Goal: Task Accomplishment & Management: Use online tool/utility

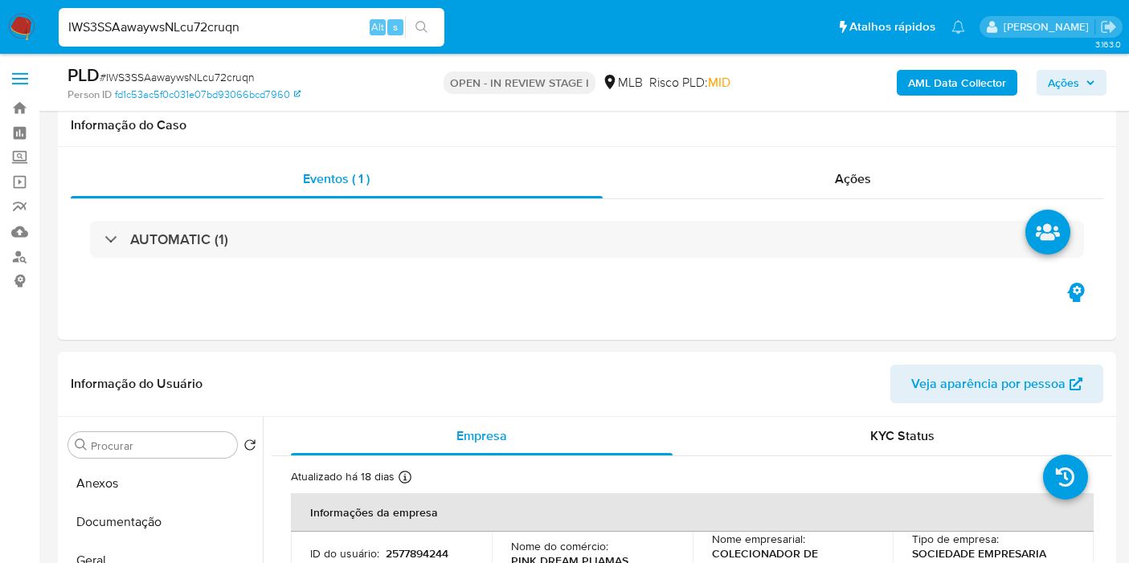
select select "10"
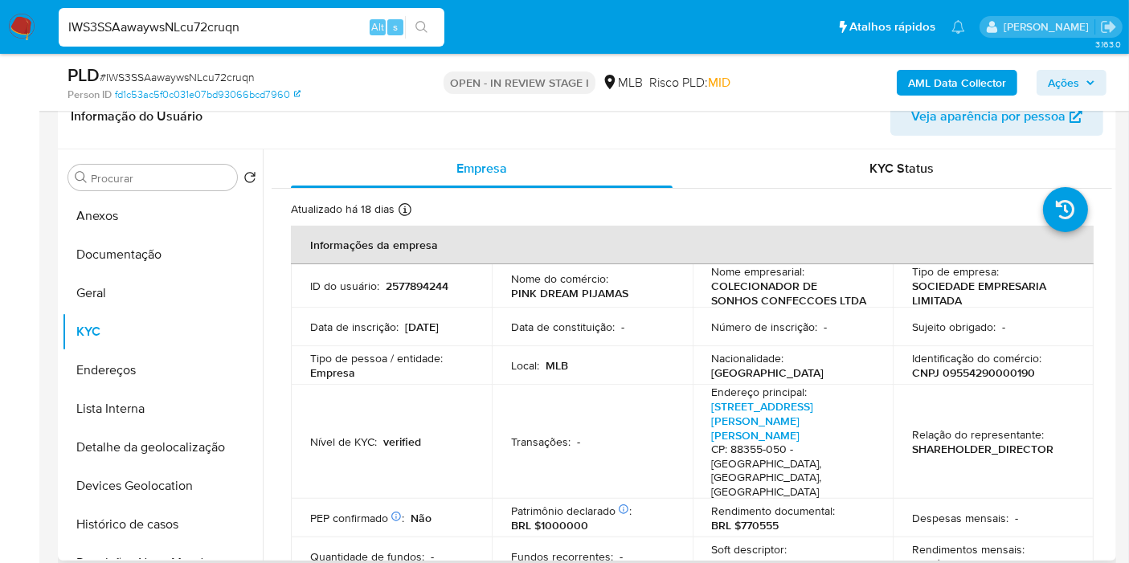
drag, startPoint x: 148, startPoint y: 213, endPoint x: 402, endPoint y: 154, distance: 260.6
click at [148, 213] on button "Anexos" at bounding box center [162, 216] width 201 height 39
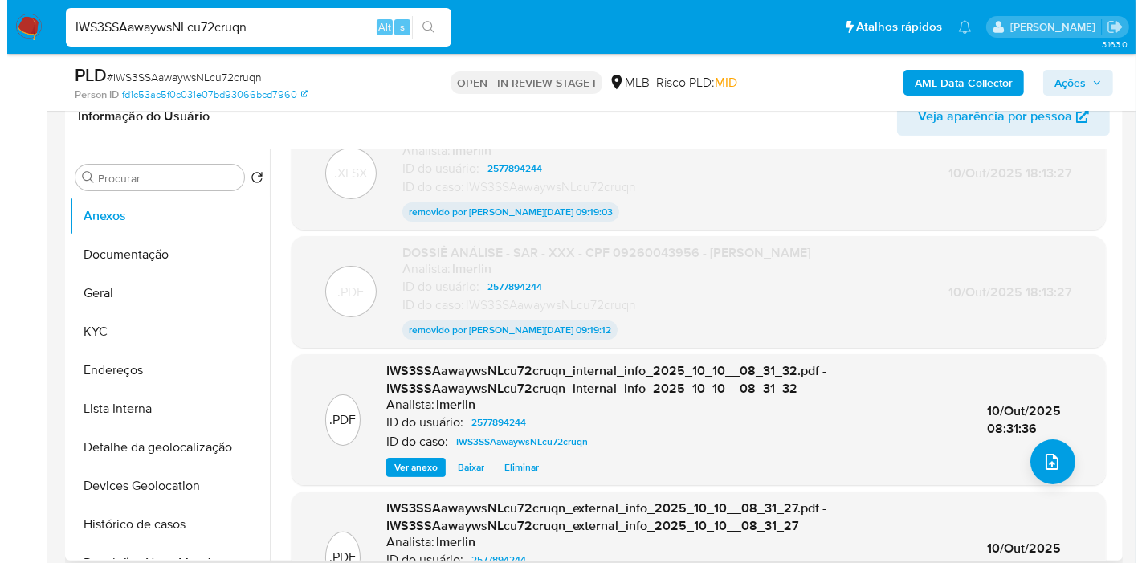
scroll to position [68, 0]
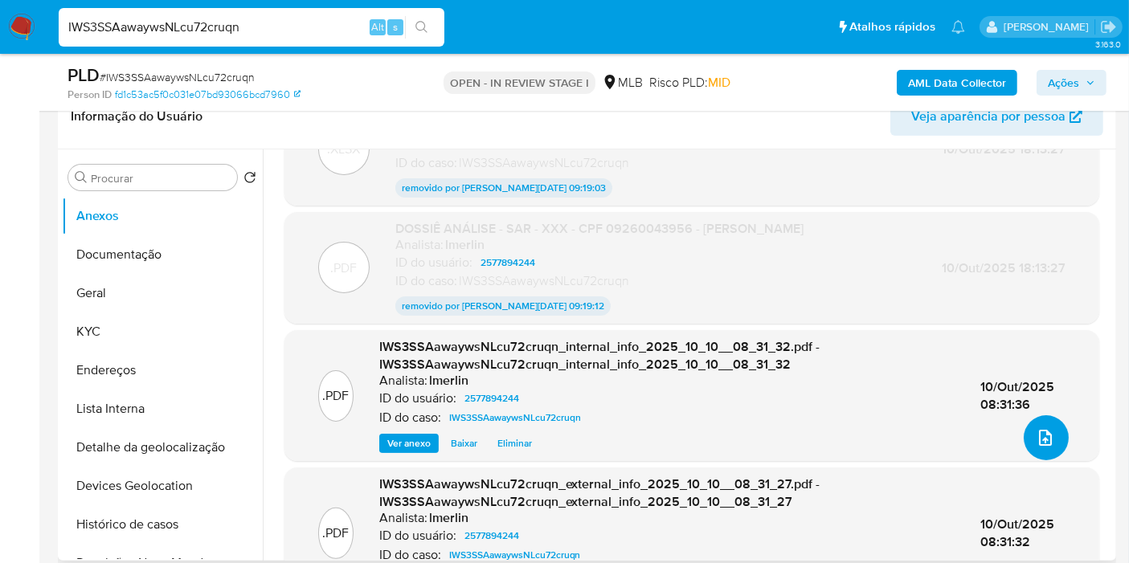
click at [1046, 433] on icon "upload-file" at bounding box center [1045, 437] width 19 height 19
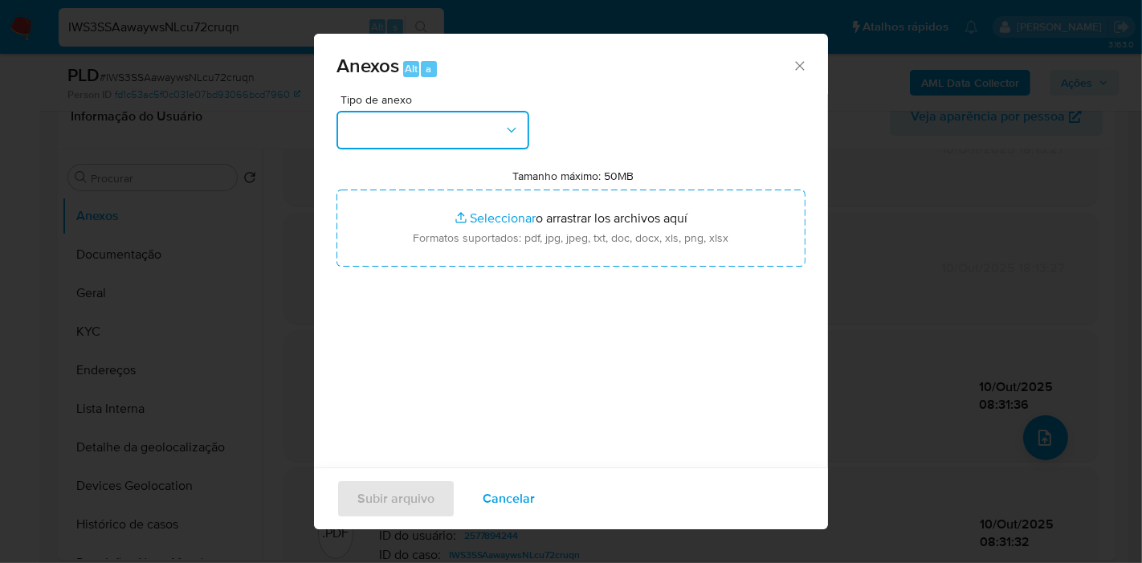
drag, startPoint x: 422, startPoint y: 112, endPoint x: 422, endPoint y: 143, distance: 30.5
click at [422, 113] on button "button" at bounding box center [433, 130] width 193 height 39
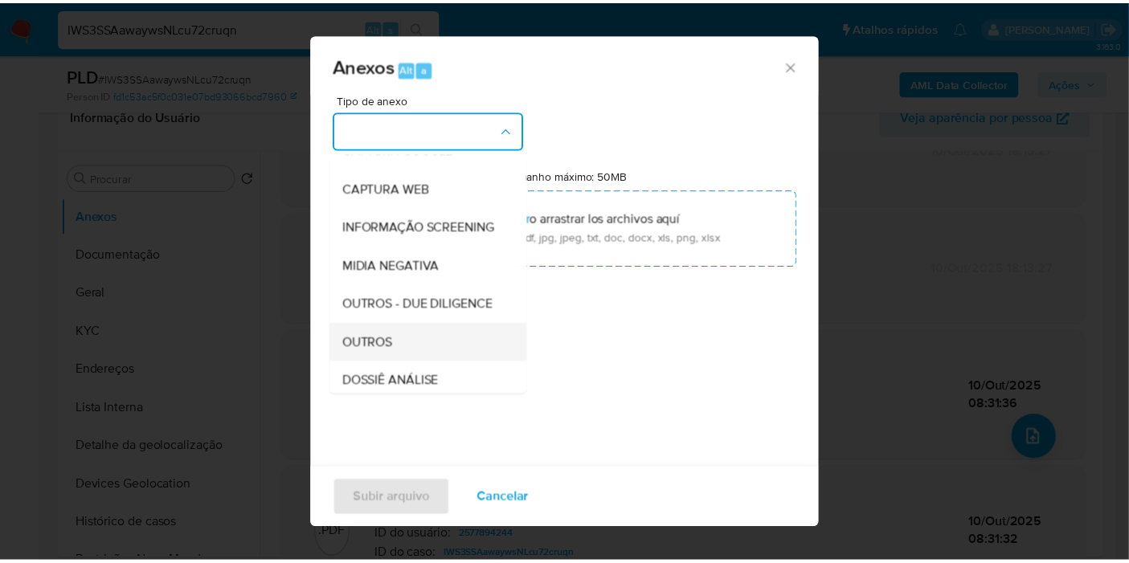
scroll to position [247, 0]
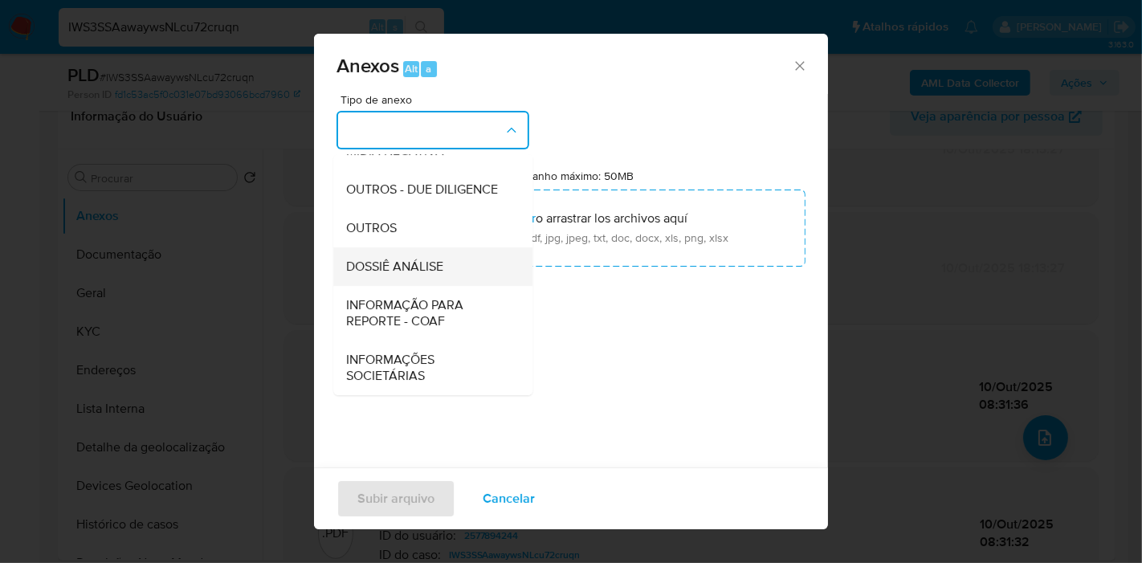
click at [452, 254] on div "DOSSIÊ ANÁLISE" at bounding box center [428, 266] width 164 height 39
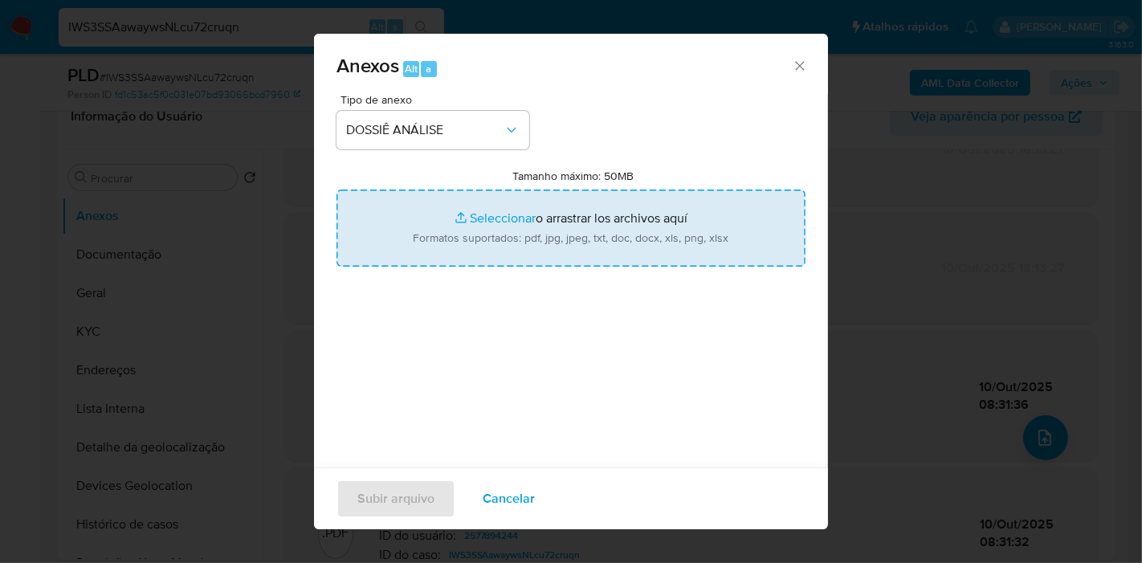
click at [627, 214] on input "Tamanho máximo: 50MB Seleccionar archivos" at bounding box center [571, 228] width 469 height 77
click at [469, 247] on input "Tamanho máximo: 50MB Seleccionar archivos" at bounding box center [571, 228] width 469 height 77
type input "C:\fakepath\Mulan 2577894244_2025_10_10_07_42_57.xlsx"
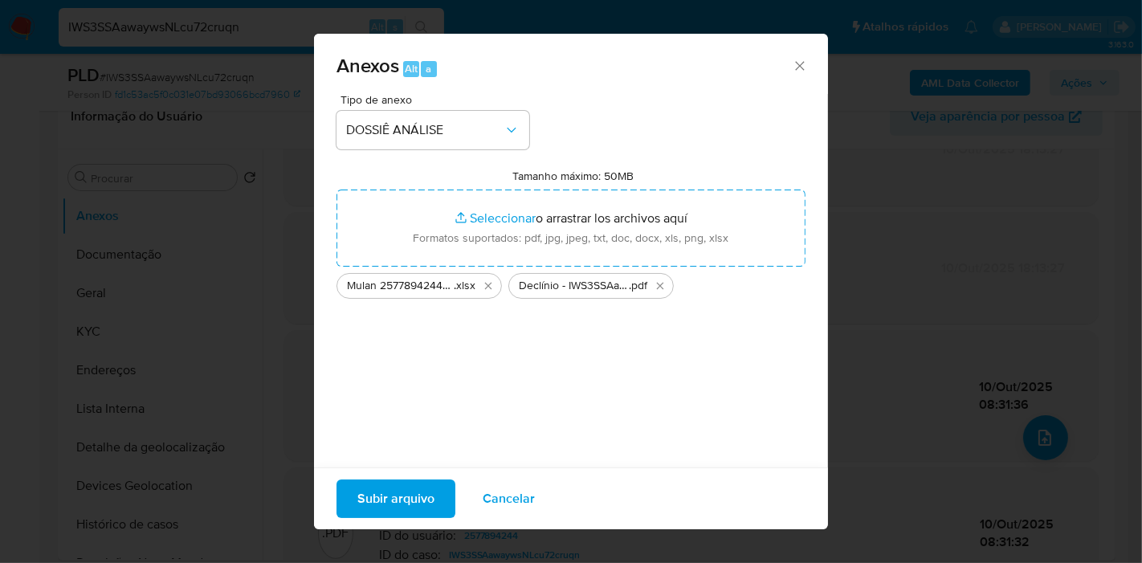
click at [403, 481] on span "Subir arquivo" at bounding box center [396, 498] width 77 height 35
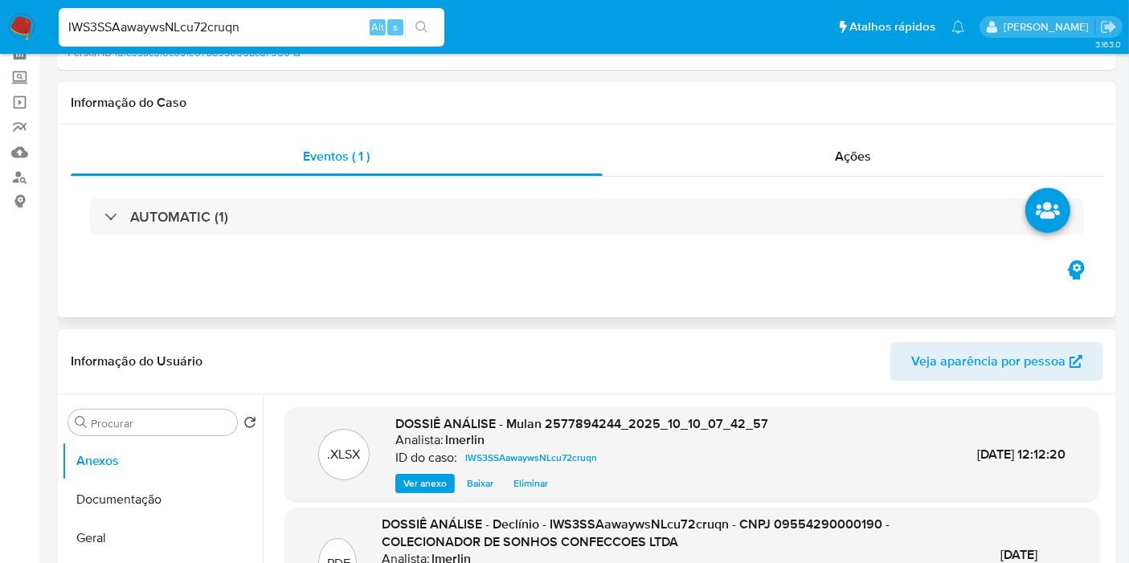
scroll to position [0, 0]
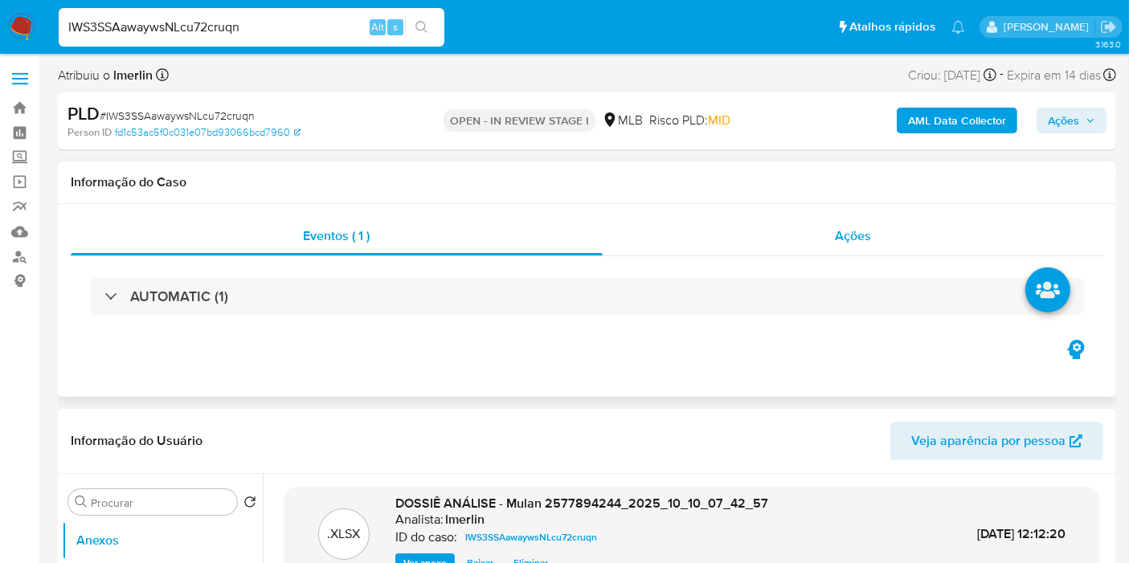
click at [906, 244] on div "Ações" at bounding box center [853, 236] width 501 height 39
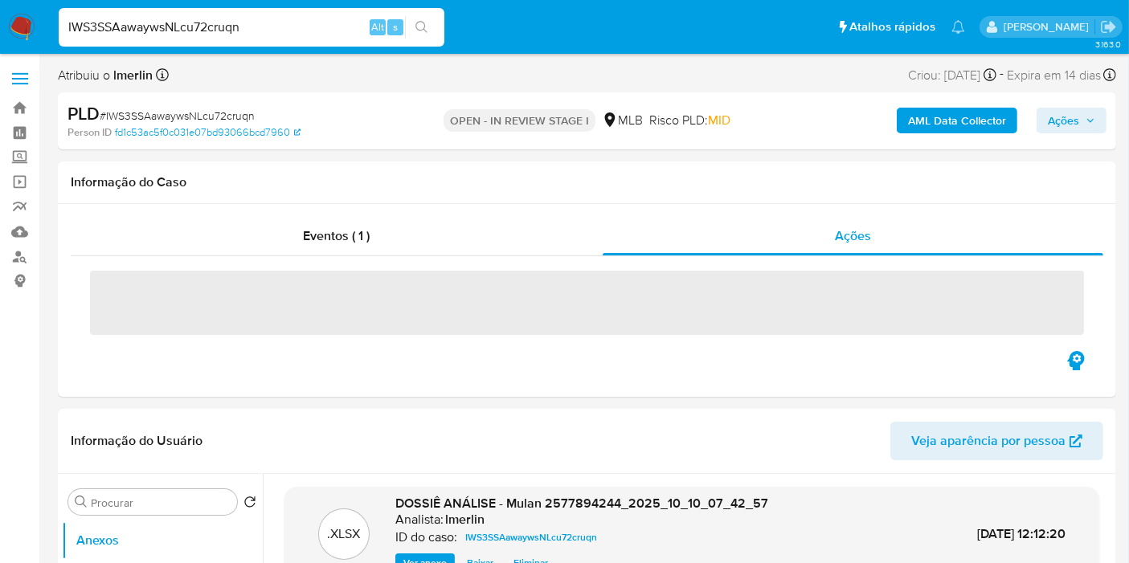
click at [1061, 118] on span "Ações" at bounding box center [1063, 121] width 31 height 26
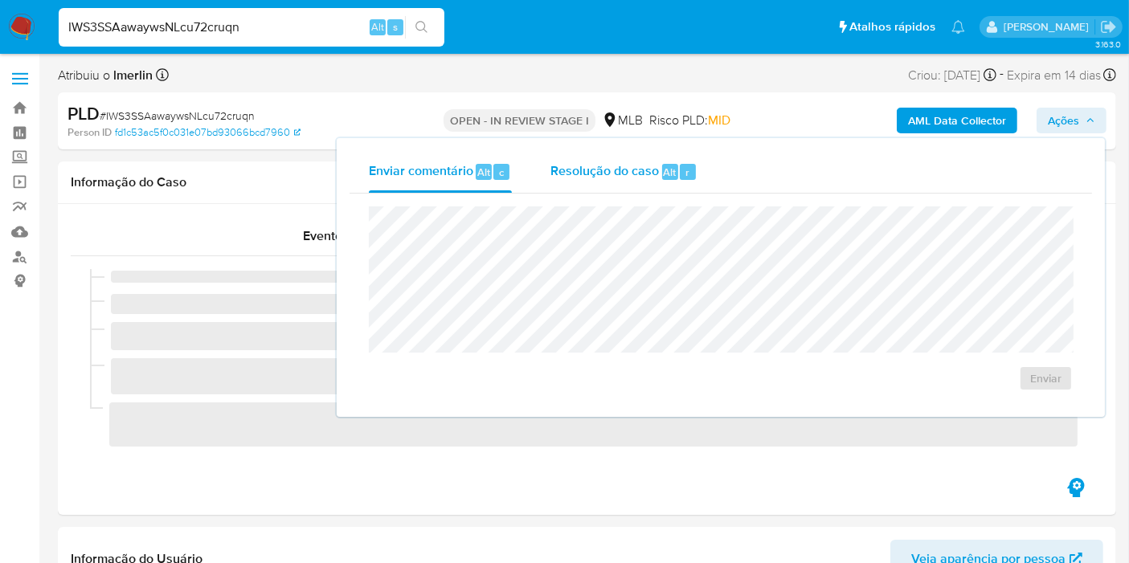
click at [616, 168] on span "Resolução do caso" at bounding box center [604, 171] width 108 height 18
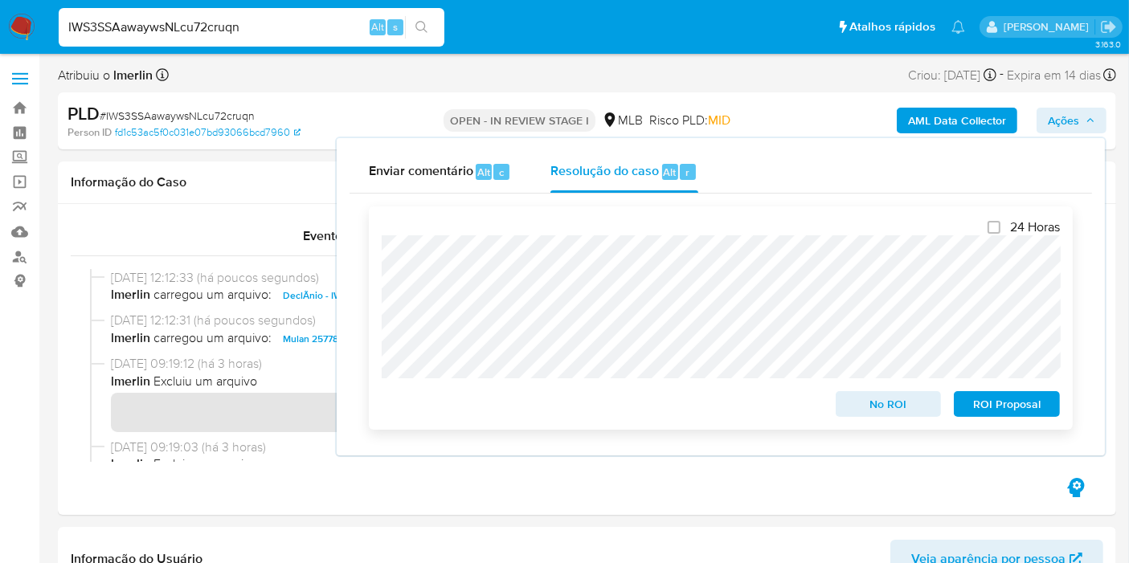
click at [852, 398] on span "No ROI" at bounding box center [889, 404] width 84 height 22
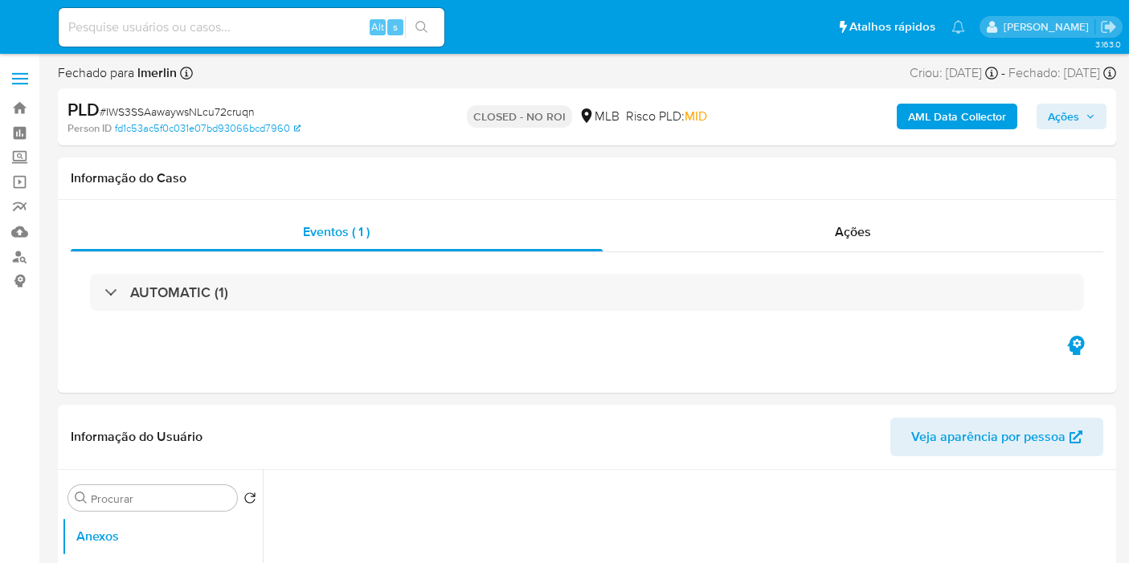
select select "10"
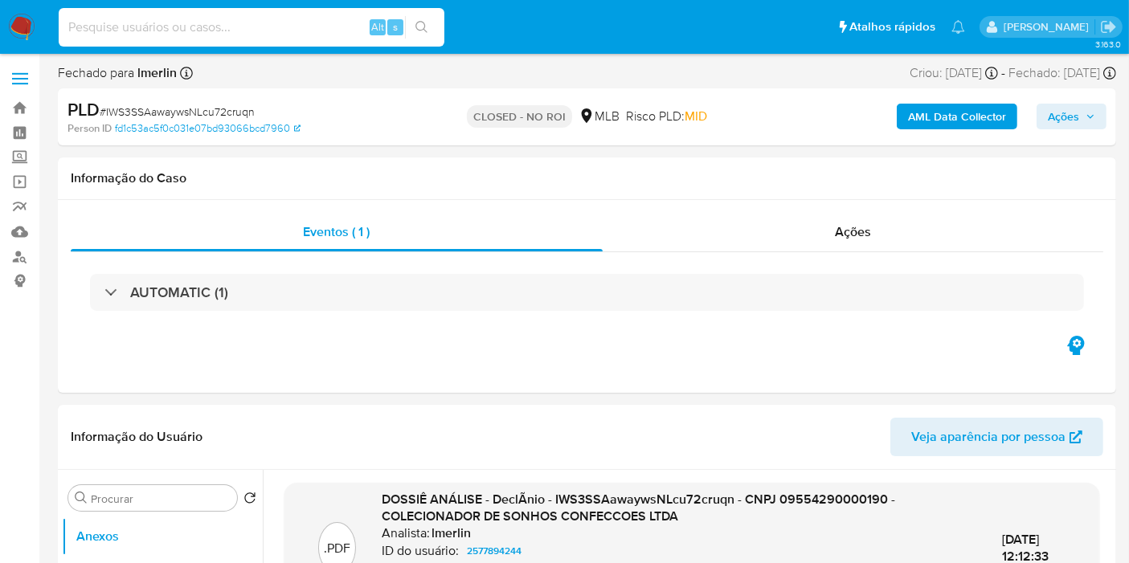
click at [260, 33] on input at bounding box center [252, 27] width 386 height 21
paste input "RE1BOmER1D1OvtA3R0CE3zzo"
type input "RE1BOmER1D1OvtA3R0CE3zzo"
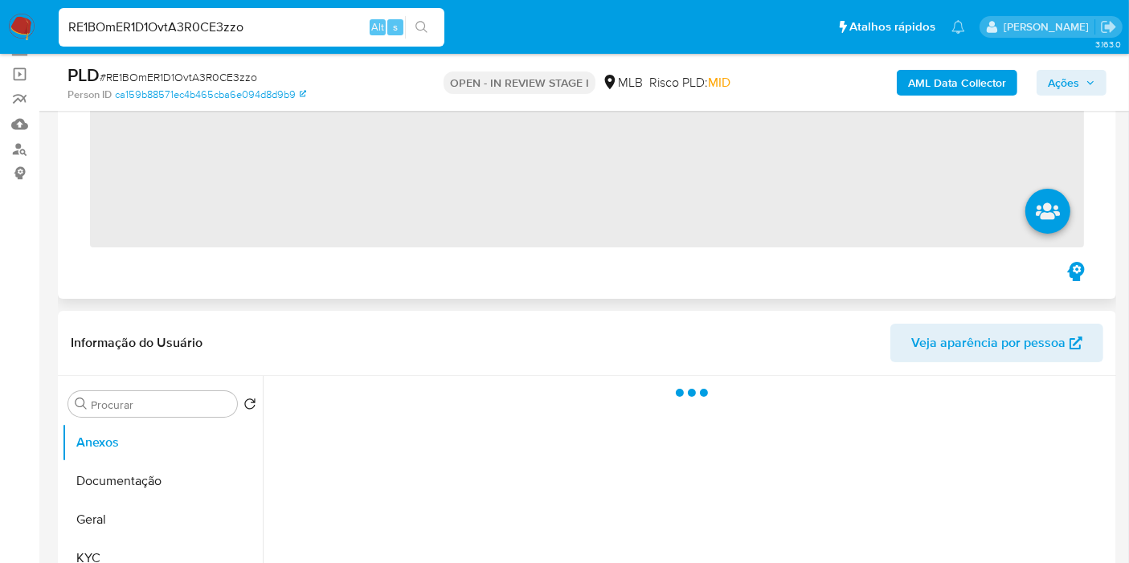
scroll to position [268, 0]
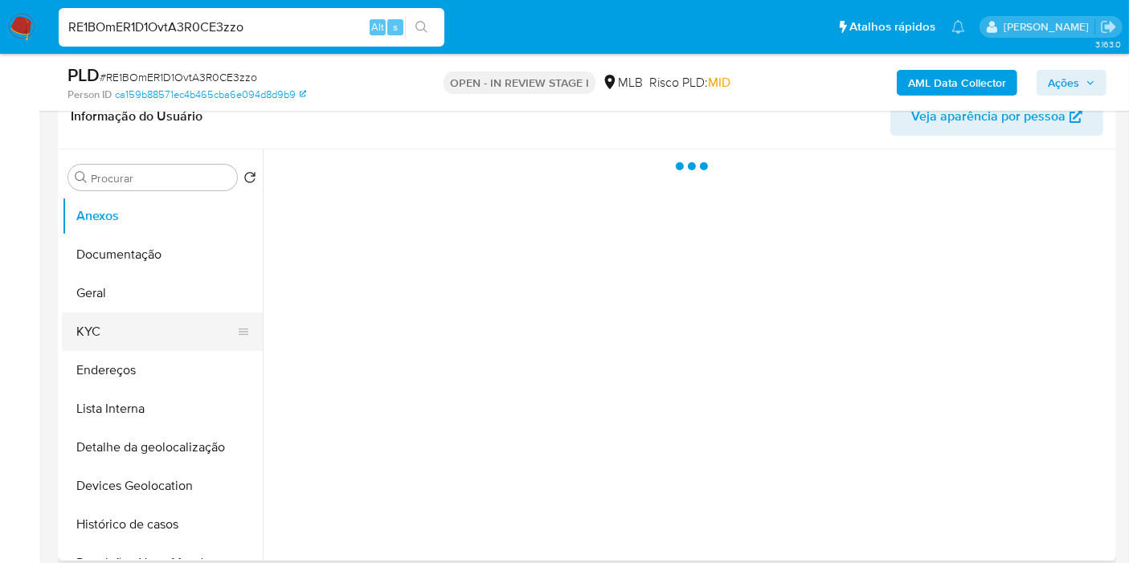
click at [151, 317] on button "KYC" at bounding box center [156, 332] width 188 height 39
select select "10"
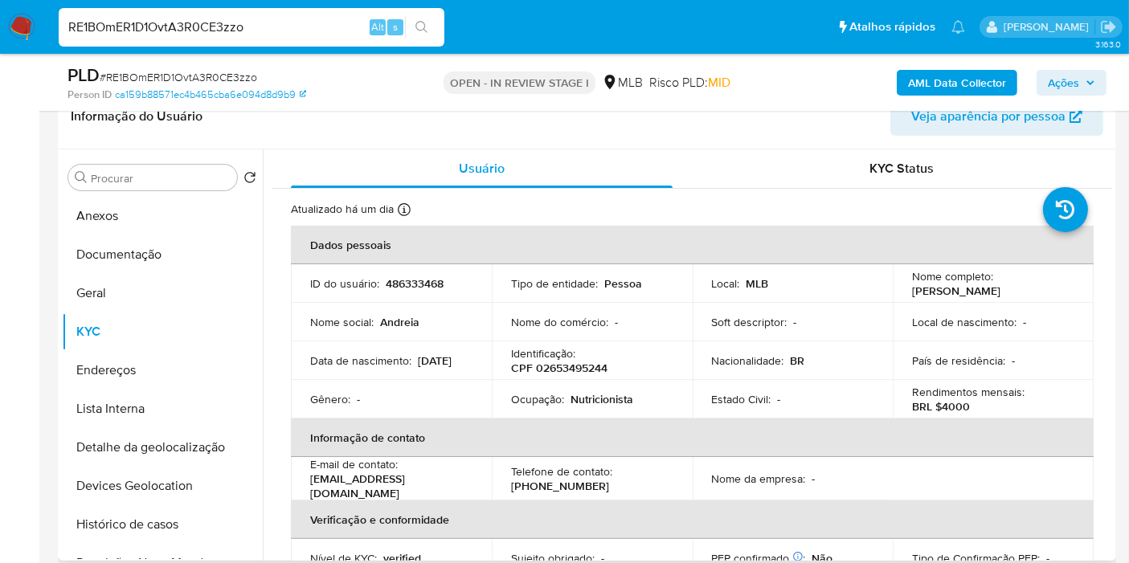
click at [570, 373] on p "CPF 02653495244" at bounding box center [559, 368] width 96 height 14
copy p "02653495244"
click at [608, 403] on p "Nutricionista" at bounding box center [601, 399] width 63 height 14
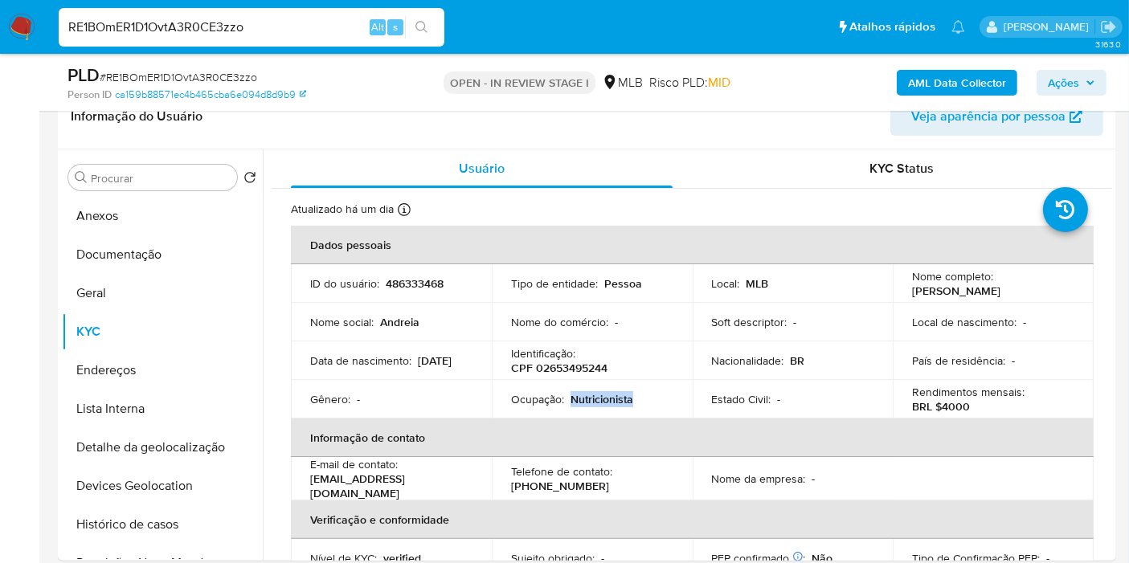
copy p "Nutricionista"
click at [192, 253] on button "Documentação" at bounding box center [156, 254] width 188 height 39
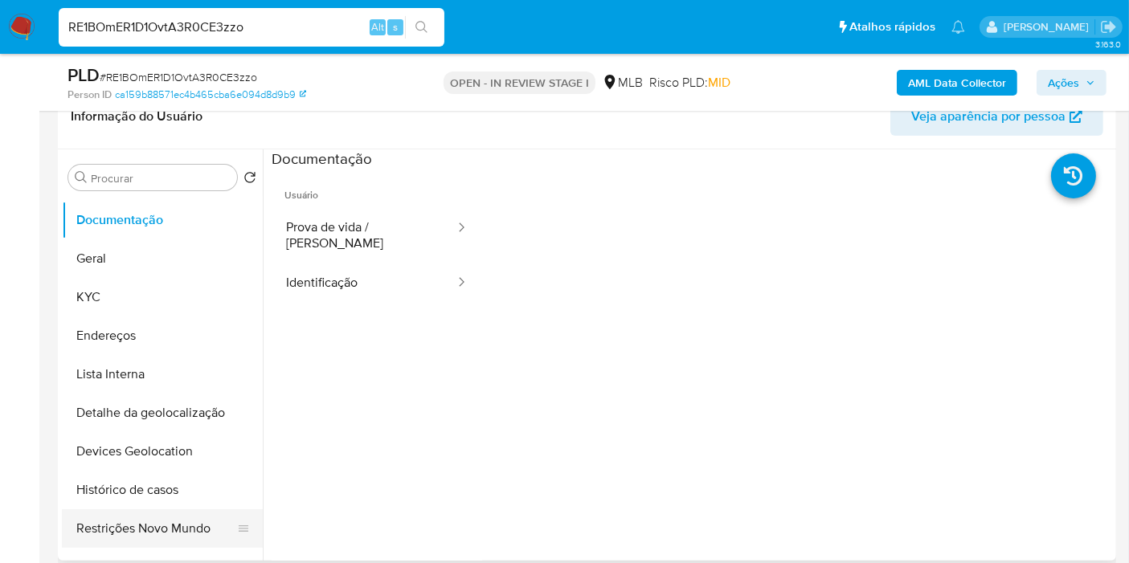
scroll to position [89, 0]
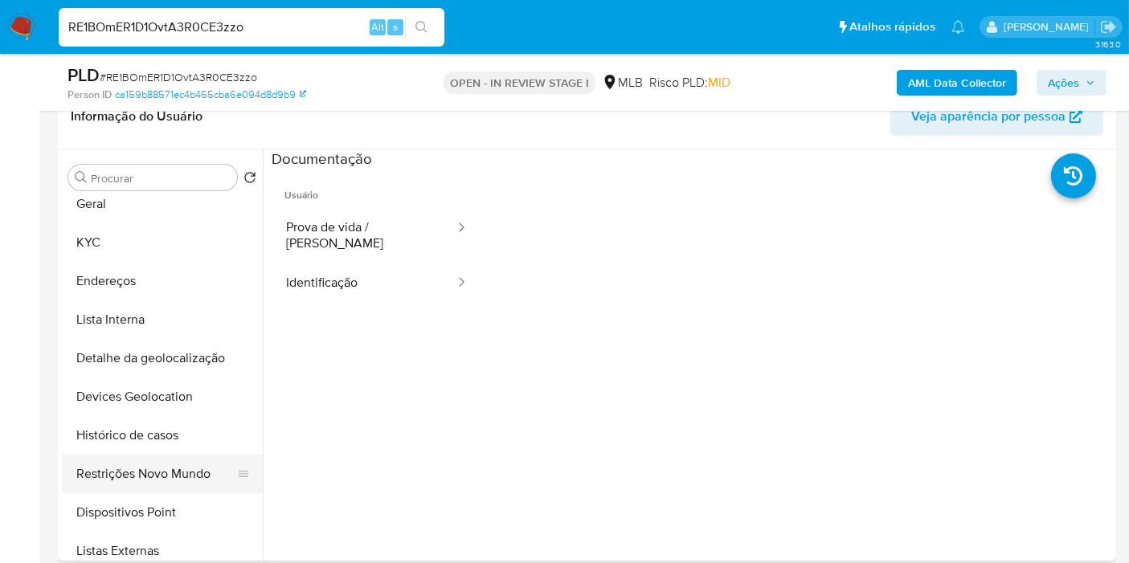
click at [183, 476] on button "Restrições Novo Mundo" at bounding box center [156, 474] width 188 height 39
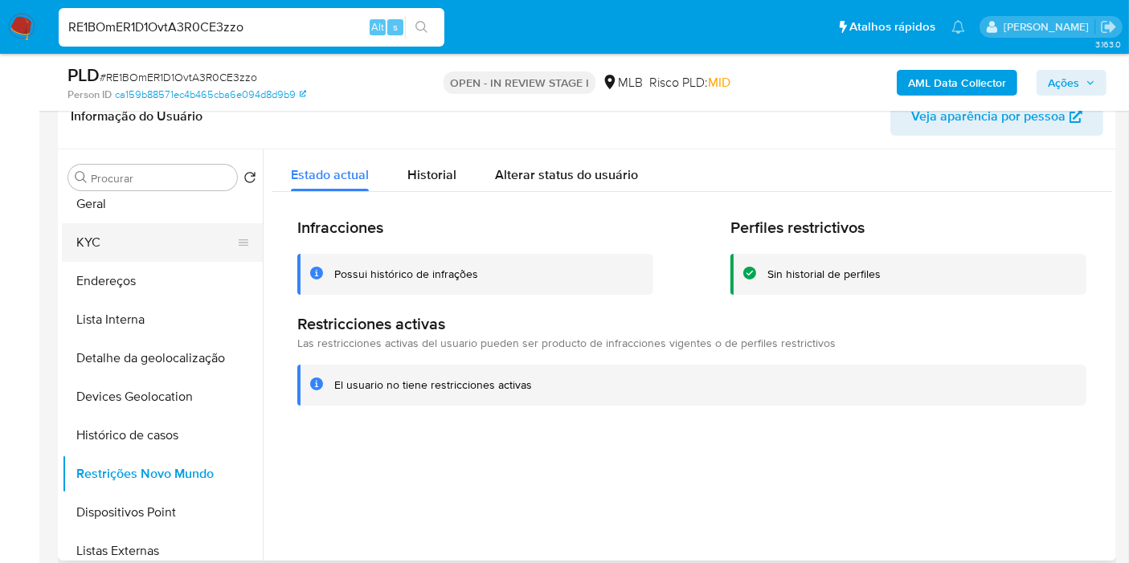
click at [137, 248] on button "KYC" at bounding box center [156, 242] width 188 height 39
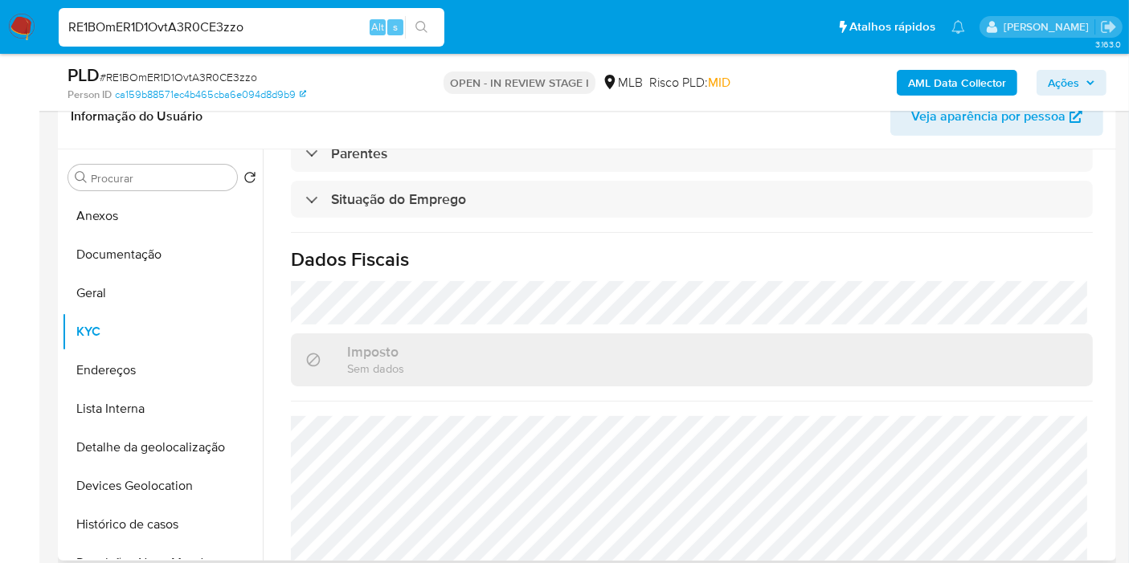
scroll to position [730, 0]
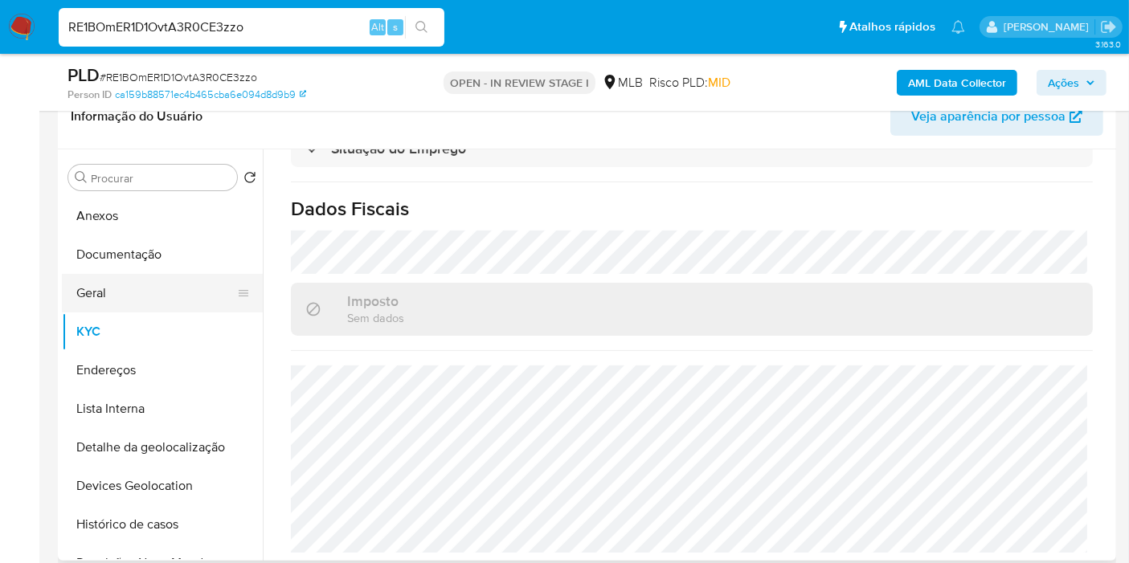
click at [146, 288] on button "Geral" at bounding box center [156, 293] width 188 height 39
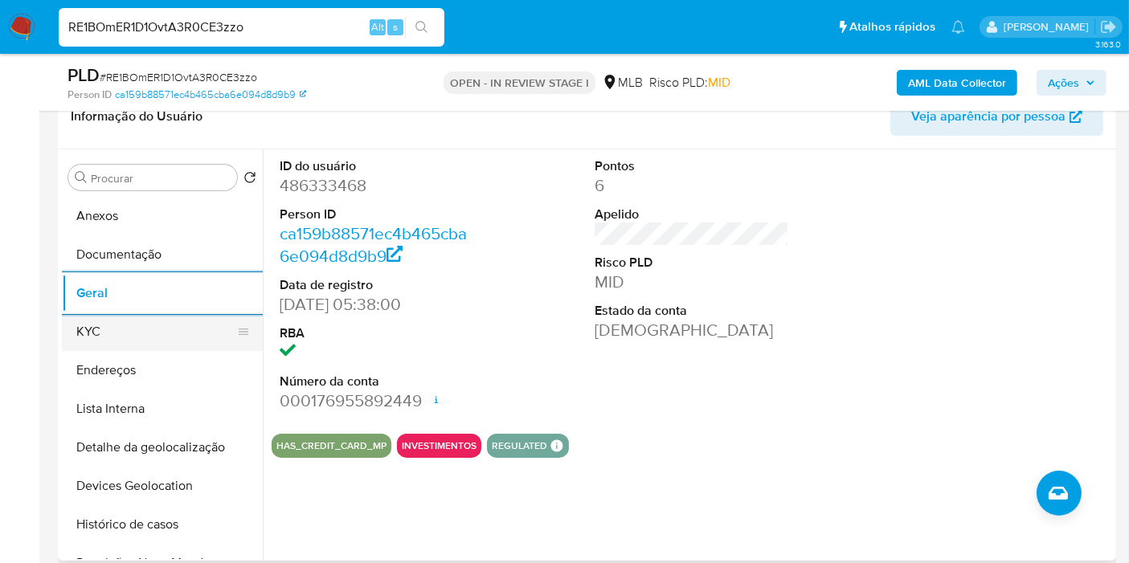
click at [187, 321] on button "KYC" at bounding box center [156, 332] width 188 height 39
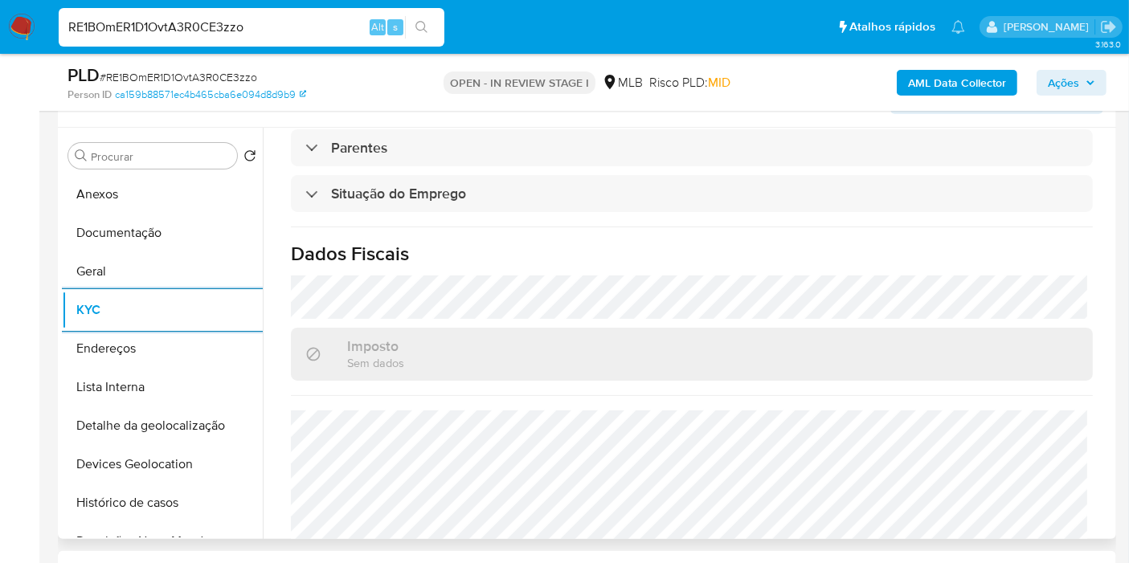
scroll to position [730, 0]
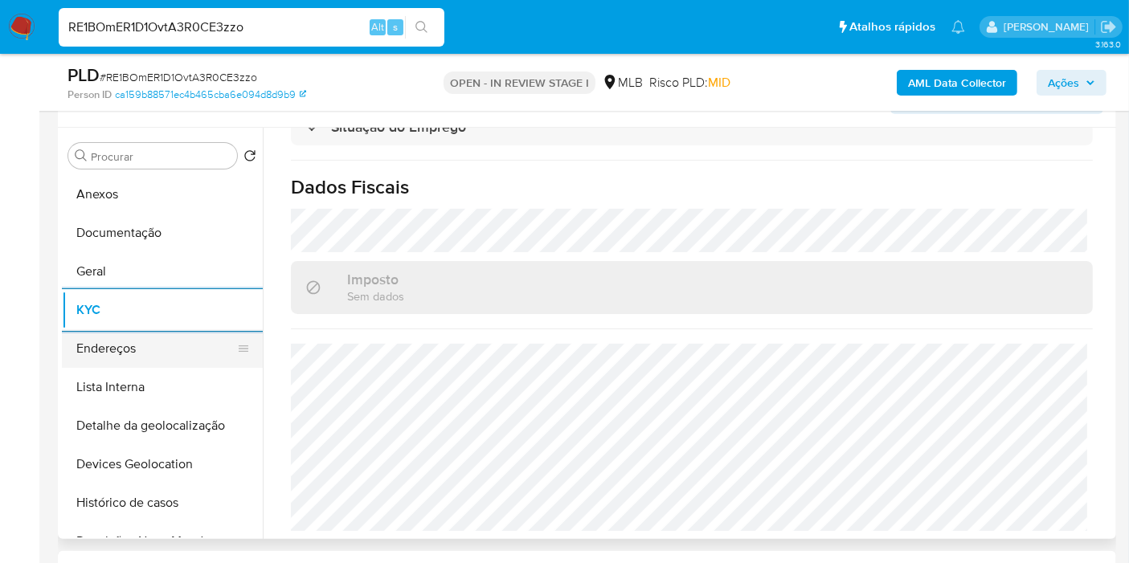
click at [206, 349] on button "Endereços" at bounding box center [156, 348] width 188 height 39
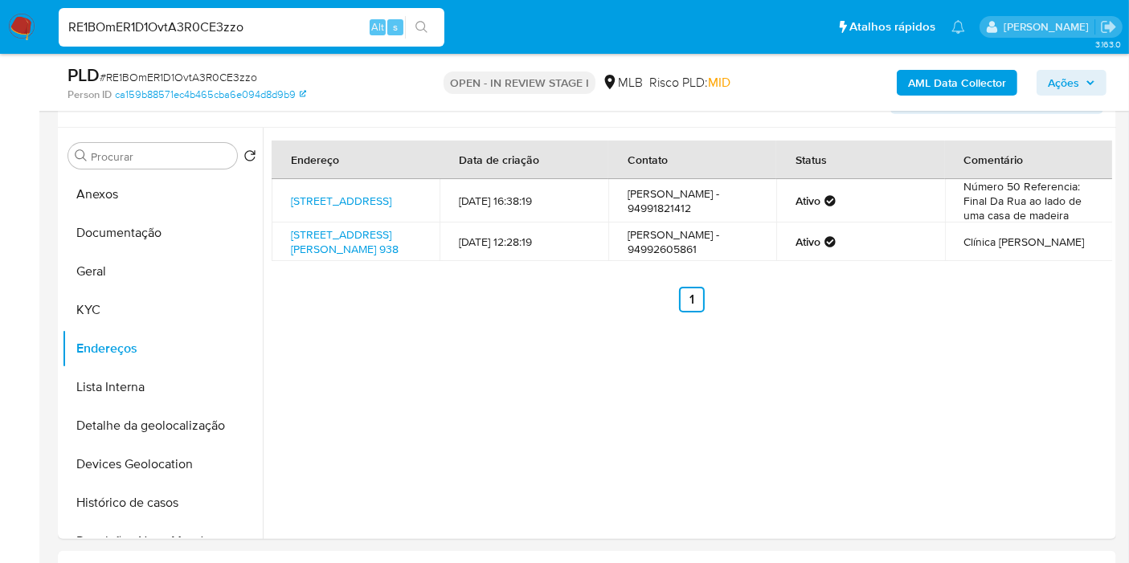
scroll to position [261, 0]
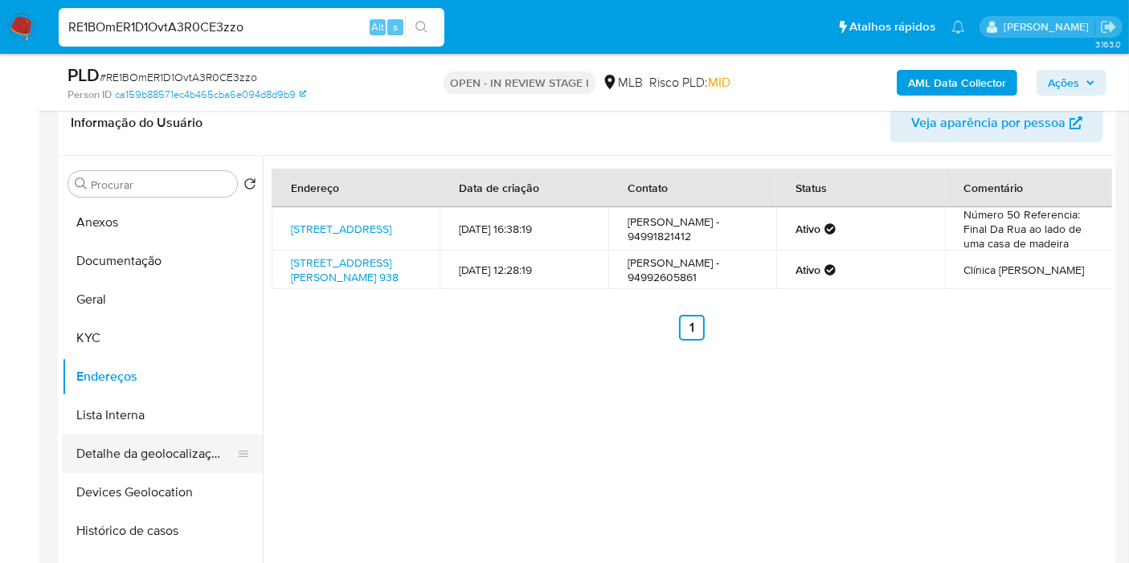
click at [112, 456] on button "Detalhe da geolocalização" at bounding box center [156, 454] width 188 height 39
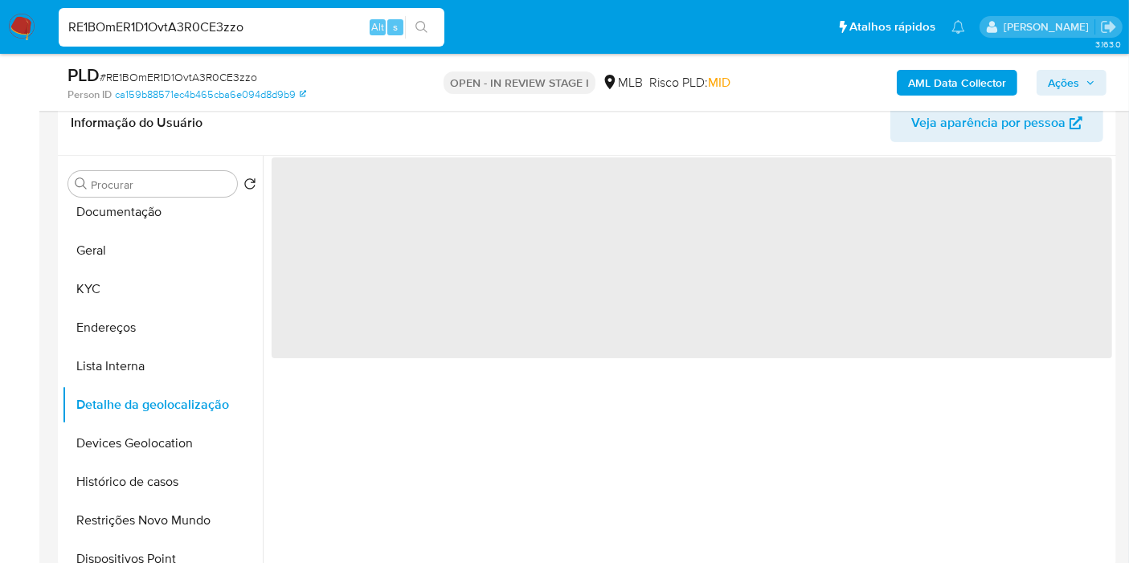
scroll to position [89, 0]
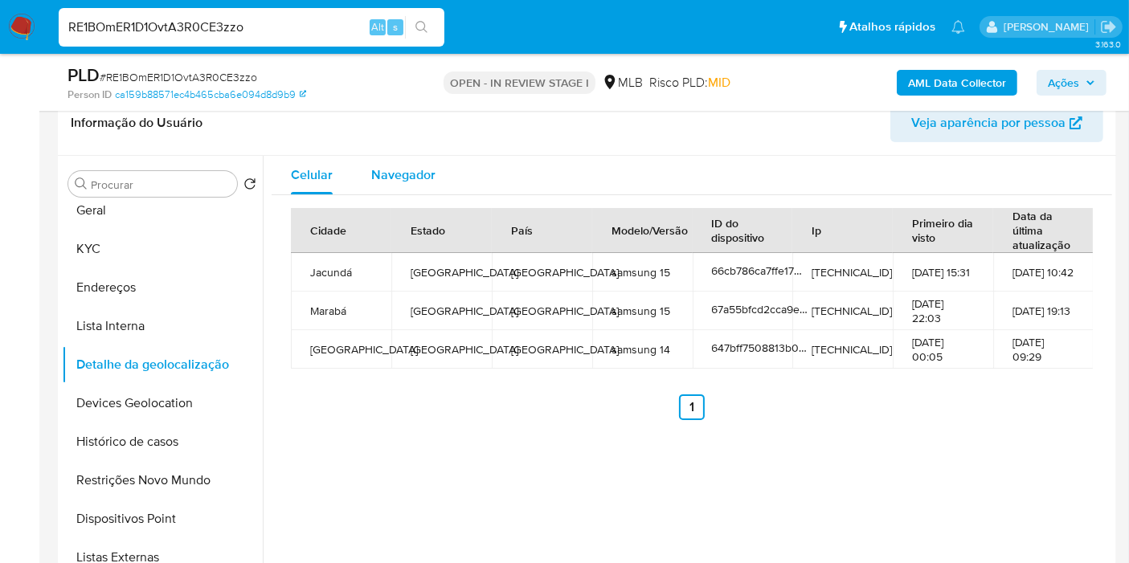
click at [375, 178] on span "Navegador" at bounding box center [403, 175] width 64 height 18
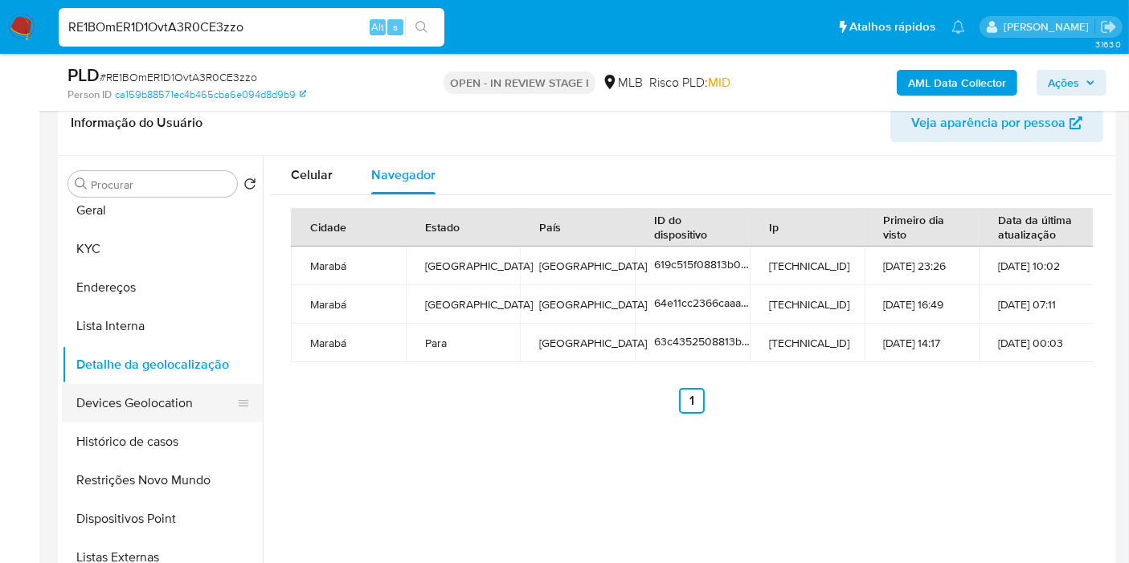
click at [110, 410] on button "Devices Geolocation" at bounding box center [156, 403] width 188 height 39
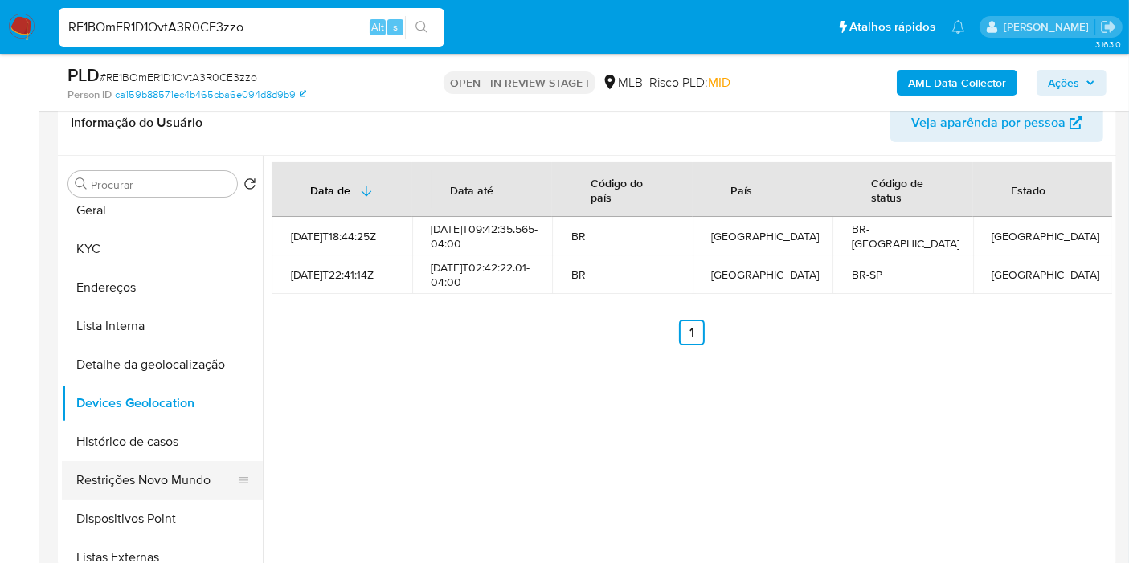
click at [119, 472] on button "Restrições Novo Mundo" at bounding box center [156, 480] width 188 height 39
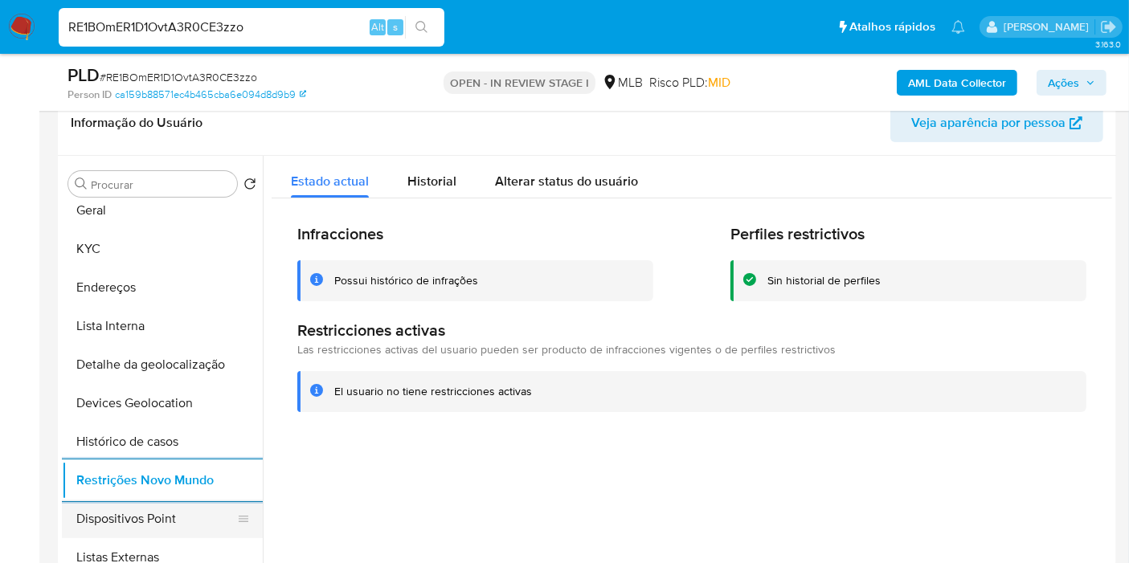
click at [160, 508] on button "Dispositivos Point" at bounding box center [156, 519] width 188 height 39
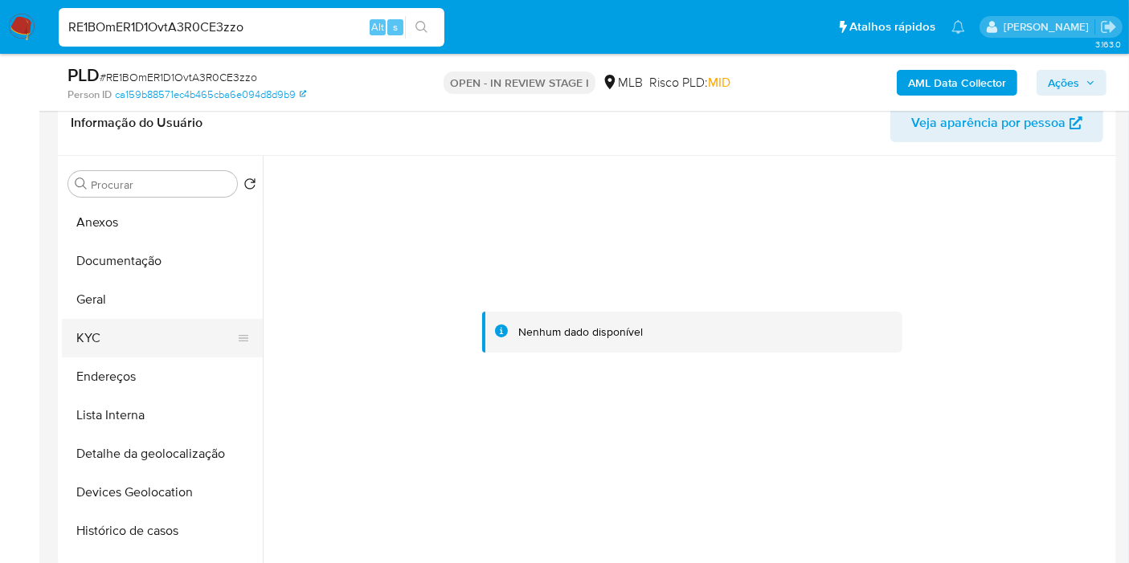
scroll to position [0, 0]
click at [137, 375] on button "Endereços" at bounding box center [156, 377] width 188 height 39
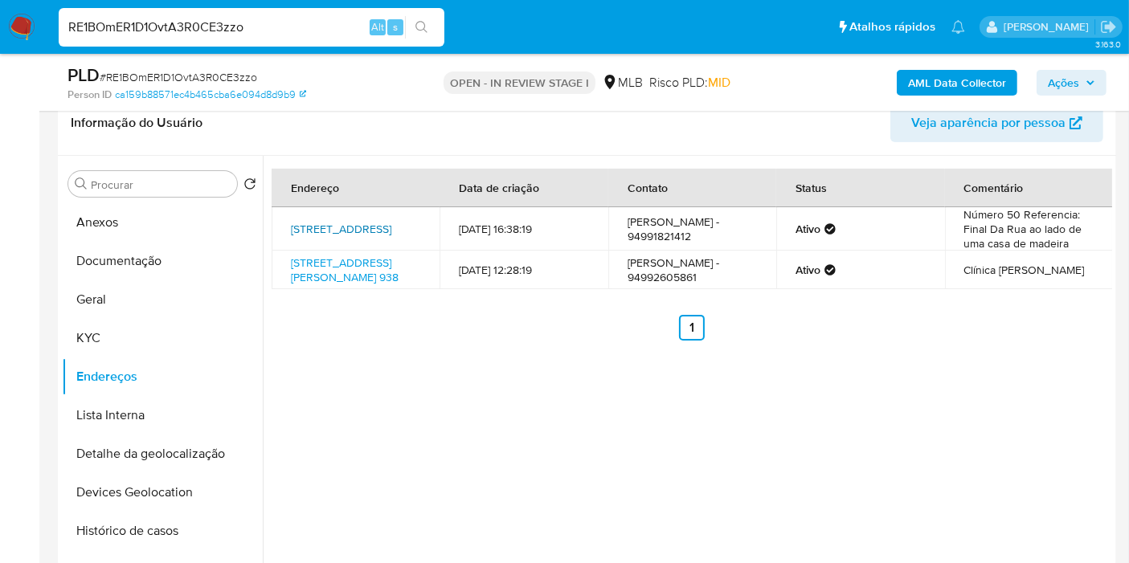
click at [346, 227] on link "Rua Aracaju 50, Marabá, Pará, 68503190, Brasil 50" at bounding box center [341, 229] width 100 height 16
click at [132, 345] on button "KYC" at bounding box center [156, 338] width 188 height 39
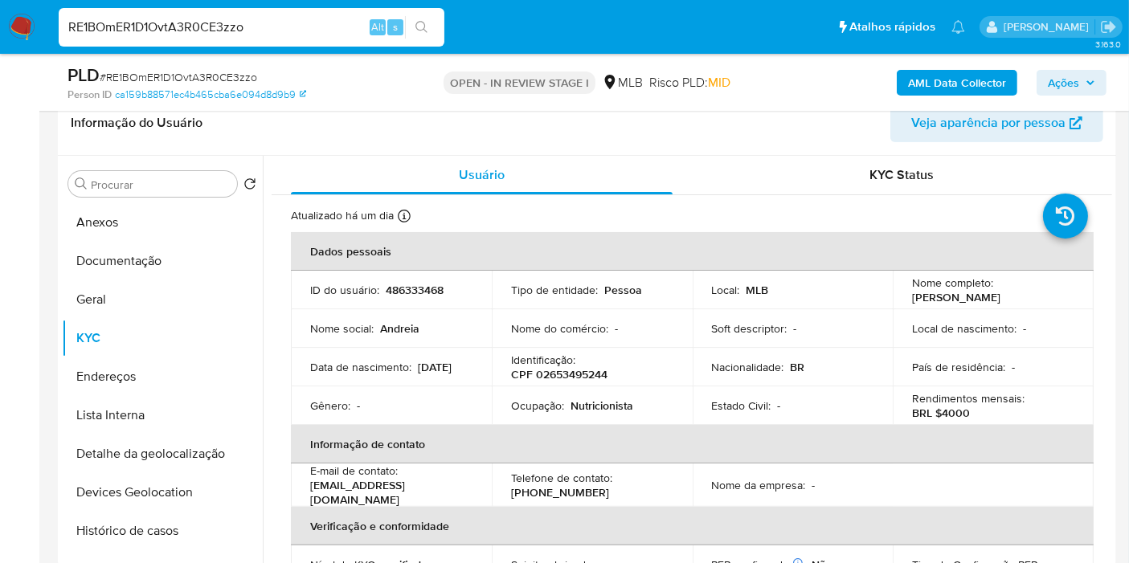
click at [555, 370] on p "CPF 02653495244" at bounding box center [559, 374] width 96 height 14
copy p "02653495244"
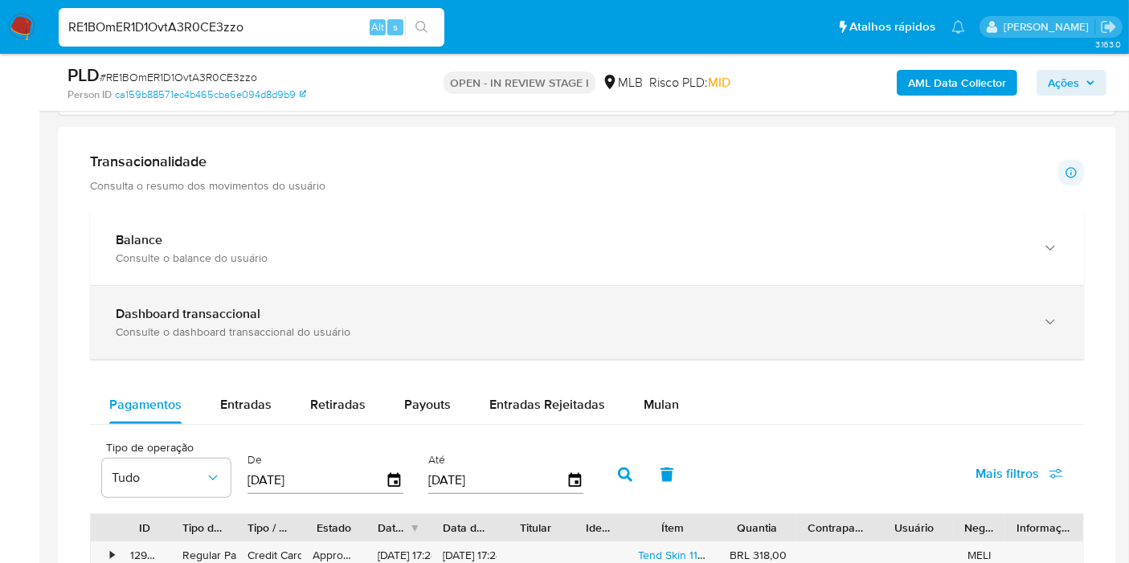
scroll to position [1065, 0]
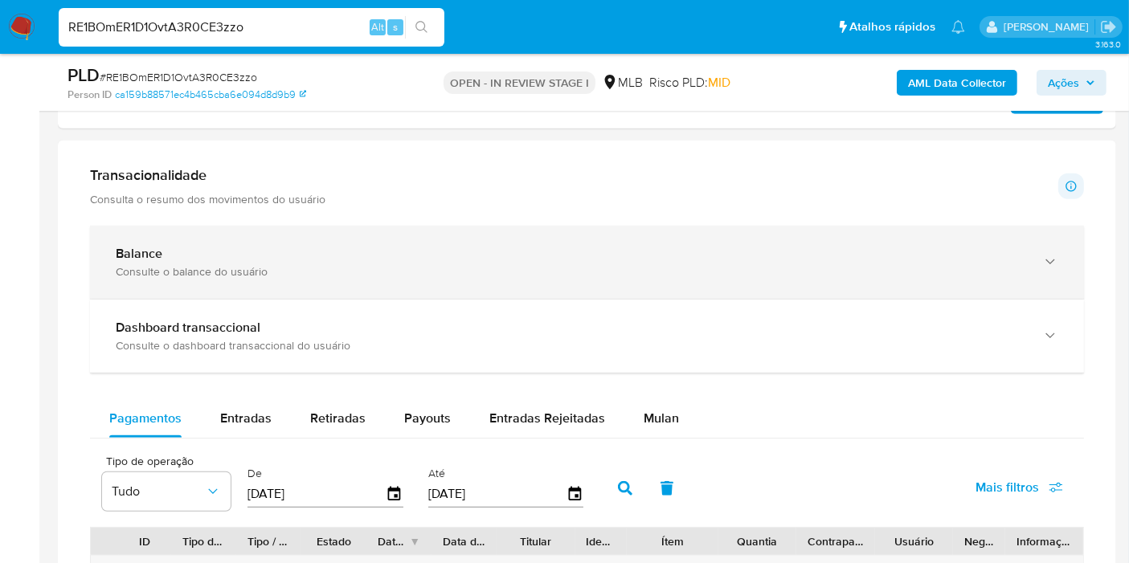
click at [355, 264] on div "Consulte o balance do usuário" at bounding box center [571, 271] width 910 height 14
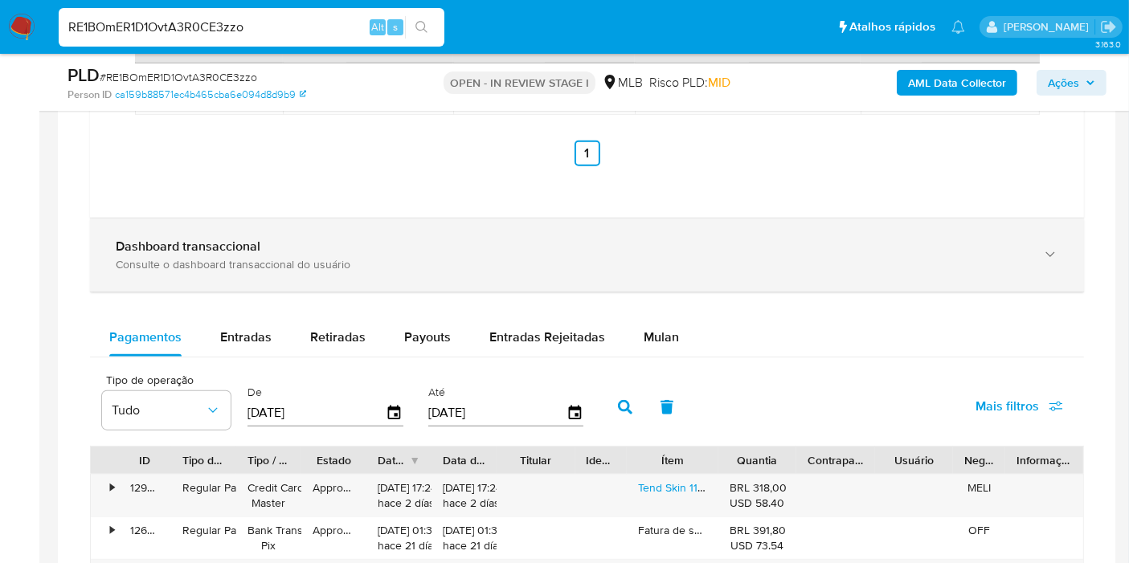
scroll to position [1690, 0]
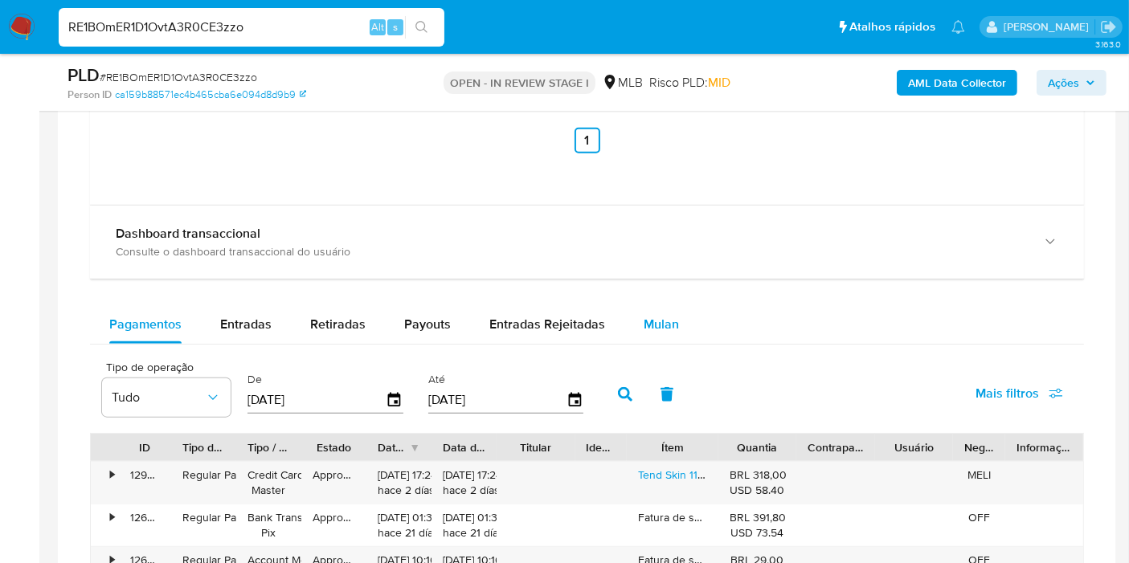
click at [659, 316] on span "Mulan" at bounding box center [661, 324] width 35 height 18
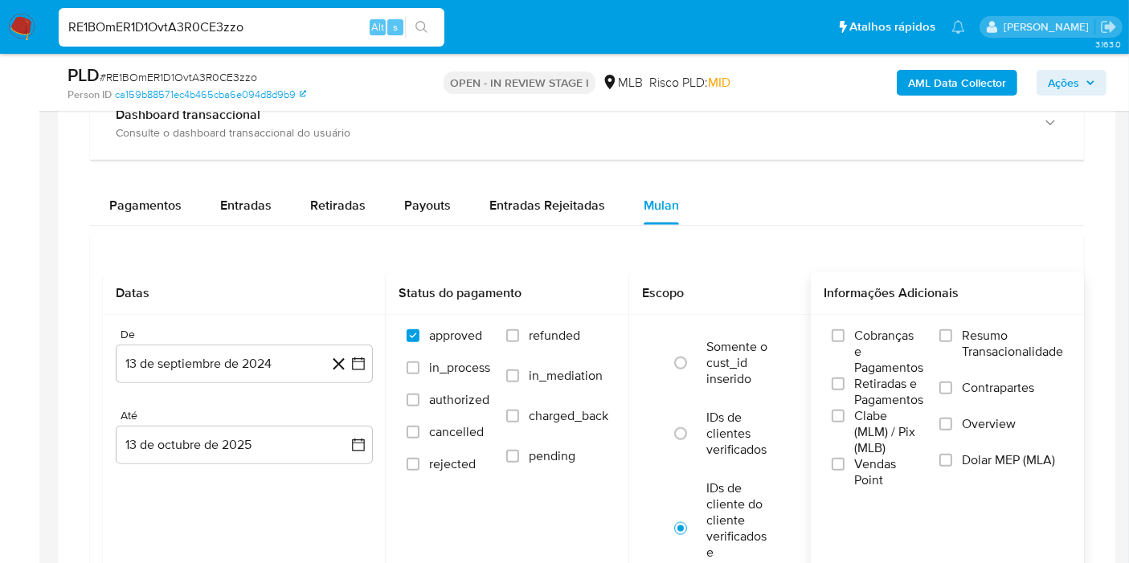
scroll to position [1868, 0]
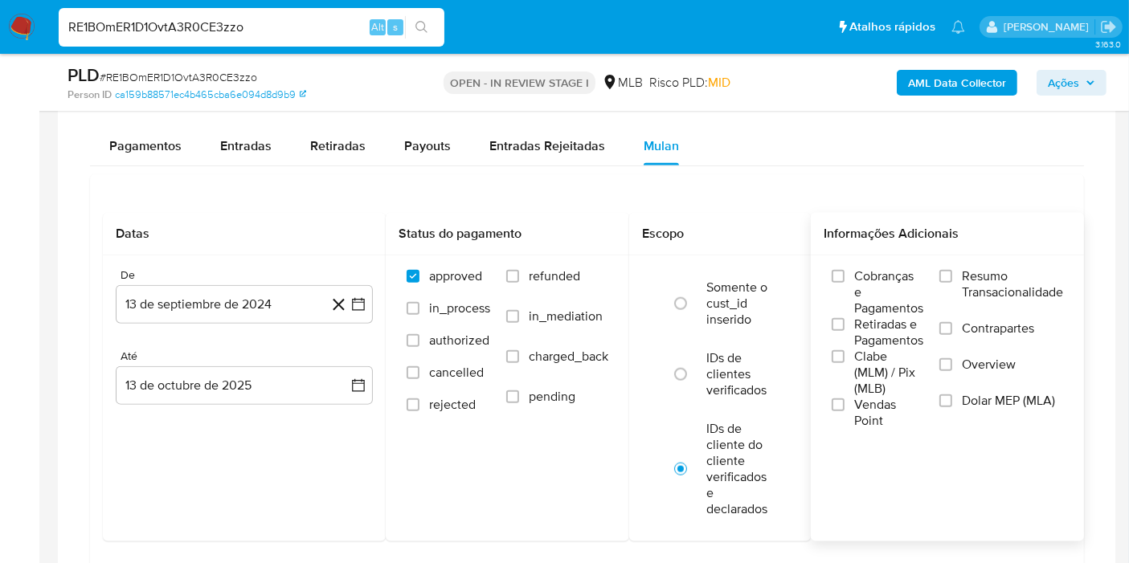
click at [1007, 289] on span "Resumo Transacionalidade" at bounding box center [1012, 284] width 101 height 32
click at [952, 283] on input "Resumo Transacionalidade" at bounding box center [945, 276] width 13 height 13
click at [353, 309] on button "13 de septiembre de 2024" at bounding box center [244, 304] width 257 height 39
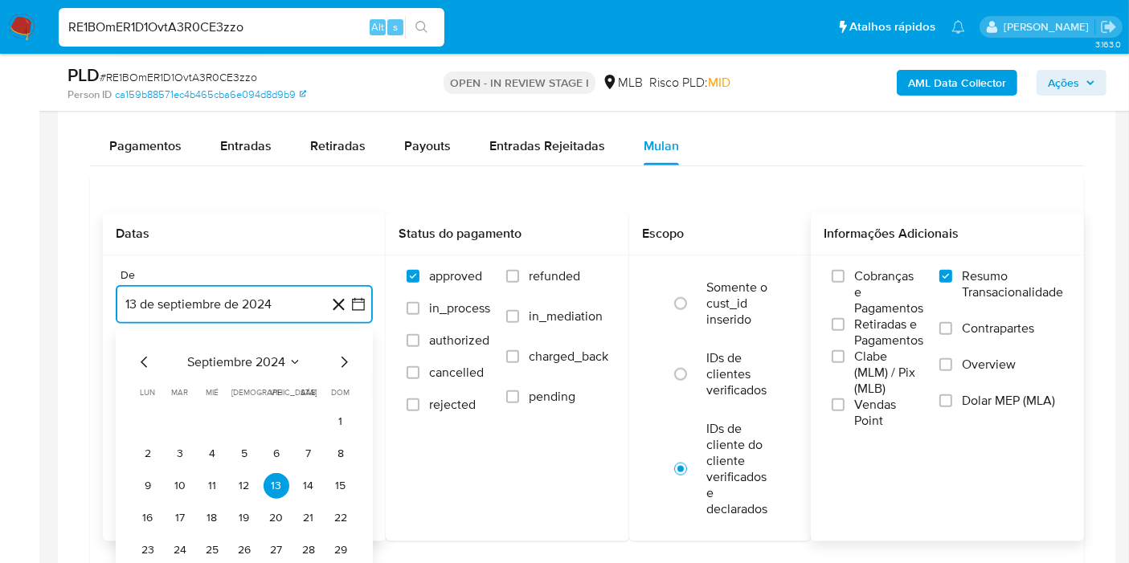
click at [253, 354] on span "septiembre 2024" at bounding box center [236, 362] width 98 height 16
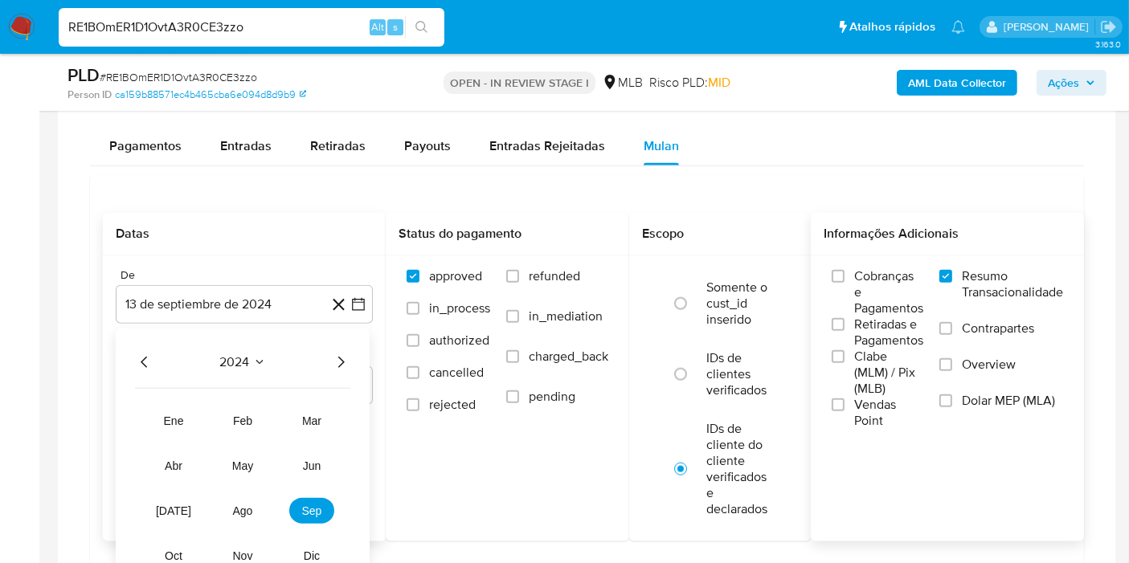
click at [344, 358] on icon "Año siguiente" at bounding box center [340, 362] width 19 height 19
click at [313, 460] on span "jun" at bounding box center [312, 466] width 18 height 13
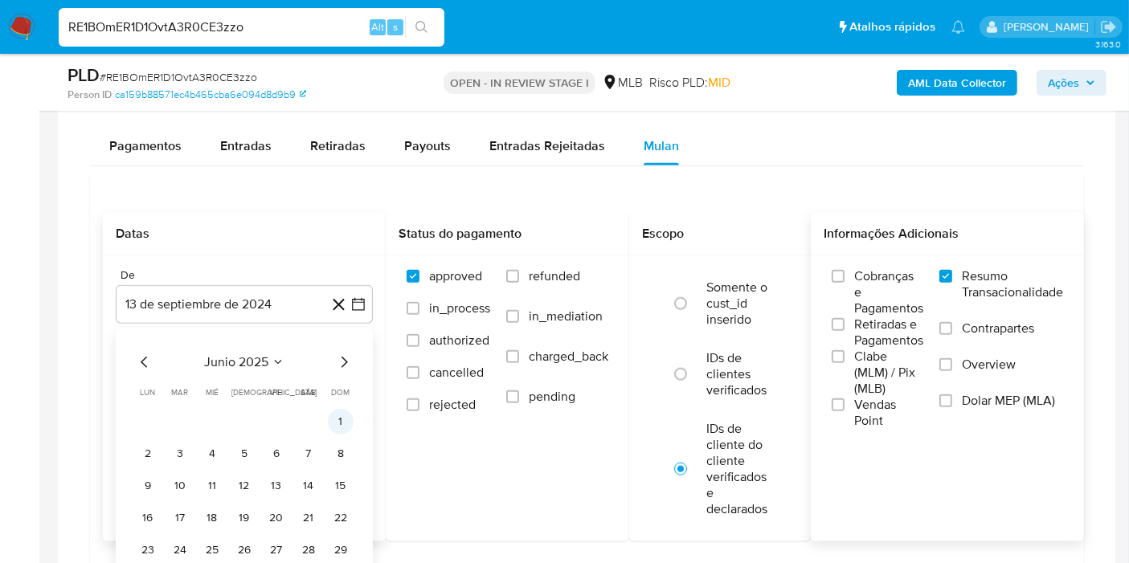
click at [337, 416] on button "1" at bounding box center [341, 422] width 26 height 26
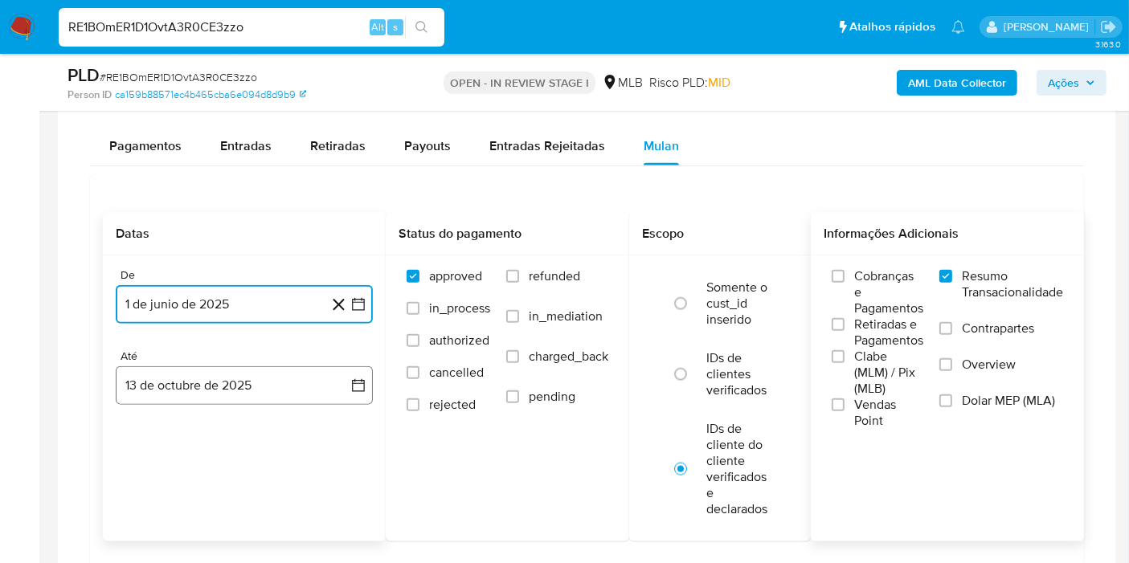
click at [339, 399] on button "13 de octubre de 2025" at bounding box center [244, 385] width 257 height 39
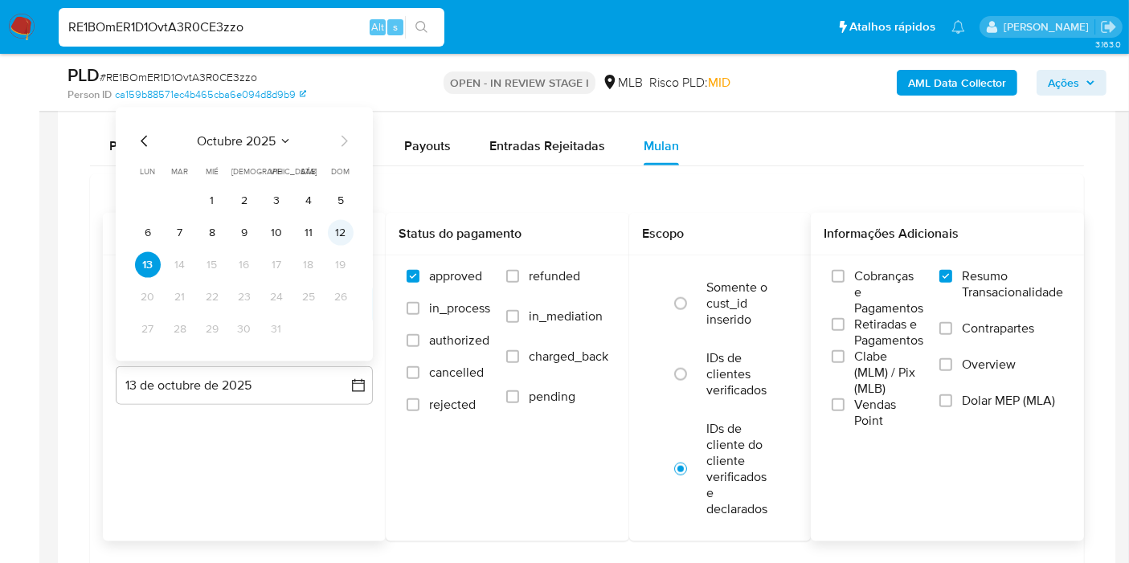
click at [341, 220] on button "12" at bounding box center [341, 233] width 26 height 26
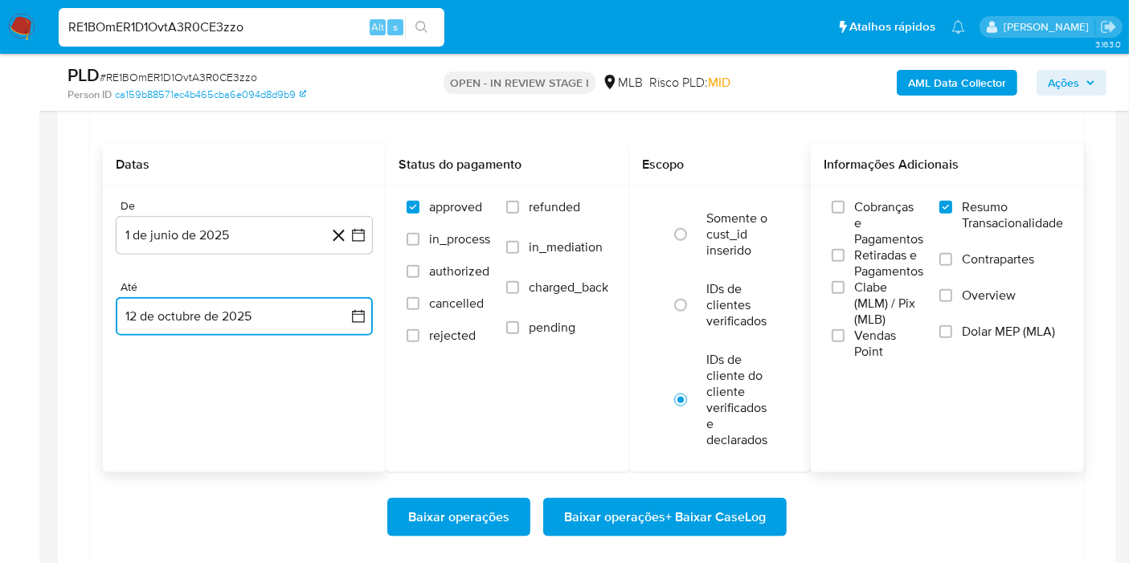
scroll to position [2047, 0]
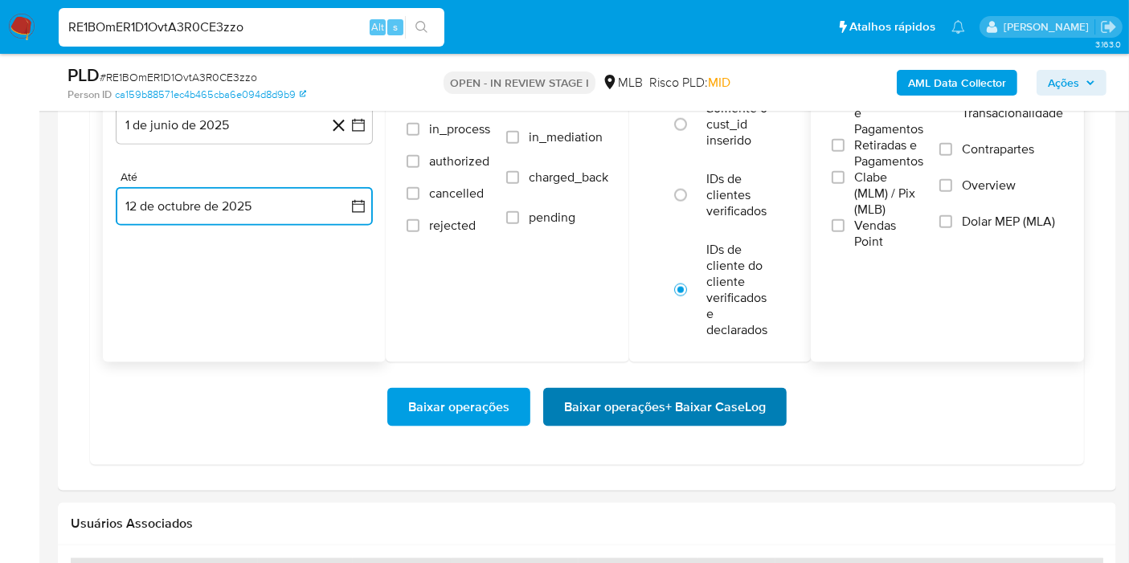
click at [656, 403] on span "Baixar operações + Baixar CaseLog" at bounding box center [665, 407] width 202 height 35
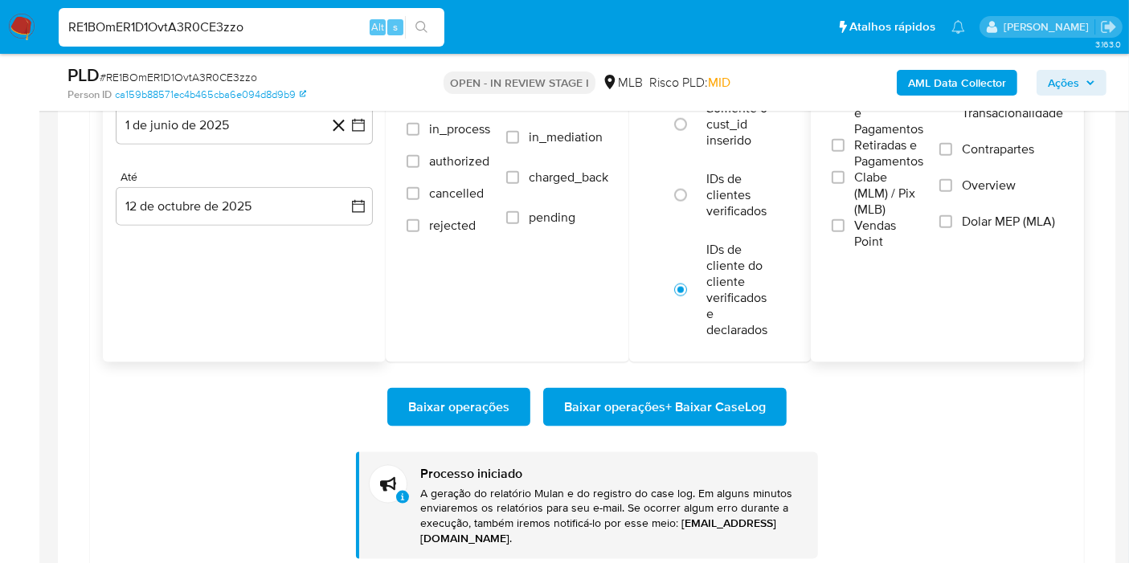
click at [280, 31] on input "RE1BOmER1D1OvtA3R0CE3zzo" at bounding box center [252, 27] width 386 height 21
paste input "LsATmn3Xu2gD00wBnJKg74lY"
type input "LsATmn3Xu2gD00wBnJKg74lY"
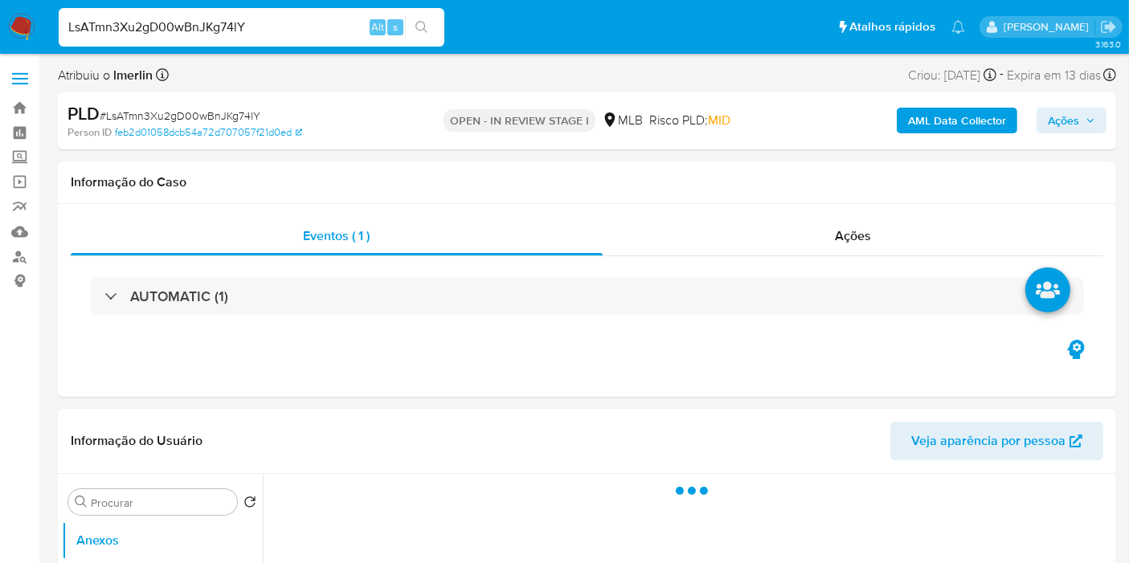
select select "10"
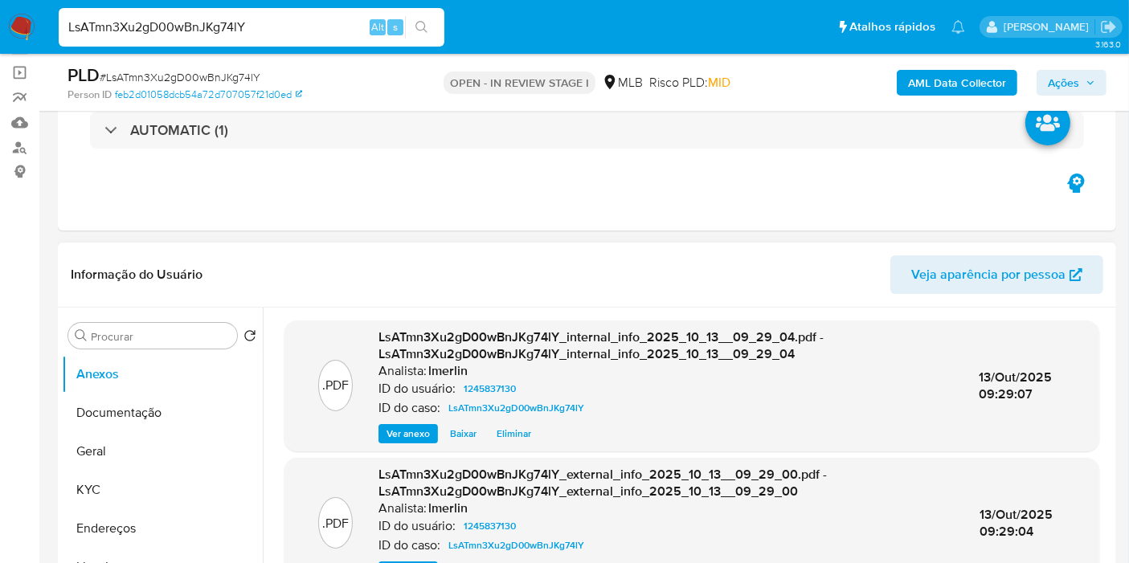
scroll to position [268, 0]
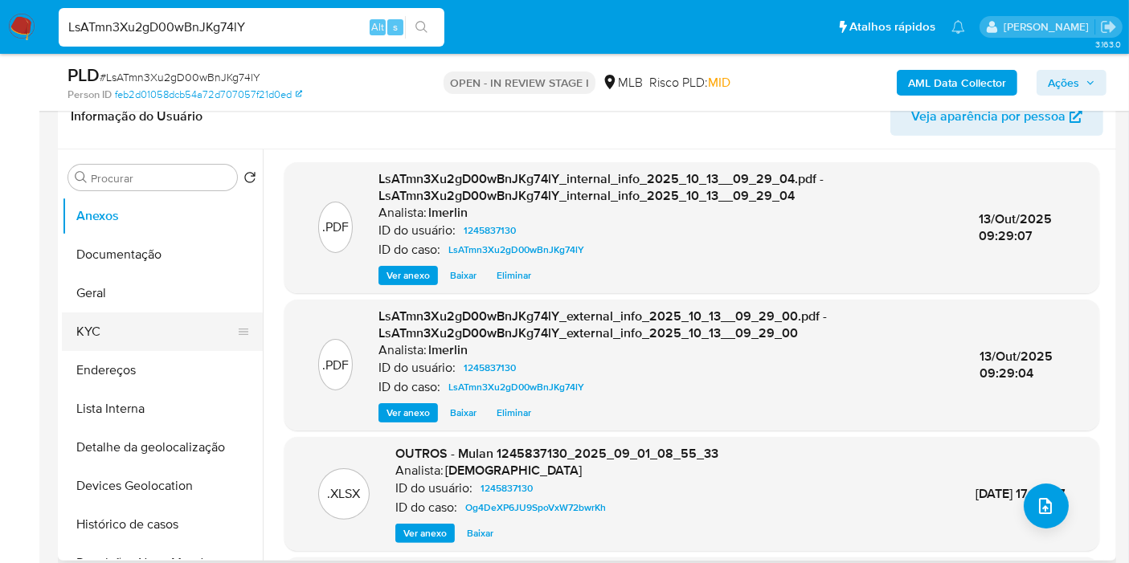
click at [134, 326] on button "KYC" at bounding box center [156, 332] width 188 height 39
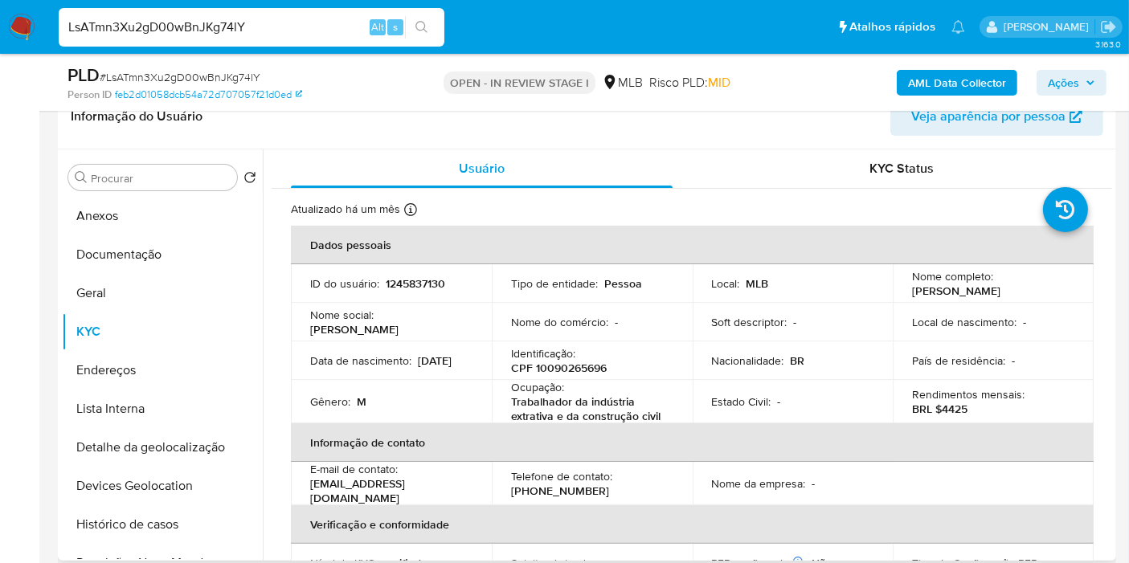
click at [598, 361] on p "CPF 10090265696" at bounding box center [559, 368] width 96 height 14
copy p "10090265696"
click at [570, 407] on p "Trabalhador da indústria extrativa e da construção civil" at bounding box center [589, 408] width 156 height 29
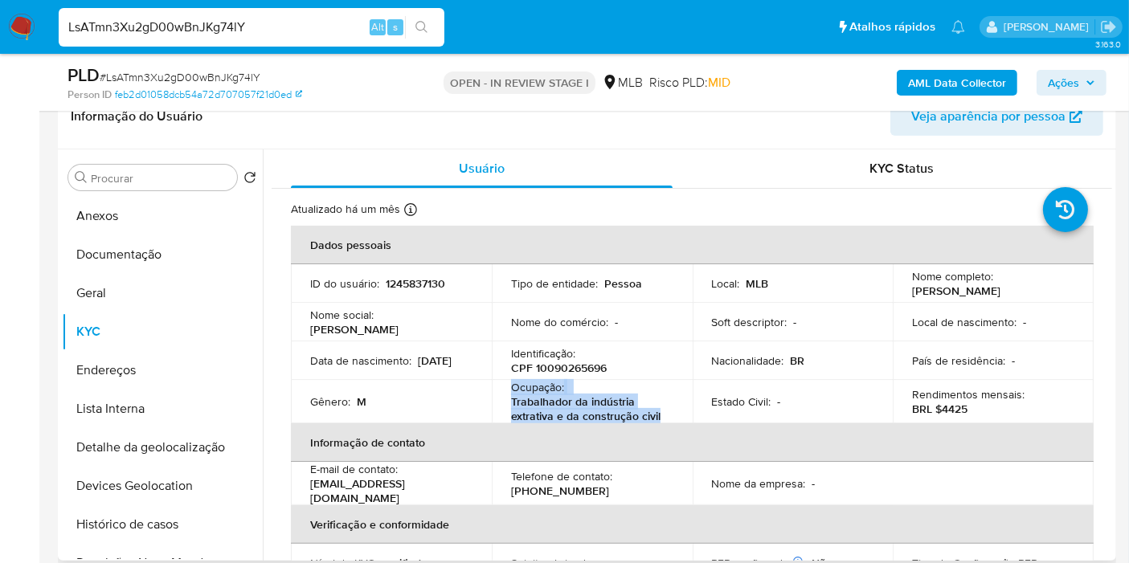
click at [570, 407] on p "Trabalhador da indústria extrativa e da construção civil" at bounding box center [589, 408] width 156 height 29
click at [634, 414] on p "Trabalhador da indústria extrativa e da construção civil" at bounding box center [589, 408] width 156 height 29
drag, startPoint x: 661, startPoint y: 414, endPoint x: 562, endPoint y: 253, distance: 188.6
click at [503, 401] on td "Ocupação : Trabalhador da indústria extrativa e da construção civil" at bounding box center [592, 401] width 201 height 43
click at [947, 409] on p "BRL $4425" at bounding box center [939, 409] width 55 height 14
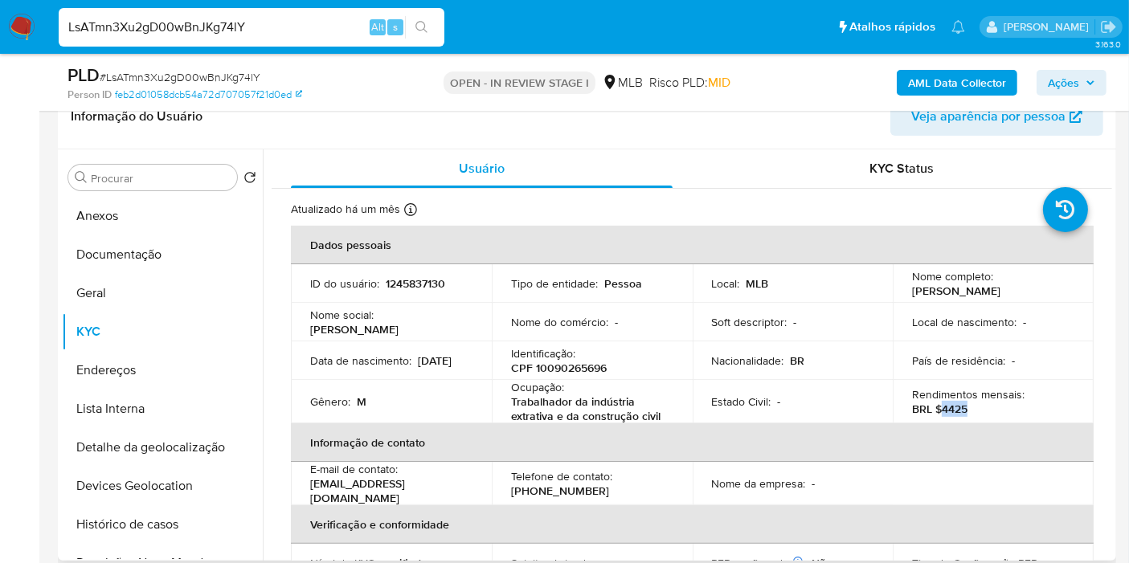
click at [947, 409] on p "BRL $4425" at bounding box center [939, 409] width 55 height 14
copy p "4425"
click at [88, 247] on button "Documentação" at bounding box center [156, 254] width 188 height 39
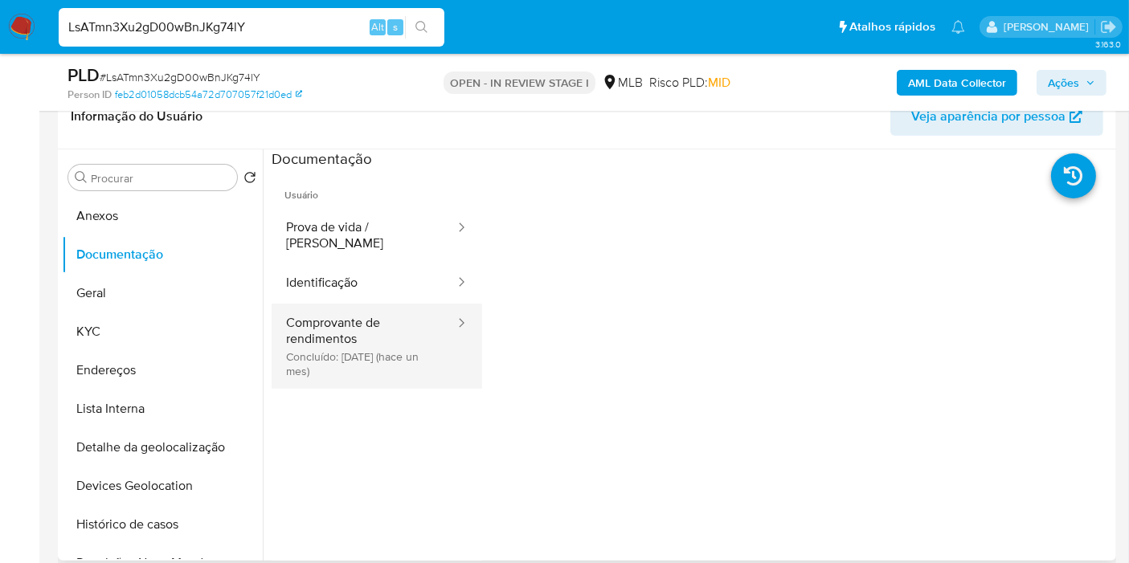
click at [402, 329] on button "Comprovante de rendimentos Concluído: 15/09/2025 (hace un mes)" at bounding box center [364, 346] width 185 height 85
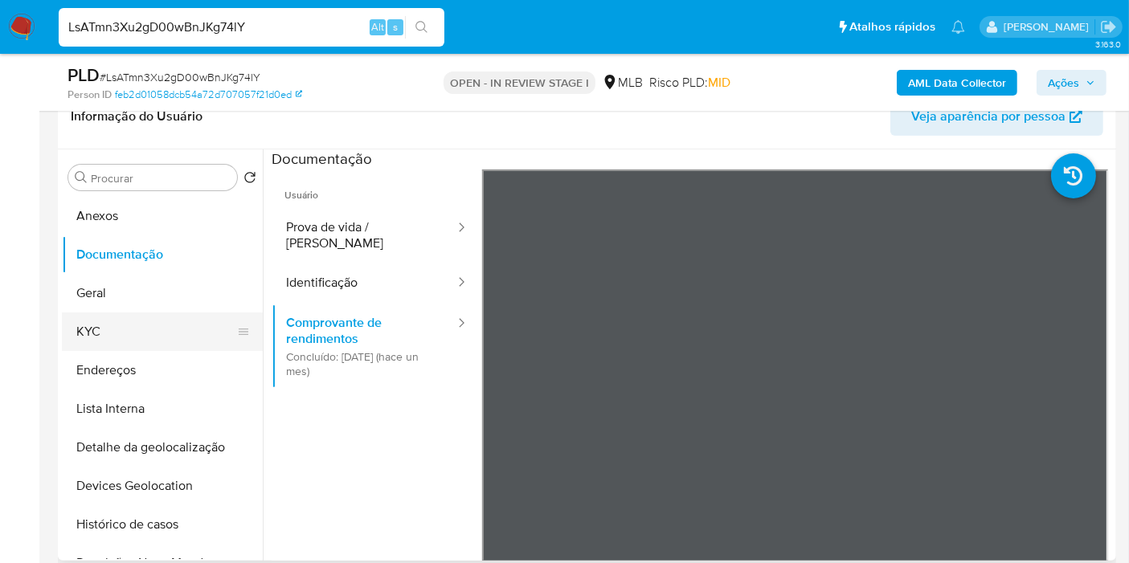
click at [129, 330] on button "KYC" at bounding box center [156, 332] width 188 height 39
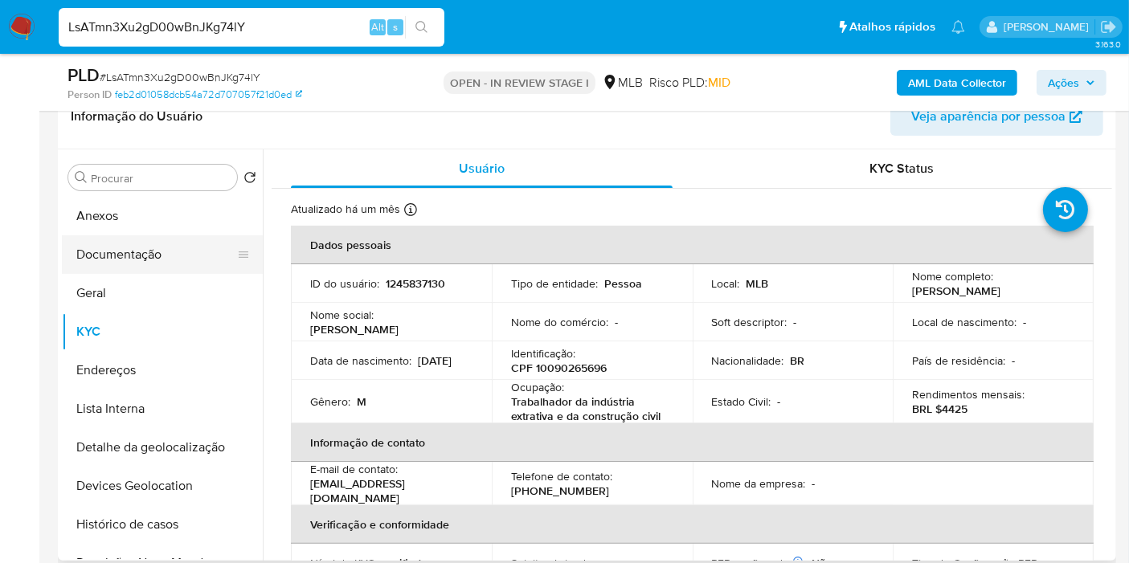
click at [197, 247] on button "Documentação" at bounding box center [156, 254] width 188 height 39
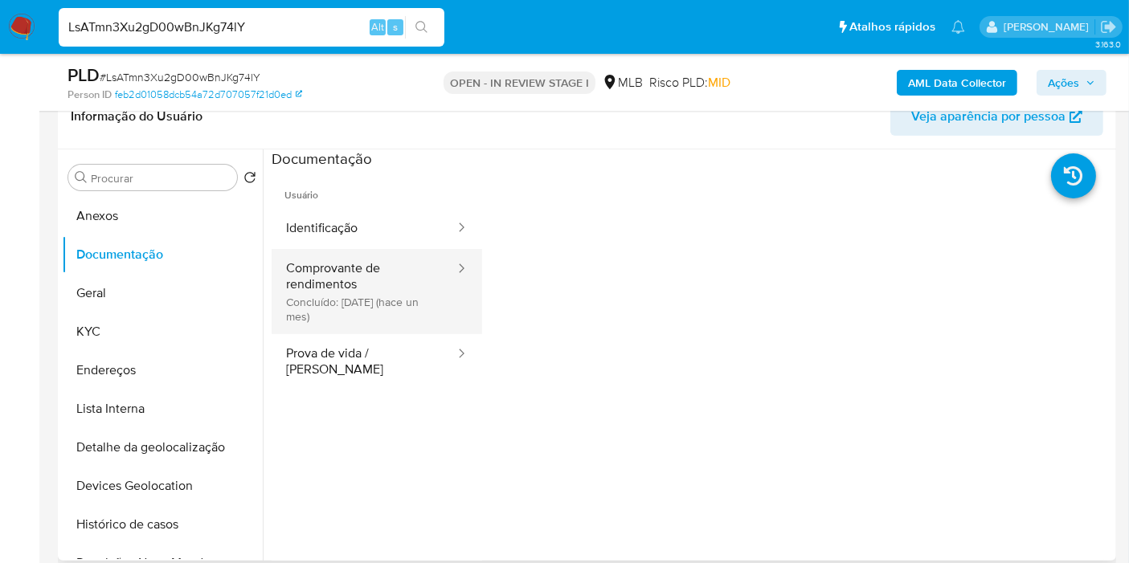
click at [317, 295] on button "Comprovante de rendimentos Concluído: 15/09/2025 (hace un mes)" at bounding box center [364, 291] width 185 height 85
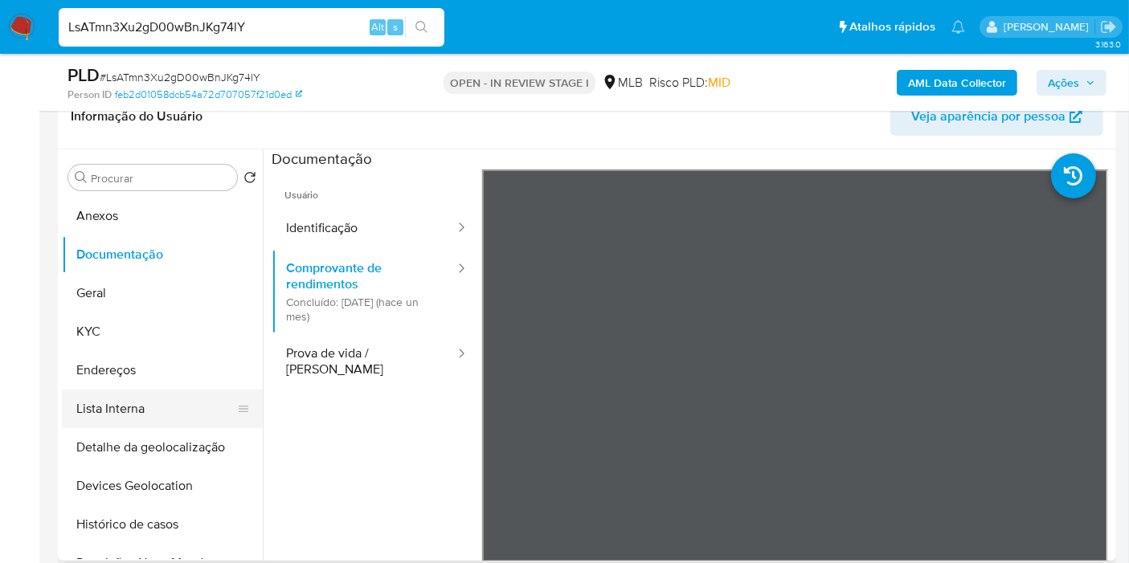
scroll to position [89, 0]
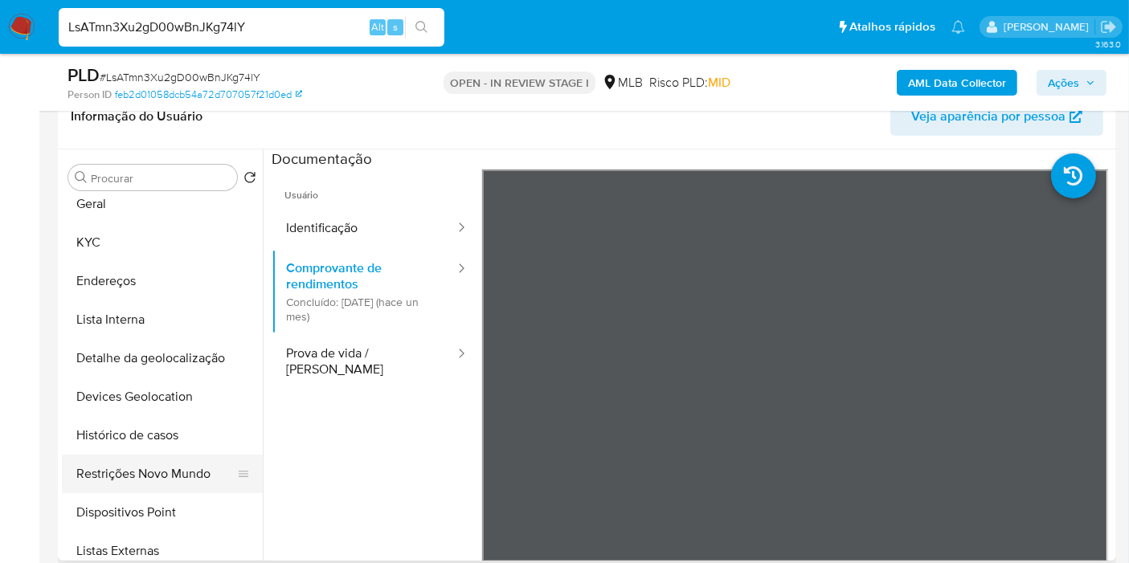
click at [182, 472] on button "Restrições Novo Mundo" at bounding box center [156, 474] width 188 height 39
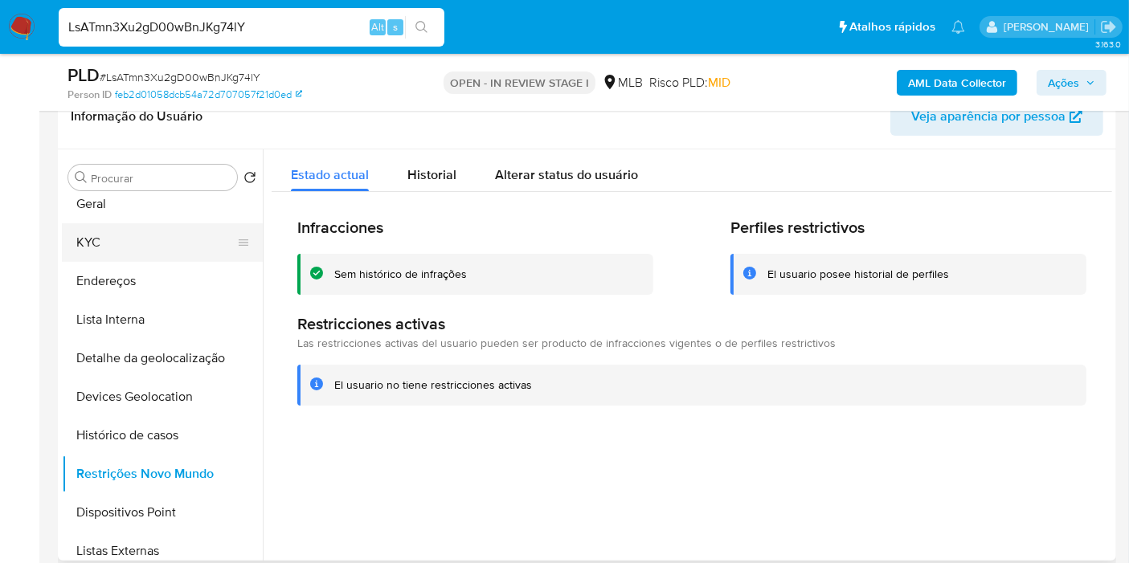
click at [142, 224] on button "KYC" at bounding box center [156, 242] width 188 height 39
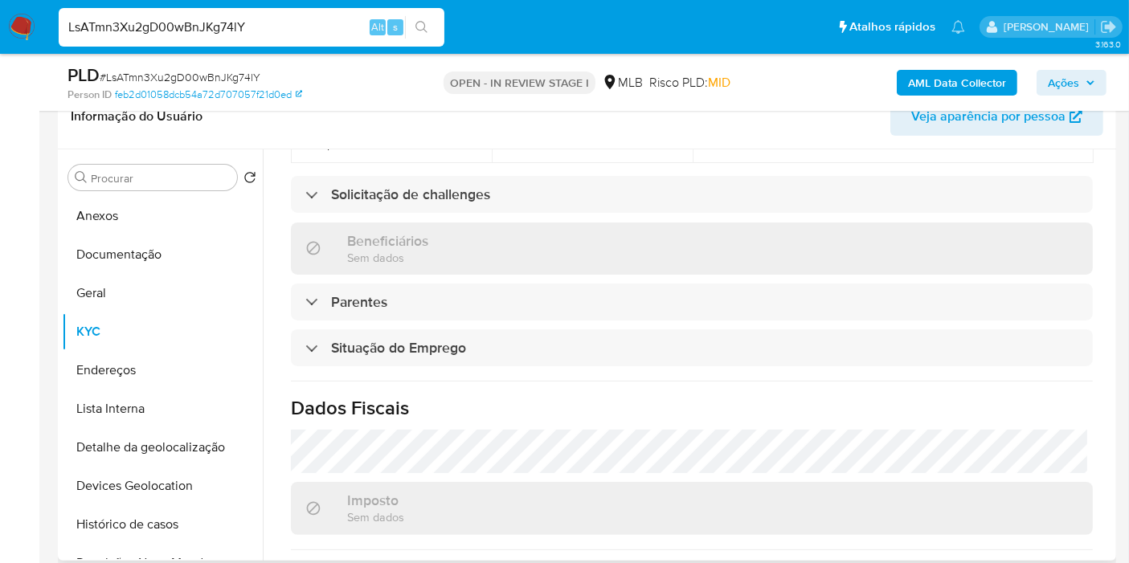
scroll to position [734, 0]
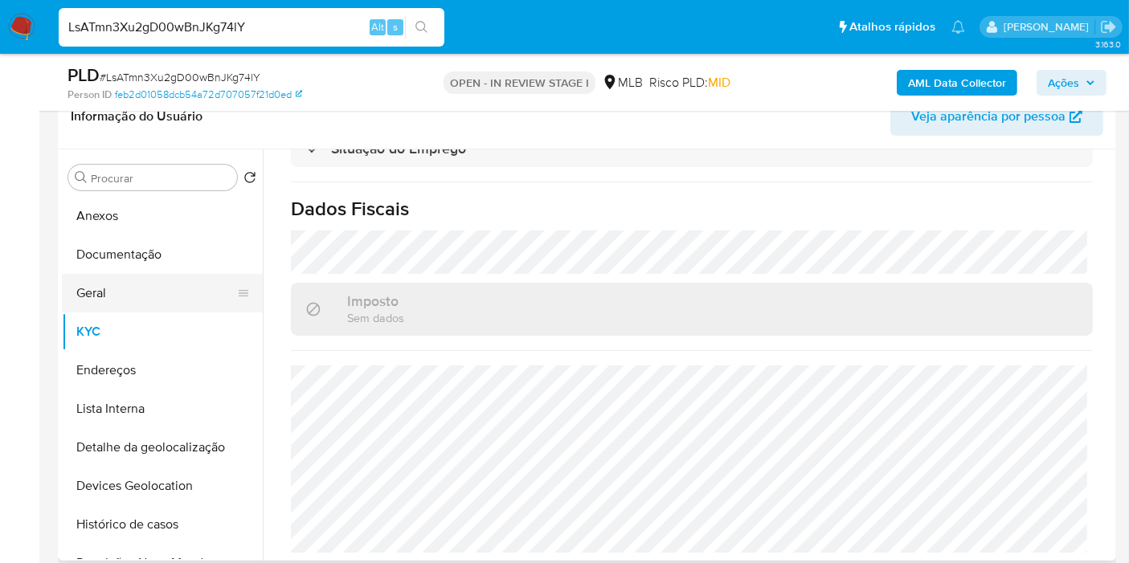
click at [117, 276] on button "Geral" at bounding box center [156, 293] width 188 height 39
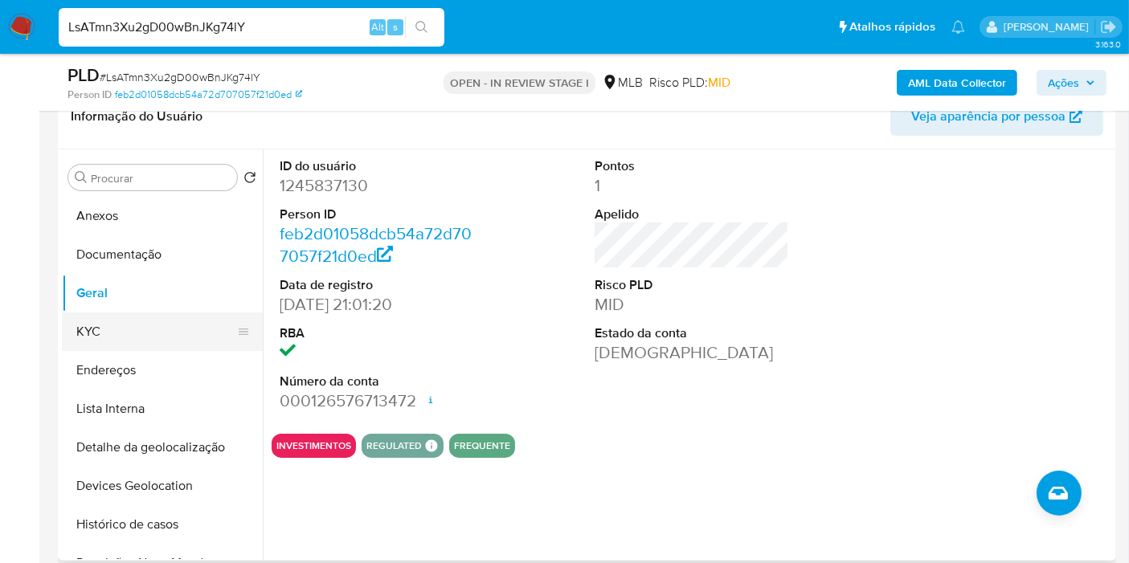
click at [115, 329] on button "KYC" at bounding box center [156, 332] width 188 height 39
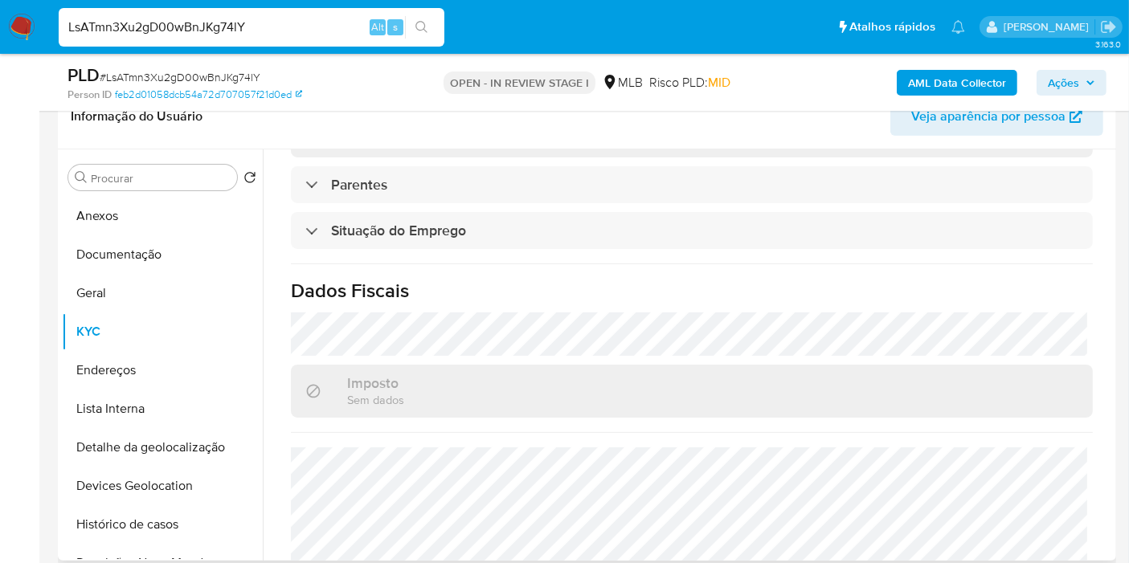
scroll to position [734, 0]
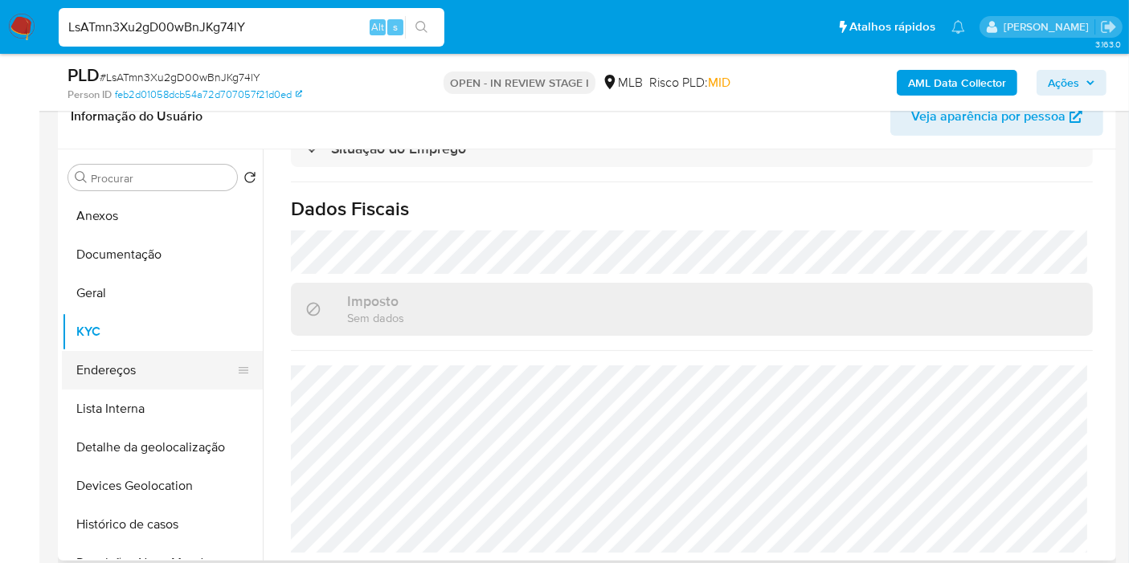
click at [121, 374] on button "Endereços" at bounding box center [156, 370] width 188 height 39
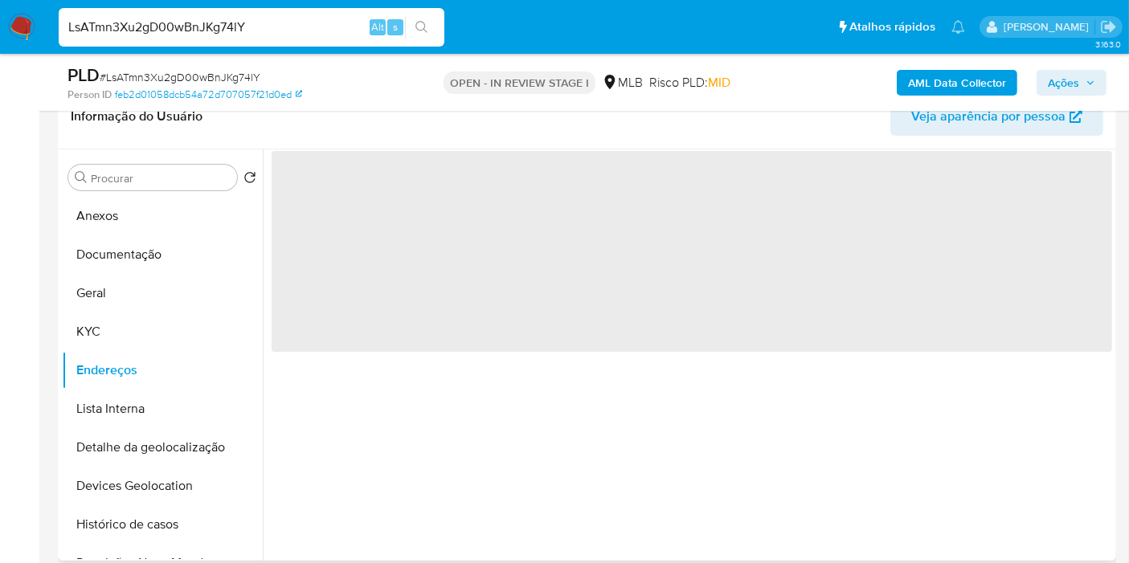
scroll to position [0, 0]
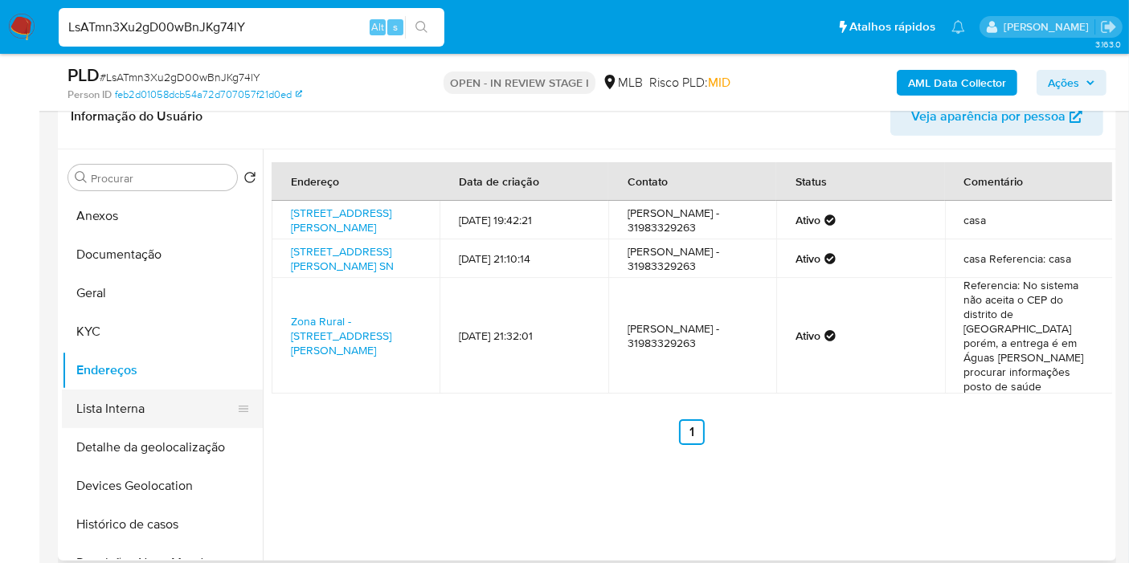
click at [191, 442] on button "Detalhe da geolocalização" at bounding box center [162, 447] width 201 height 39
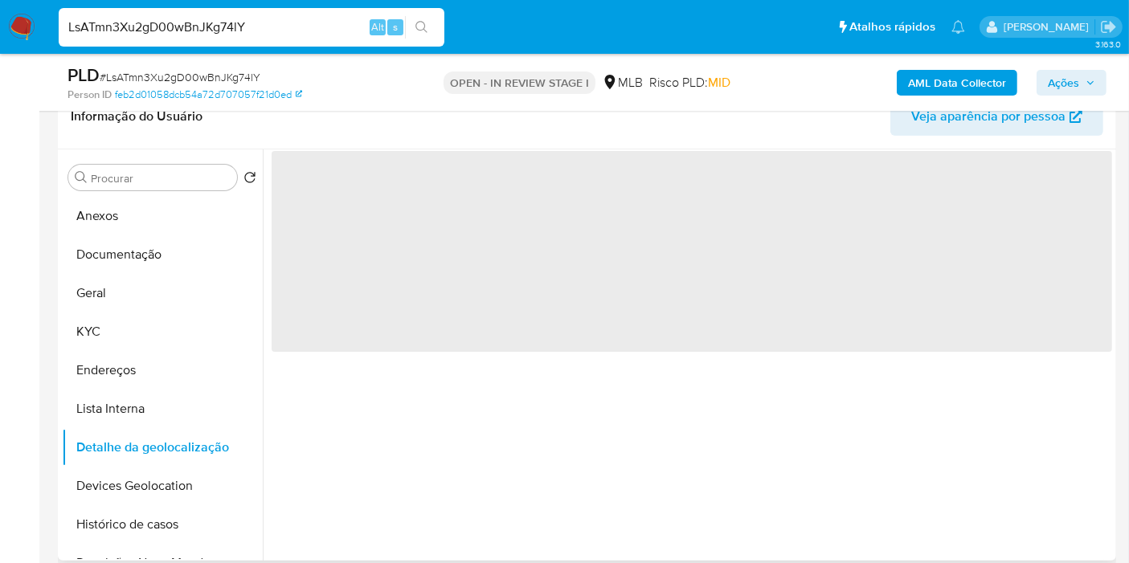
scroll to position [89, 0]
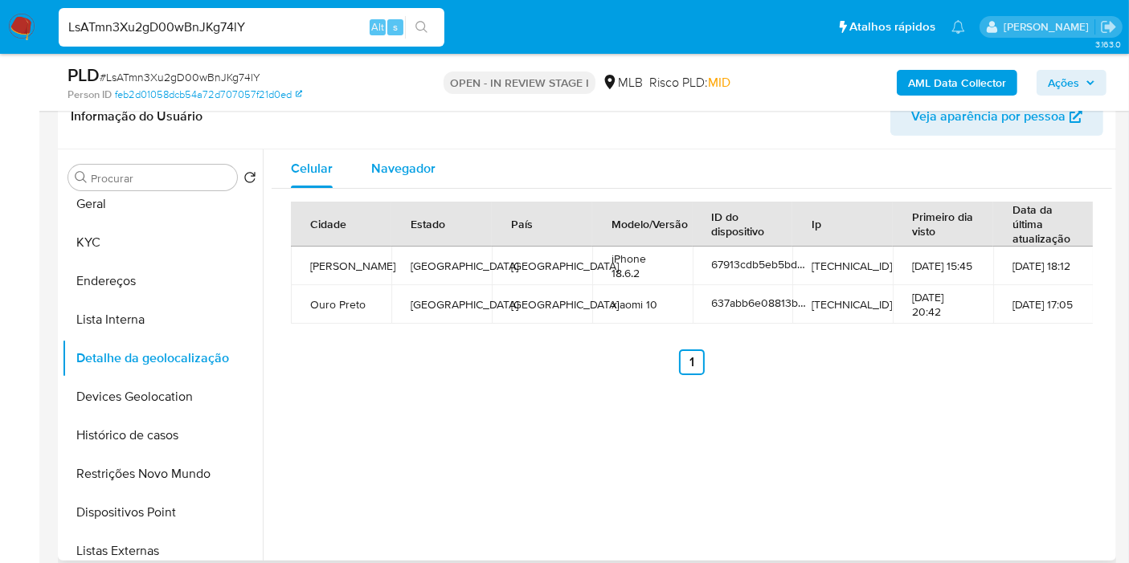
click at [375, 169] on span "Navegador" at bounding box center [403, 168] width 64 height 18
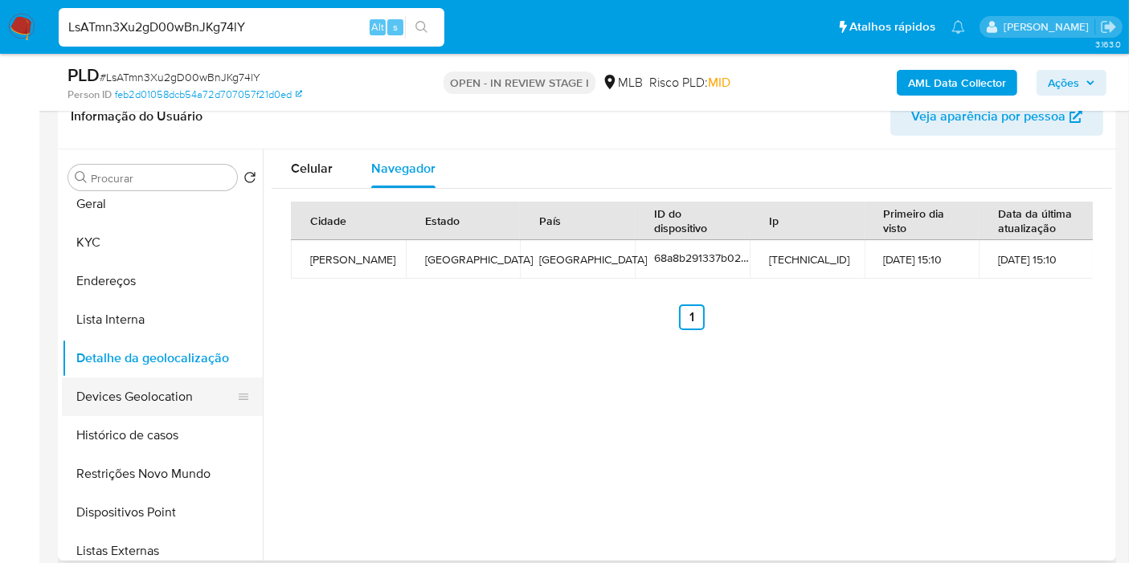
click at [166, 391] on button "Devices Geolocation" at bounding box center [156, 397] width 188 height 39
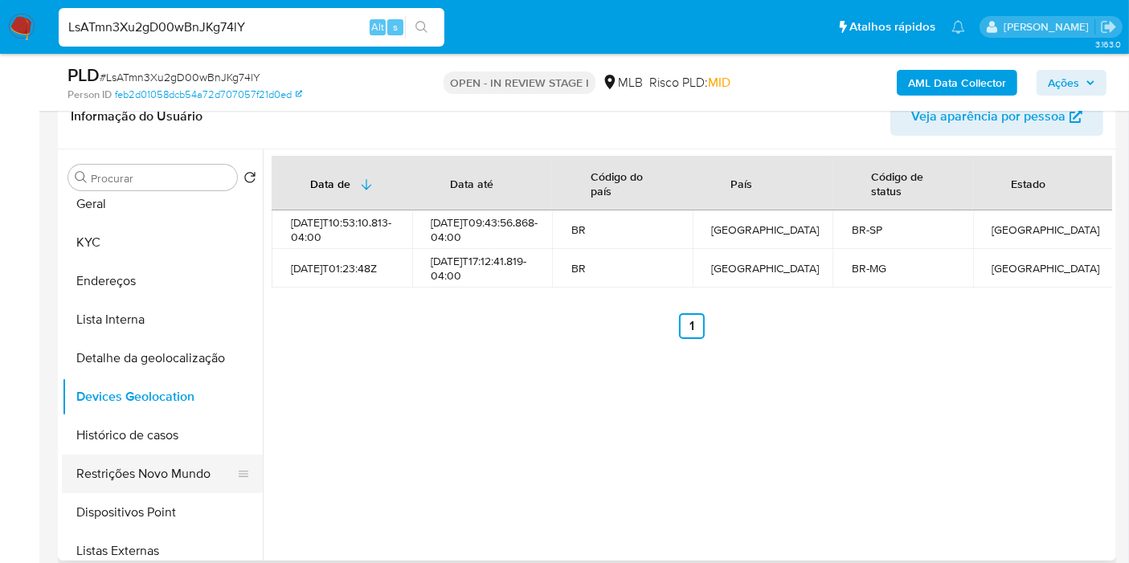
click at [147, 477] on button "Restrições Novo Mundo" at bounding box center [156, 474] width 188 height 39
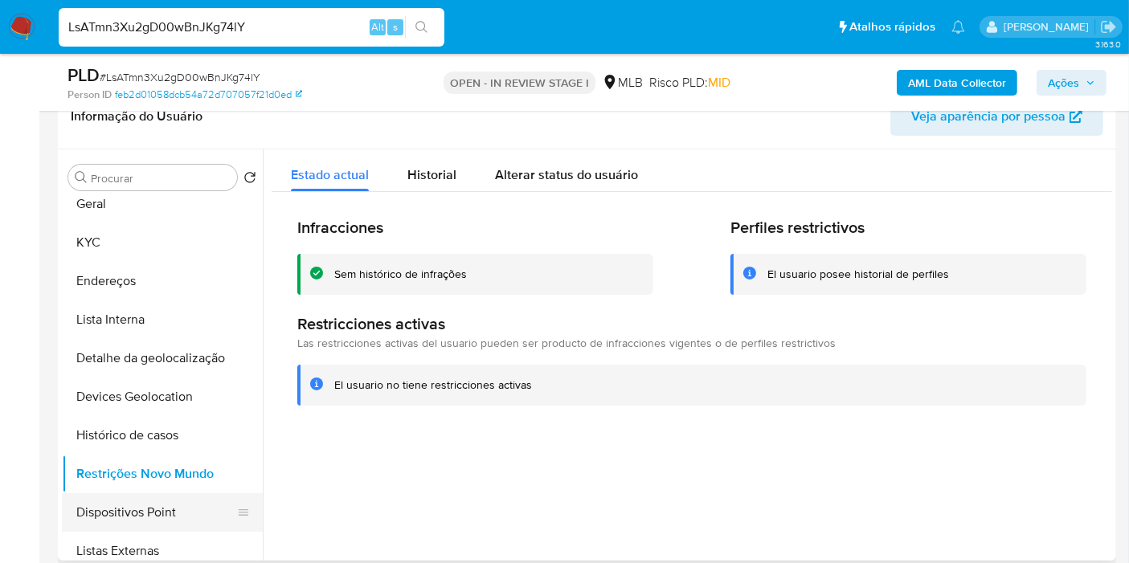
click at [182, 508] on button "Dispositivos Point" at bounding box center [156, 512] width 188 height 39
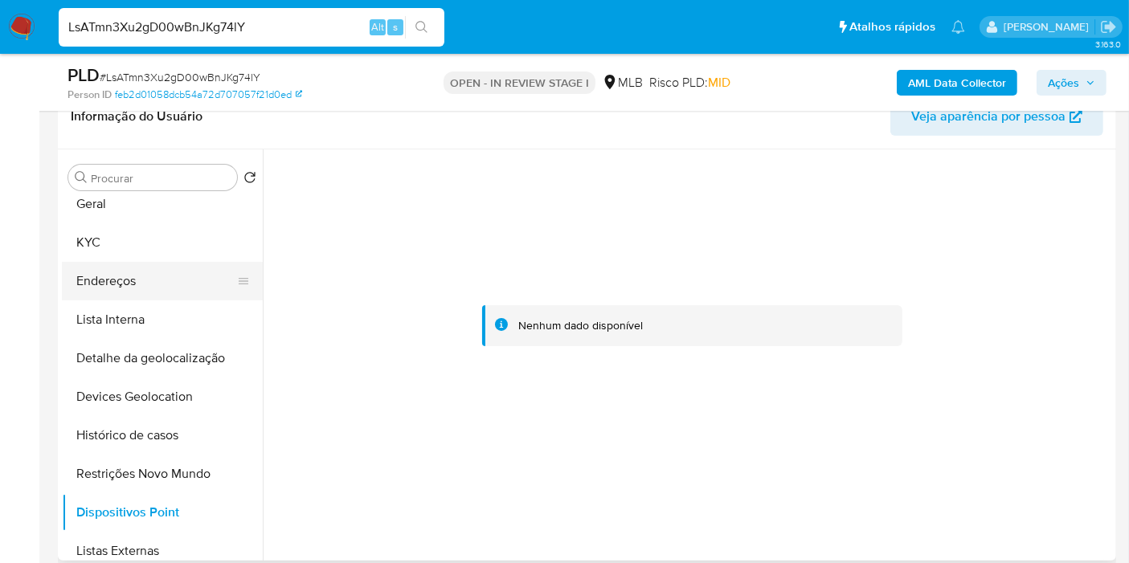
click at [167, 276] on button "Endereços" at bounding box center [156, 281] width 188 height 39
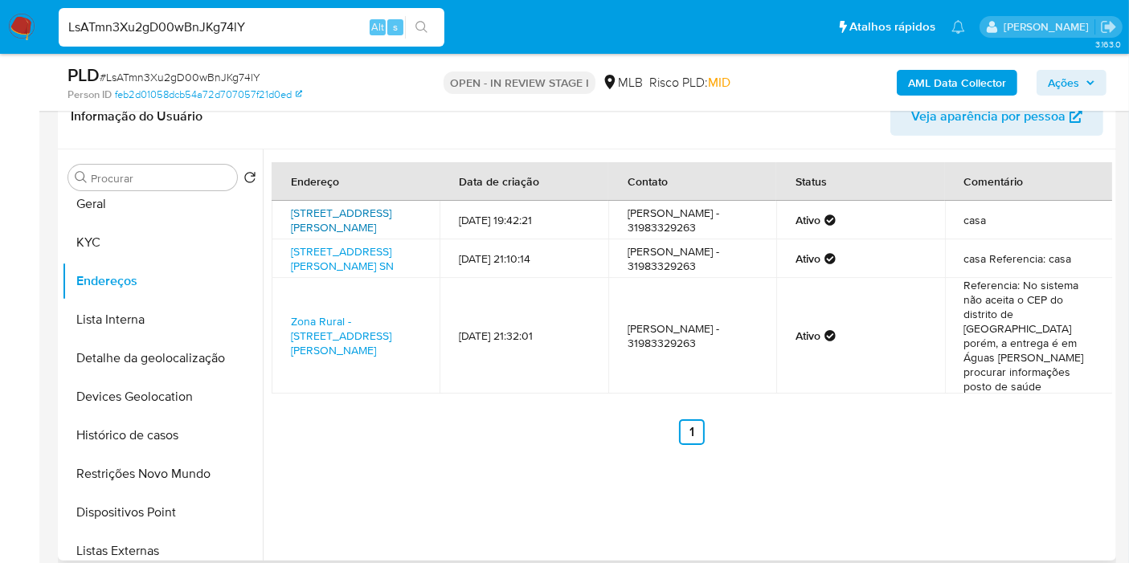
click at [360, 219] on link "Rua Taxista Joãozinho Vieira 899, Mariana, Minas Gerais, 35420169, Brasil 899" at bounding box center [341, 220] width 100 height 31
click at [155, 220] on button "Geral" at bounding box center [162, 204] width 201 height 39
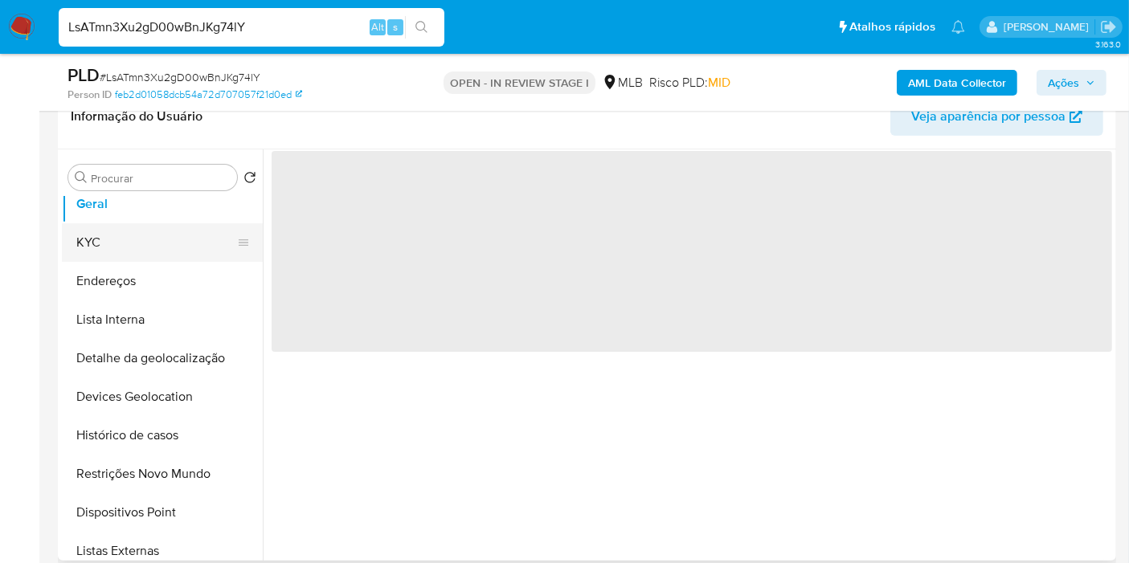
click at [151, 249] on button "KYC" at bounding box center [156, 242] width 188 height 39
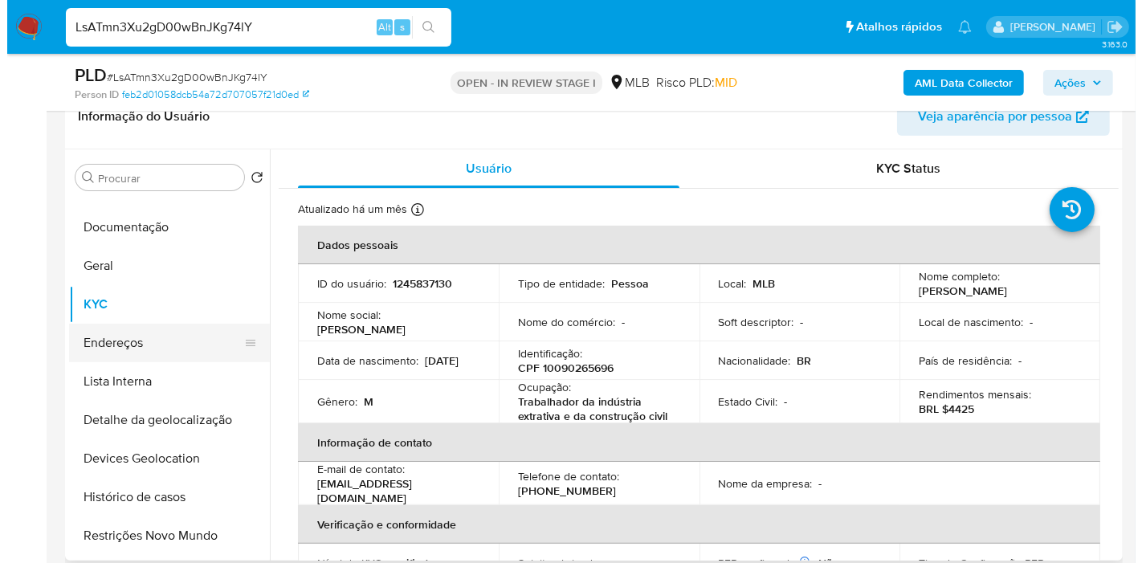
scroll to position [0, 0]
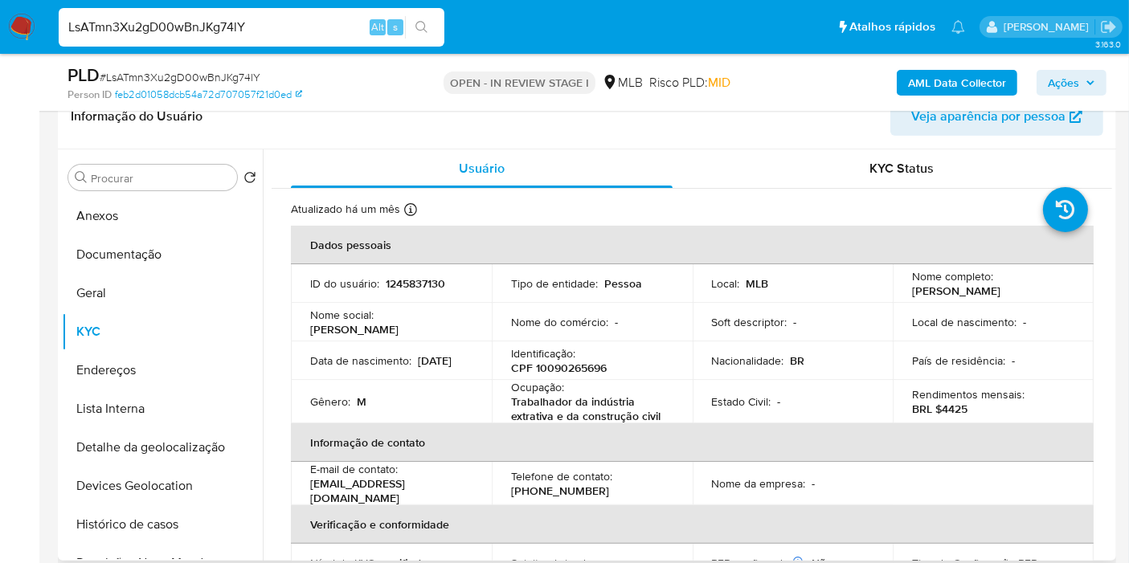
click at [578, 361] on p "CPF 10090265696" at bounding box center [559, 368] width 96 height 14
click at [580, 366] on p "CPF 10090265696" at bounding box center [559, 368] width 96 height 14
copy p "10090265696"
drag, startPoint x: 161, startPoint y: 520, endPoint x: 223, endPoint y: 446, distance: 96.4
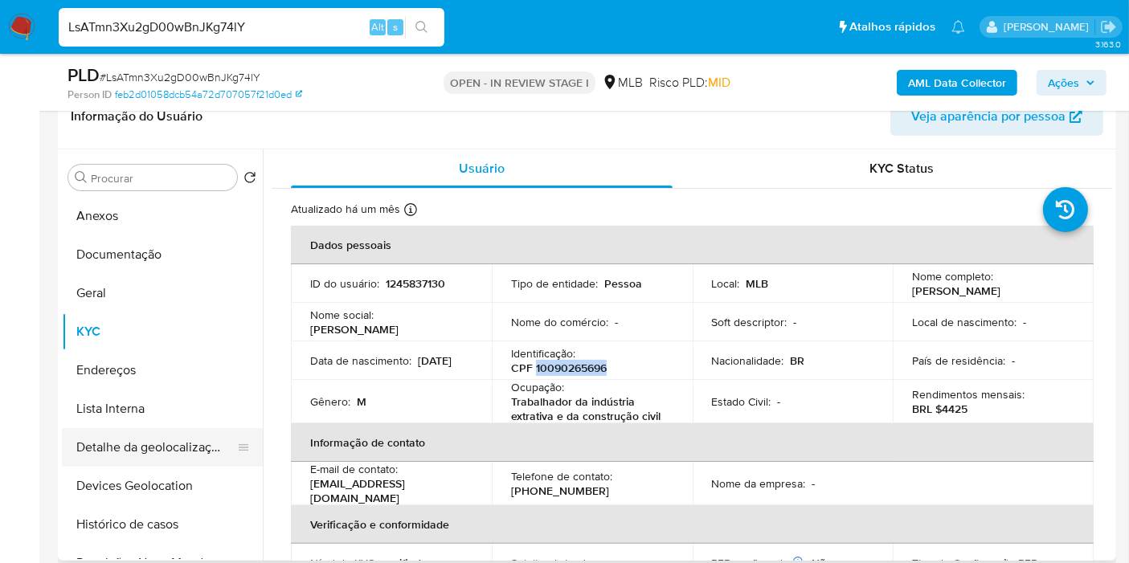
click at [161, 520] on button "Histórico de casos" at bounding box center [162, 524] width 201 height 39
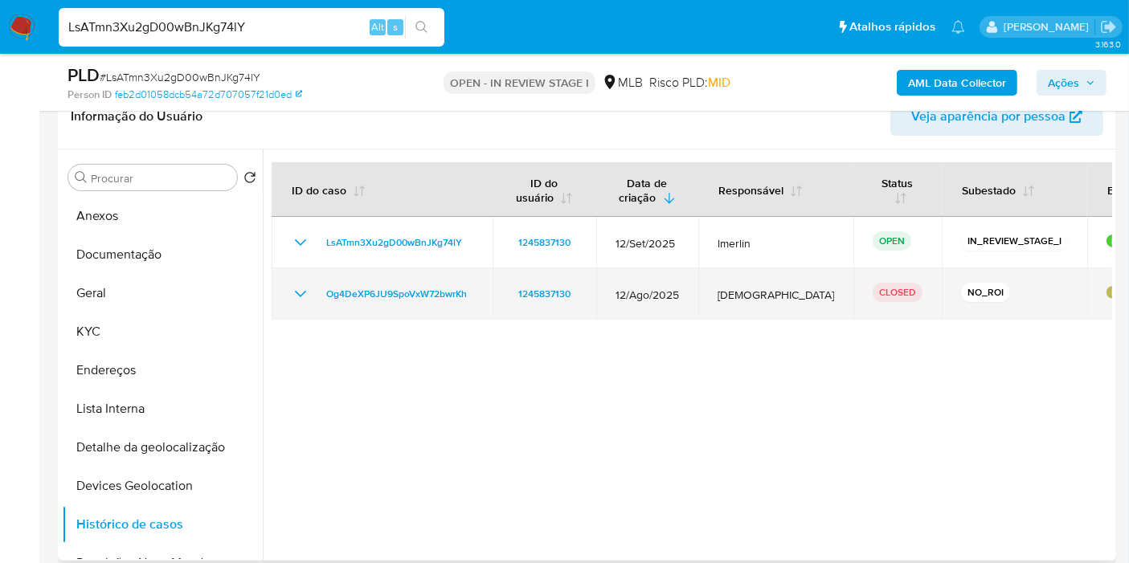
click at [300, 294] on icon "Mostrar/Ocultar" at bounding box center [300, 294] width 11 height 6
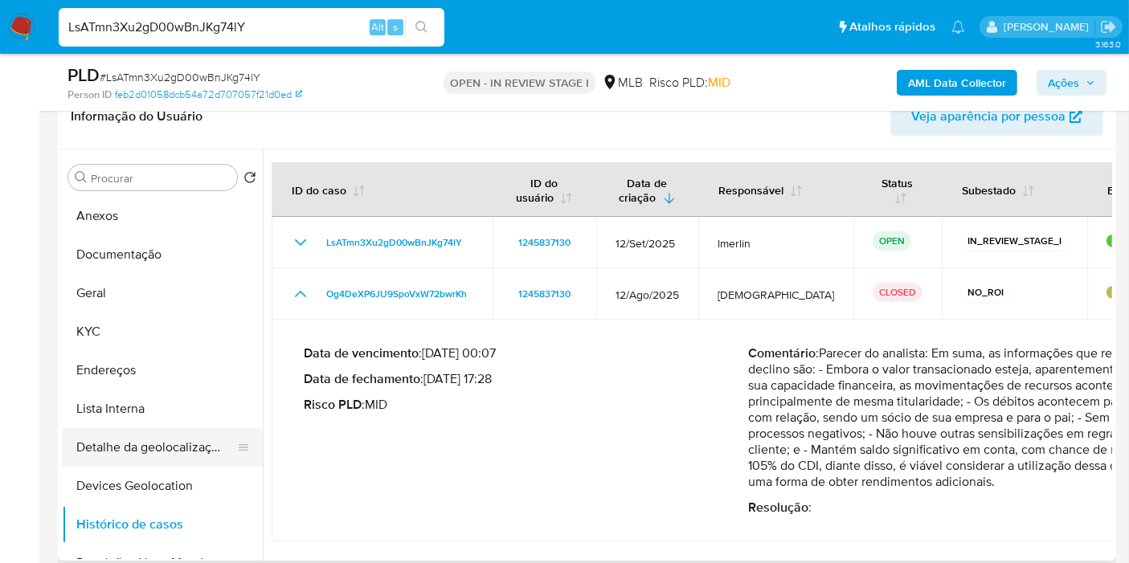
click at [167, 439] on button "Detalhe da geolocalização" at bounding box center [156, 447] width 188 height 39
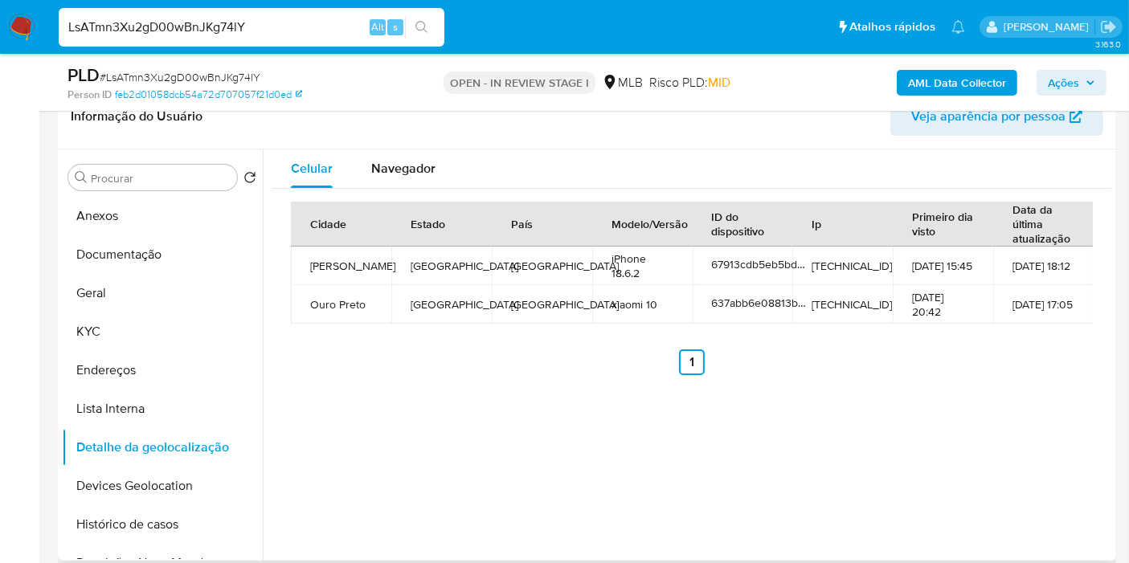
click at [141, 193] on div "Procurar Retornar ao pedido padrão Anexos Documentação Geral KYC Endereços List…" at bounding box center [162, 356] width 201 height 409
click at [141, 217] on button "Anexos" at bounding box center [156, 216] width 188 height 39
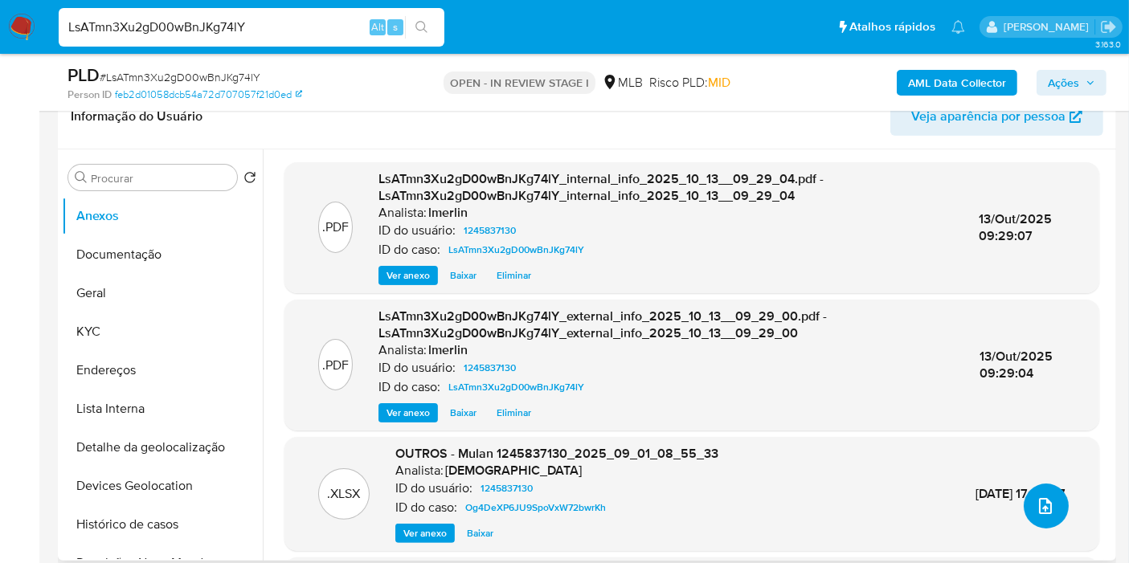
click at [1057, 515] on button "upload-file" at bounding box center [1046, 506] width 45 height 45
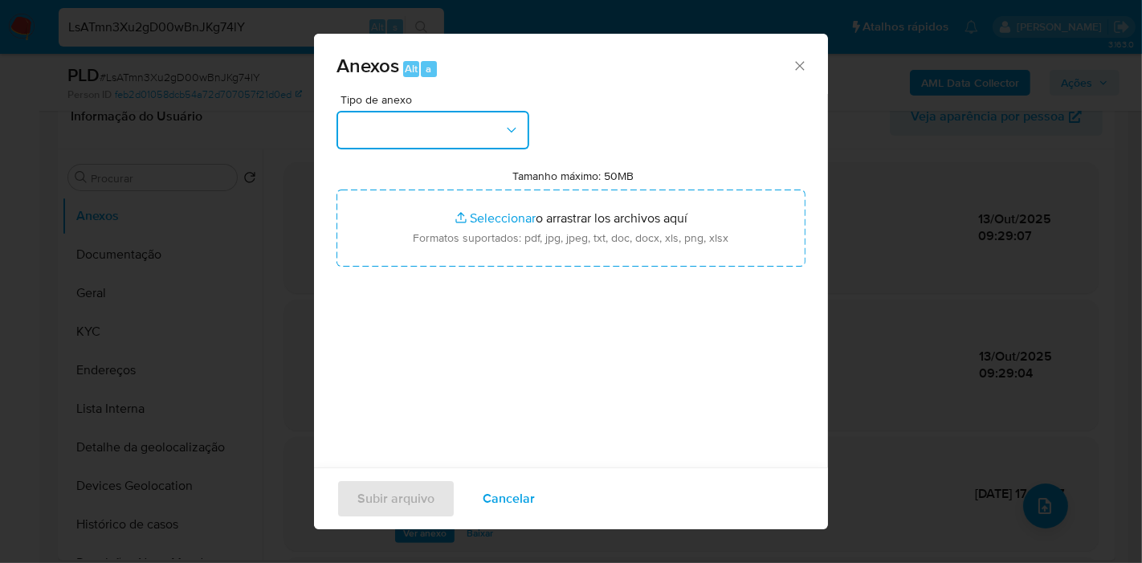
click at [431, 127] on button "button" at bounding box center [433, 130] width 193 height 39
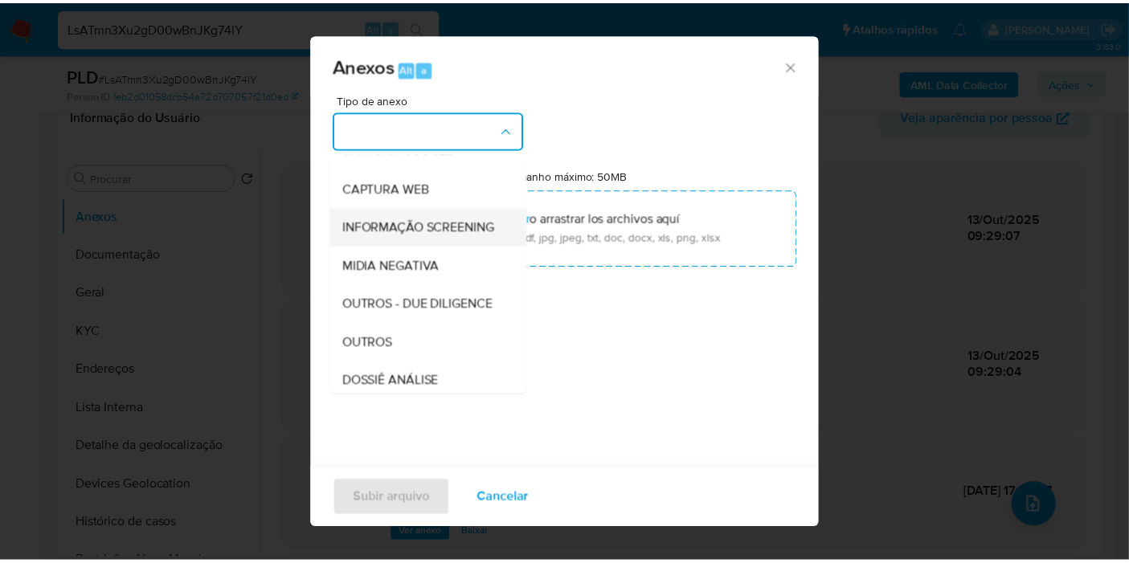
scroll to position [178, 0]
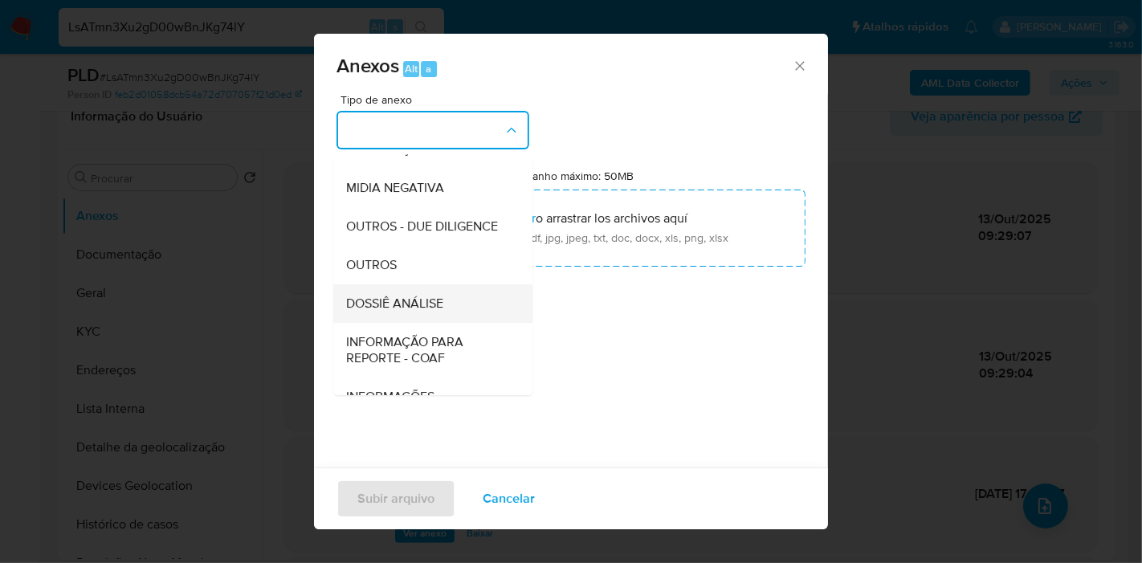
click at [426, 323] on div "DOSSIÊ ANÁLISE" at bounding box center [428, 303] width 164 height 39
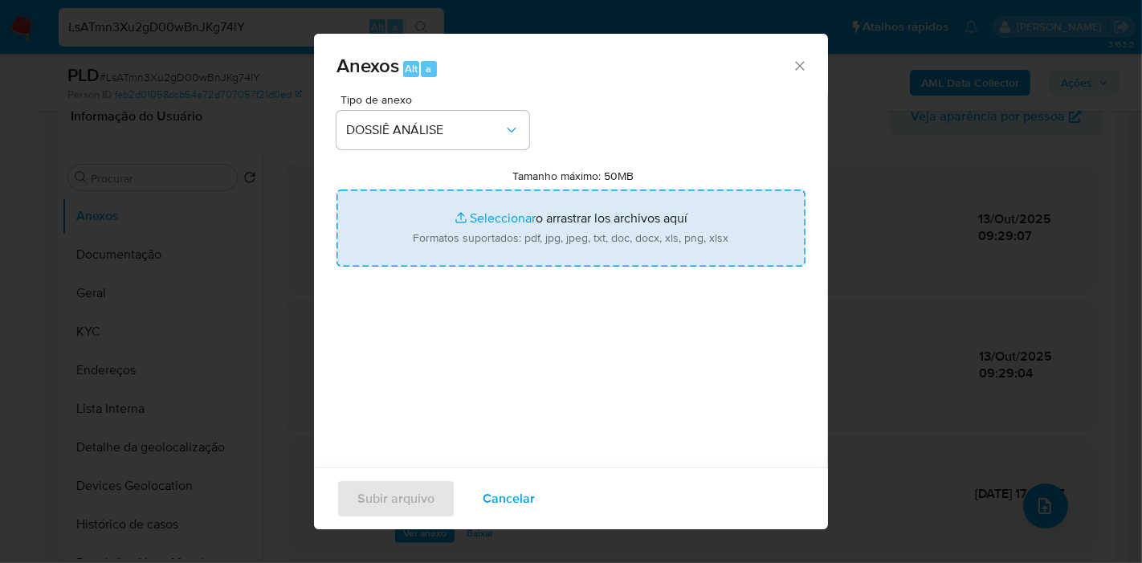
click at [573, 243] on input "Tamanho máximo: 50MB Seleccionar archivos" at bounding box center [571, 228] width 469 height 77
type input "C:\fakepath\SAR - XXX - CPF 10090265696 - JOAO PAULO CARNEIRO.pdf"
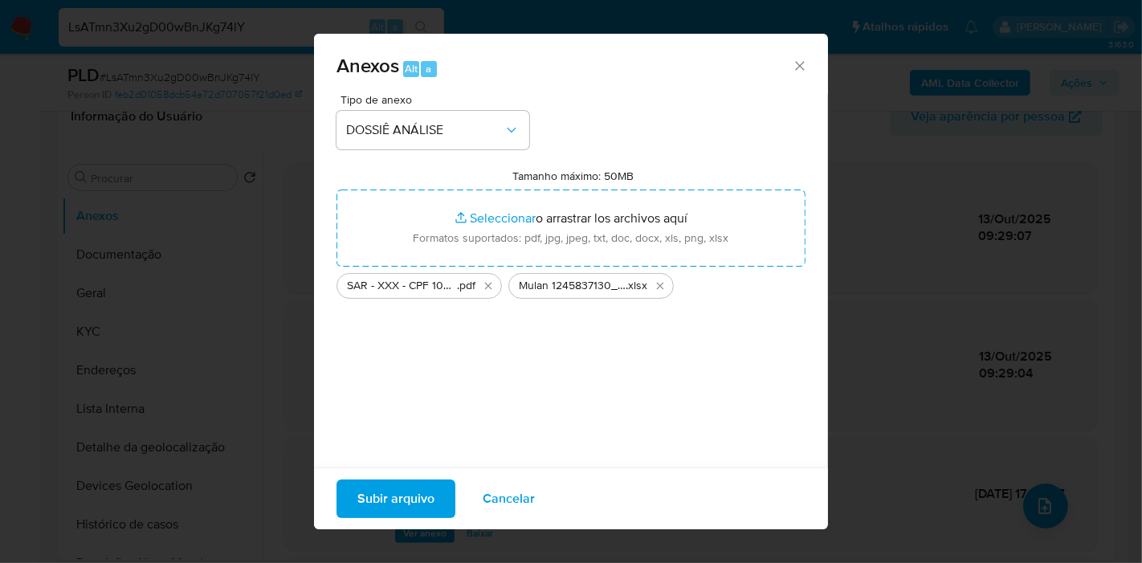
click at [386, 507] on span "Subir arquivo" at bounding box center [396, 498] width 77 height 35
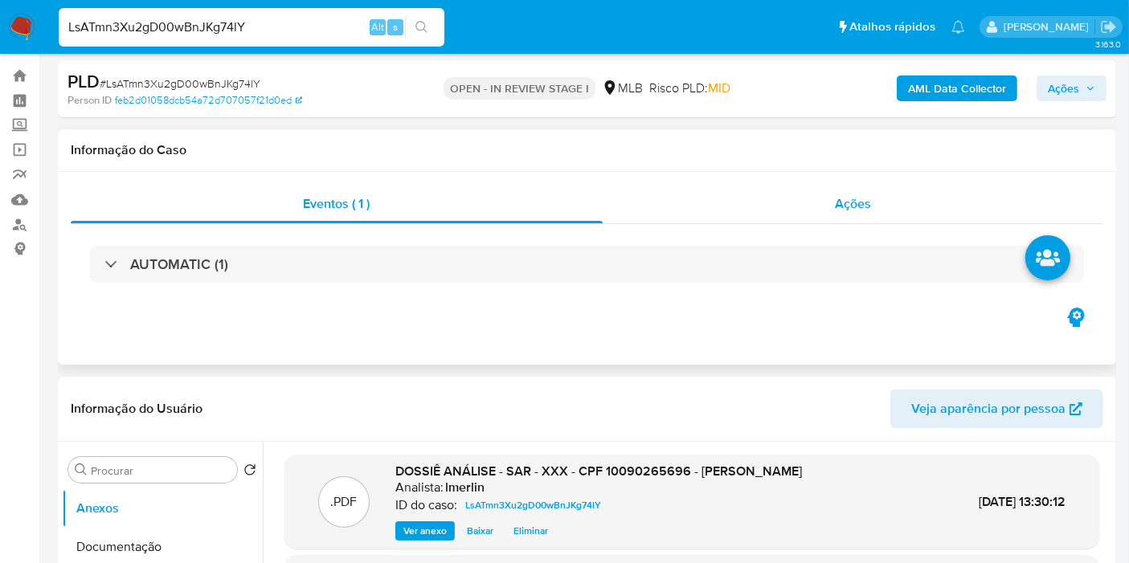
scroll to position [0, 0]
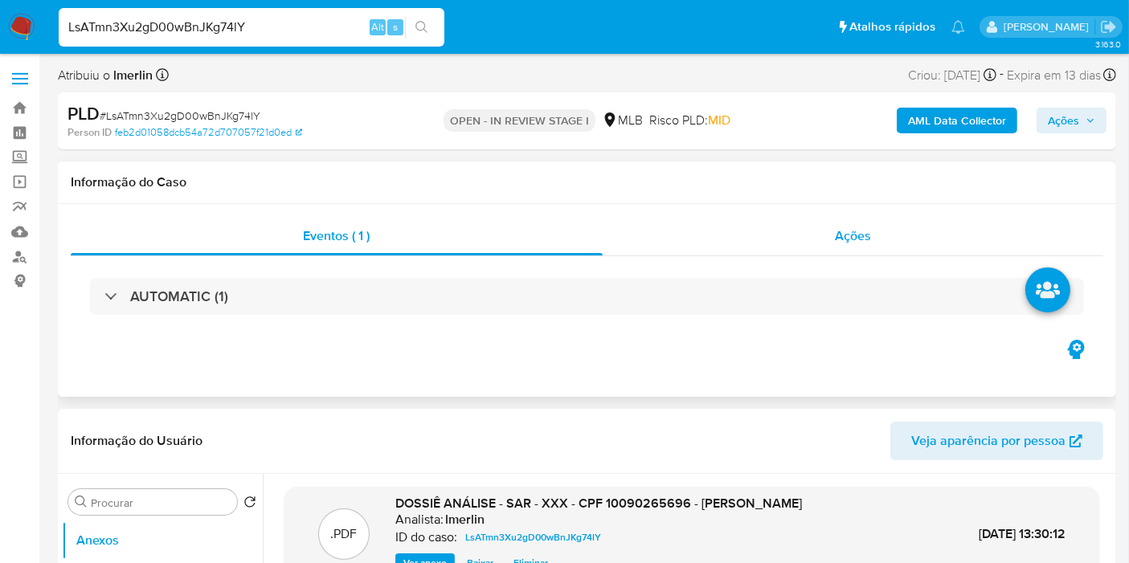
click at [871, 236] on div "Ações" at bounding box center [853, 236] width 501 height 39
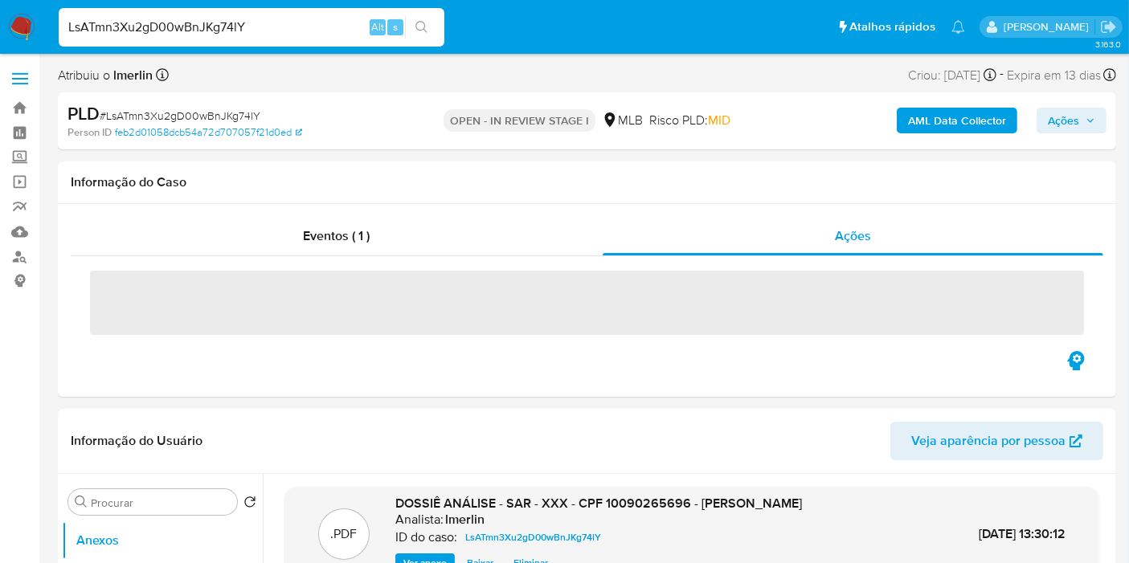
click at [1074, 128] on span "Ações" at bounding box center [1063, 121] width 31 height 26
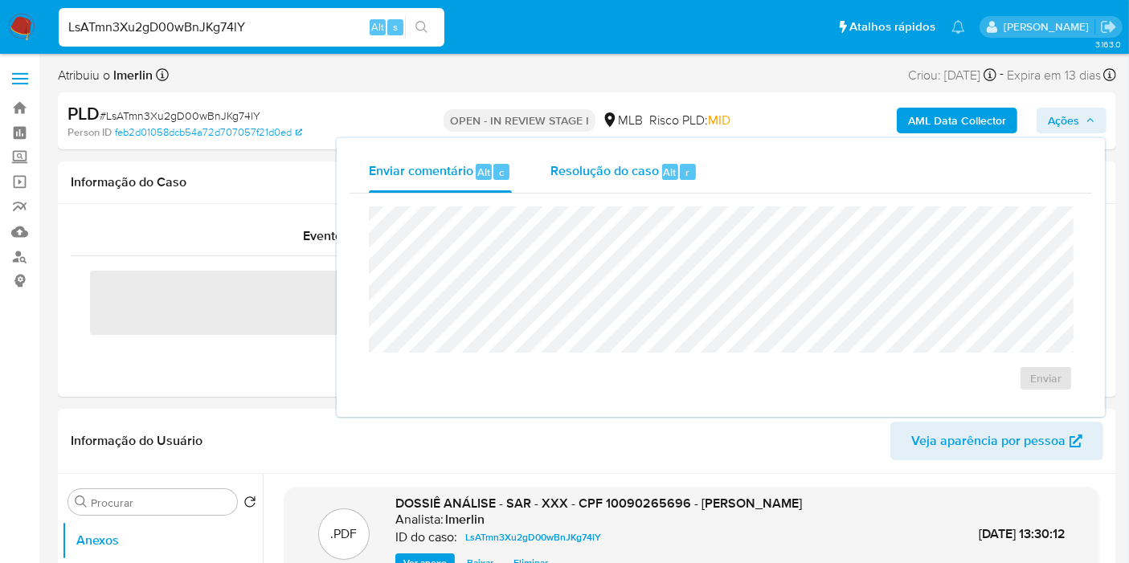
click at [652, 165] on span "Resolução do caso" at bounding box center [604, 171] width 108 height 18
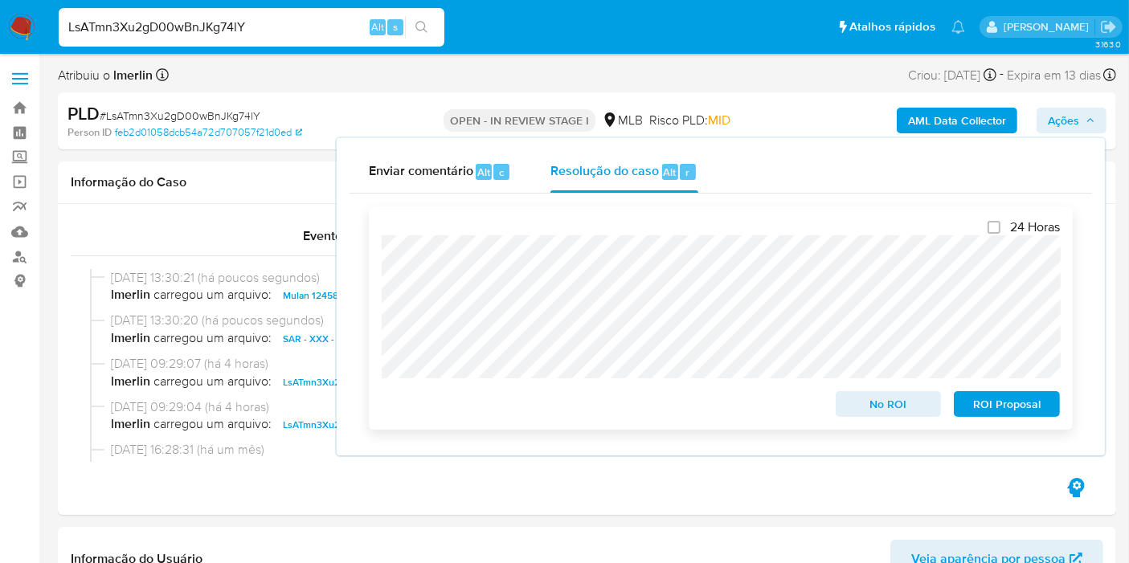
click at [1006, 402] on span "ROI Proposal" at bounding box center [1007, 404] width 84 height 22
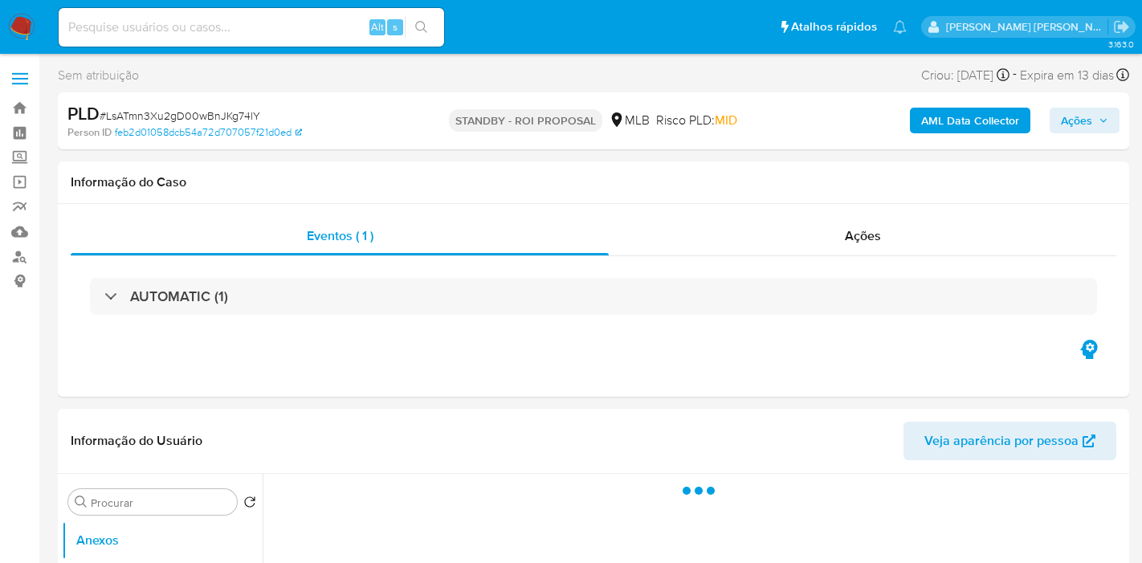
select select "10"
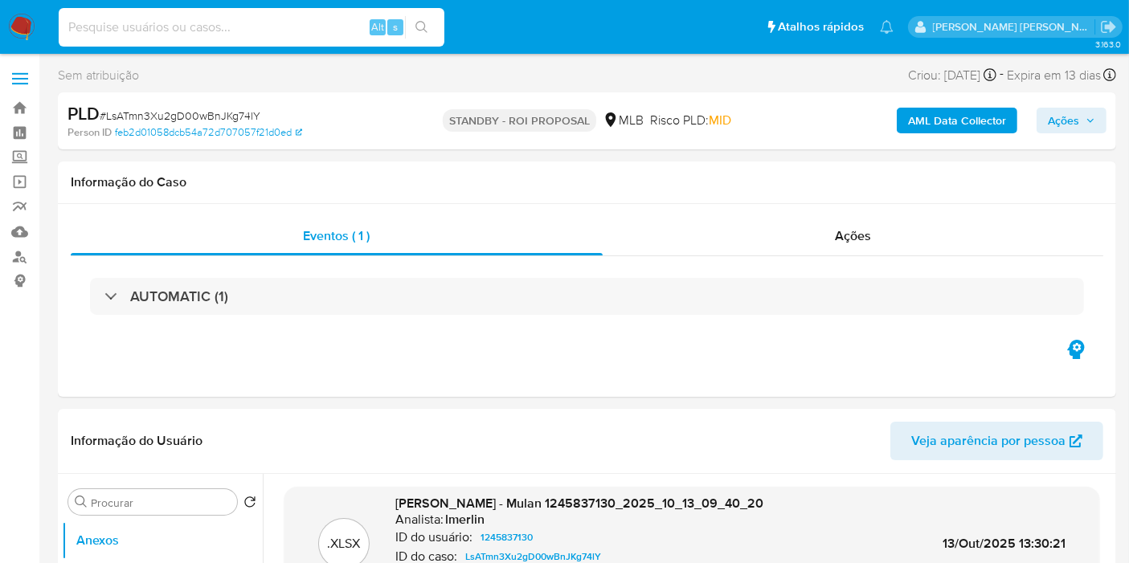
click at [162, 24] on input at bounding box center [252, 27] width 386 height 21
paste input "RE1BOmER1D1OvtA3R0CE3zzo"
type input "RE1BOmER1D1OvtA3R0CE3zzo"
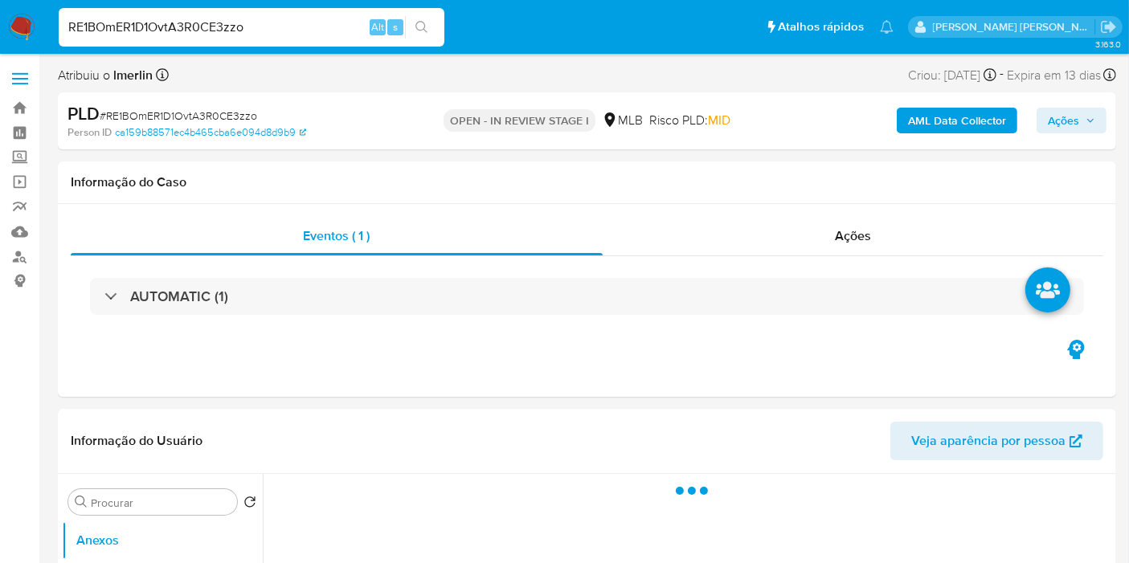
select select "10"
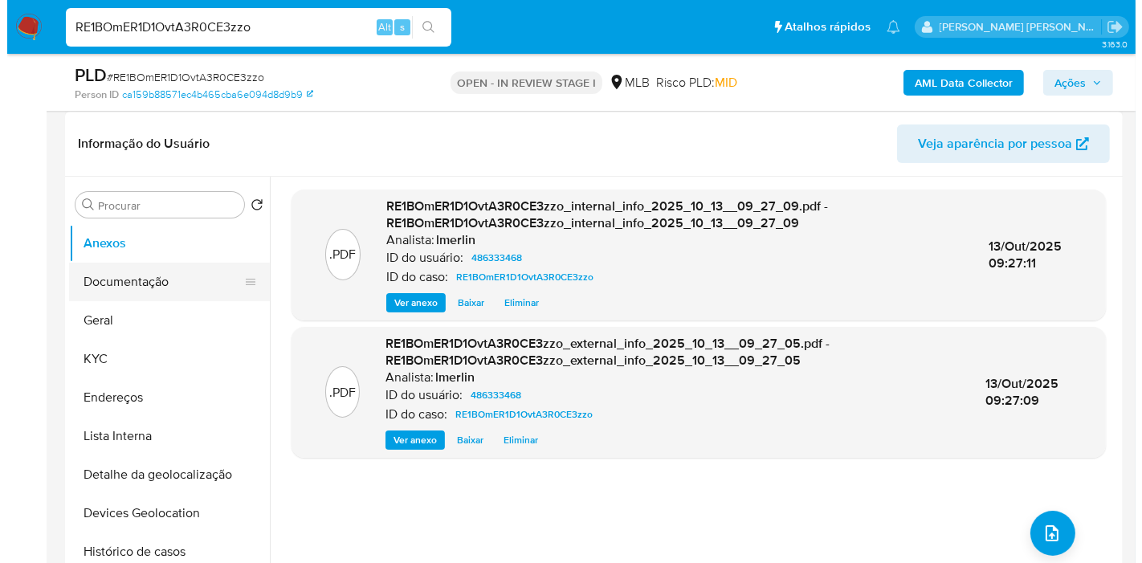
scroll to position [268, 0]
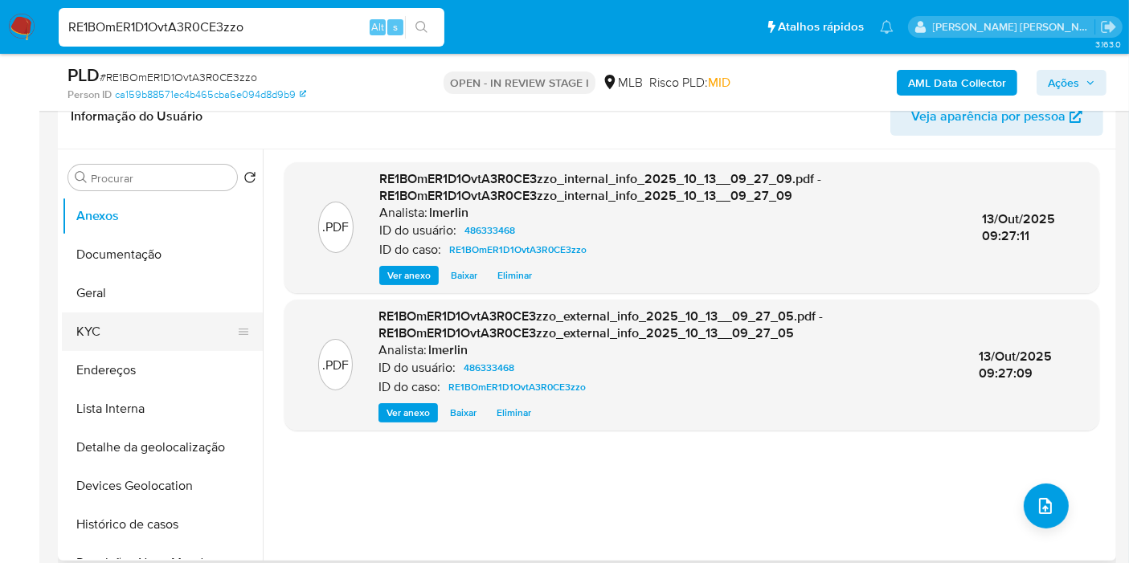
click at [140, 325] on button "KYC" at bounding box center [156, 332] width 188 height 39
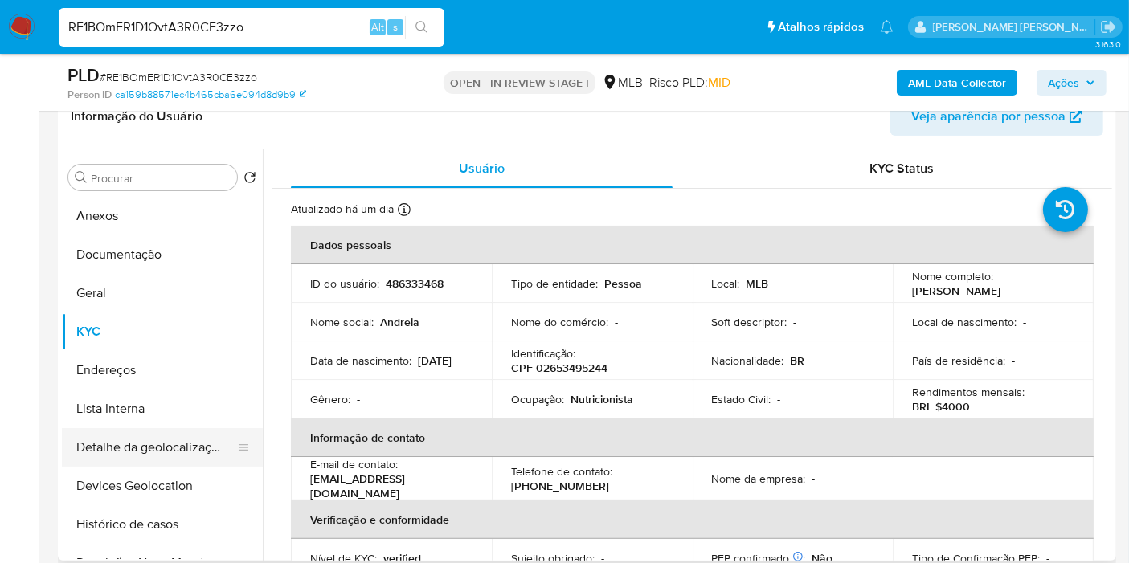
click at [157, 455] on button "Detalhe da geolocalização" at bounding box center [156, 447] width 188 height 39
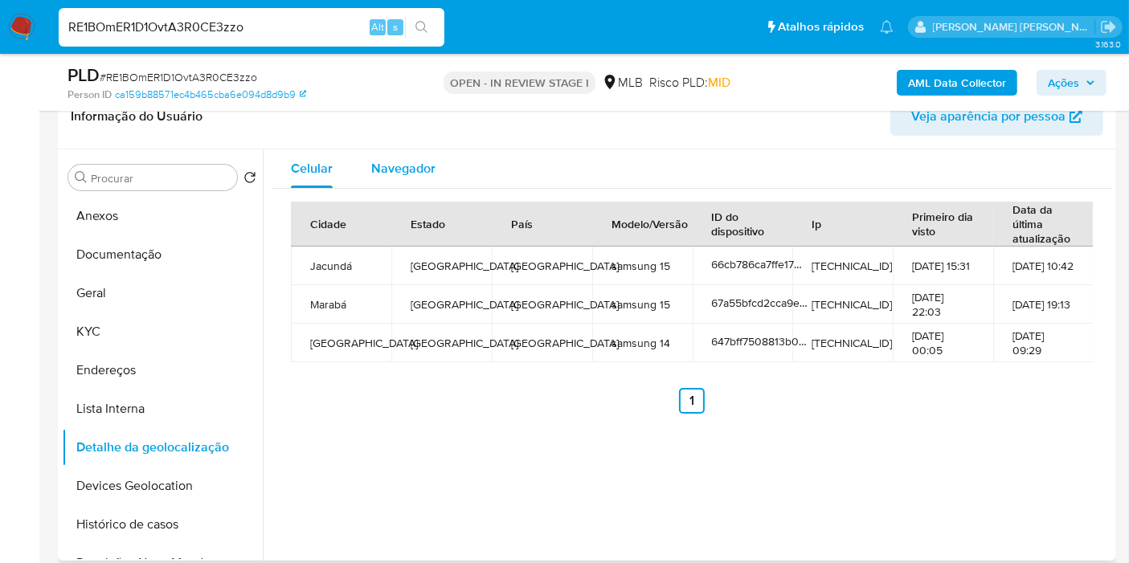
click at [401, 178] on div "Navegador" at bounding box center [403, 168] width 64 height 39
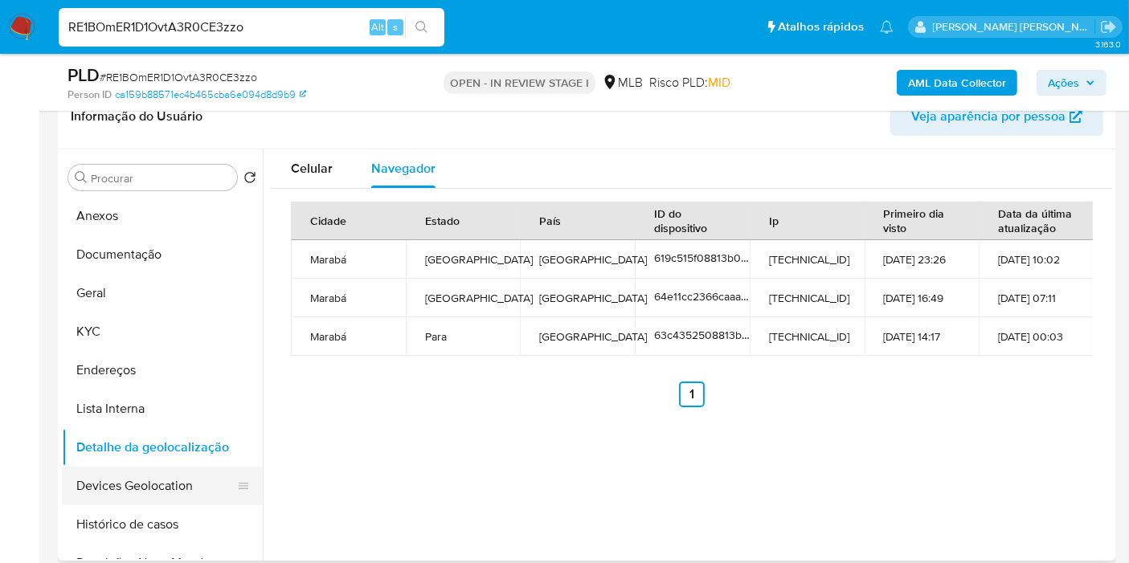
click at [156, 497] on button "Devices Geolocation" at bounding box center [156, 486] width 188 height 39
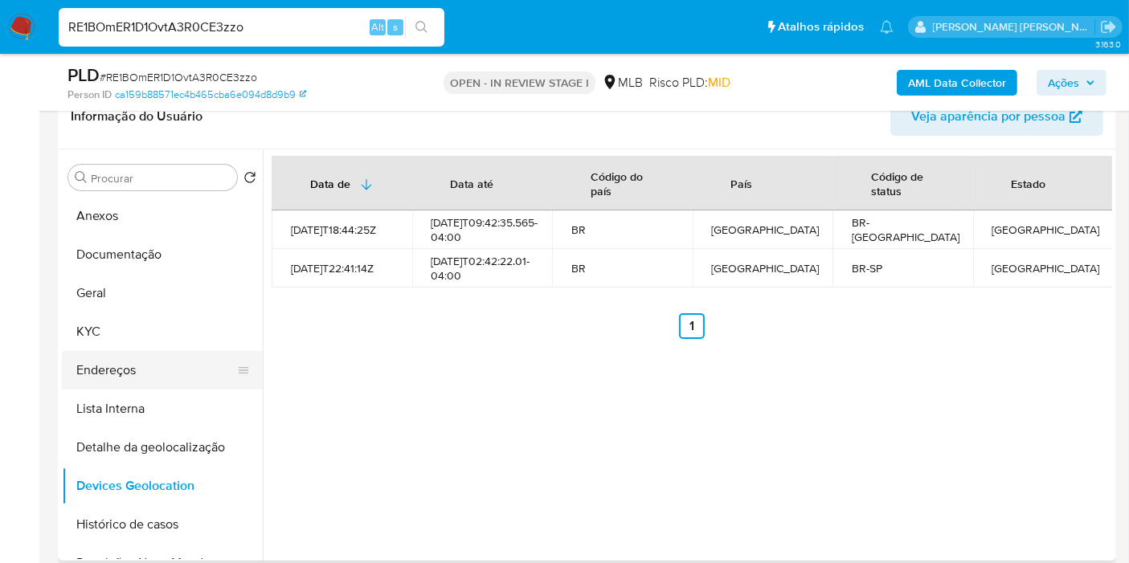
click at [161, 368] on button "Endereços" at bounding box center [156, 370] width 188 height 39
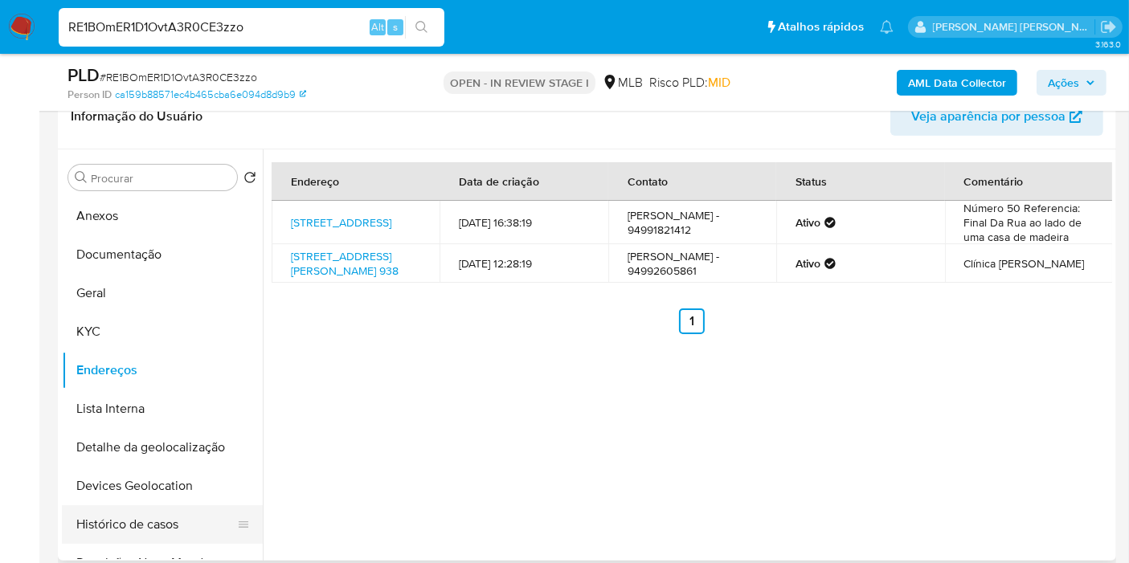
click at [149, 520] on button "Histórico de casos" at bounding box center [156, 524] width 188 height 39
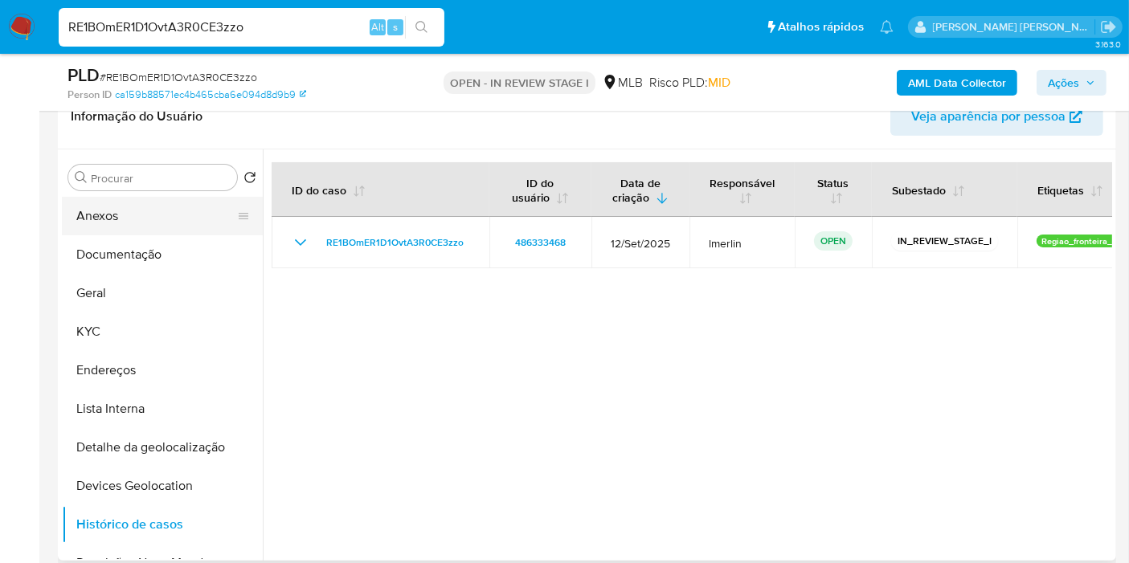
click at [162, 210] on button "Anexos" at bounding box center [156, 216] width 188 height 39
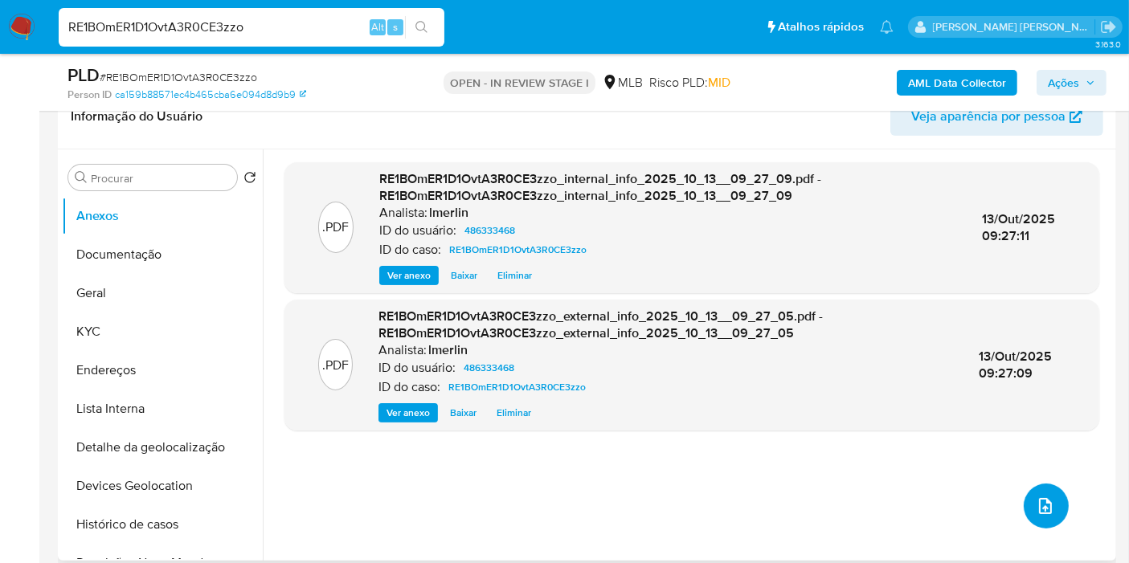
click at [1051, 510] on button "upload-file" at bounding box center [1046, 506] width 45 height 45
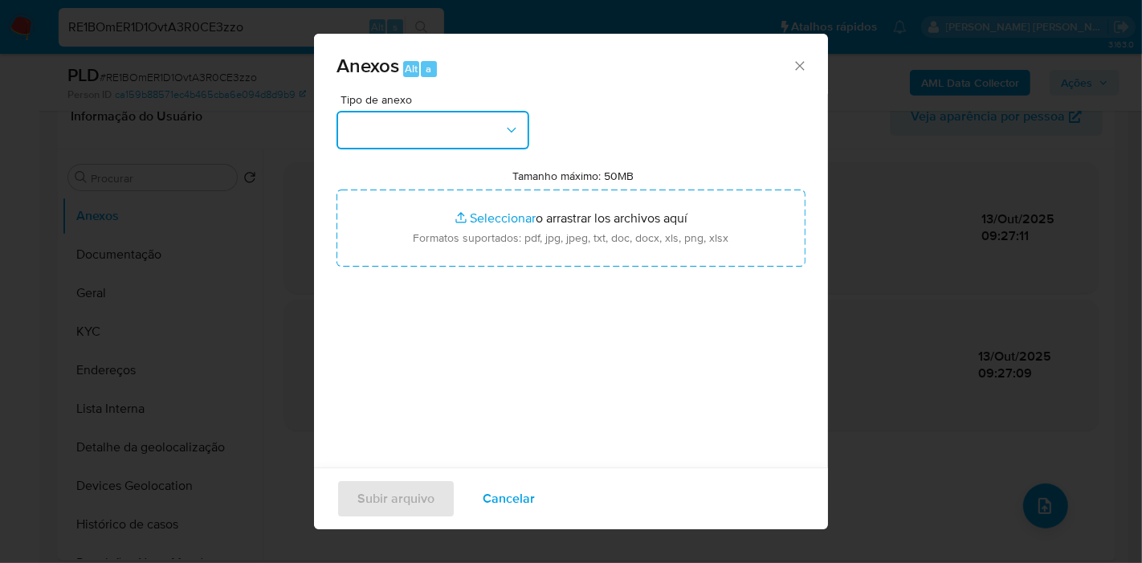
click at [406, 147] on button "button" at bounding box center [433, 130] width 193 height 39
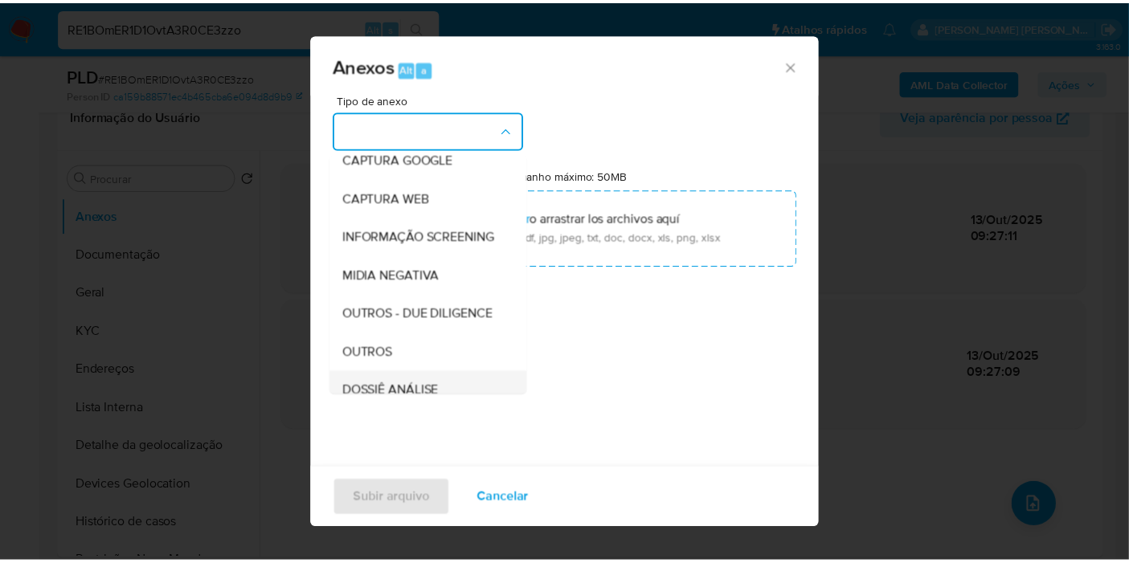
scroll to position [178, 0]
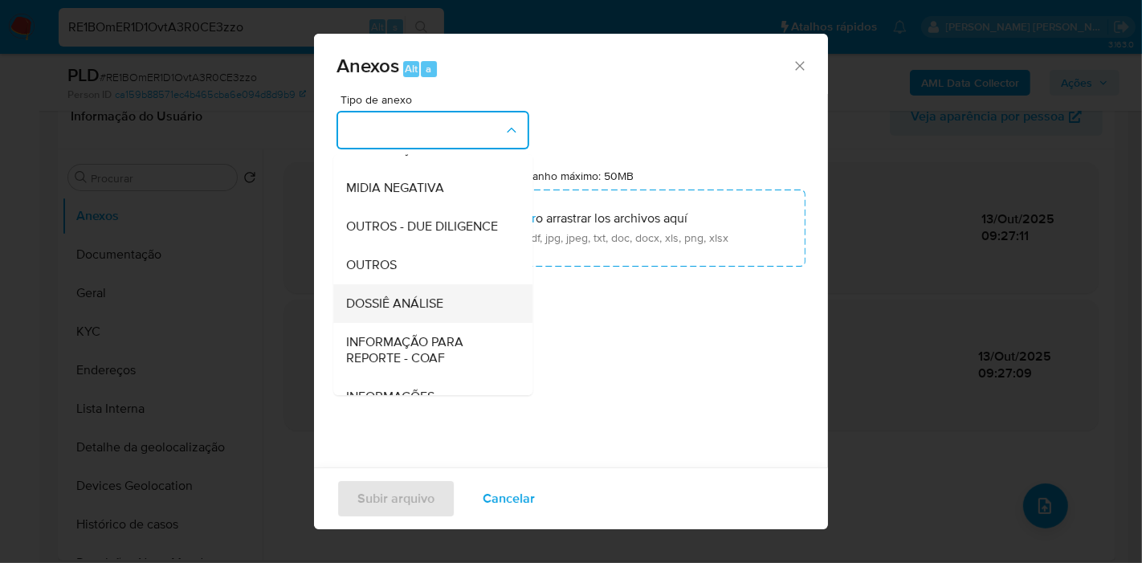
click at [440, 312] on span "DOSSIÊ ANÁLISE" at bounding box center [394, 304] width 97 height 16
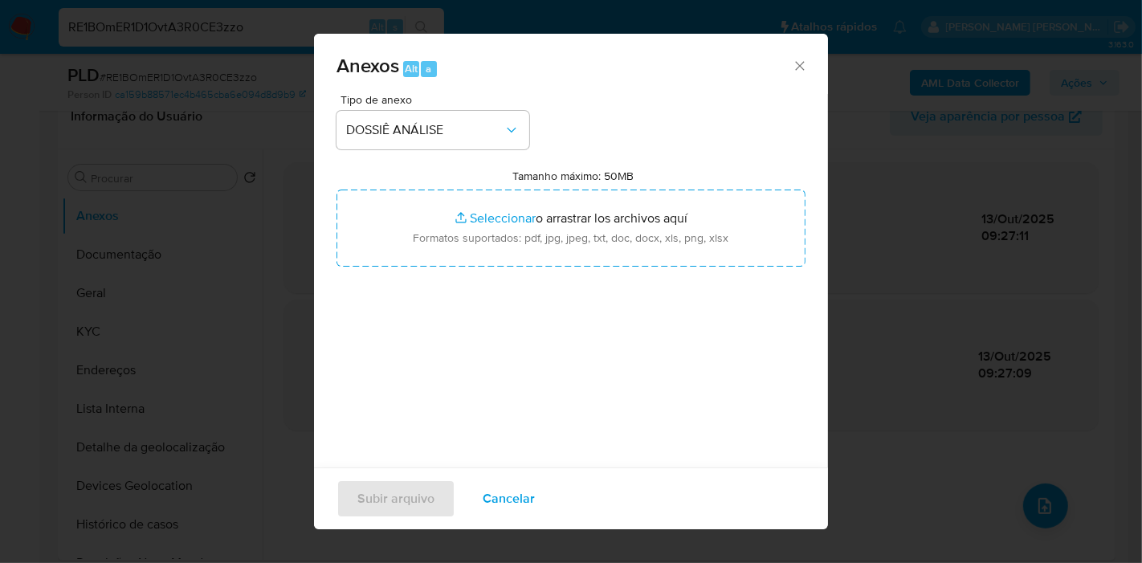
click at [578, 184] on div "Tamanho máximo: 50MB Seleccionar archivos Seleccionar o arrastrar los archivos …" at bounding box center [571, 218] width 469 height 98
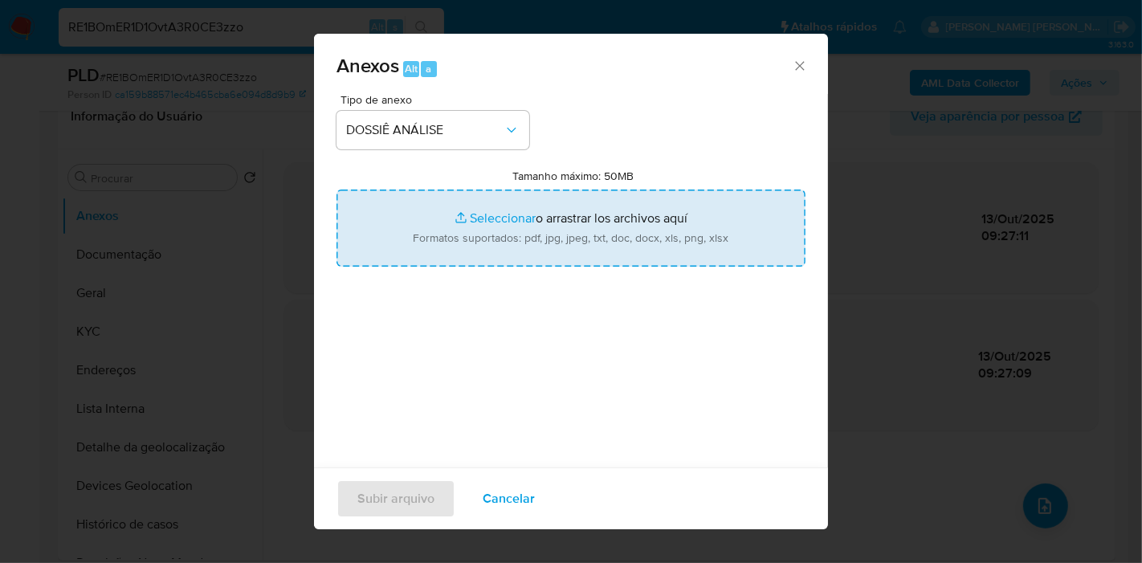
click at [558, 239] on input "Tamanho máximo: 50MB Seleccionar archivos" at bounding box center [571, 228] width 469 height 77
type input "C:\fakepath\SAR - XXX - CPF 02653495244 - ANDREIA SOUSA DE ARAUJO.pdf"
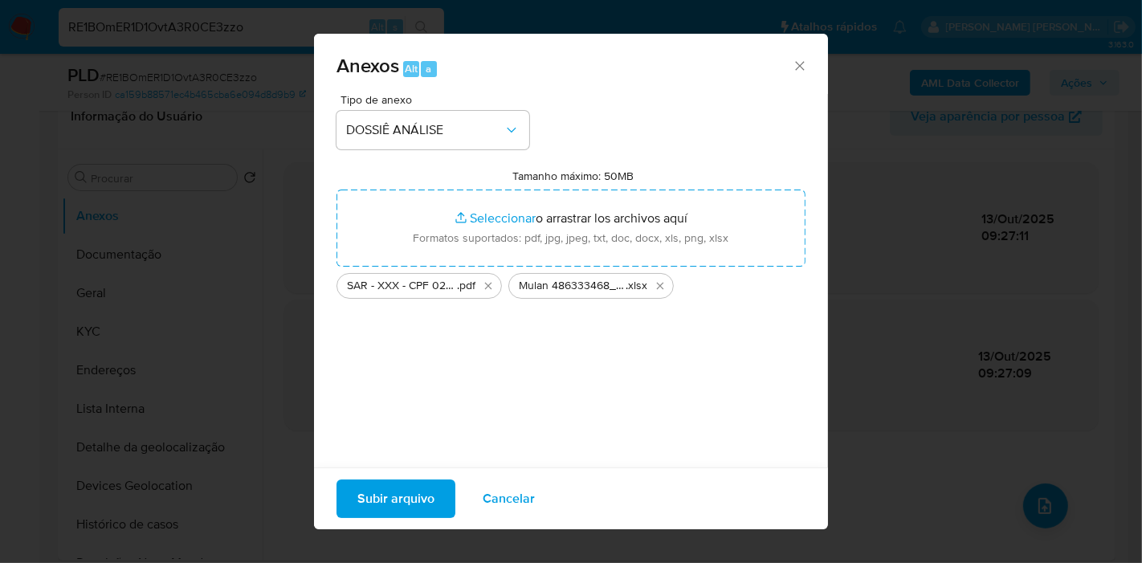
click at [391, 499] on span "Subir arquivo" at bounding box center [396, 498] width 77 height 35
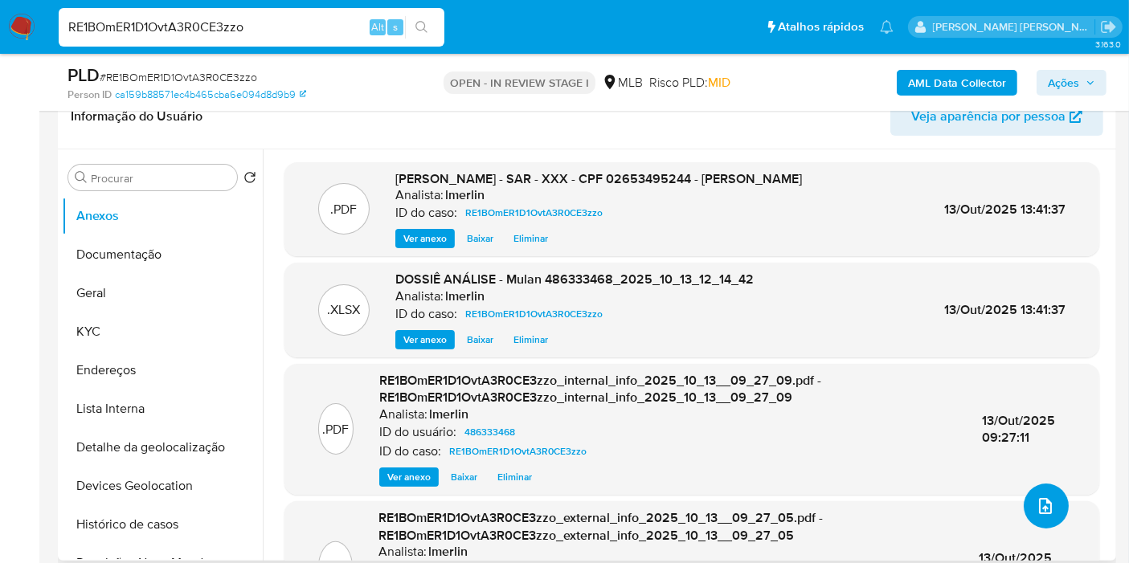
scroll to position [0, 0]
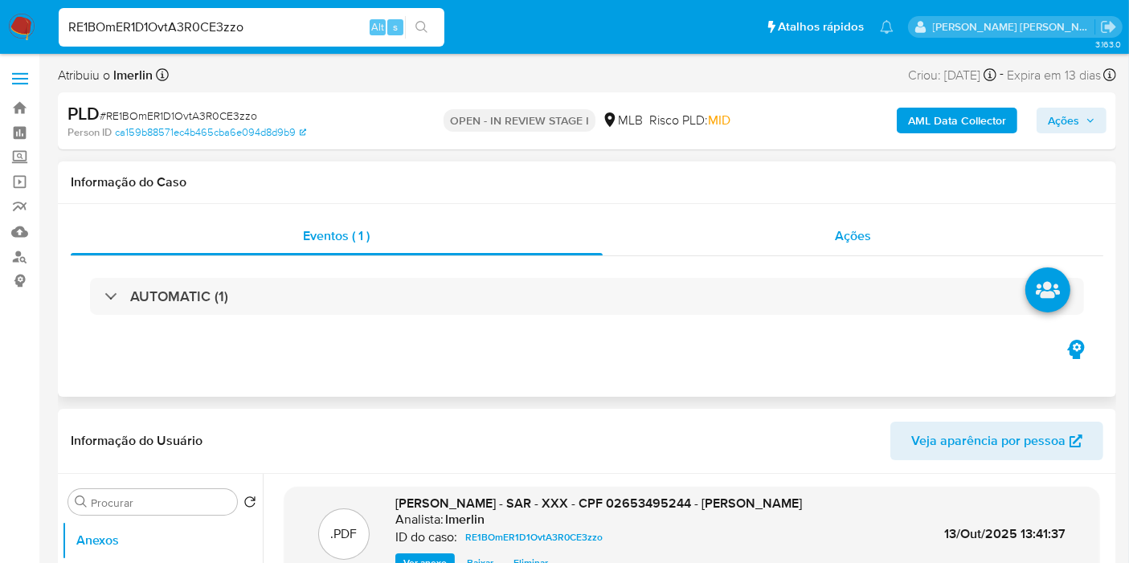
click at [844, 249] on div "Ações" at bounding box center [853, 236] width 501 height 39
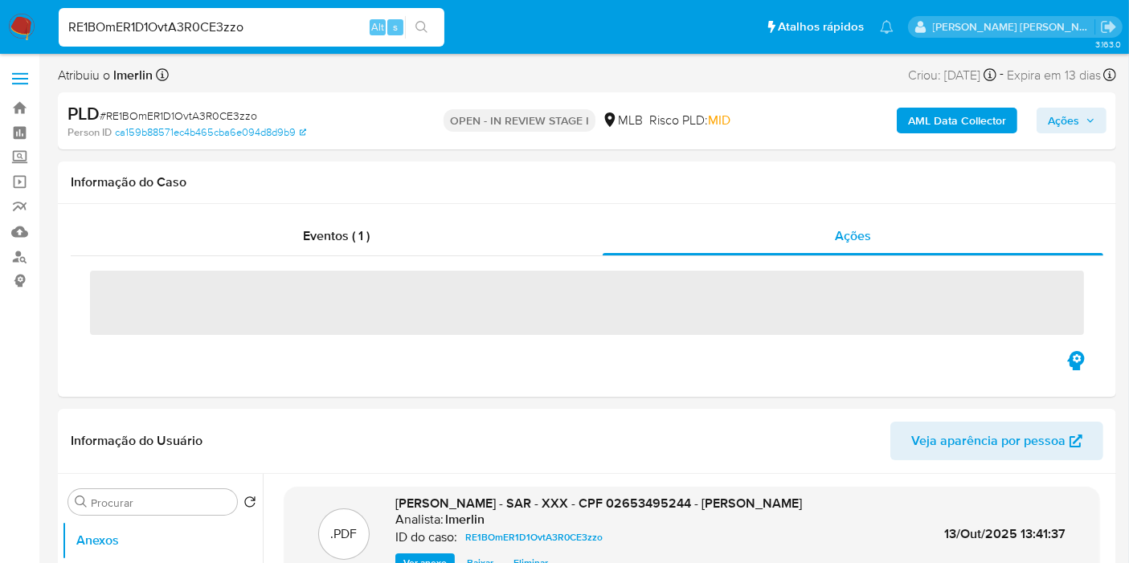
click at [1064, 125] on span "Ações" at bounding box center [1063, 121] width 31 height 26
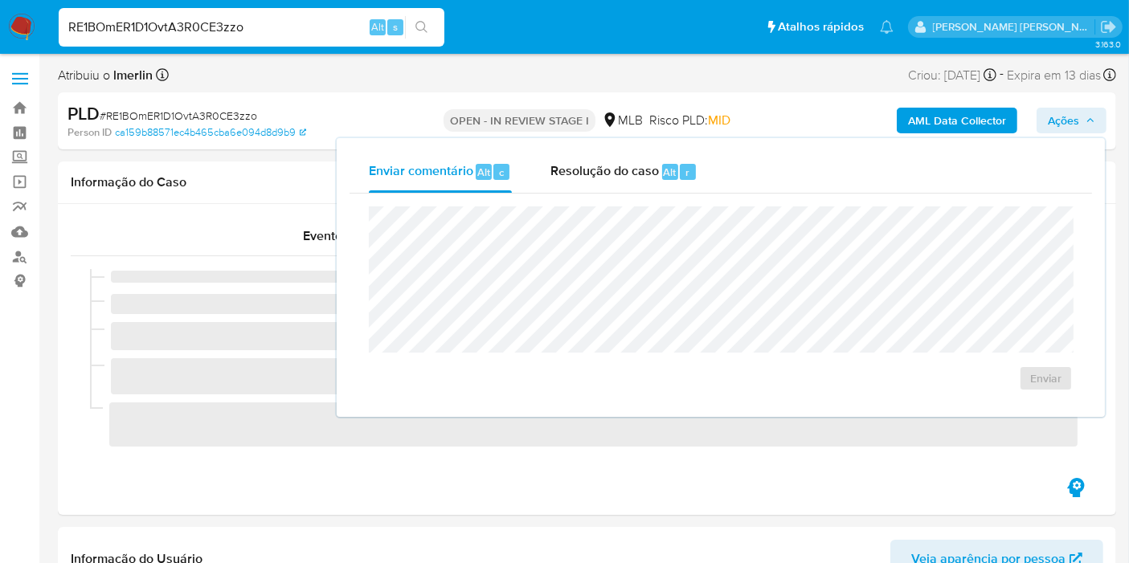
click at [610, 180] on div "Resolução do caso Alt r" at bounding box center [623, 172] width 147 height 42
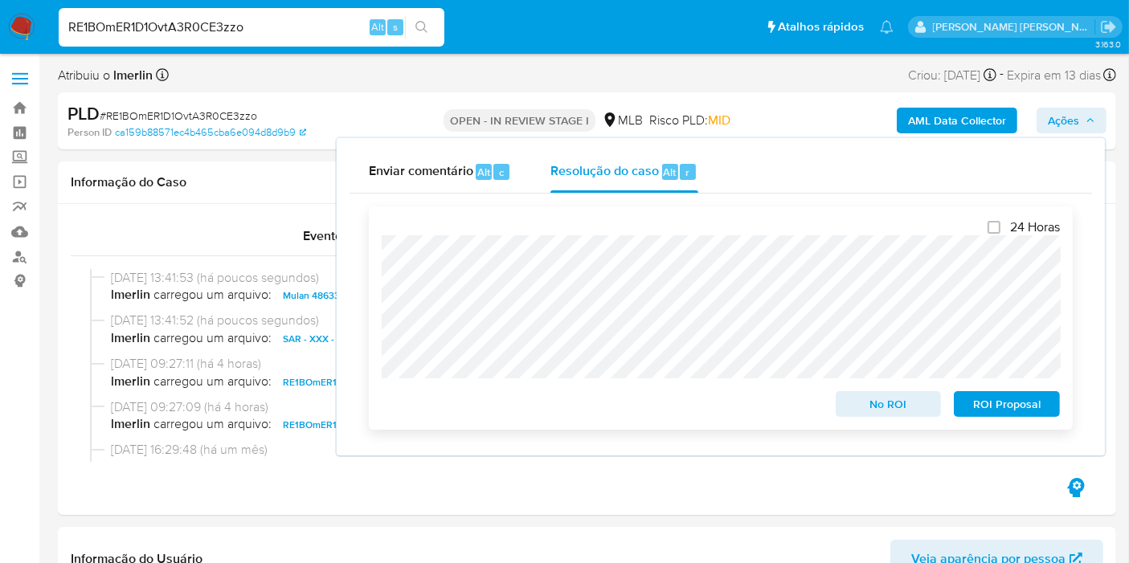
click at [1008, 411] on span "ROI Proposal" at bounding box center [1007, 404] width 84 height 22
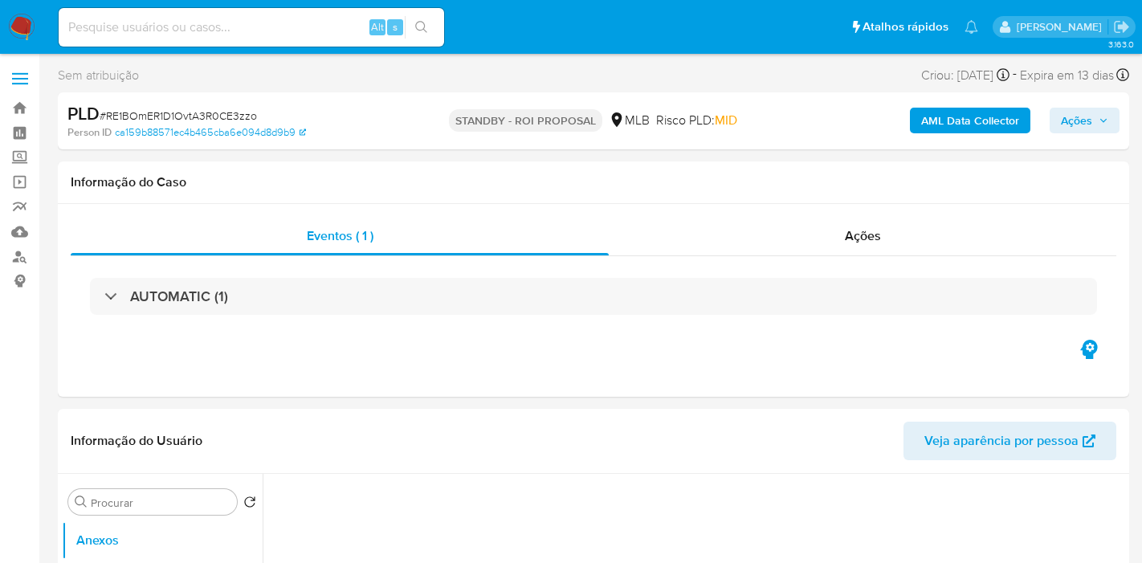
select select "10"
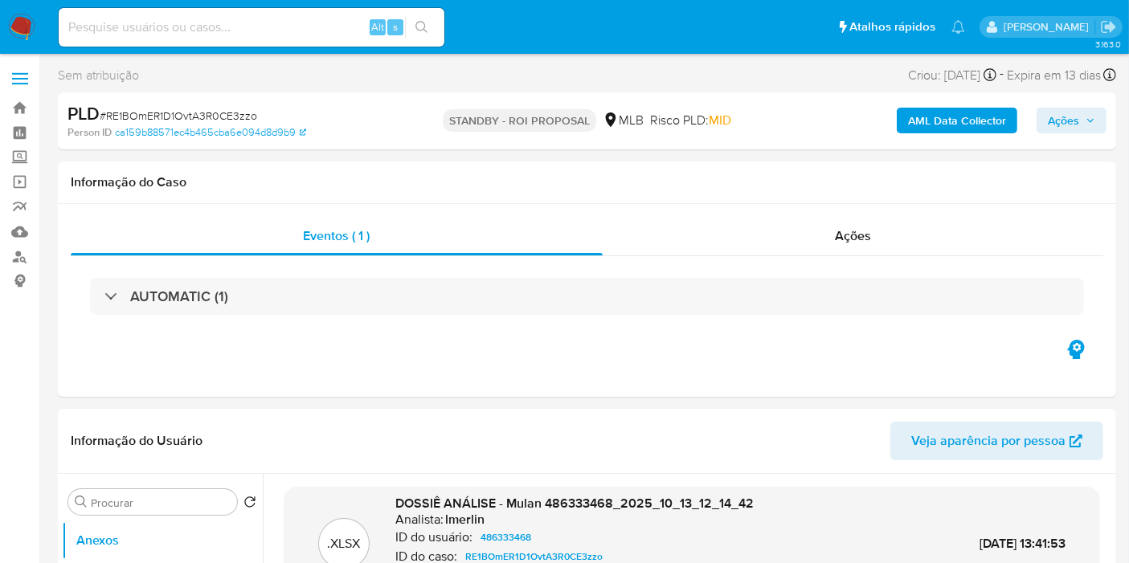
click at [0, 22] on nav "Pausado Ver notificaciones Alt s Atalhos rápidos Presiona las siguientes teclas…" at bounding box center [564, 27] width 1129 height 54
click at [31, 17] on img at bounding box center [21, 27] width 27 height 27
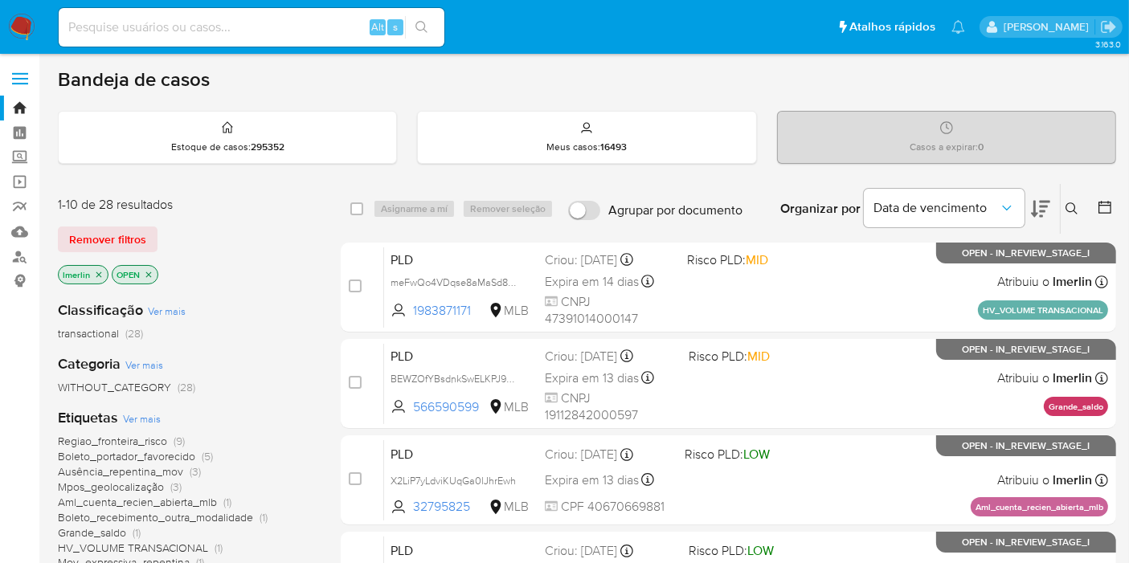
click at [96, 276] on icon "close-filter" at bounding box center [99, 275] width 10 height 10
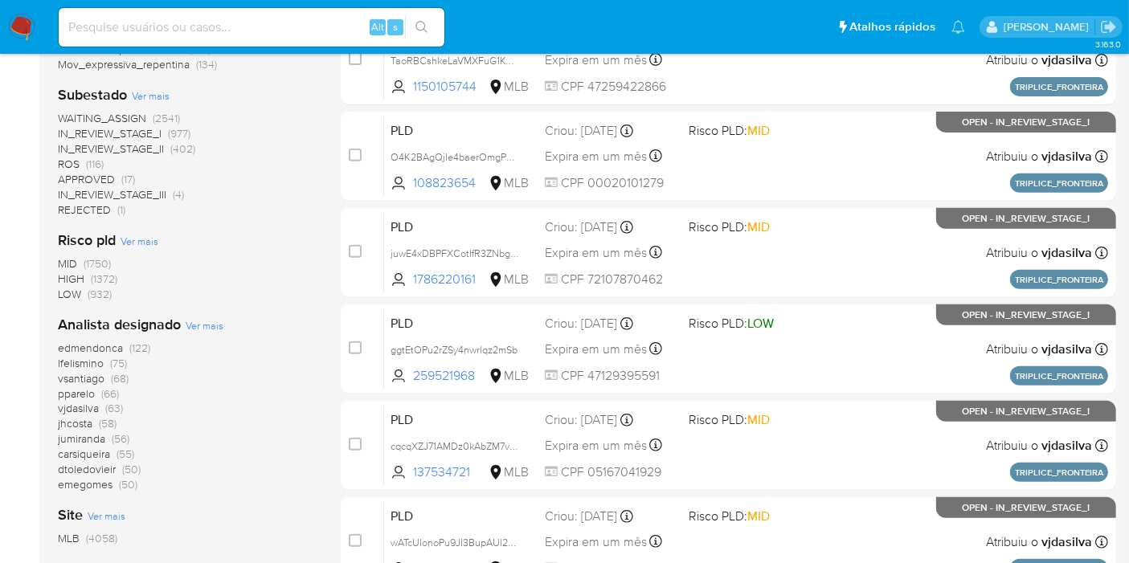
scroll to position [624, 0]
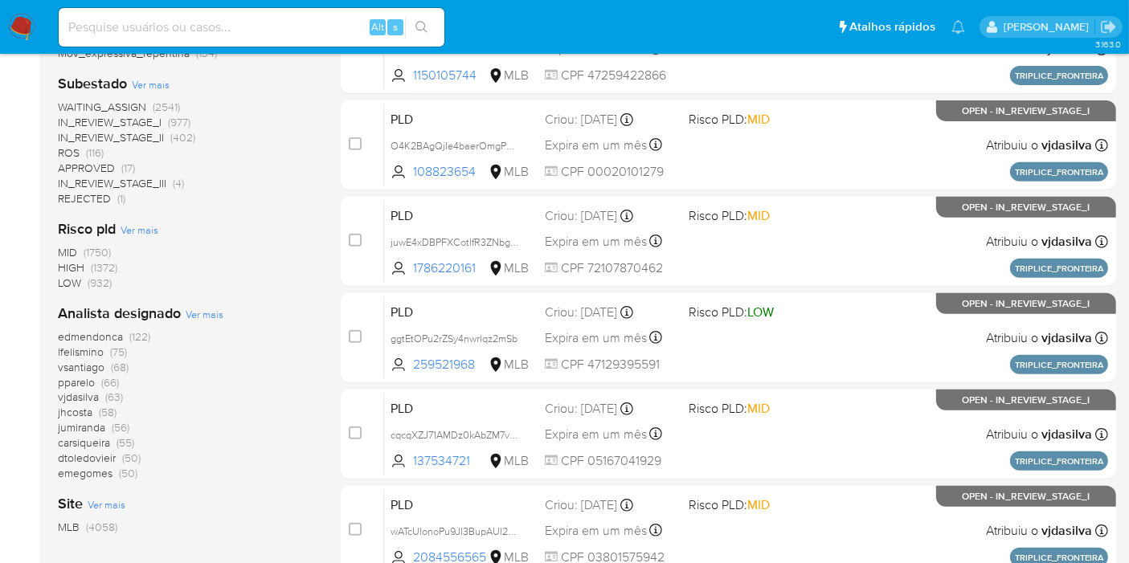
click at [282, 27] on input at bounding box center [252, 27] width 386 height 21
paste input "hdqDPgkai0X9hv1degdW7QjG"
type input "hdqDPgkai0X9hv1degdW7QjG"
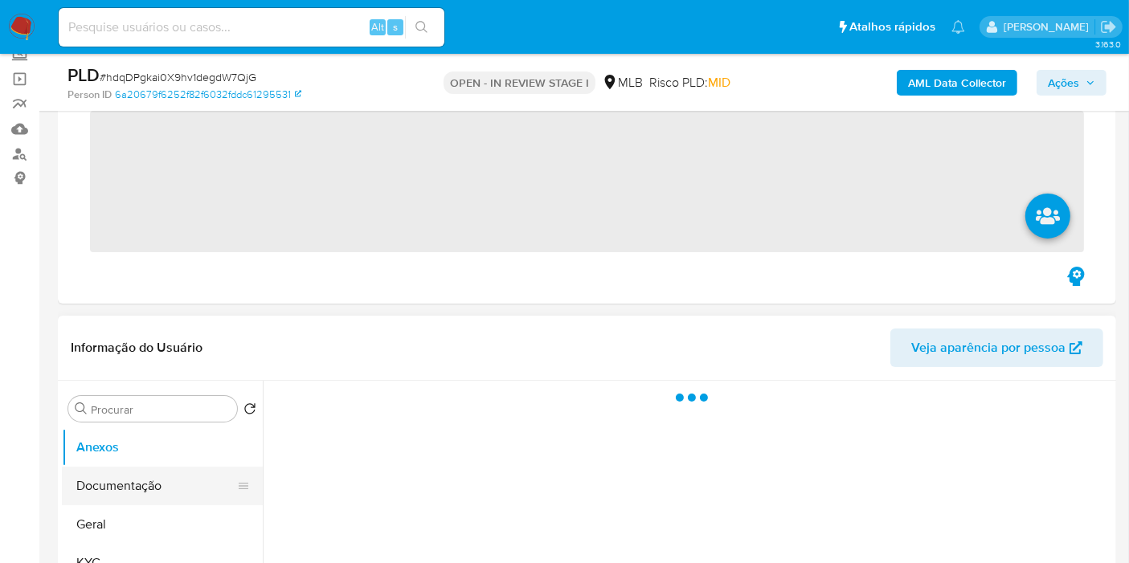
scroll to position [268, 0]
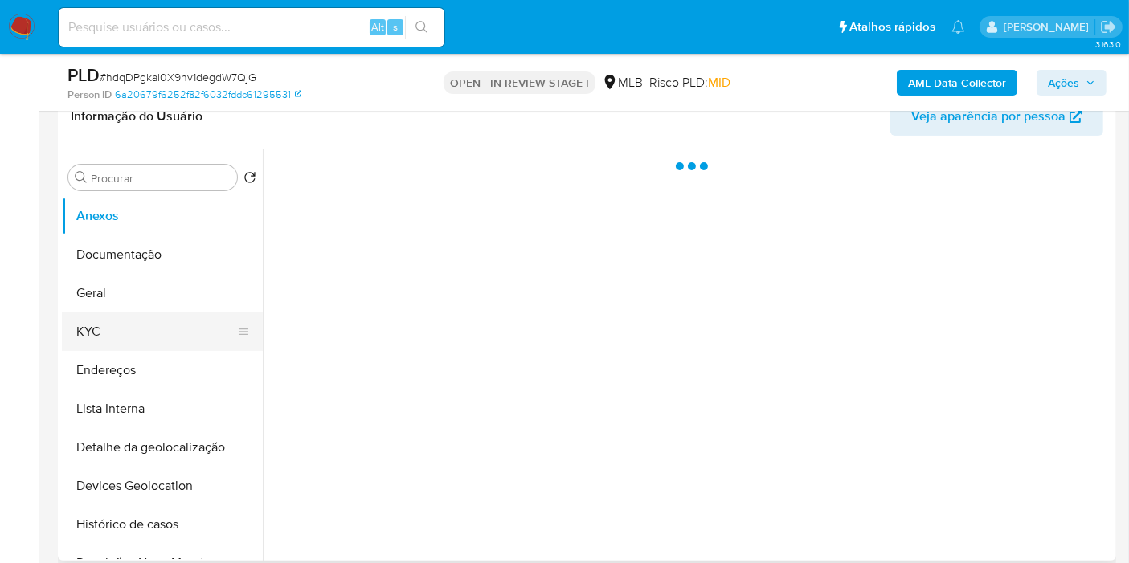
click at [141, 341] on button "KYC" at bounding box center [156, 332] width 188 height 39
select select "10"
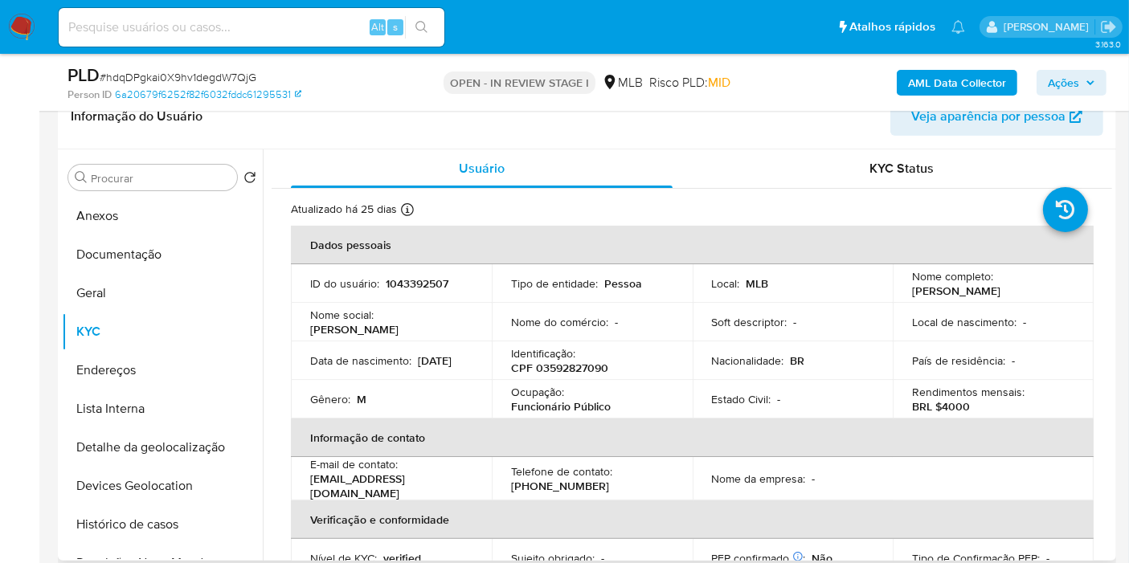
click at [577, 368] on p "CPF 03592827090" at bounding box center [559, 368] width 97 height 14
copy p "03592827090"
click at [138, 525] on button "Histórico de casos" at bounding box center [156, 524] width 188 height 39
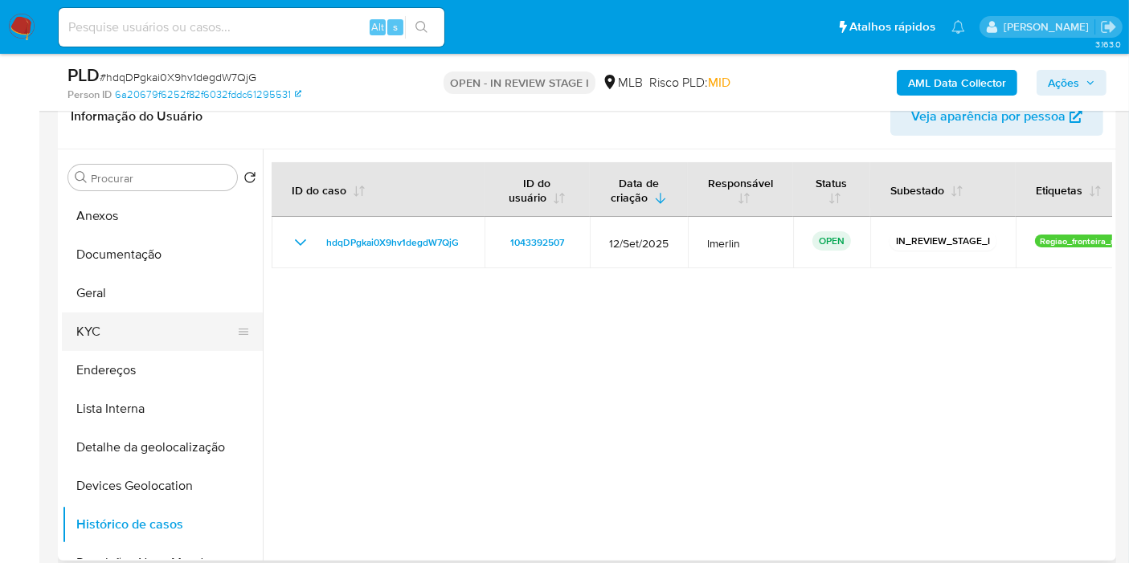
click at [120, 323] on button "KYC" at bounding box center [156, 332] width 188 height 39
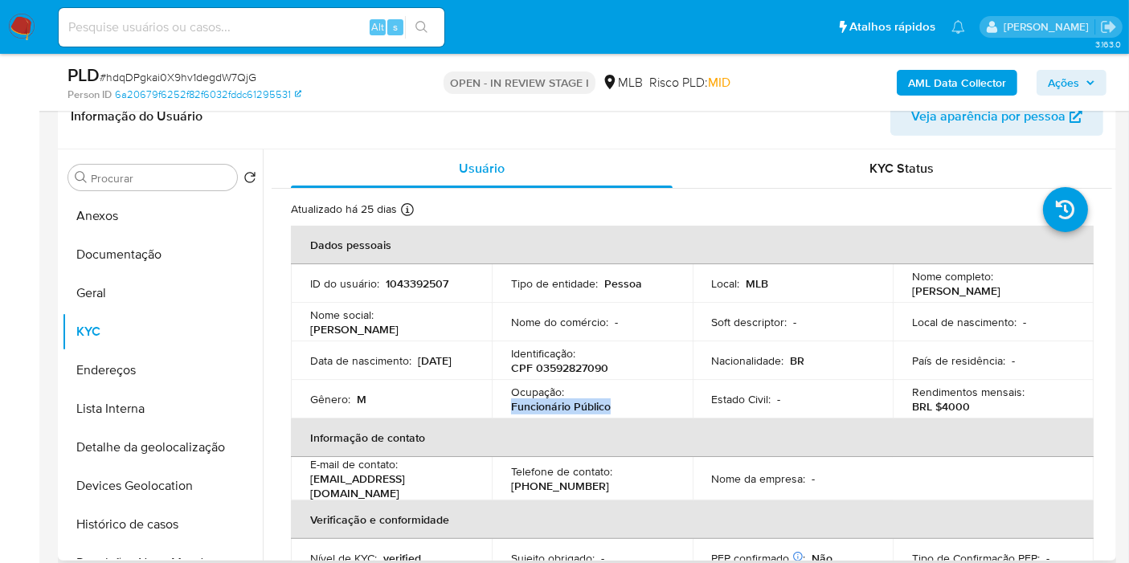
drag, startPoint x: 620, startPoint y: 405, endPoint x: 500, endPoint y: 407, distance: 120.5
click at [500, 407] on td "Ocupação : Funcionário Público" at bounding box center [592, 399] width 201 height 39
copy p "Funcionário Público"
click at [177, 245] on button "Documentação" at bounding box center [156, 254] width 188 height 39
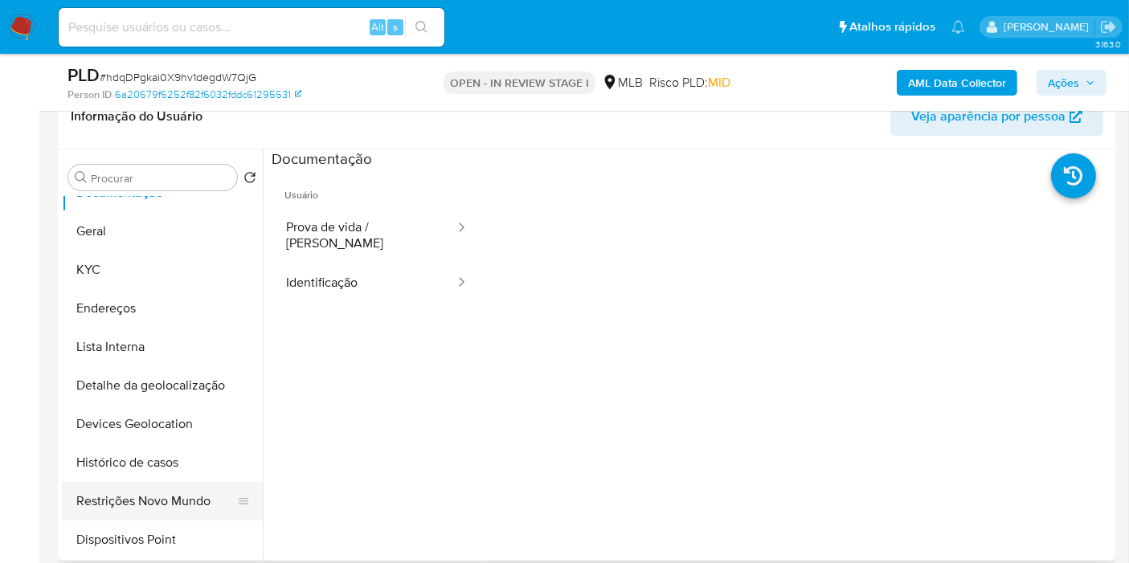
scroll to position [89, 0]
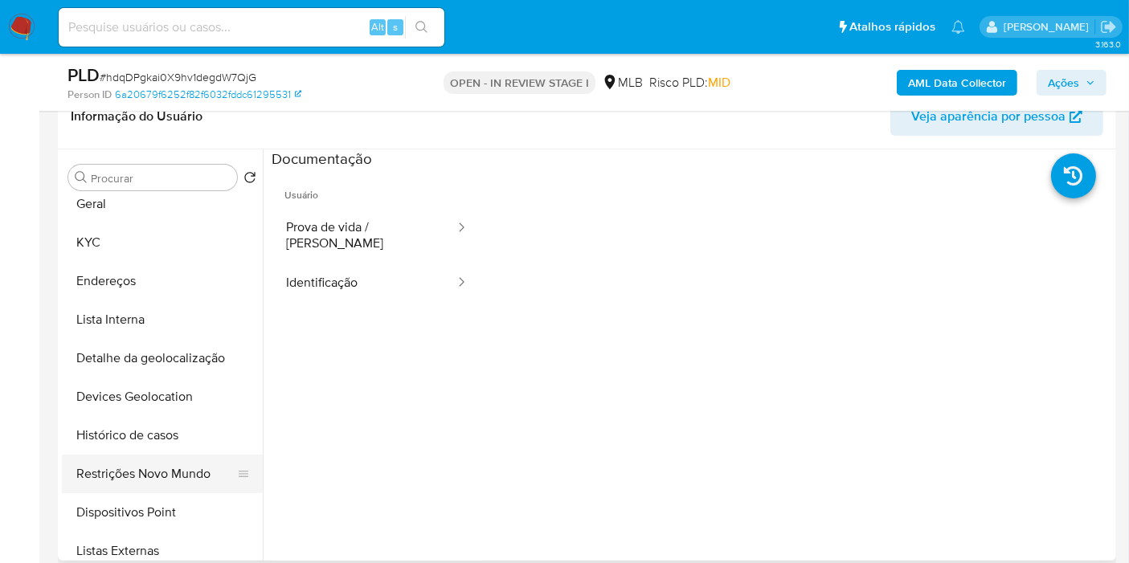
click at [160, 472] on button "Restrições Novo Mundo" at bounding box center [156, 474] width 188 height 39
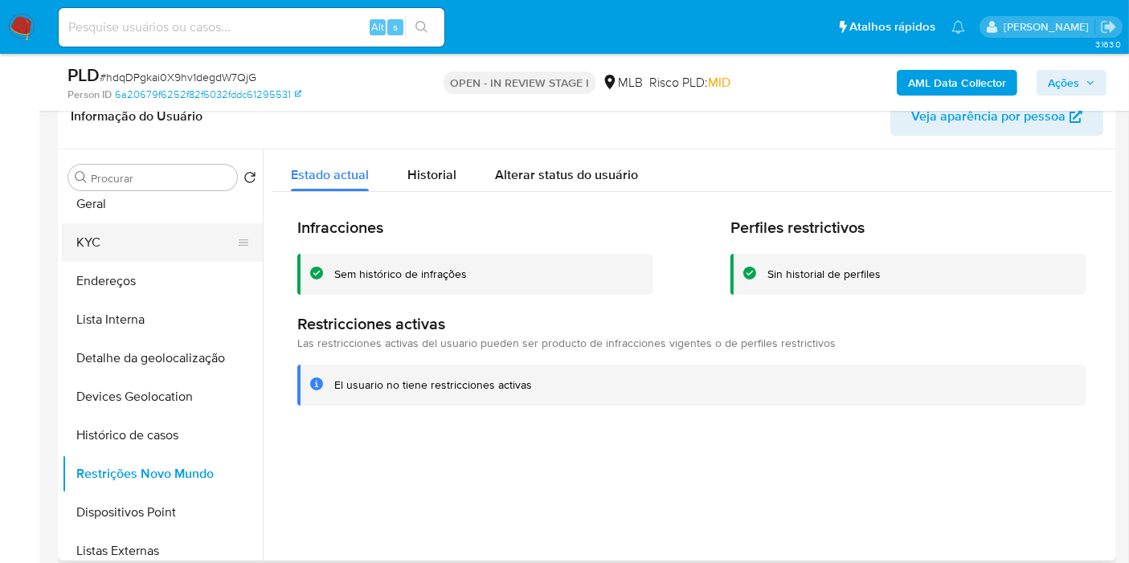
click at [151, 251] on button "KYC" at bounding box center [156, 242] width 188 height 39
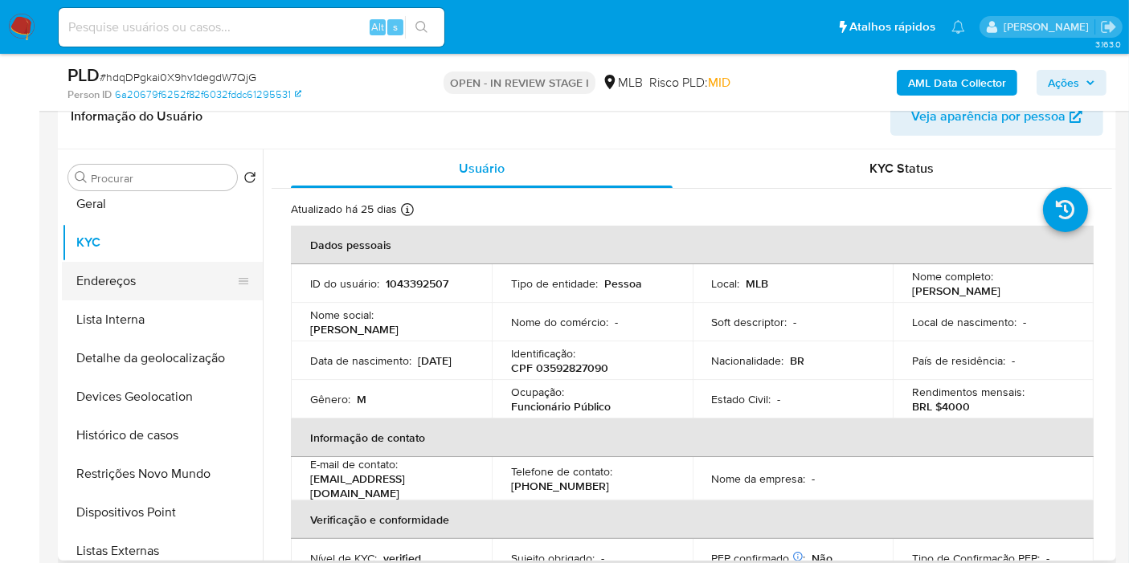
click at [150, 284] on button "Endereços" at bounding box center [156, 281] width 188 height 39
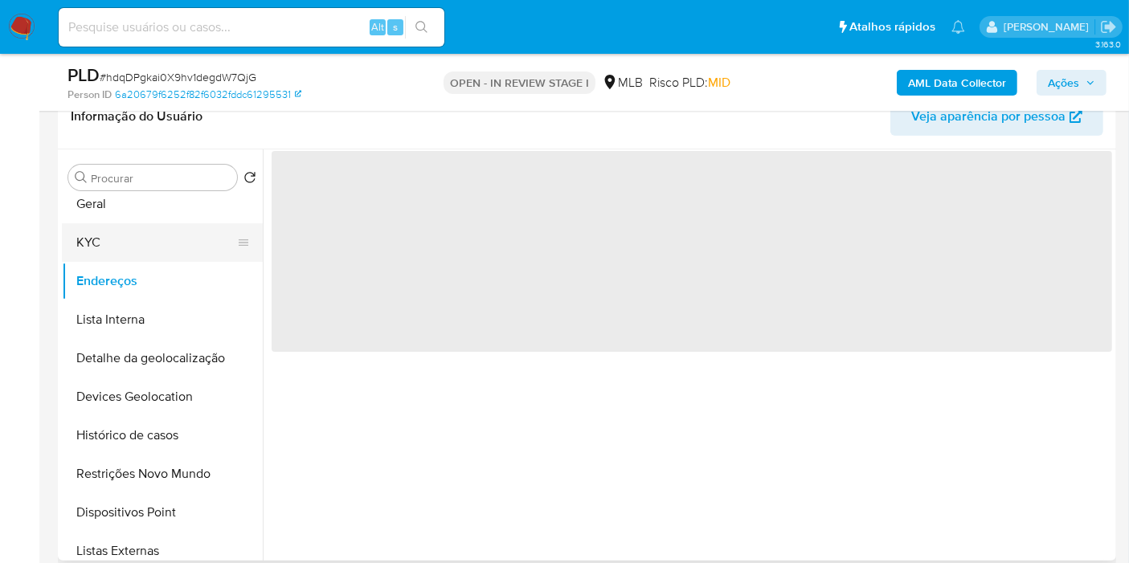
click at [145, 235] on button "KYC" at bounding box center [156, 242] width 188 height 39
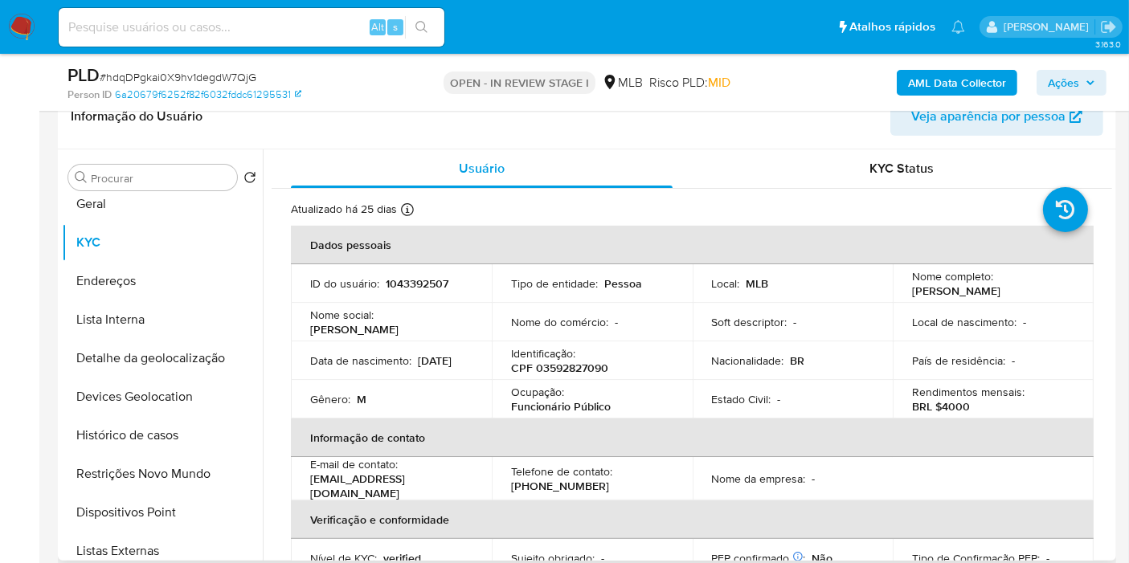
scroll to position [755, 0]
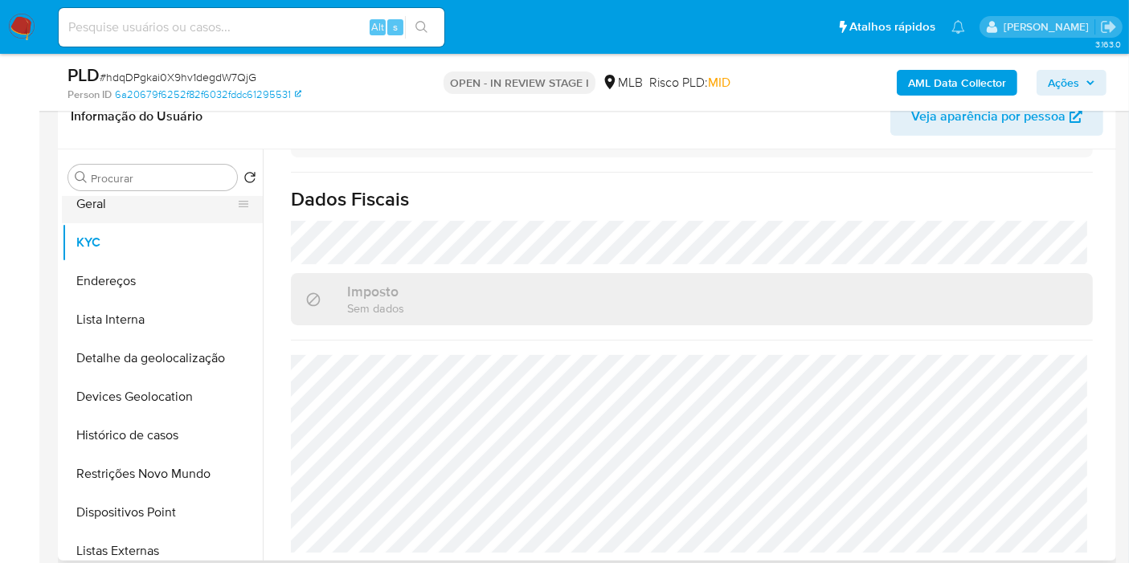
click at [128, 213] on button "Geral" at bounding box center [156, 204] width 188 height 39
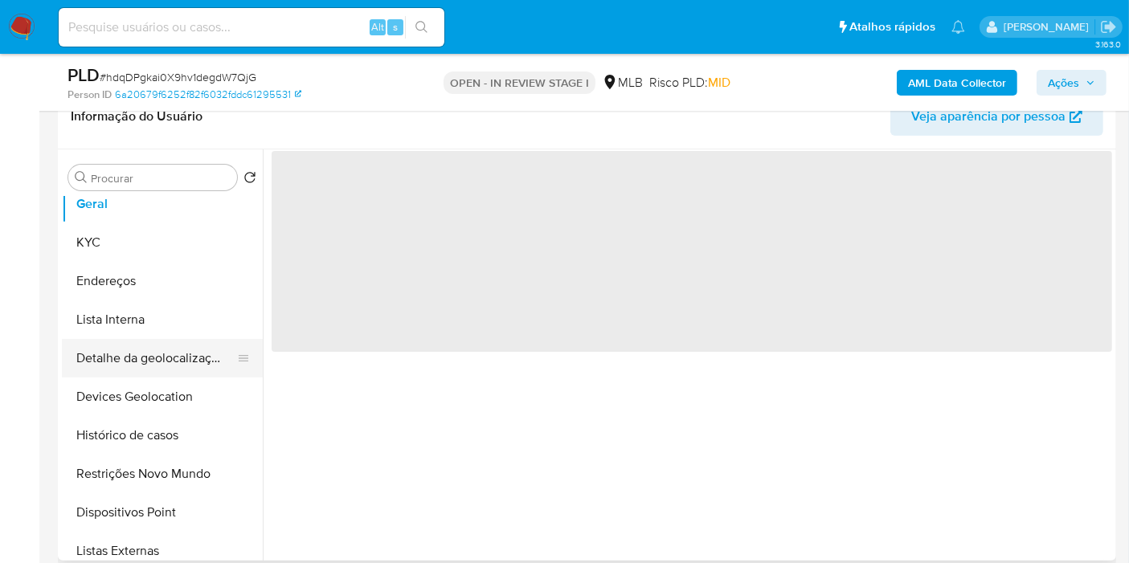
scroll to position [0, 0]
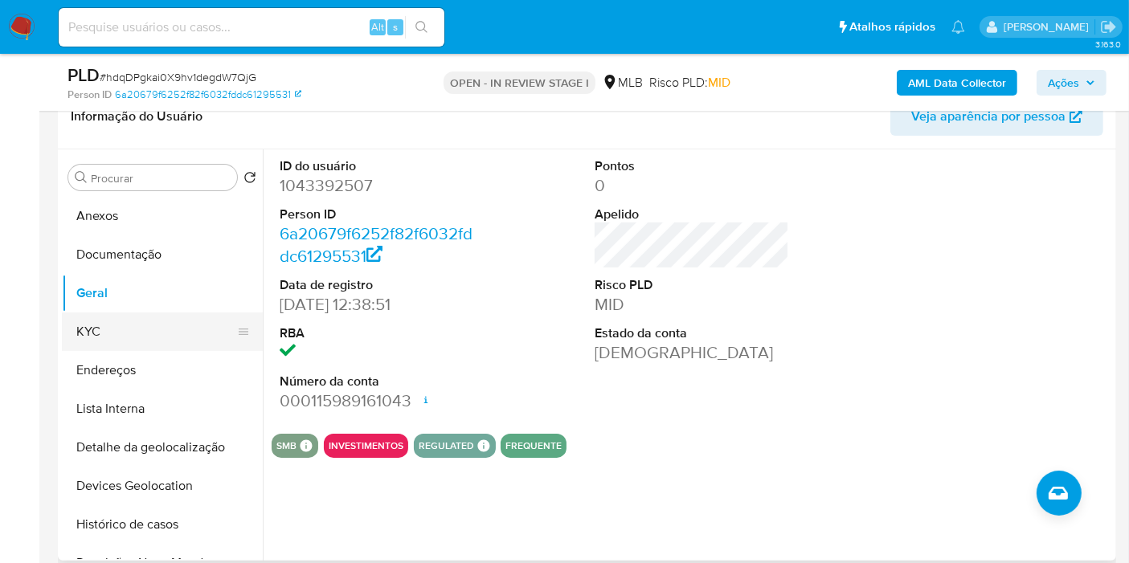
click at [130, 321] on button "KYC" at bounding box center [156, 332] width 188 height 39
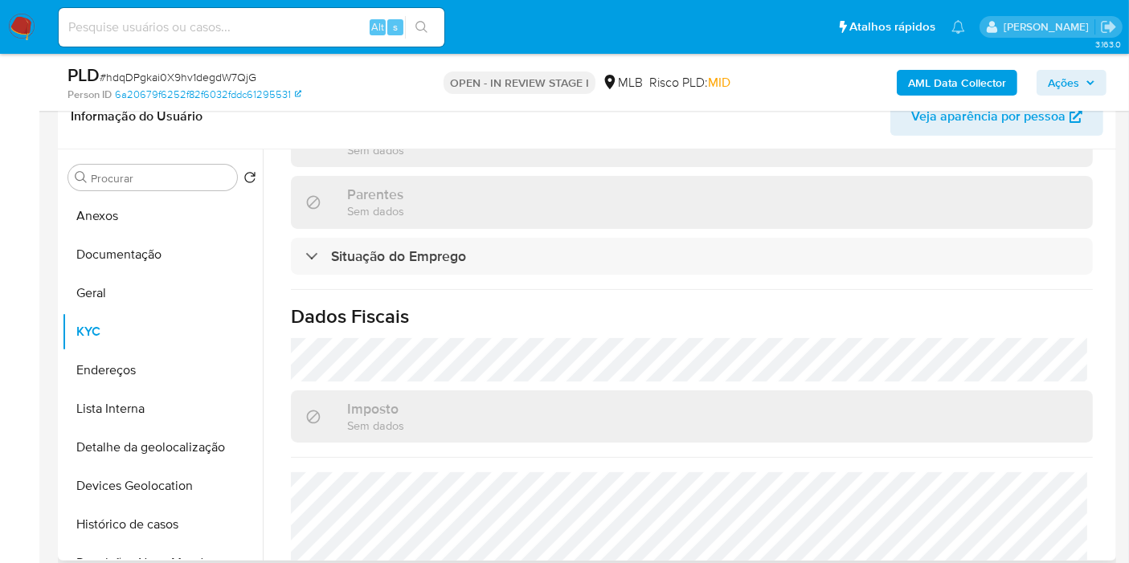
scroll to position [755, 0]
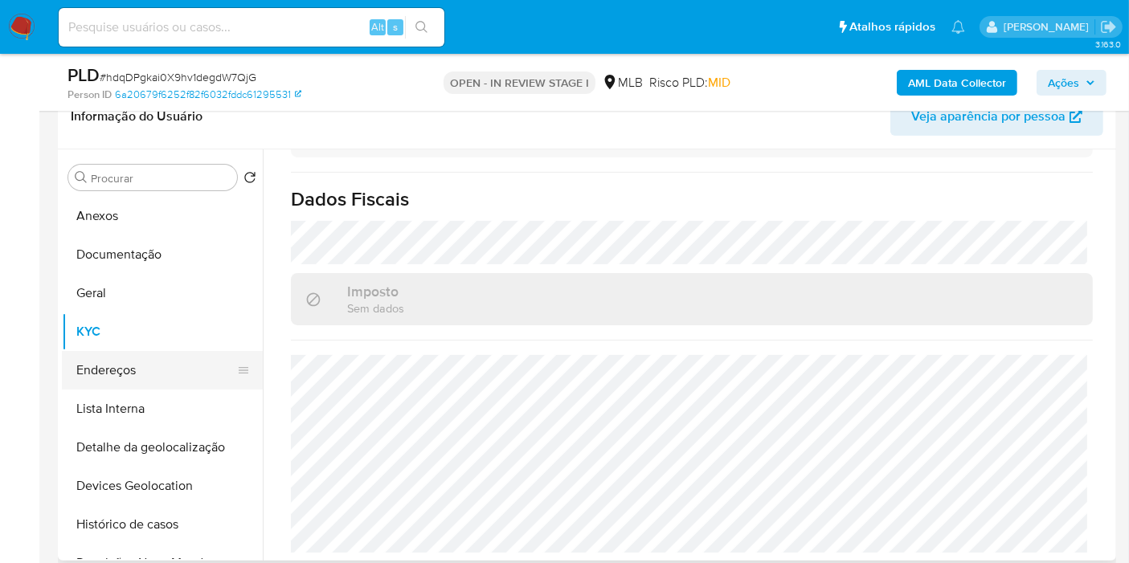
click at [154, 351] on button "Endereços" at bounding box center [156, 370] width 188 height 39
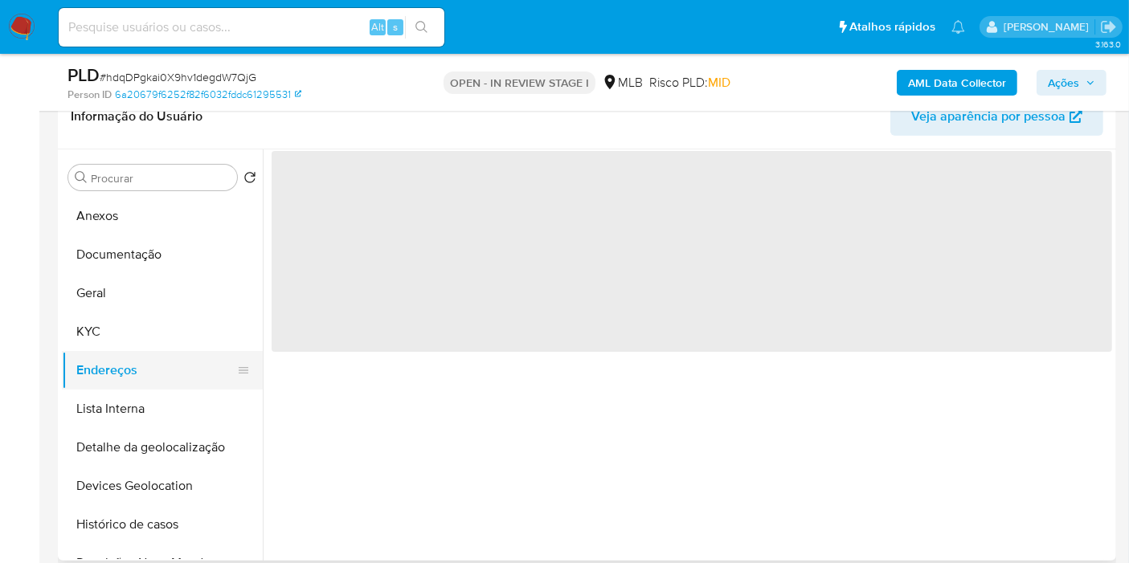
scroll to position [0, 0]
click at [149, 378] on button "Endereços" at bounding box center [156, 370] width 188 height 39
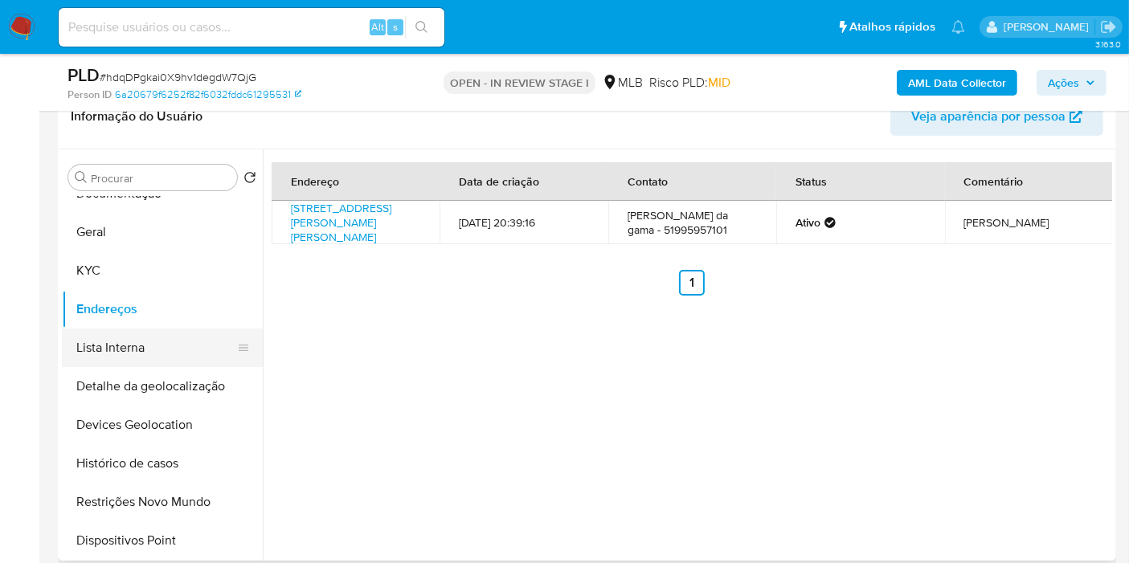
scroll to position [89, 0]
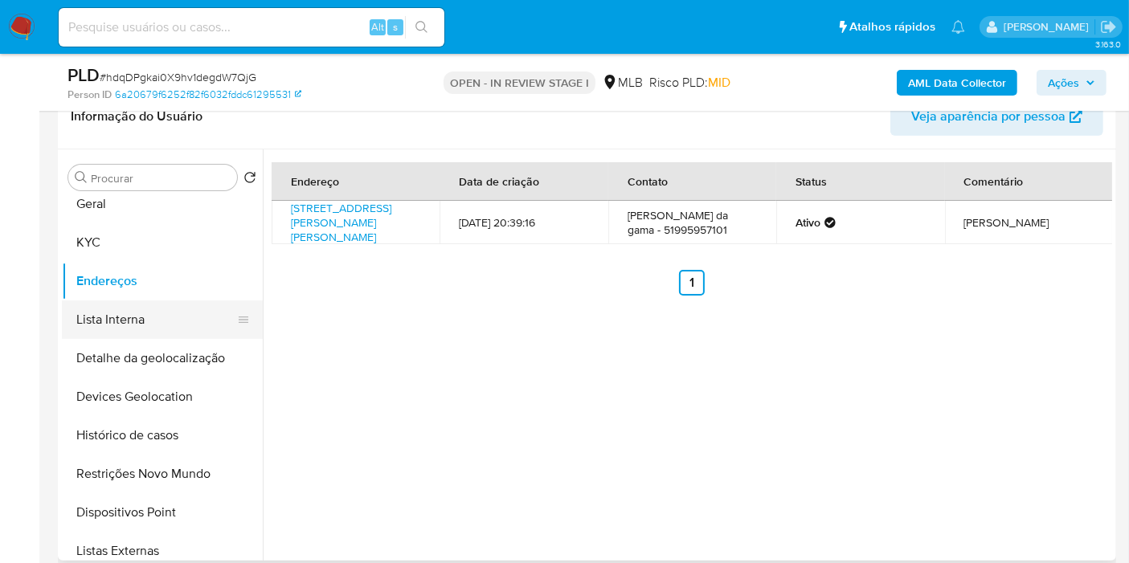
click at [137, 360] on button "Detalhe da geolocalização" at bounding box center [162, 358] width 201 height 39
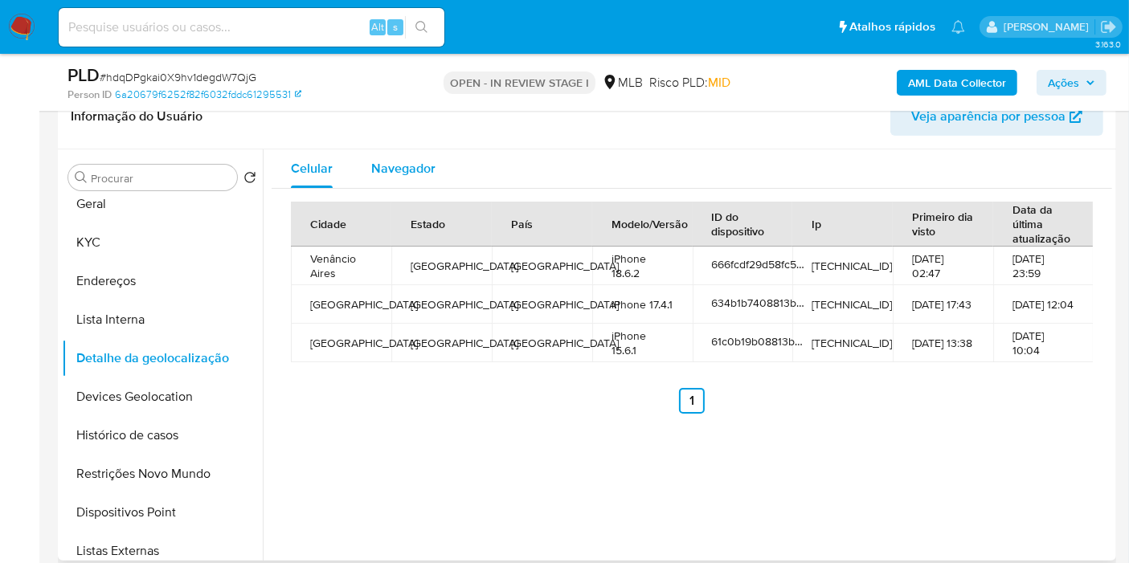
click at [382, 170] on span "Navegador" at bounding box center [403, 168] width 64 height 18
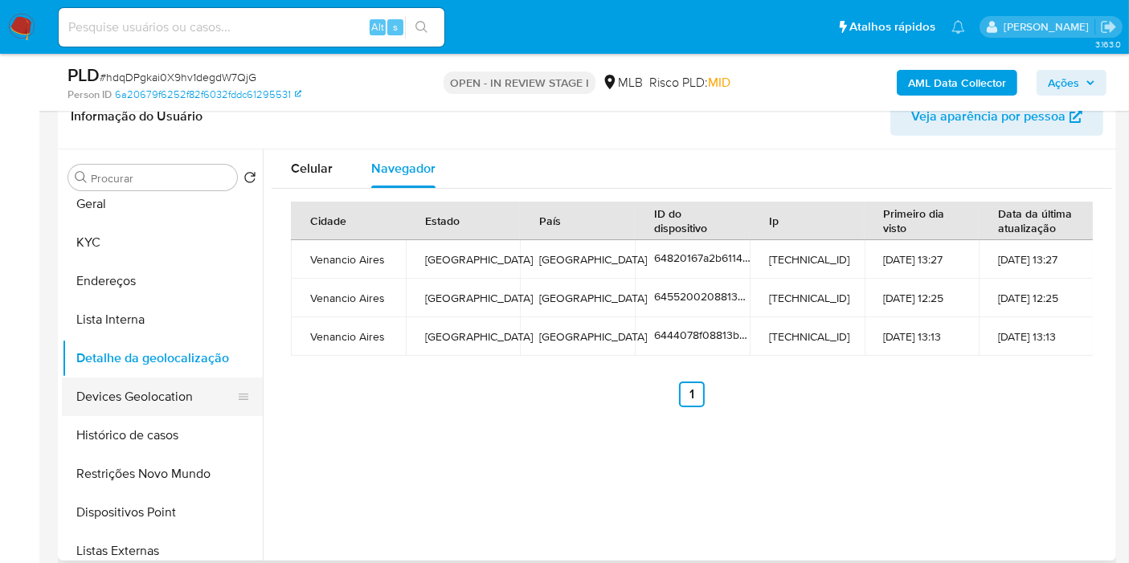
click at [226, 391] on button "Devices Geolocation" at bounding box center [156, 397] width 188 height 39
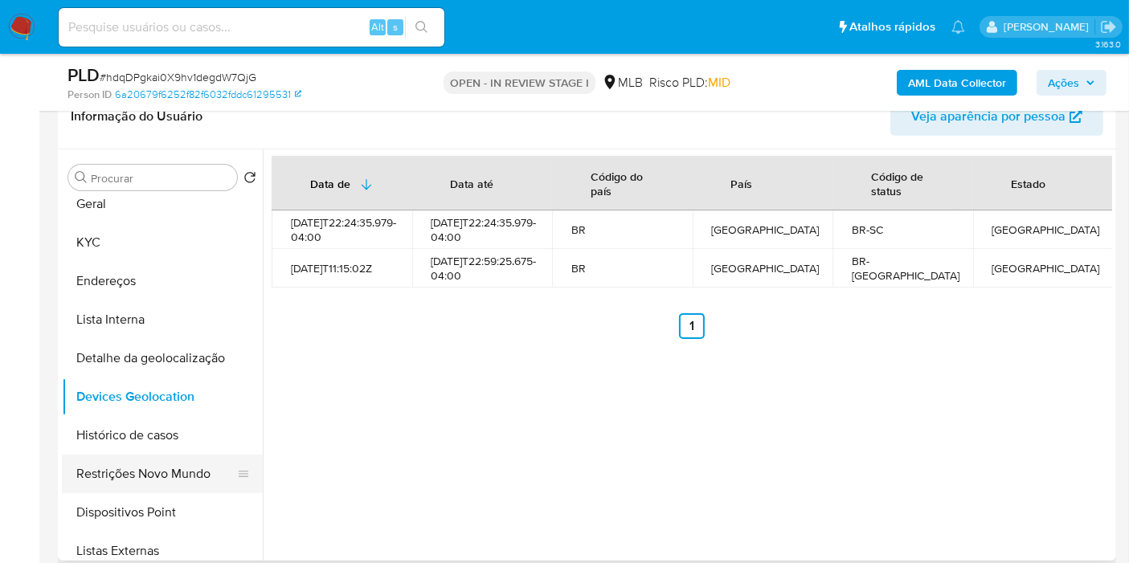
click at [146, 480] on button "Restrições Novo Mundo" at bounding box center [156, 474] width 188 height 39
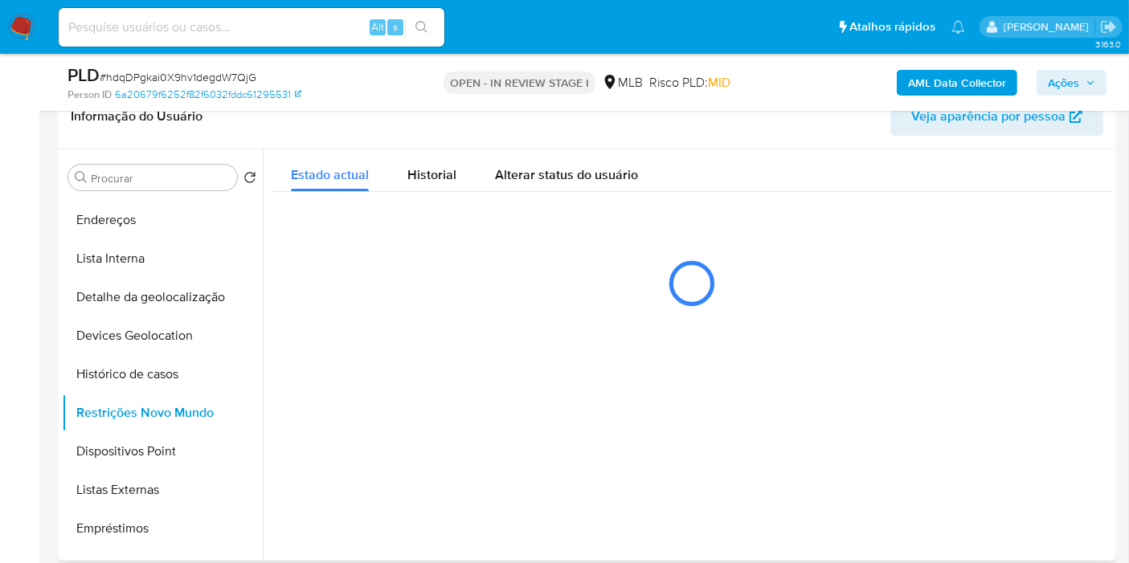
scroll to position [178, 0]
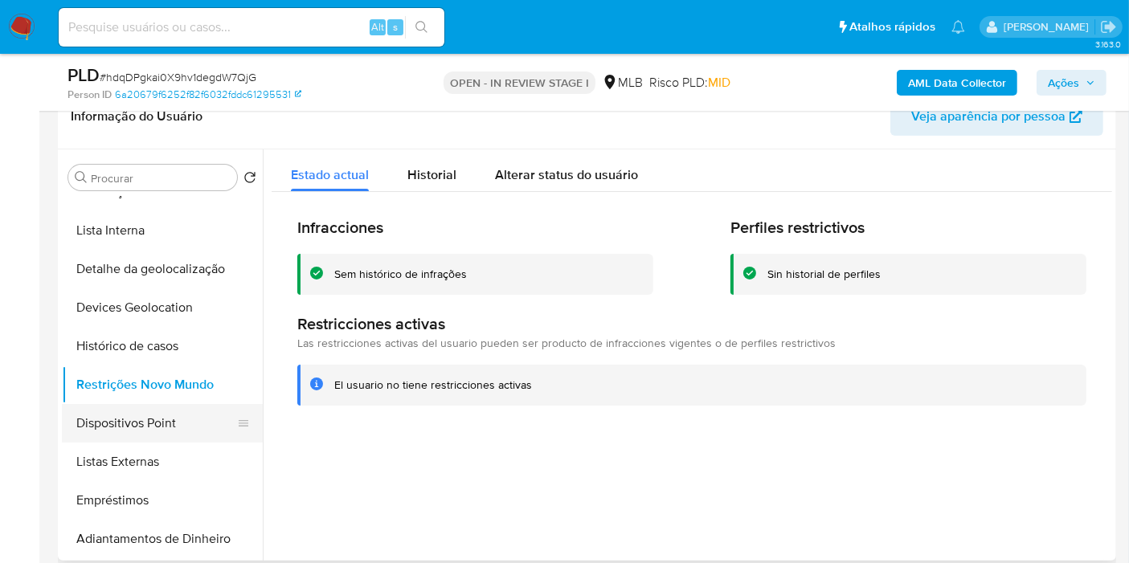
click at [165, 430] on button "Dispositivos Point" at bounding box center [156, 423] width 188 height 39
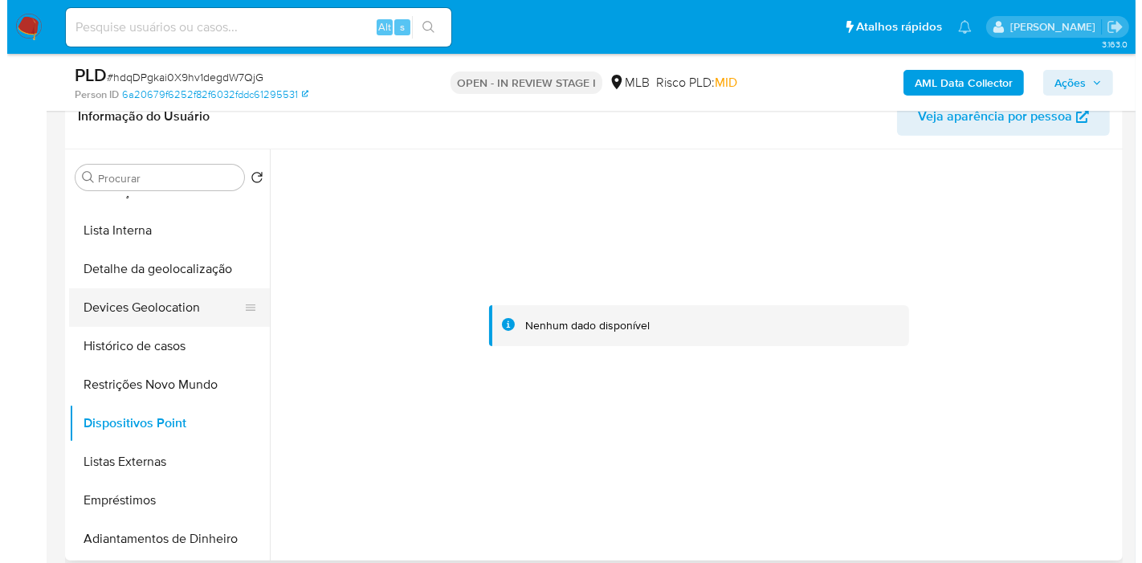
scroll to position [0, 0]
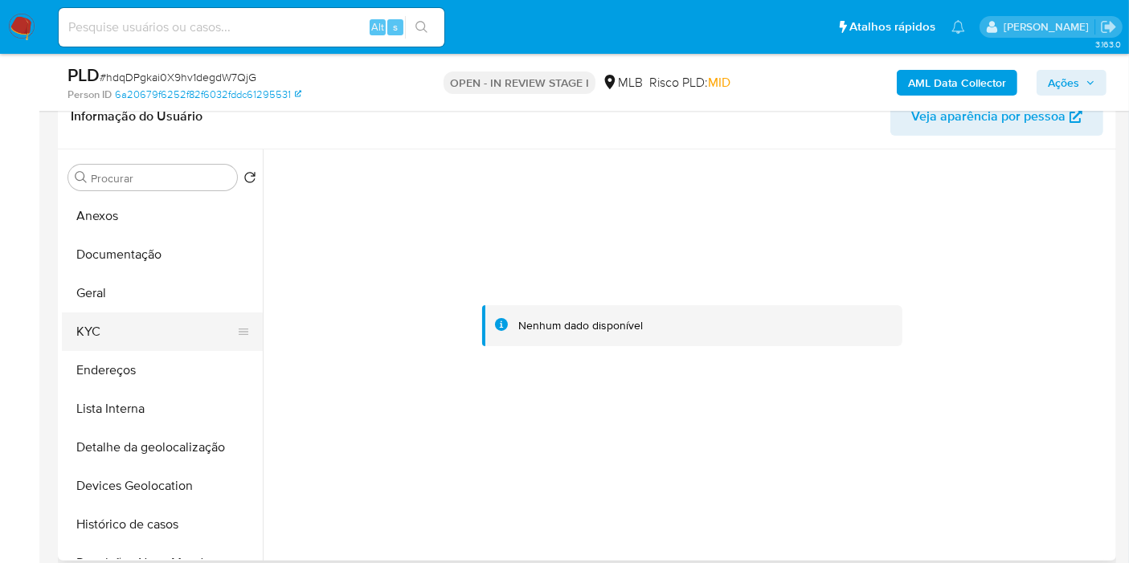
click at [124, 325] on button "KYC" at bounding box center [156, 332] width 188 height 39
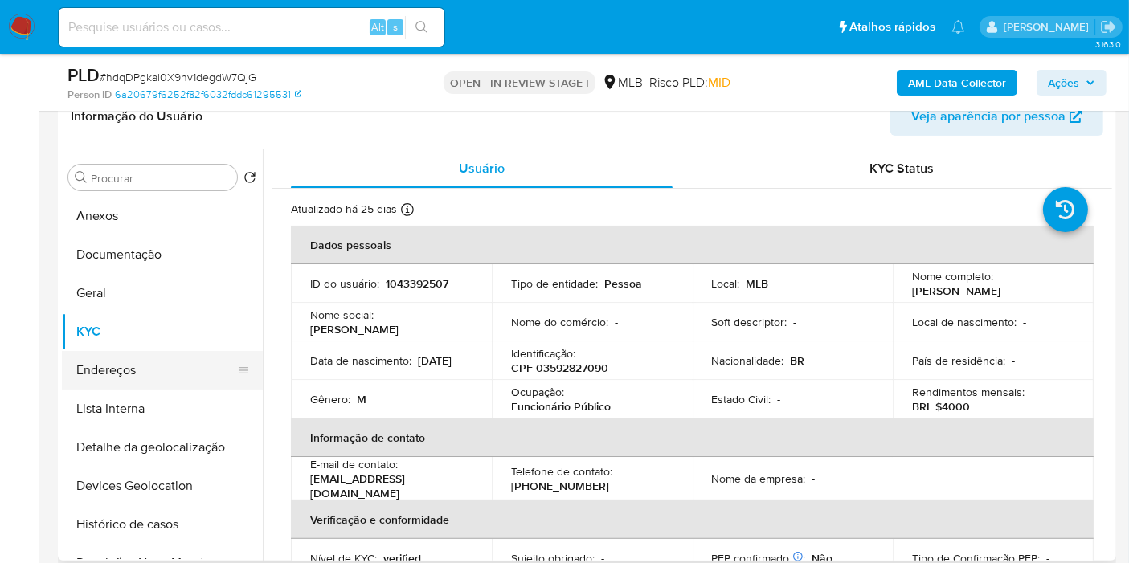
click at [150, 368] on button "Endereços" at bounding box center [156, 370] width 188 height 39
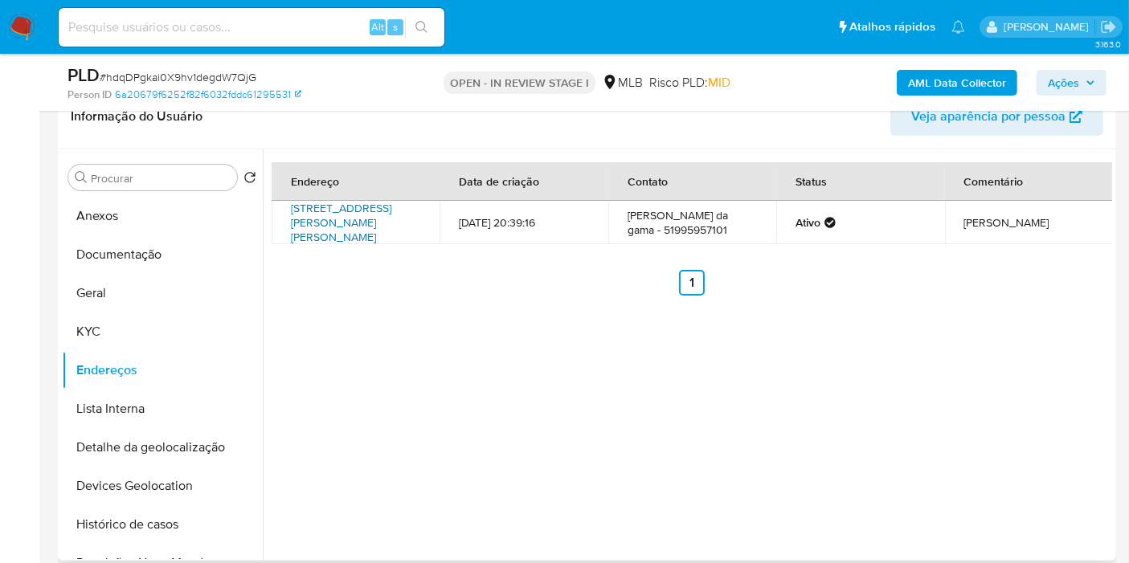
click at [374, 221] on link "Rua Armando Ruschel 330, Venâncio Aires, Rio Grande Do Sul, 95800000, Brasil 330" at bounding box center [341, 222] width 100 height 45
click at [134, 329] on button "KYC" at bounding box center [156, 332] width 188 height 39
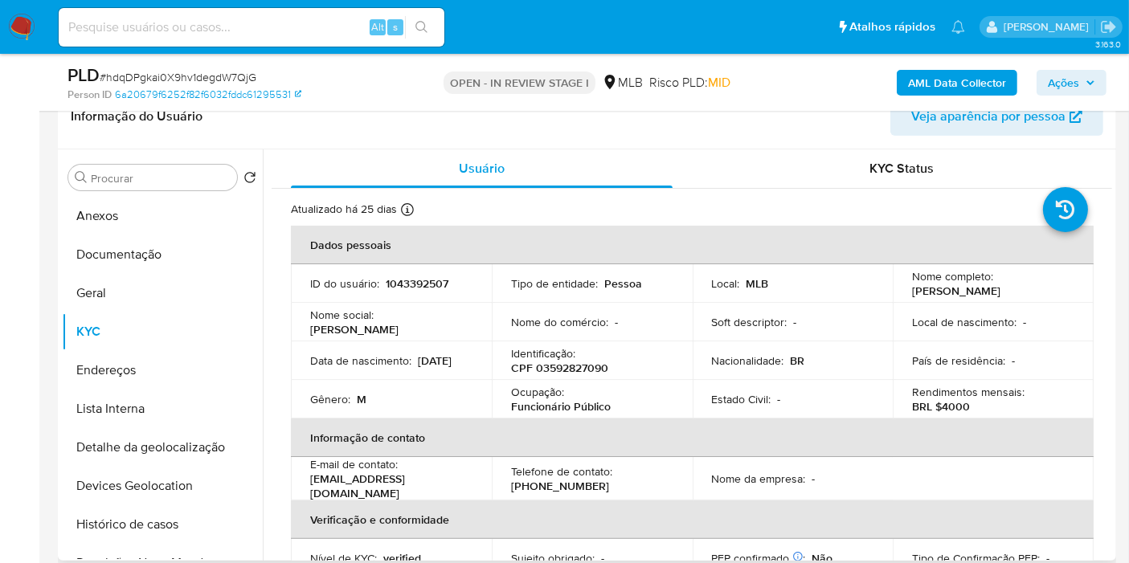
click at [567, 373] on p "CPF 03592827090" at bounding box center [559, 368] width 97 height 14
copy p "03592827090"
drag, startPoint x: 906, startPoint y: 290, endPoint x: 1032, endPoint y: 284, distance: 126.3
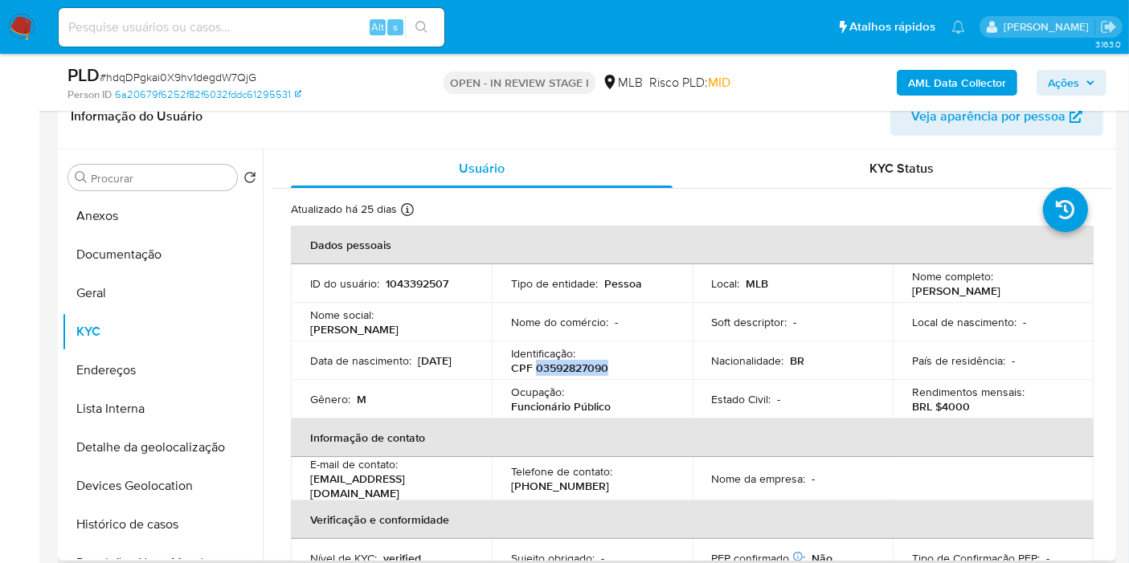
click at [1032, 284] on div "Nome completo : Kelvin Kauan da Gama" at bounding box center [993, 283] width 162 height 29
copy p "[PERSON_NAME]"
click at [157, 377] on button "Endereços" at bounding box center [156, 370] width 188 height 39
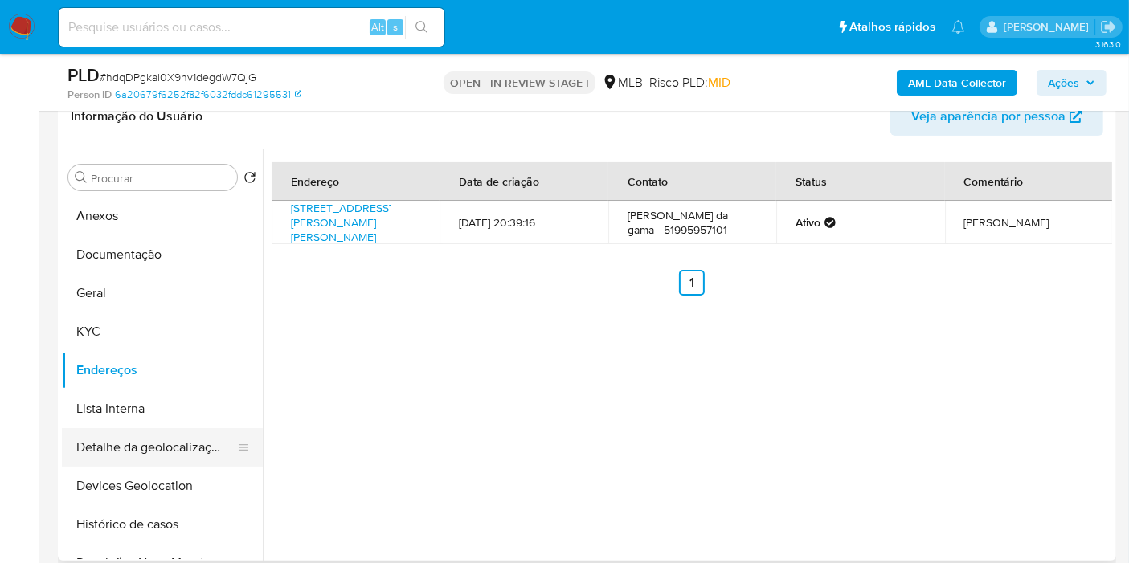
click at [178, 435] on button "Detalhe da geolocalização" at bounding box center [156, 447] width 188 height 39
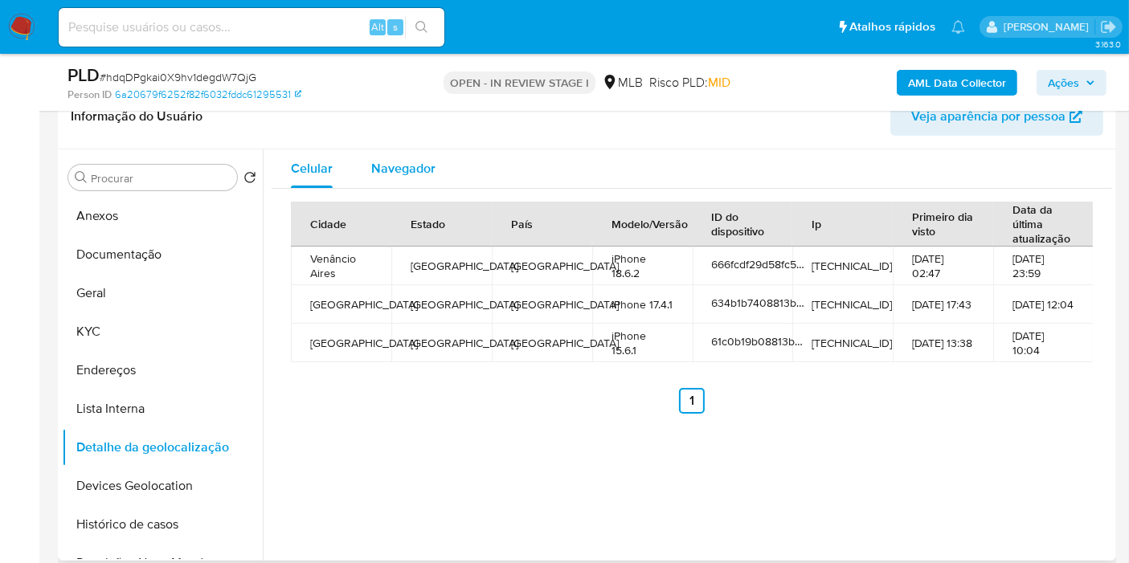
click at [401, 166] on span "Navegador" at bounding box center [403, 168] width 64 height 18
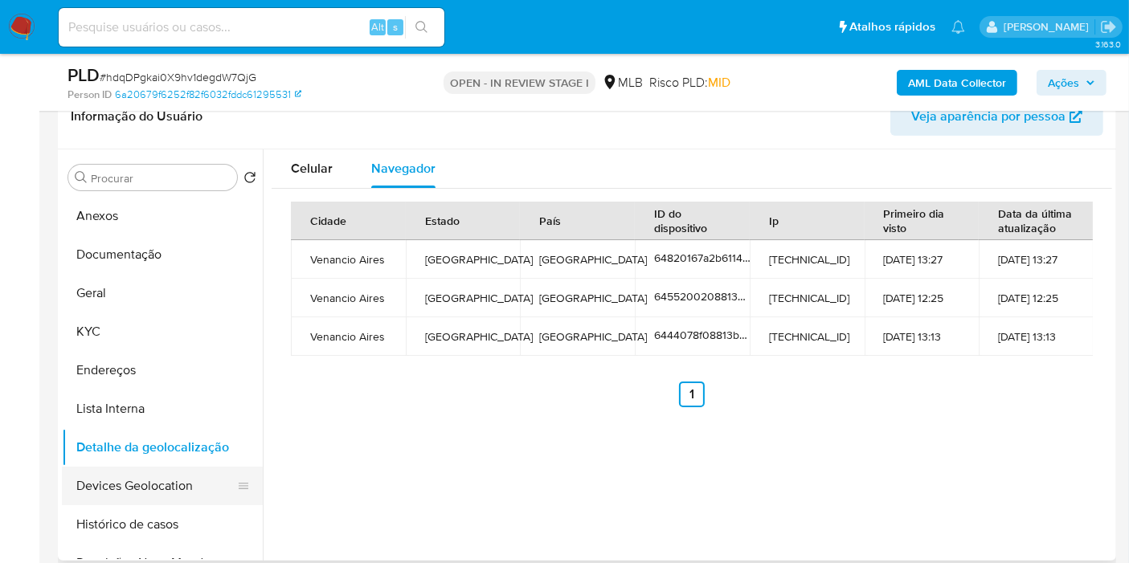
click at [198, 476] on button "Devices Geolocation" at bounding box center [156, 486] width 188 height 39
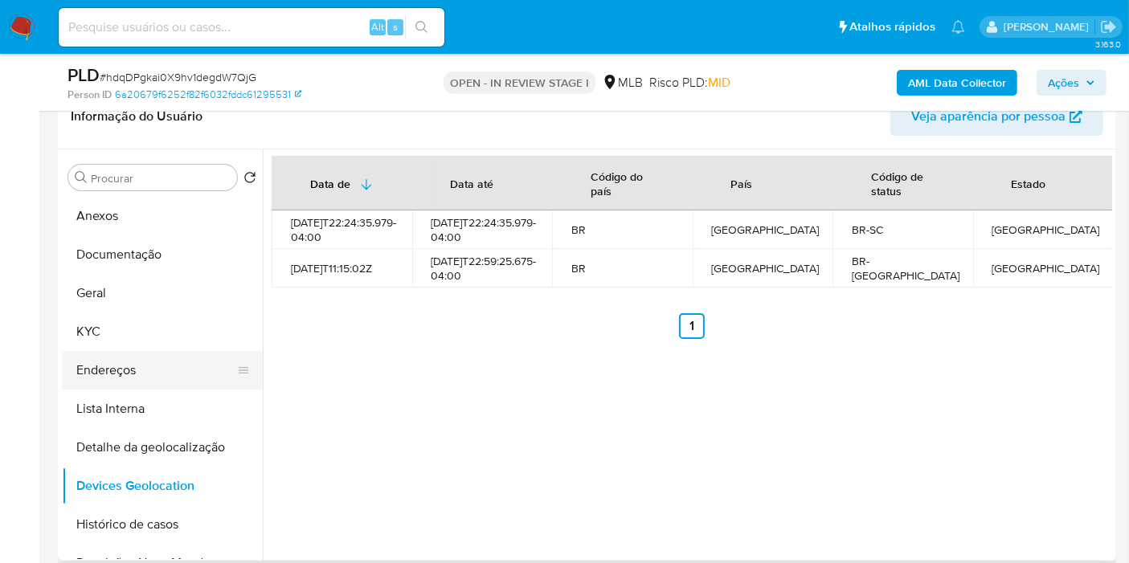
click at [161, 379] on button "Endereços" at bounding box center [156, 370] width 188 height 39
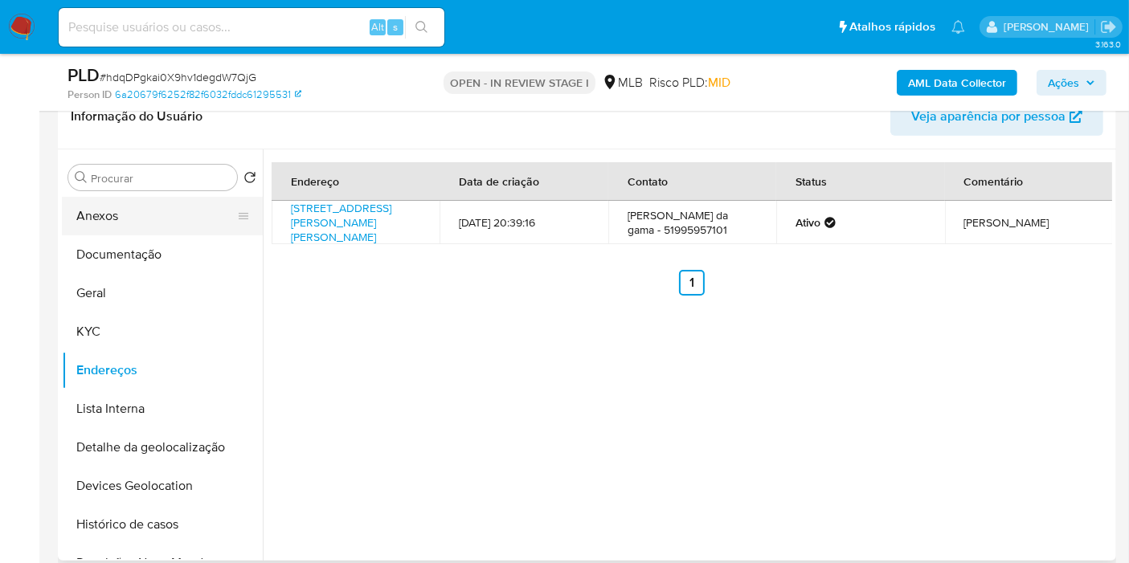
click at [152, 207] on button "Anexos" at bounding box center [156, 216] width 188 height 39
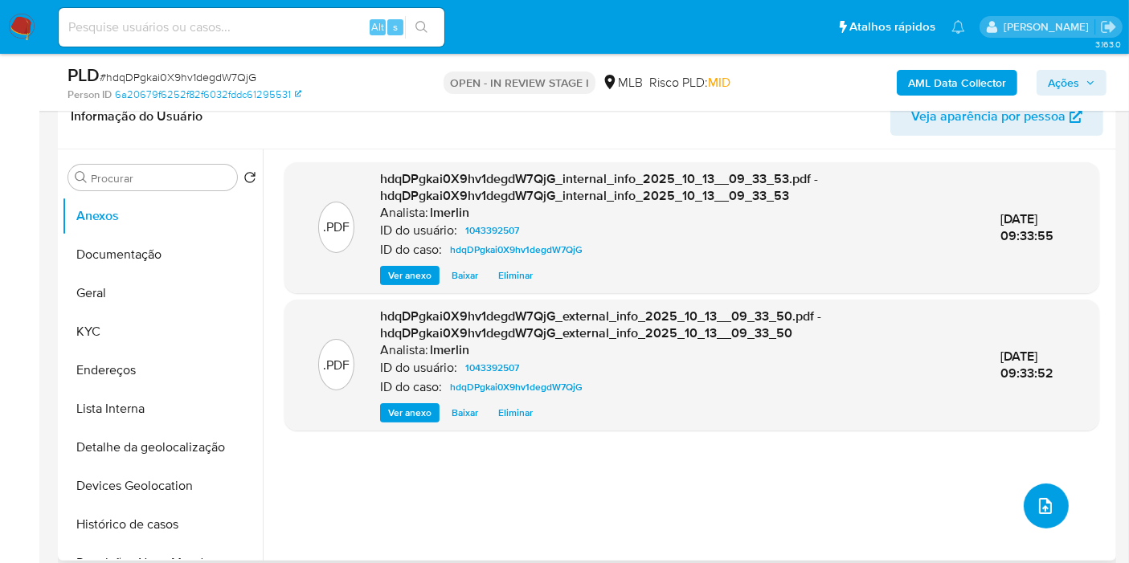
click at [1039, 508] on icon "upload-file" at bounding box center [1045, 506] width 13 height 16
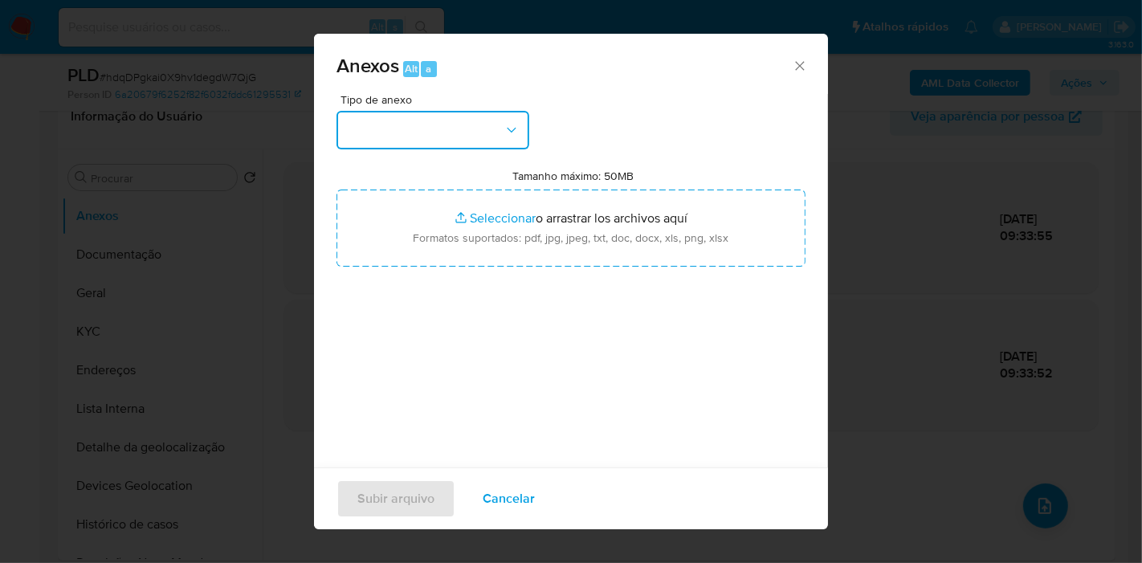
click at [470, 137] on button "button" at bounding box center [433, 130] width 193 height 39
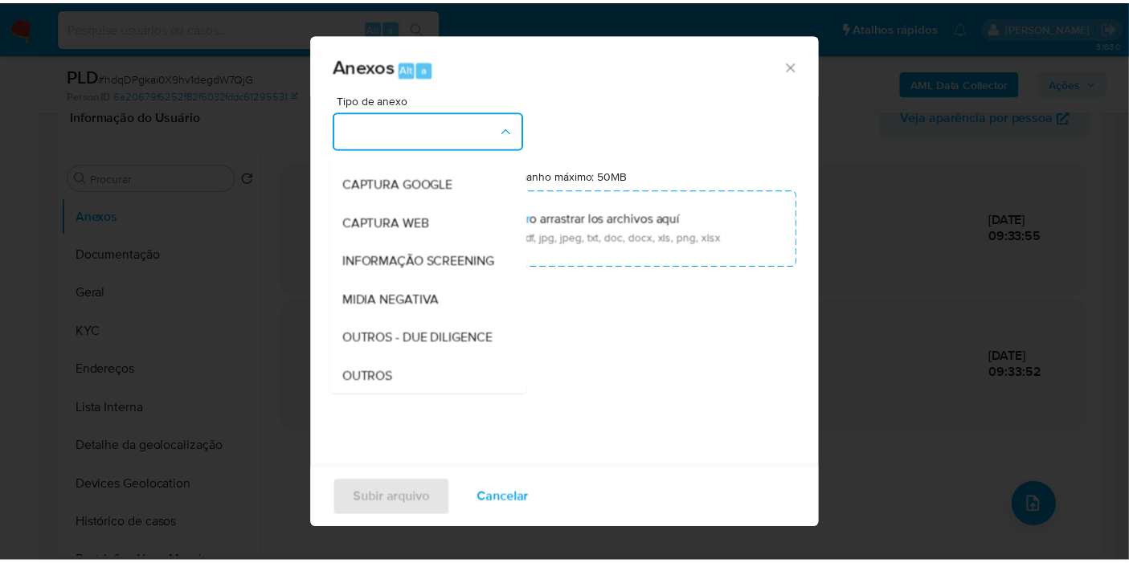
scroll to position [178, 0]
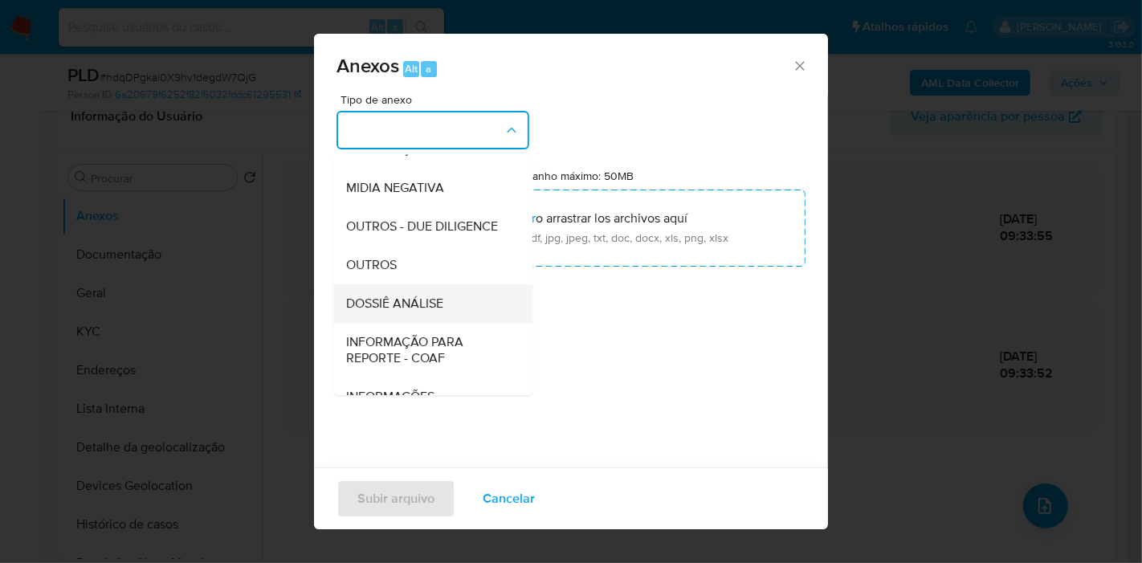
click at [448, 323] on div "DOSSIÊ ANÁLISE" at bounding box center [428, 303] width 164 height 39
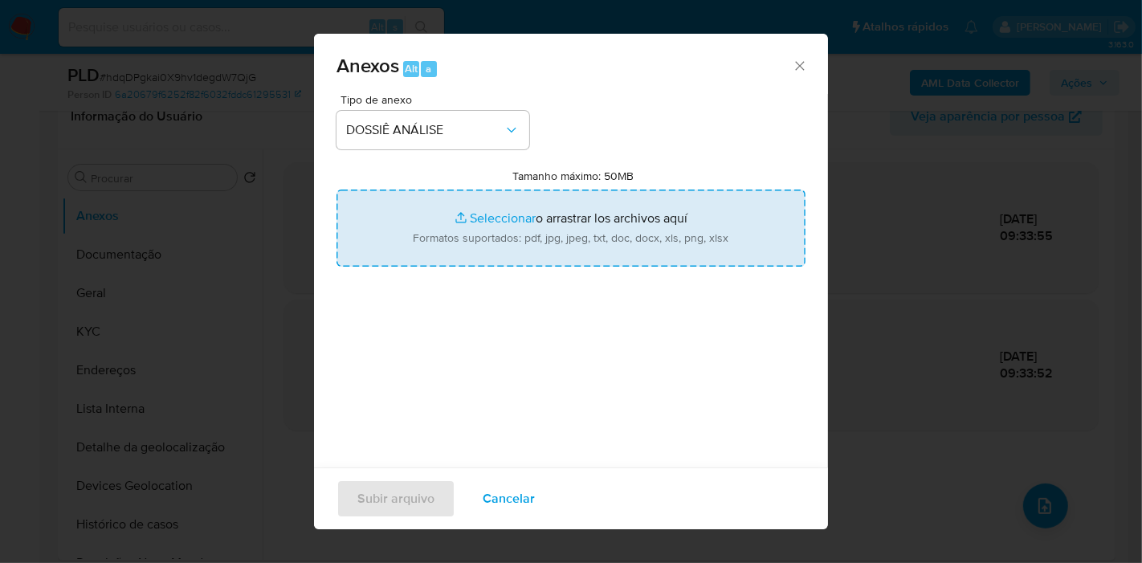
click at [542, 214] on input "Tamanho máximo: 50MB Seleccionar archivos" at bounding box center [571, 228] width 469 height 77
type input "C:\fakepath\SAR - XXX - CPF 03592827090 - KELVIN KAUAN DA GAMA.pdf"
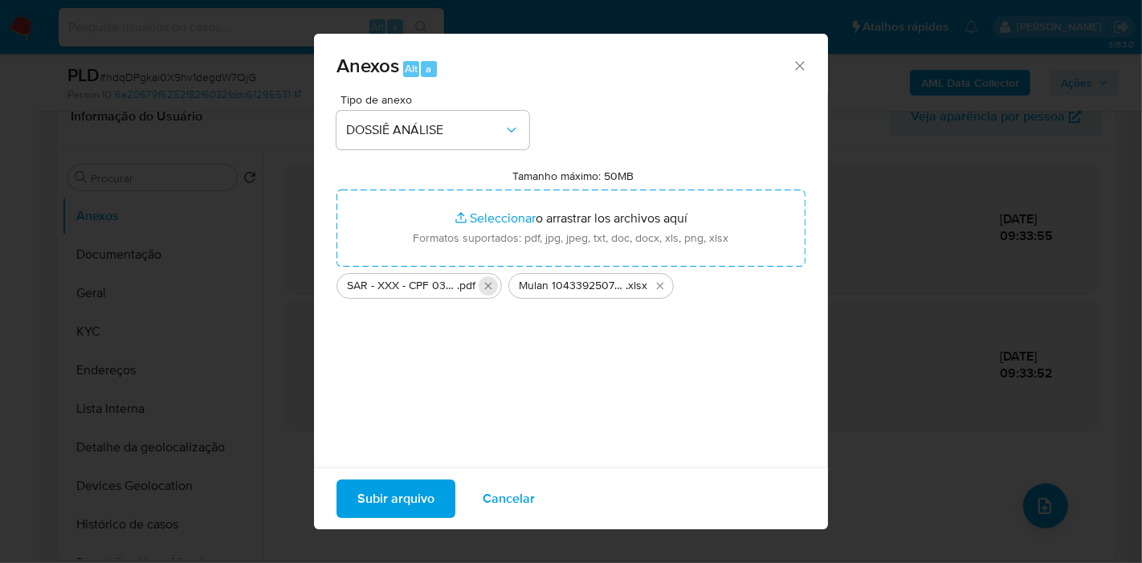
click at [487, 285] on icon "Eliminar SAR - XXX - CPF 03592827090 - KELVIN KAUAN DA GAMA.pdf" at bounding box center [488, 285] width 7 height 7
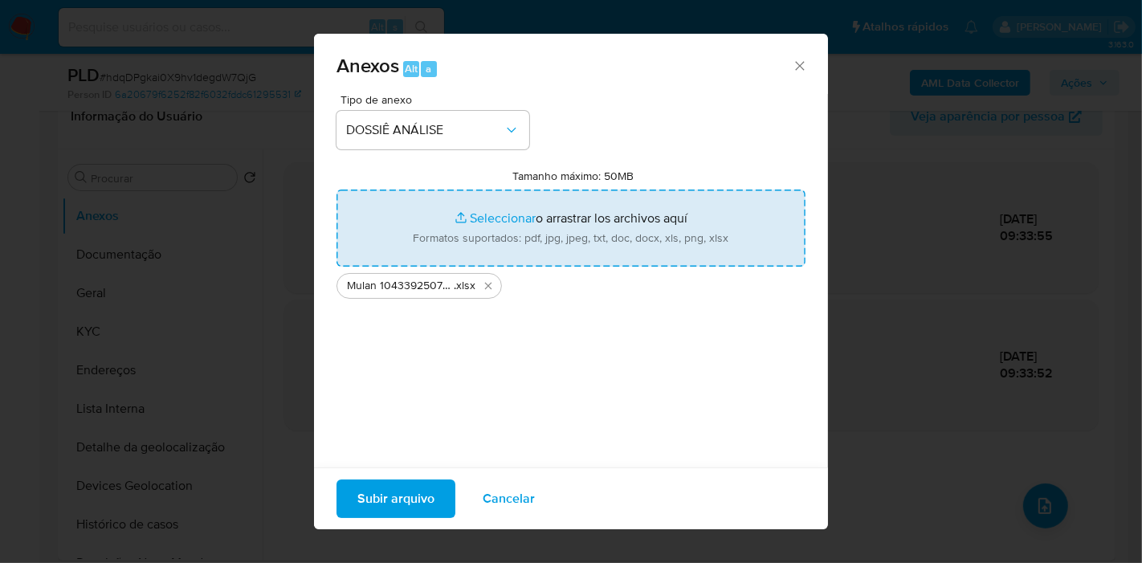
click at [575, 224] on input "Tamanho máximo: 50MB Seleccionar archivos" at bounding box center [571, 228] width 469 height 77
click at [590, 257] on input "Tamanho máximo: 50MB Seleccionar archivos" at bounding box center [571, 228] width 469 height 77
type input "C:\fakepath\SAR - XXX - CPF 03592827090 - KELVIN KAUAN DA GAMA.pdf"
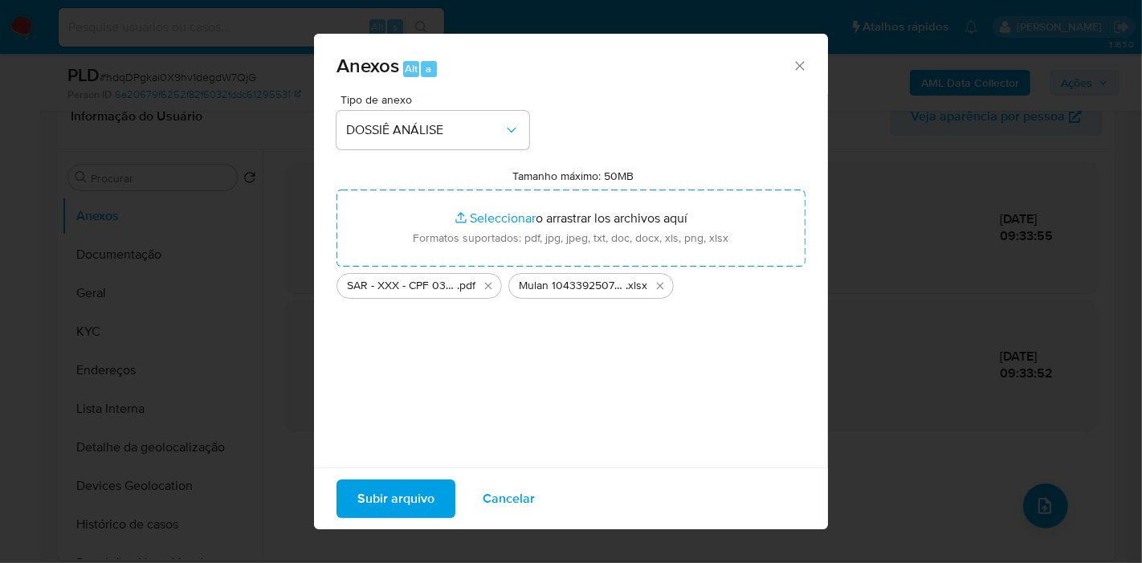
click at [434, 497] on button "Subir arquivo" at bounding box center [396, 499] width 119 height 39
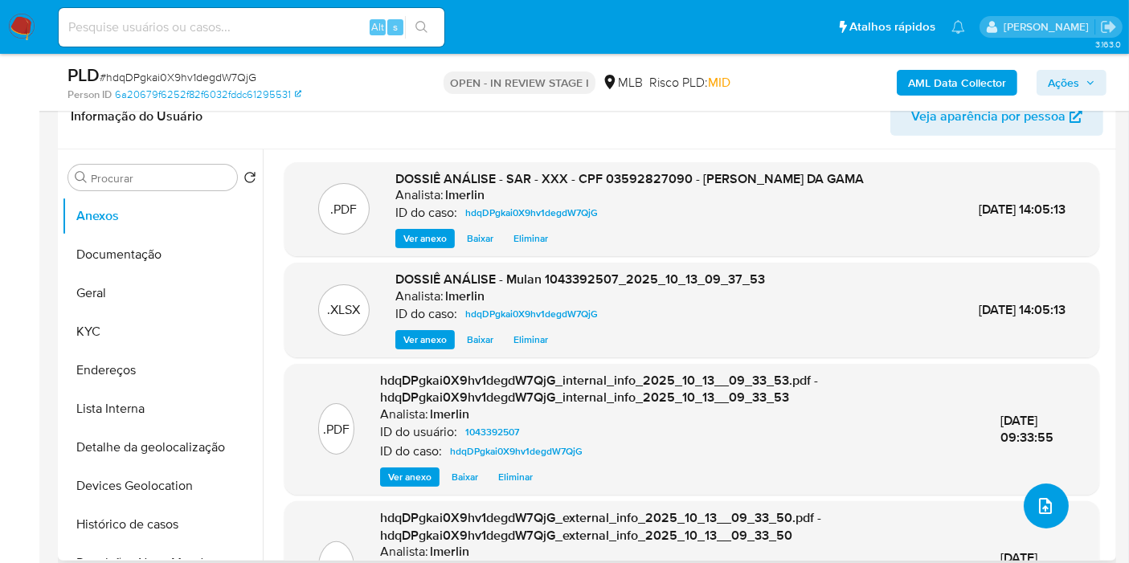
scroll to position [0, 0]
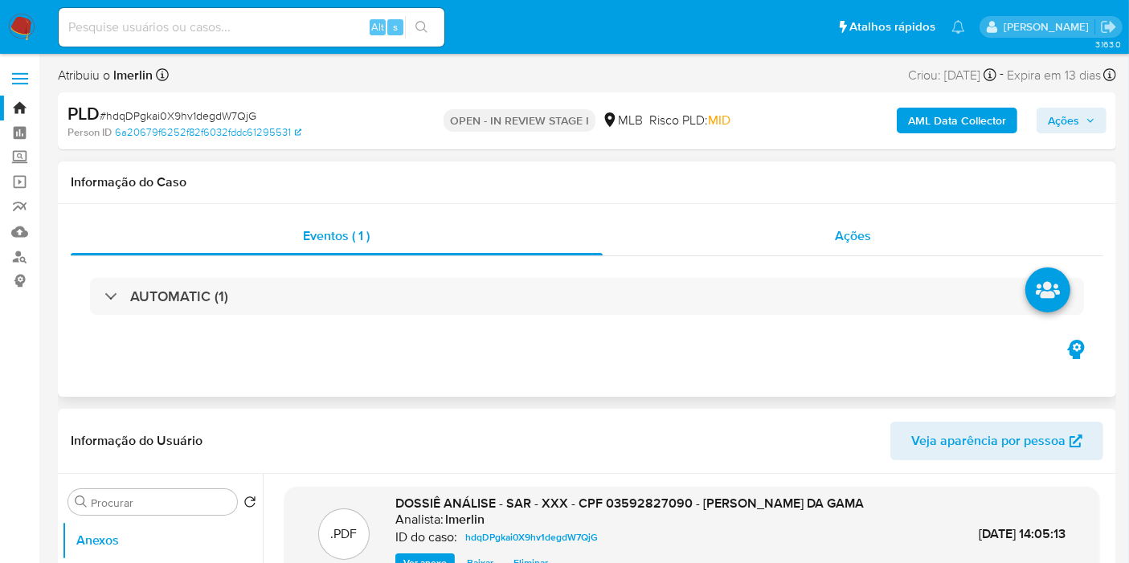
click at [931, 237] on div "Ações" at bounding box center [853, 236] width 501 height 39
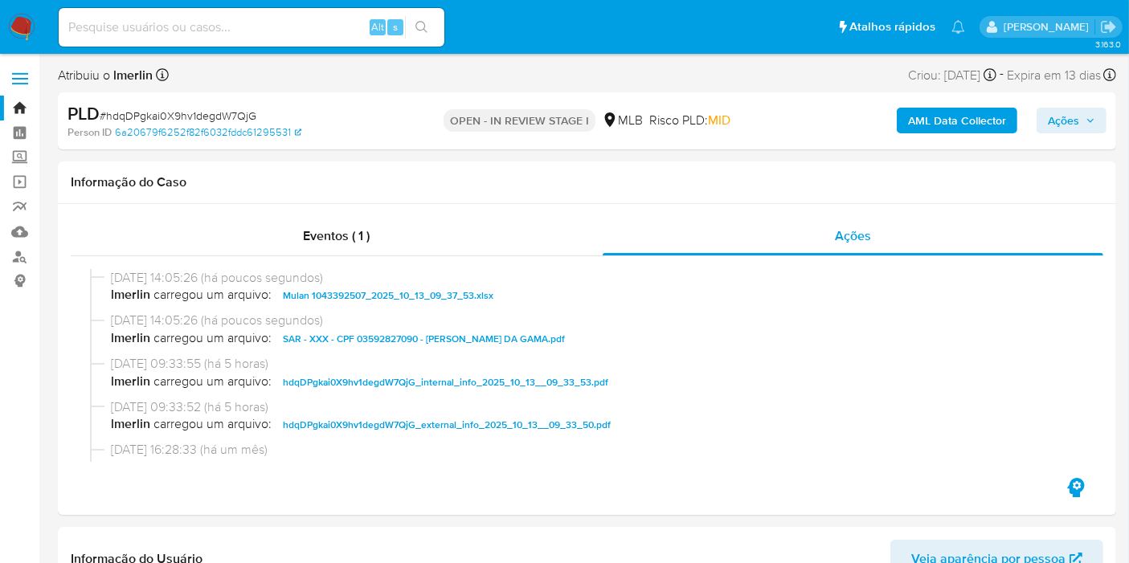
click at [1093, 112] on span "Ações" at bounding box center [1071, 120] width 47 height 22
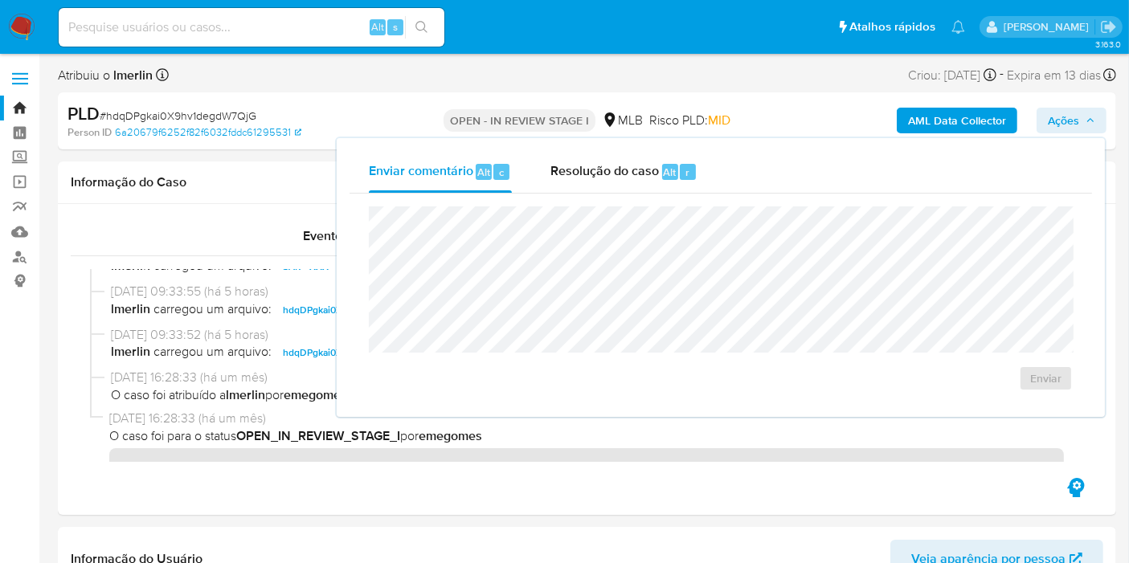
scroll to position [103, 0]
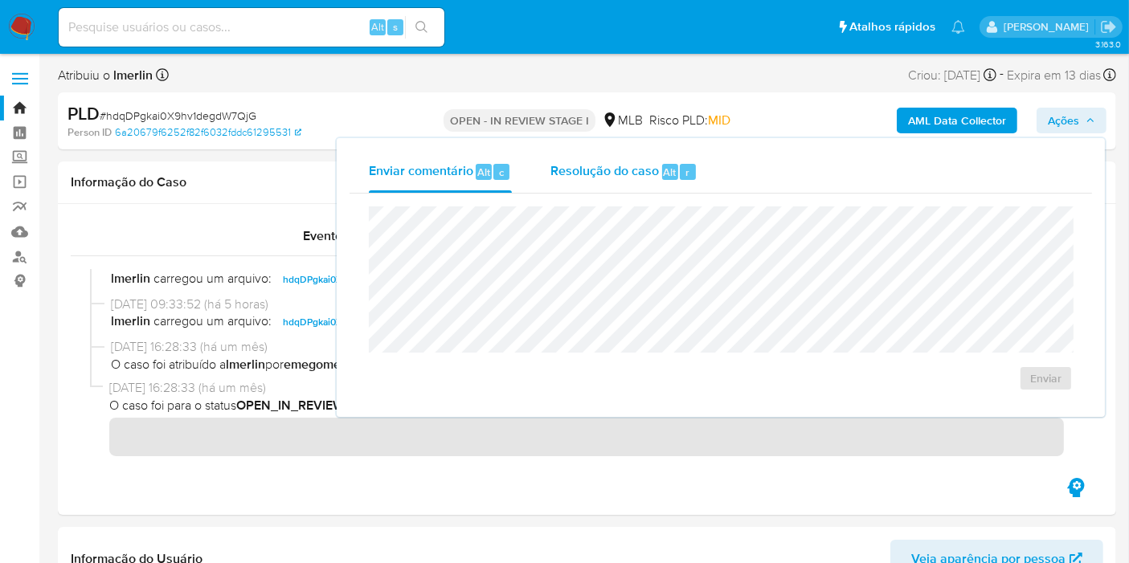
click at [618, 183] on div "Resolução do caso Alt r" at bounding box center [623, 172] width 147 height 42
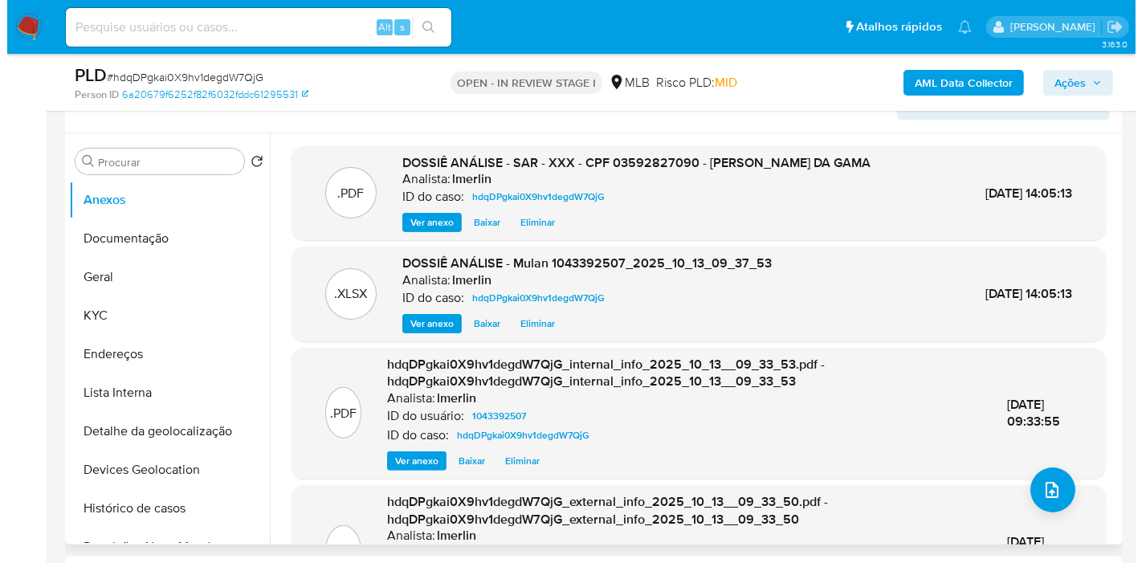
scroll to position [357, 0]
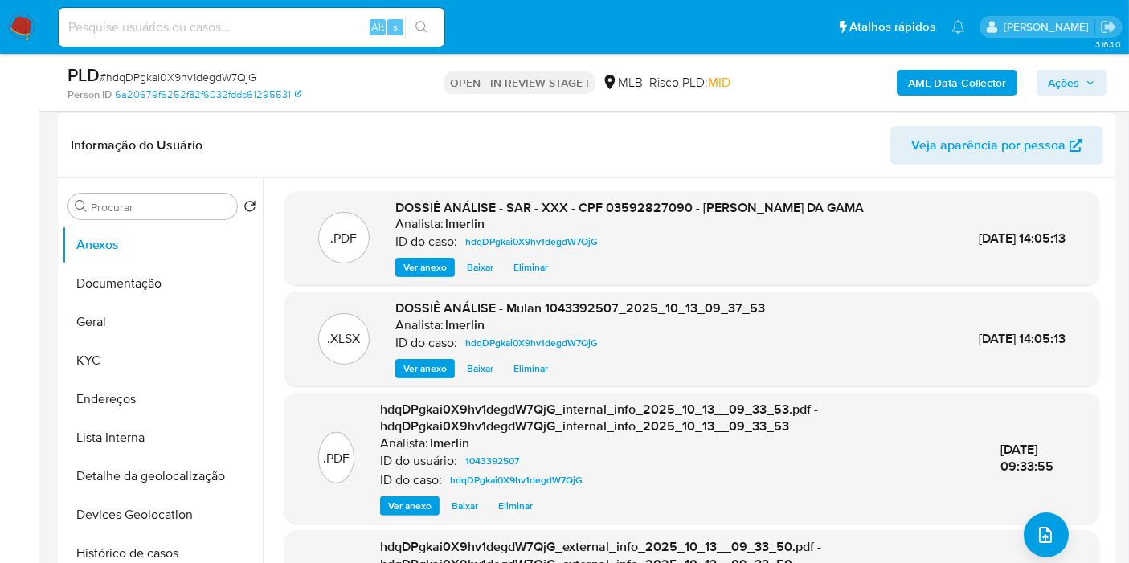
click at [531, 267] on span "Eliminar" at bounding box center [530, 268] width 35 height 16
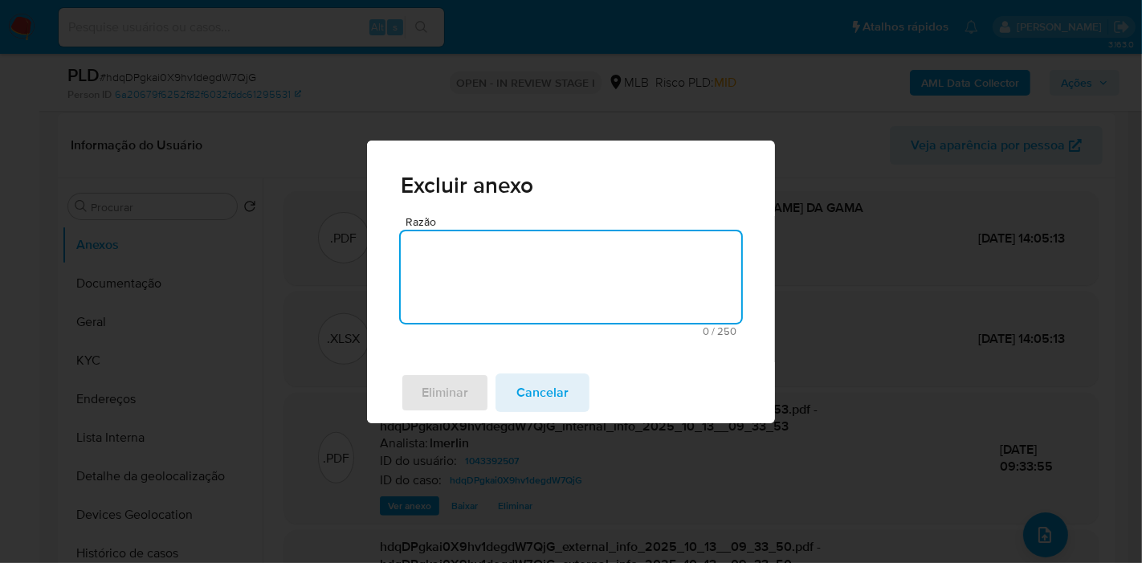
click at [560, 272] on textarea "Razão" at bounding box center [571, 277] width 341 height 92
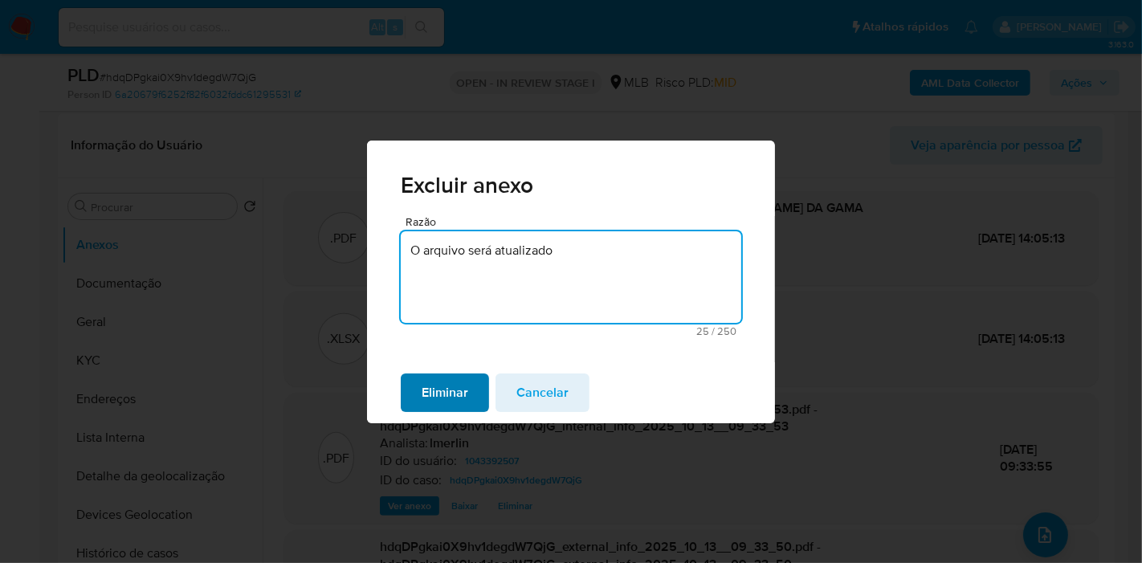
type textarea "O arquivo será atualizado"
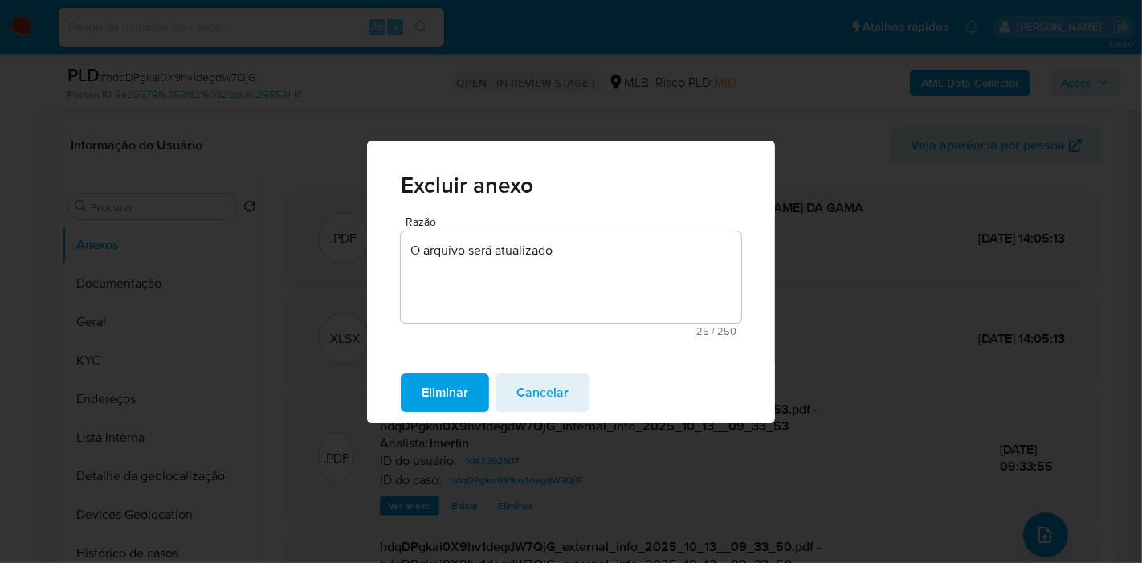
click at [468, 383] on span "Eliminar" at bounding box center [445, 392] width 47 height 35
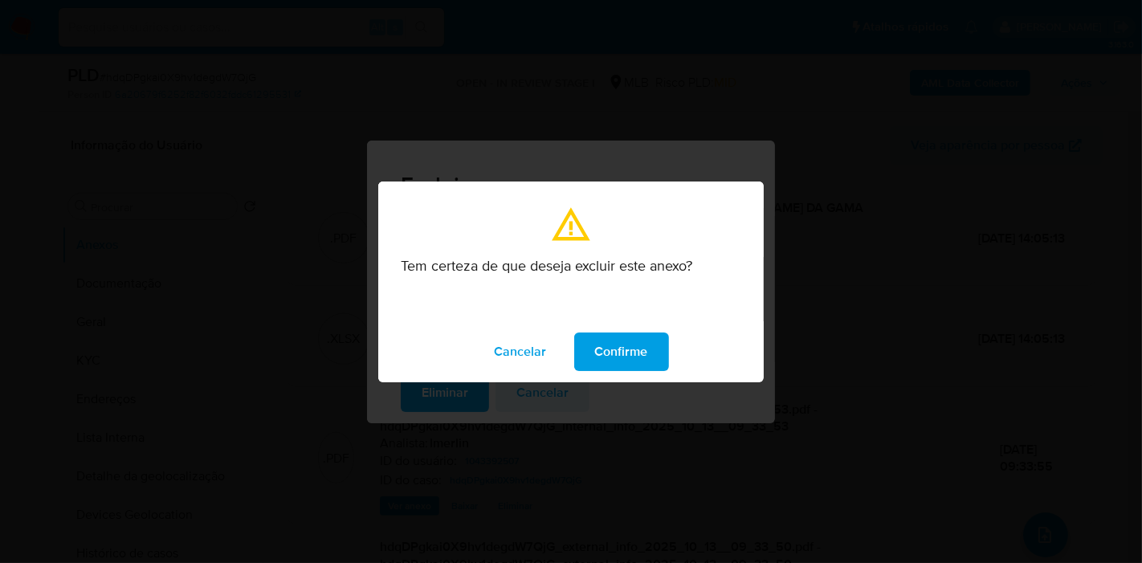
click at [596, 352] on span "Confirme" at bounding box center [621, 351] width 53 height 35
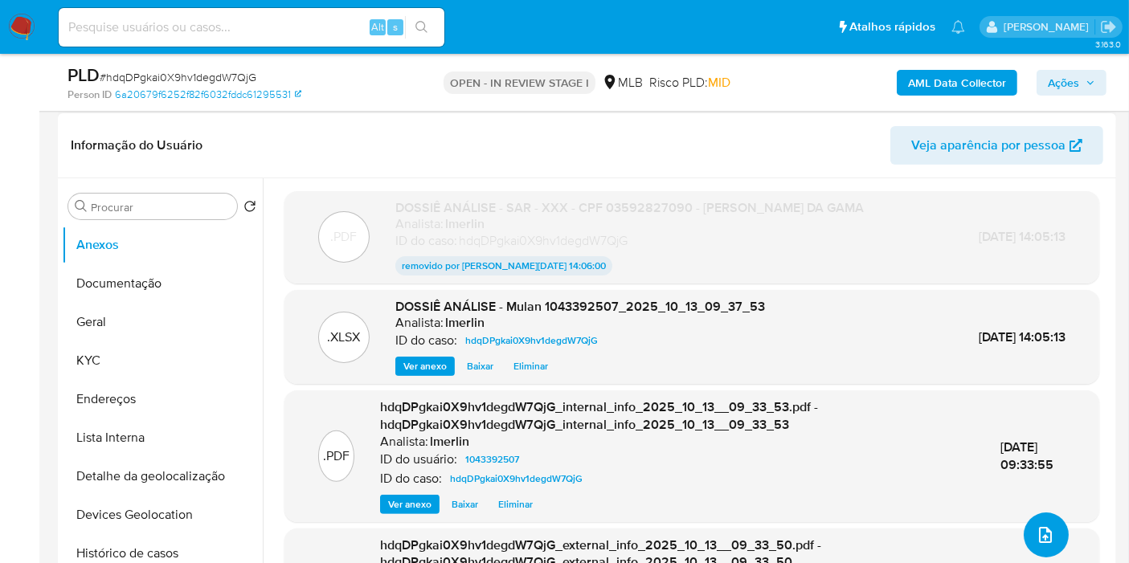
click at [1036, 533] on icon "upload-file" at bounding box center [1045, 534] width 19 height 19
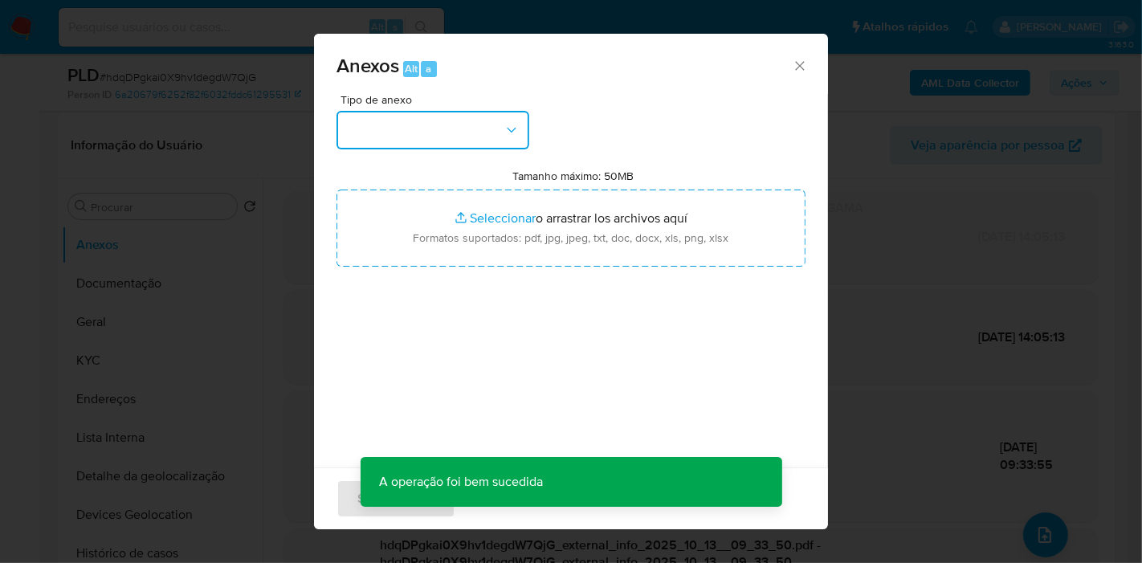
click at [424, 128] on button "button" at bounding box center [433, 130] width 193 height 39
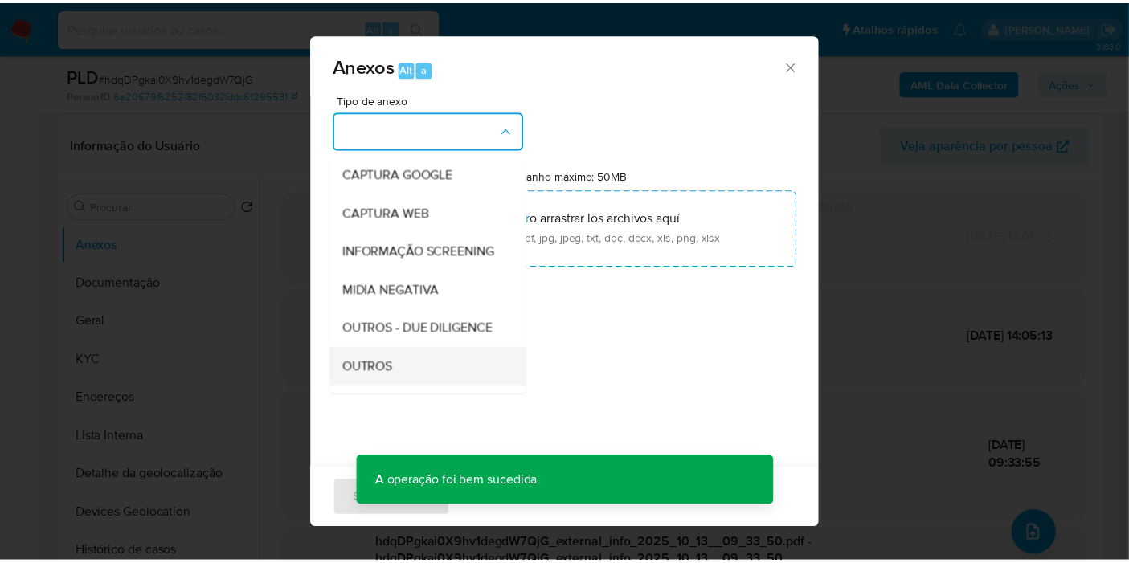
scroll to position [178, 0]
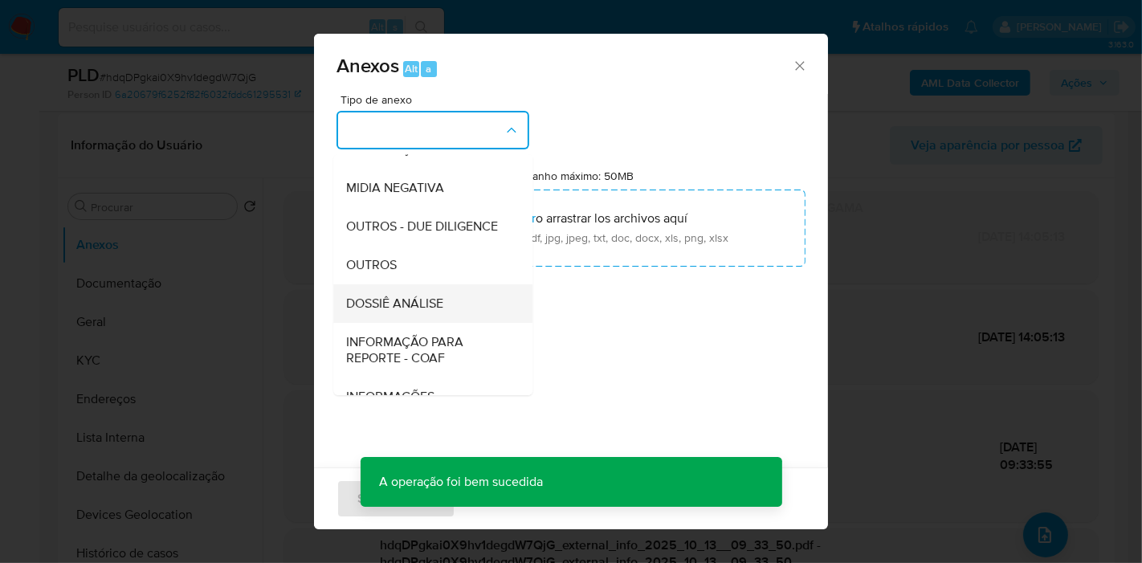
click at [454, 323] on div "DOSSIÊ ANÁLISE" at bounding box center [428, 303] width 164 height 39
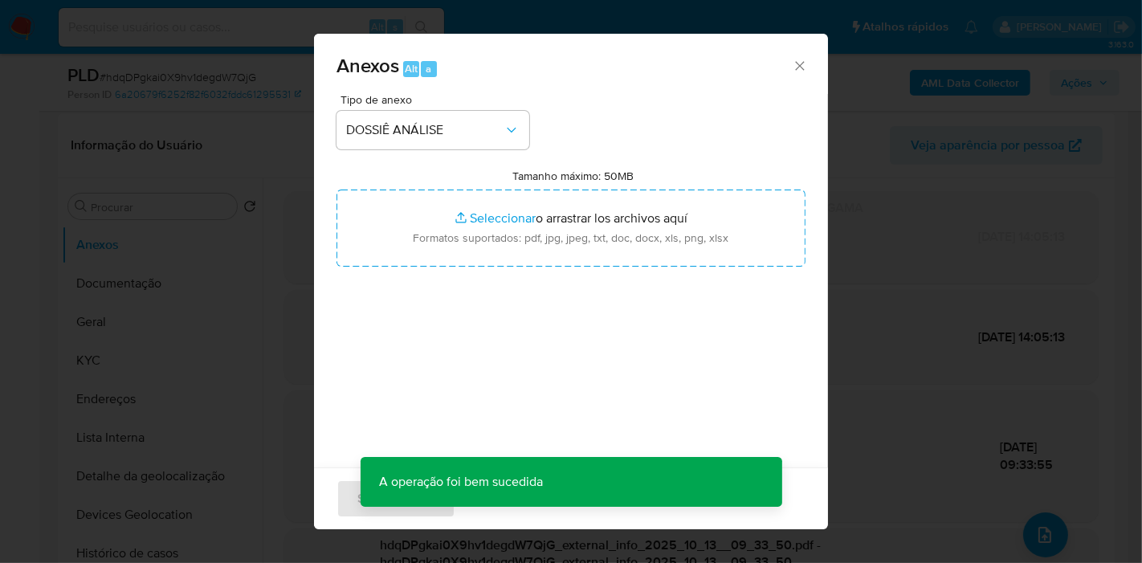
click at [577, 188] on div "Tamanho máximo: 50MB Seleccionar archivos Seleccionar o arrastrar los archivos …" at bounding box center [571, 218] width 469 height 98
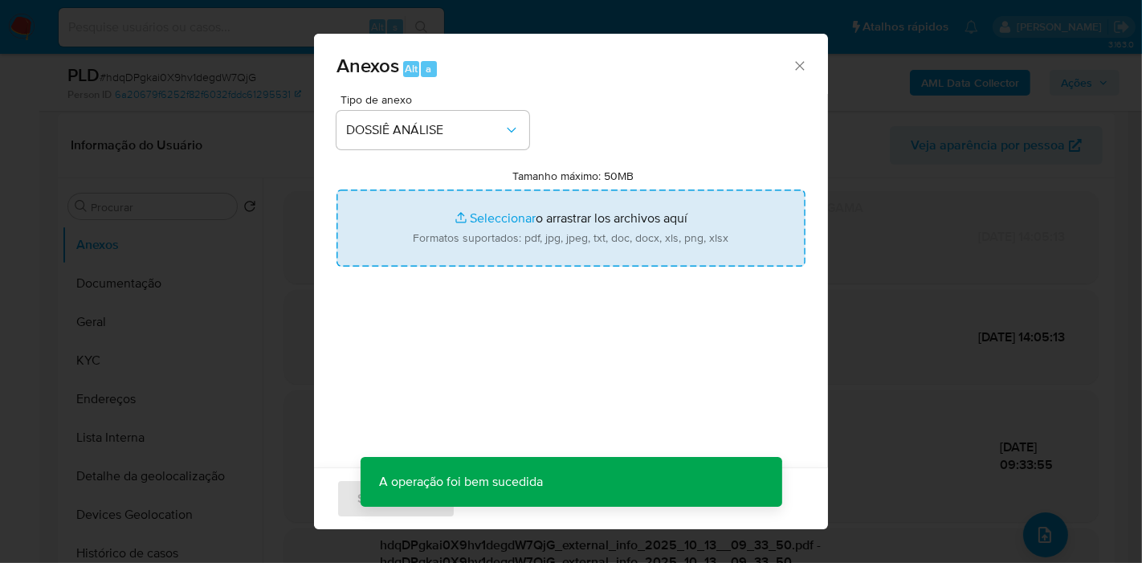
click at [565, 219] on input "Tamanho máximo: 50MB Seleccionar archivos" at bounding box center [571, 228] width 469 height 77
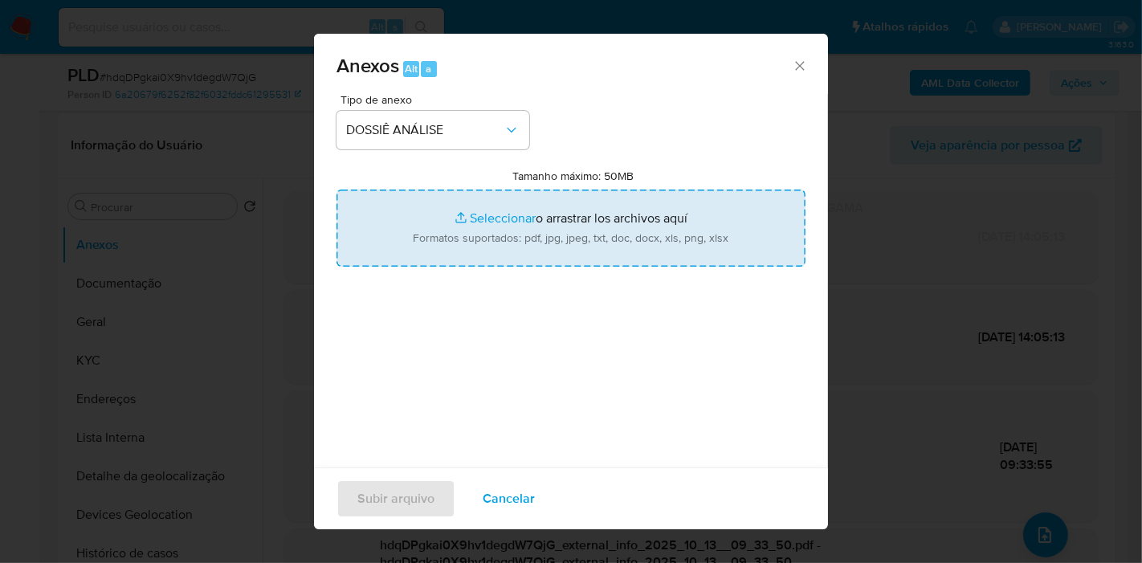
type input "C:\fakepath\SAR - XXX - CPF 03592827090 - KELVIN KAUAN DA GAMA.pdf"
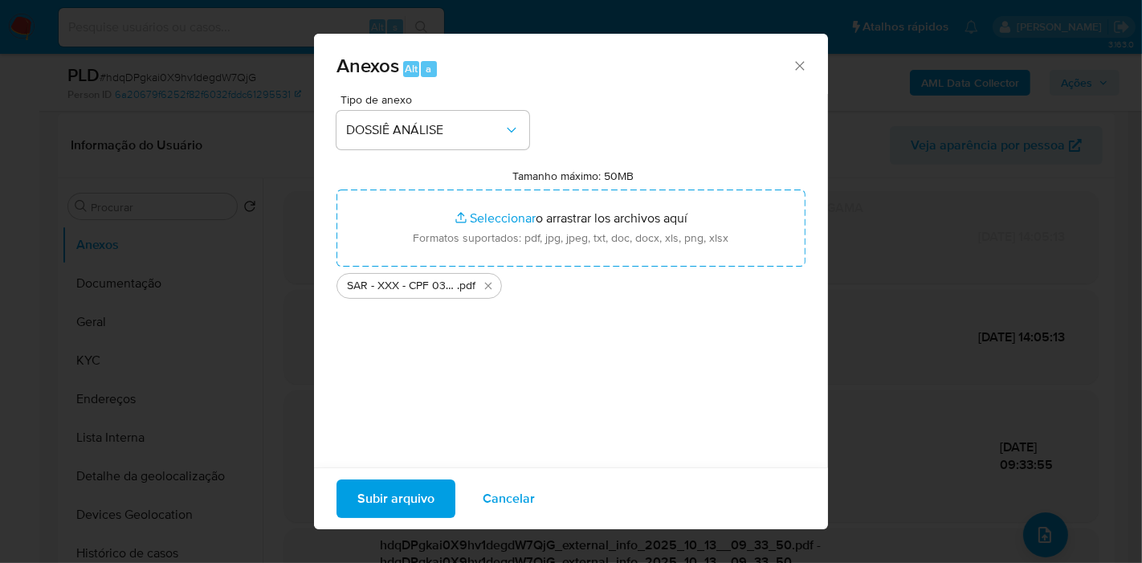
click at [415, 503] on span "Subir arquivo" at bounding box center [396, 498] width 77 height 35
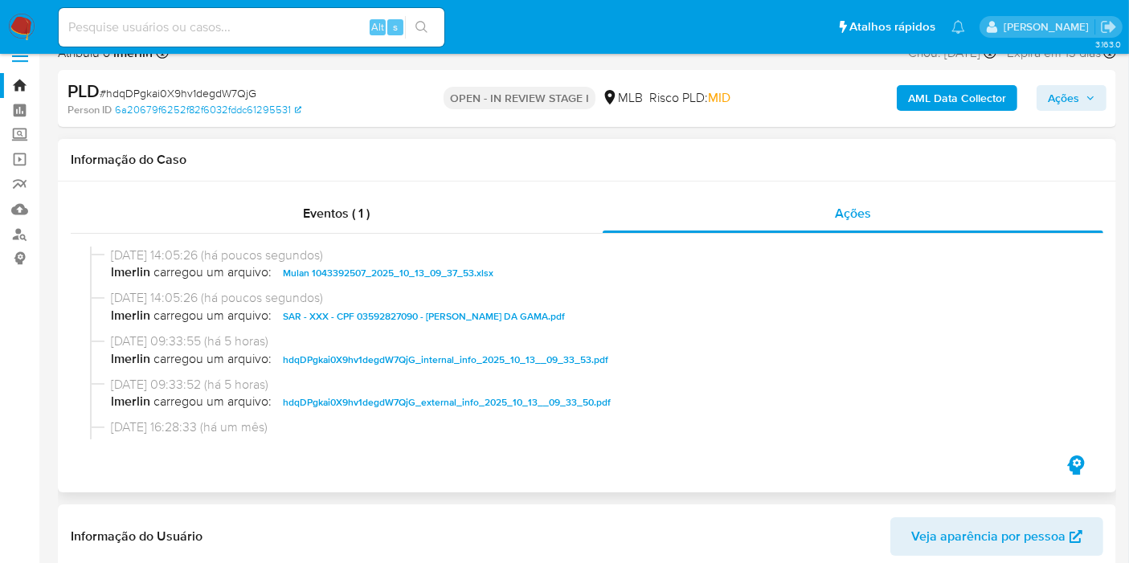
scroll to position [0, 0]
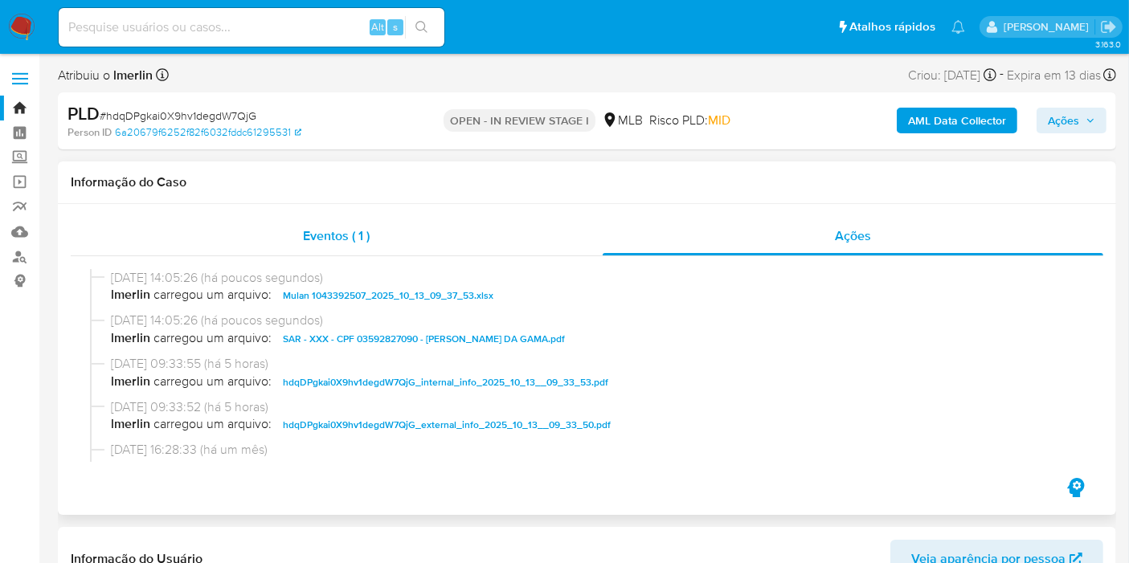
click at [389, 247] on div "Eventos ( 1 )" at bounding box center [337, 236] width 532 height 39
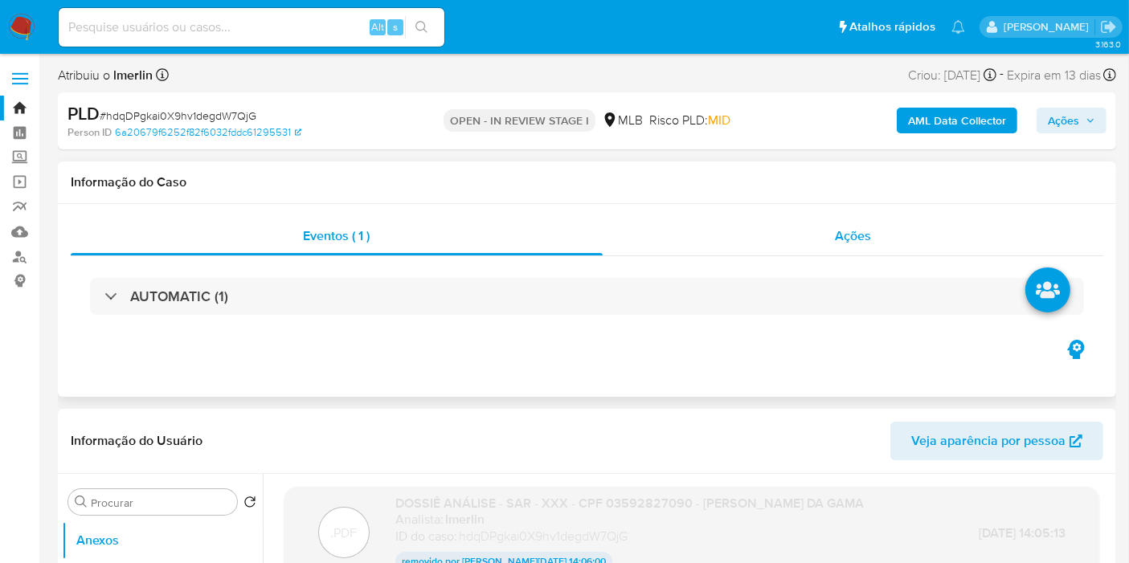
click at [852, 235] on span "Ações" at bounding box center [853, 236] width 36 height 18
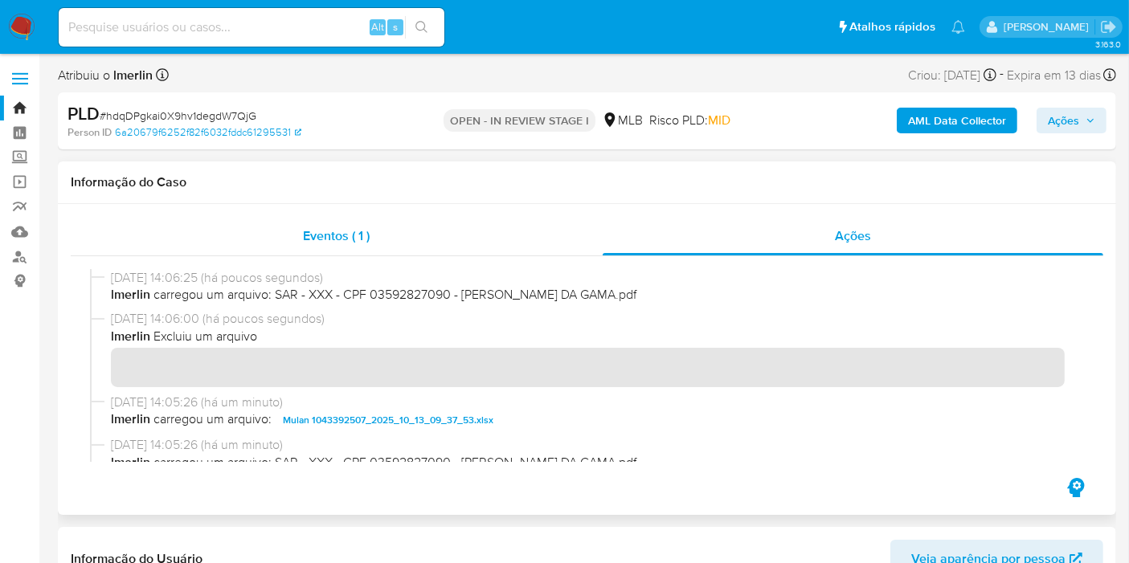
click at [354, 239] on span "Eventos ( 1 )" at bounding box center [336, 236] width 67 height 18
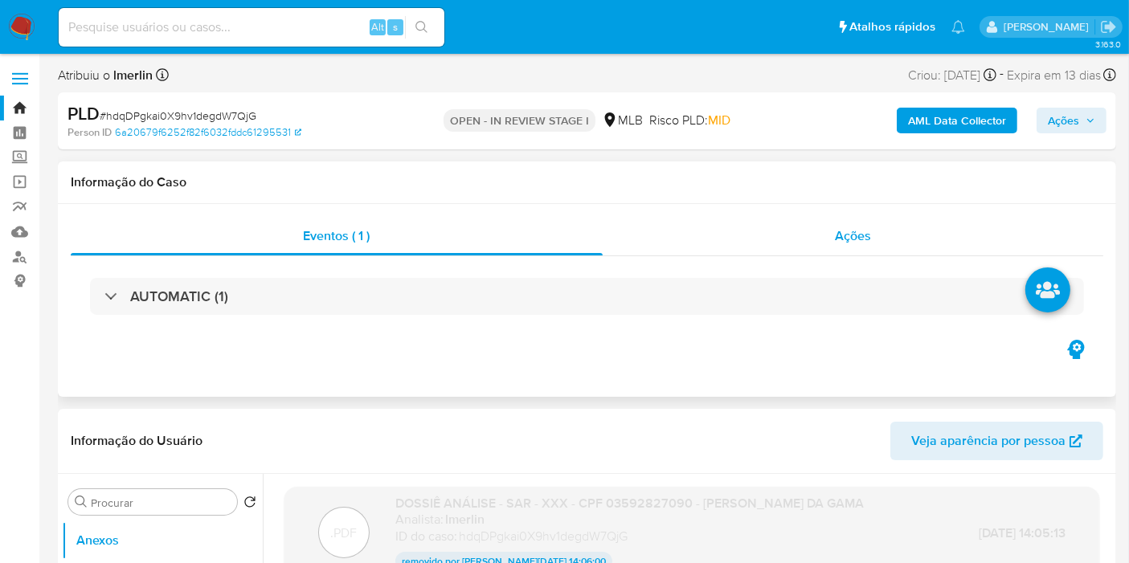
click at [739, 226] on div "Ações" at bounding box center [853, 236] width 501 height 39
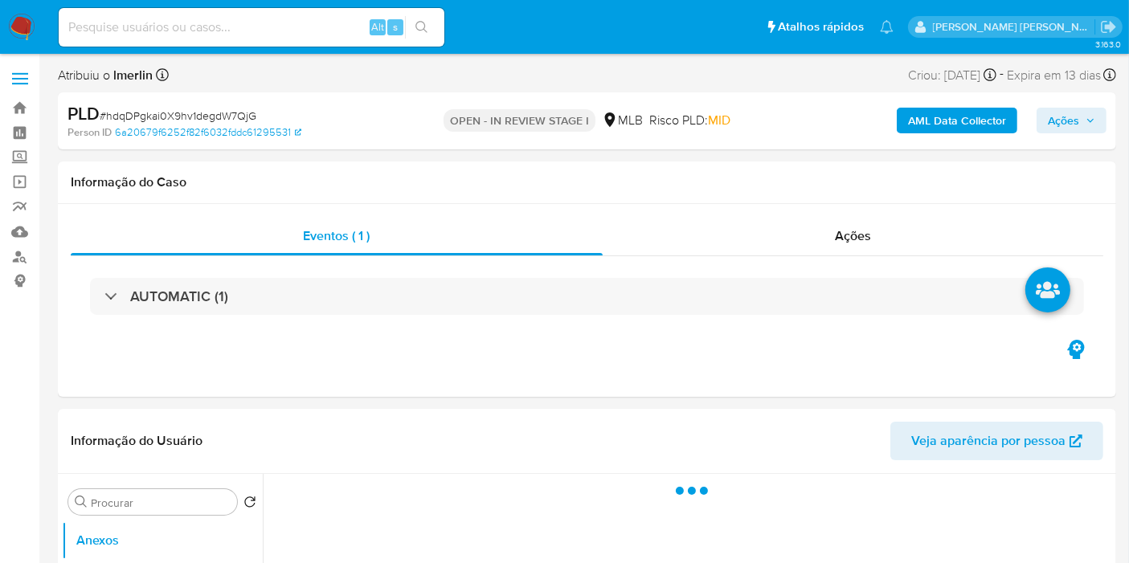
select select "10"
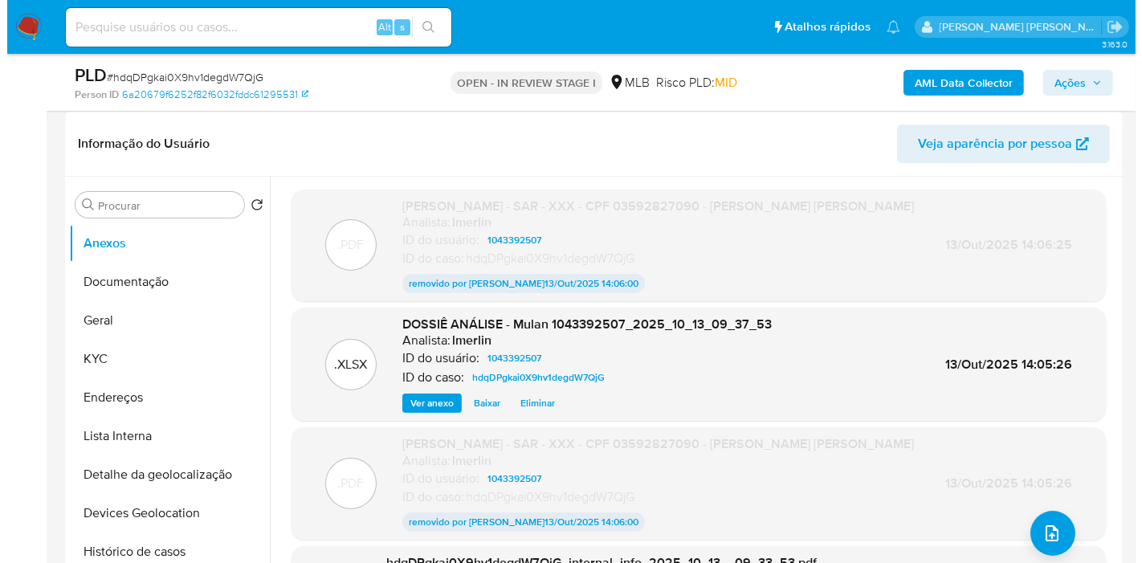
scroll to position [268, 0]
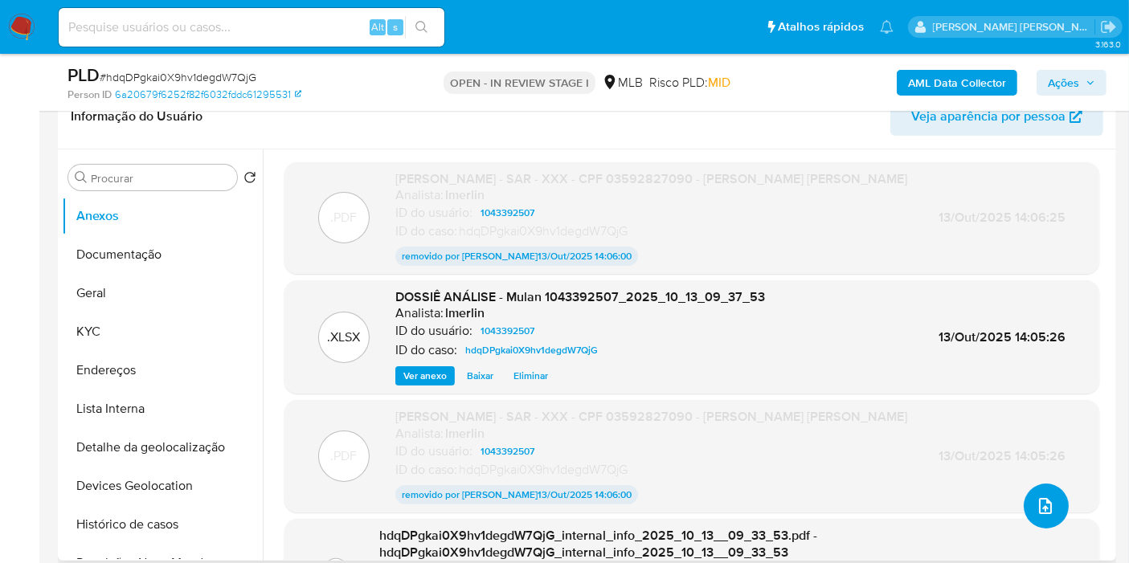
click at [1024, 499] on button "upload-file" at bounding box center [1046, 506] width 45 height 45
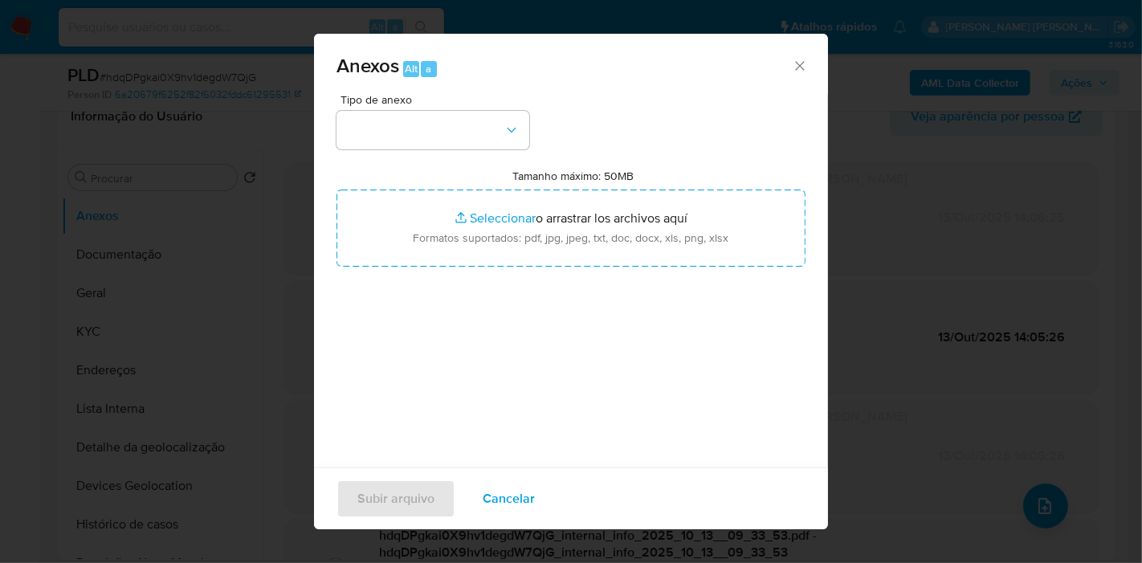
click at [431, 108] on div "Tipo de anexo" at bounding box center [433, 121] width 193 height 55
click at [431, 160] on div "Tipo de anexo Tamanho máximo: 50MB Seleccionar archivos Seleccionar o arrastrar…" at bounding box center [571, 283] width 469 height 379
click at [427, 121] on button "button" at bounding box center [433, 130] width 193 height 39
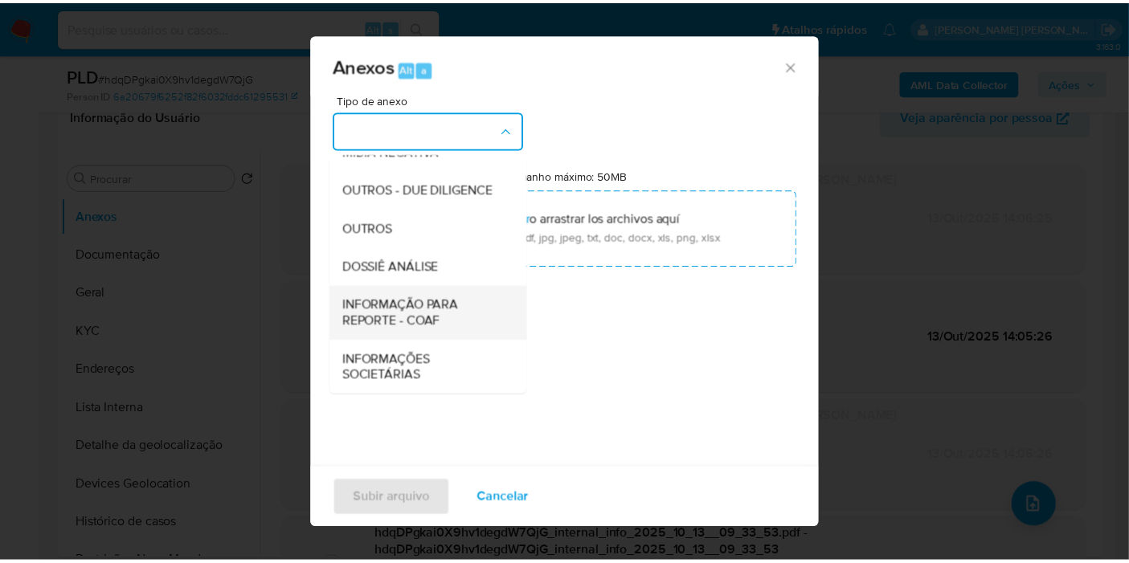
scroll to position [247, 0]
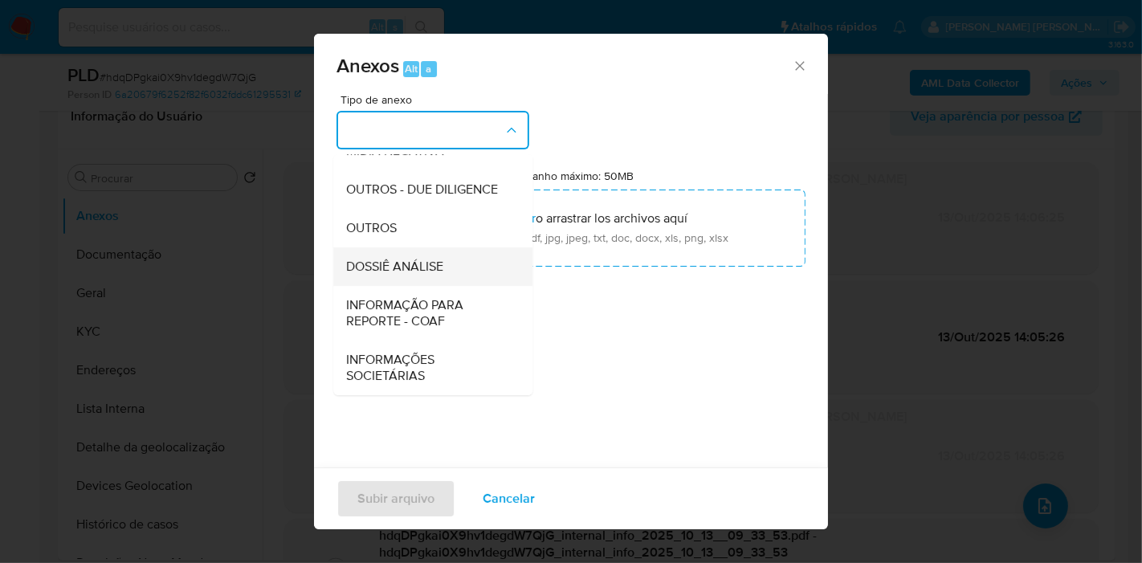
click at [437, 267] on span "DOSSIÊ ANÁLISE" at bounding box center [394, 267] width 97 height 16
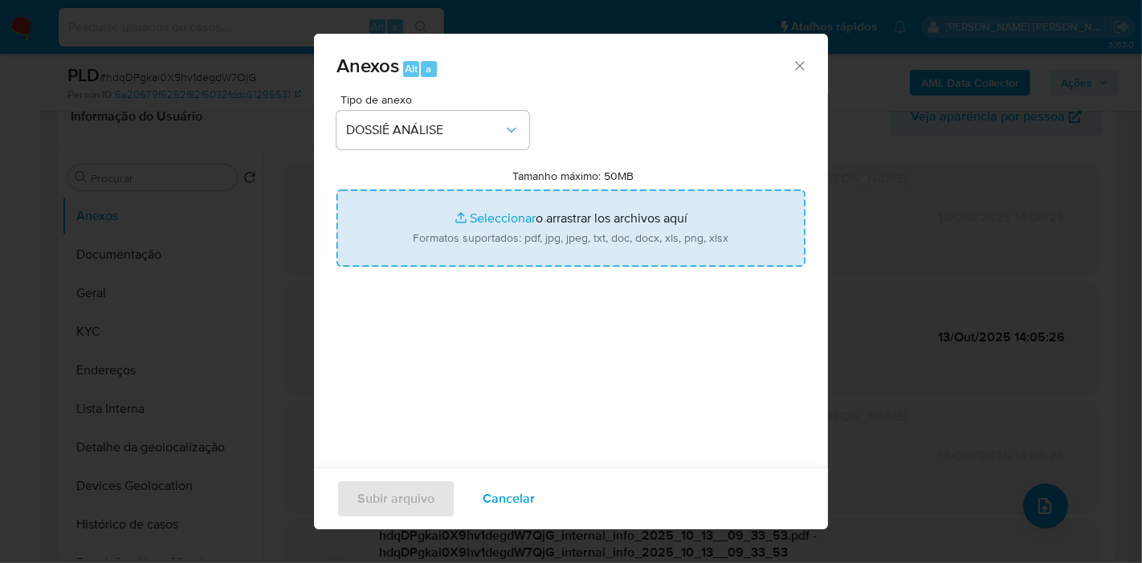
click at [512, 221] on input "Tamanho máximo: 50MB Seleccionar archivos" at bounding box center [571, 228] width 469 height 77
type input "C:\fakepath\SAR - XX - CPF 03592827090 - [PERSON_NAME] [PERSON_NAME].pdf"
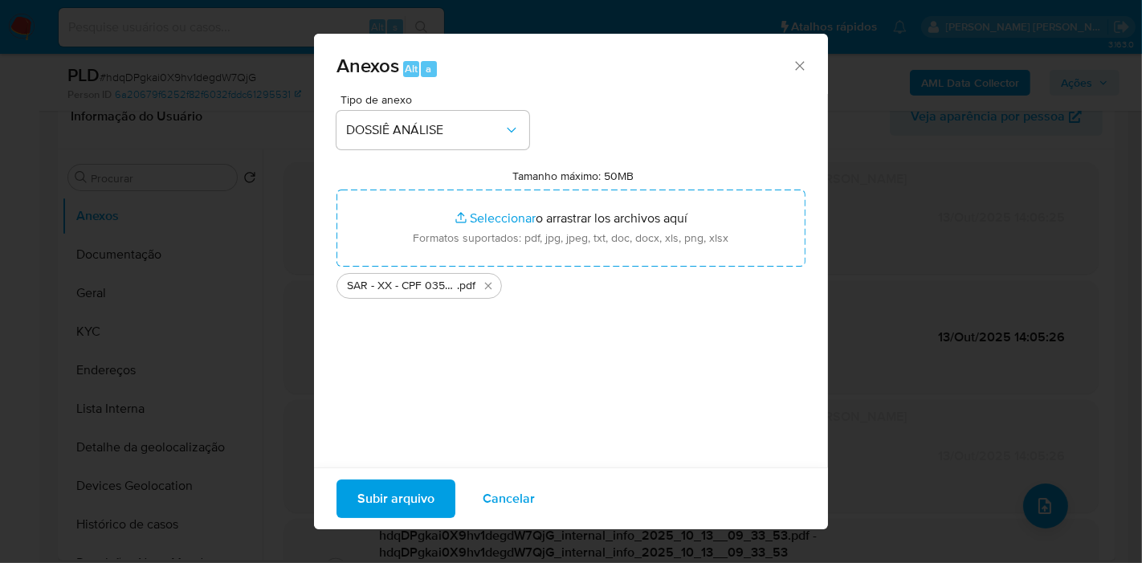
drag, startPoint x: 512, startPoint y: 221, endPoint x: 394, endPoint y: 500, distance: 302.5
click at [394, 500] on span "Subir arquivo" at bounding box center [396, 498] width 77 height 35
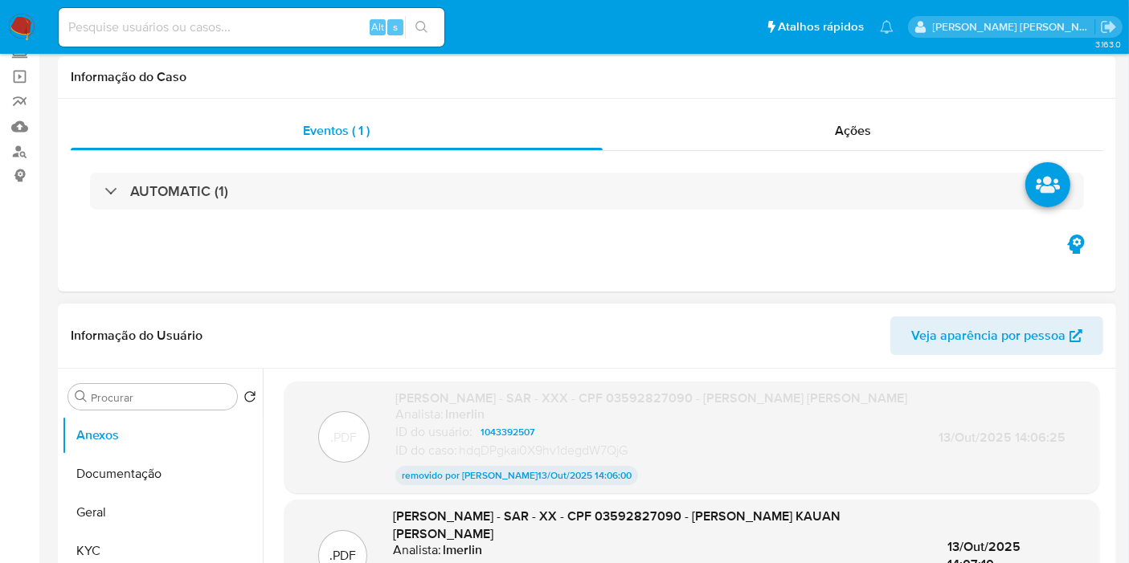
scroll to position [0, 0]
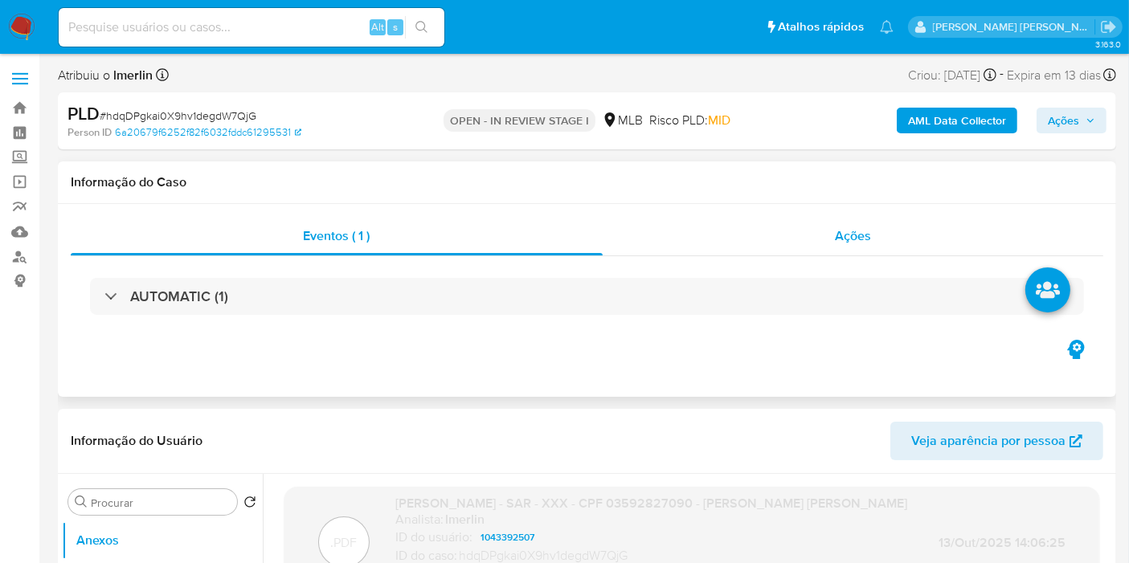
click at [816, 247] on div "Ações" at bounding box center [853, 236] width 501 height 39
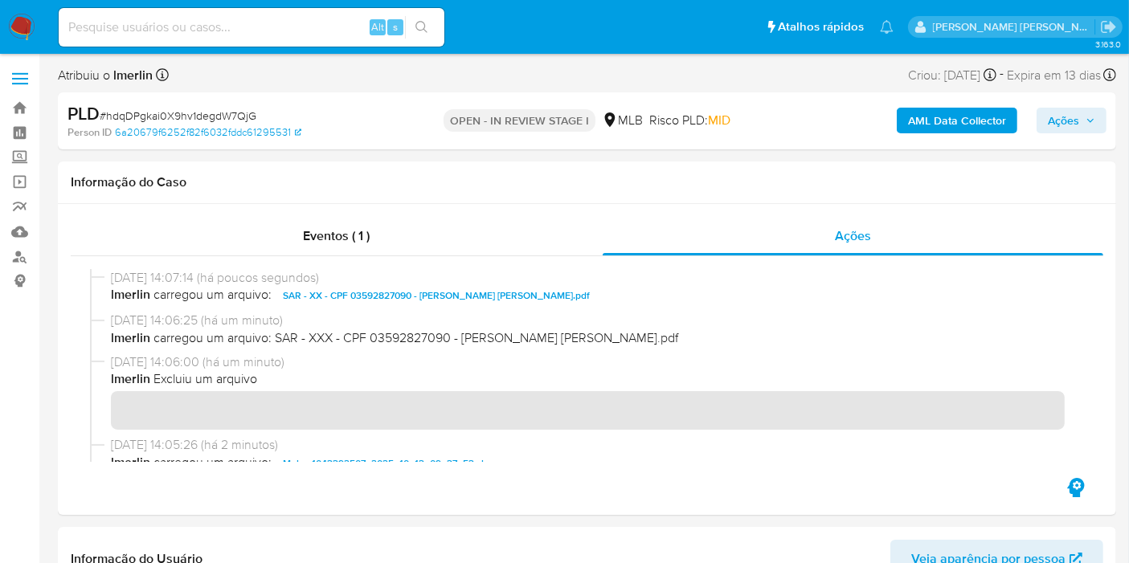
click at [1081, 121] on span "Ações" at bounding box center [1071, 120] width 47 height 22
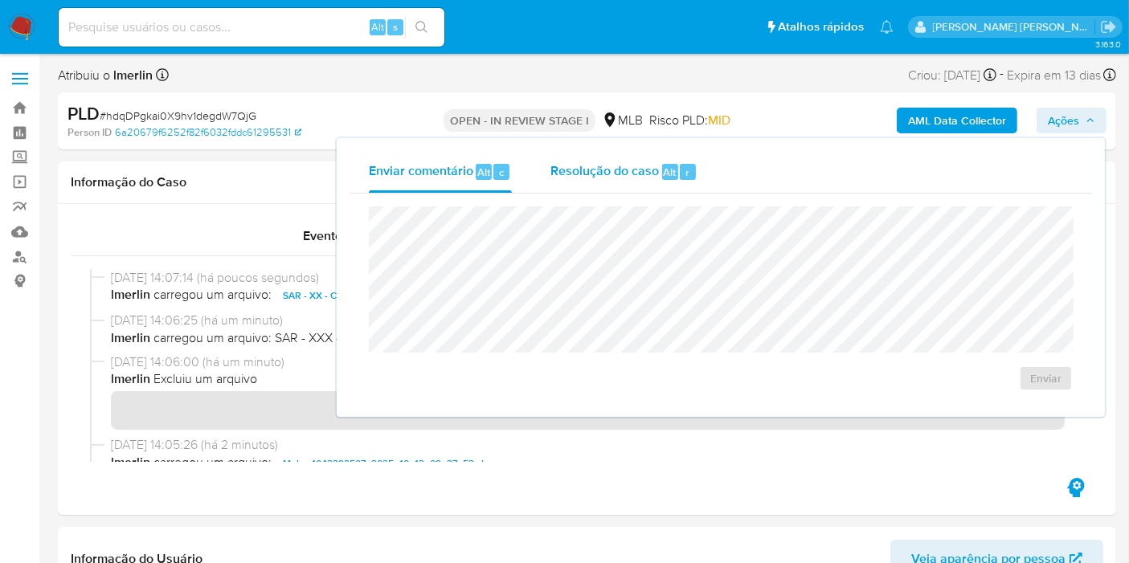
click at [635, 172] on span "Resolução do caso" at bounding box center [604, 171] width 108 height 18
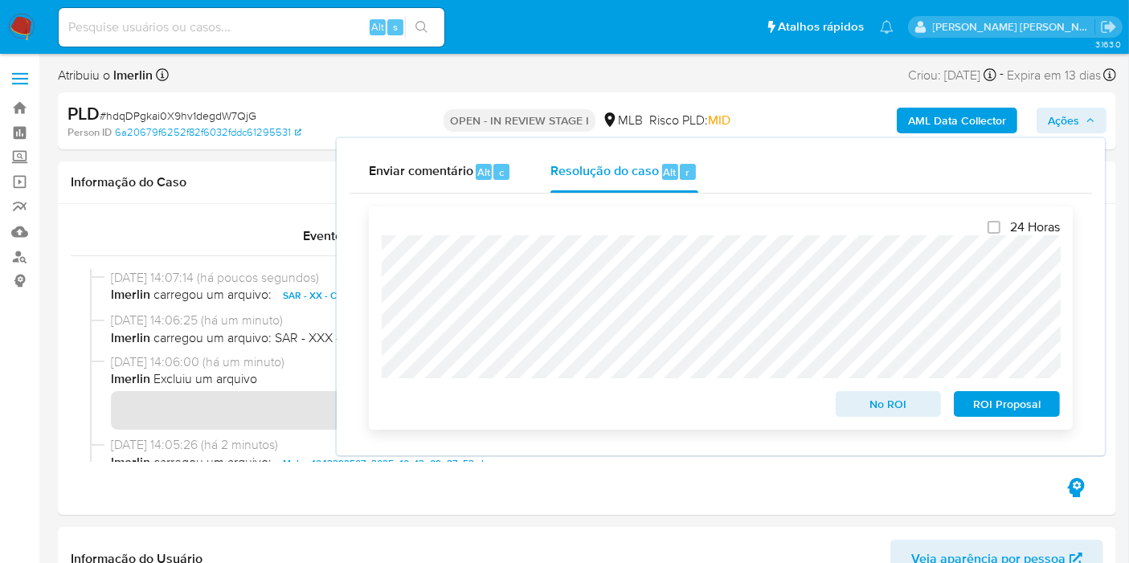
click at [998, 407] on span "ROI Proposal" at bounding box center [1007, 404] width 84 height 22
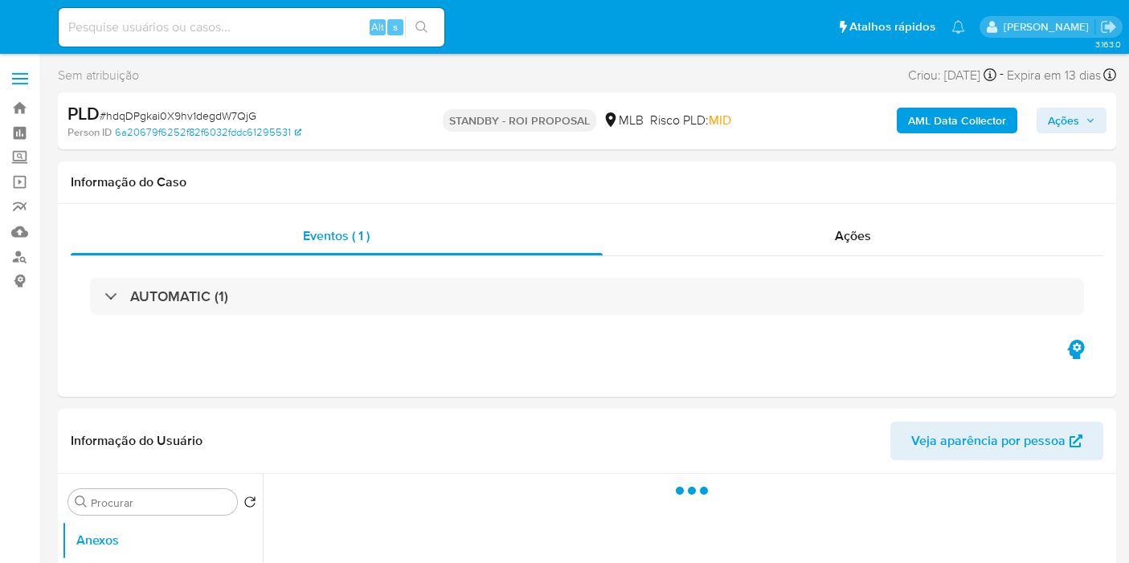
select select "10"
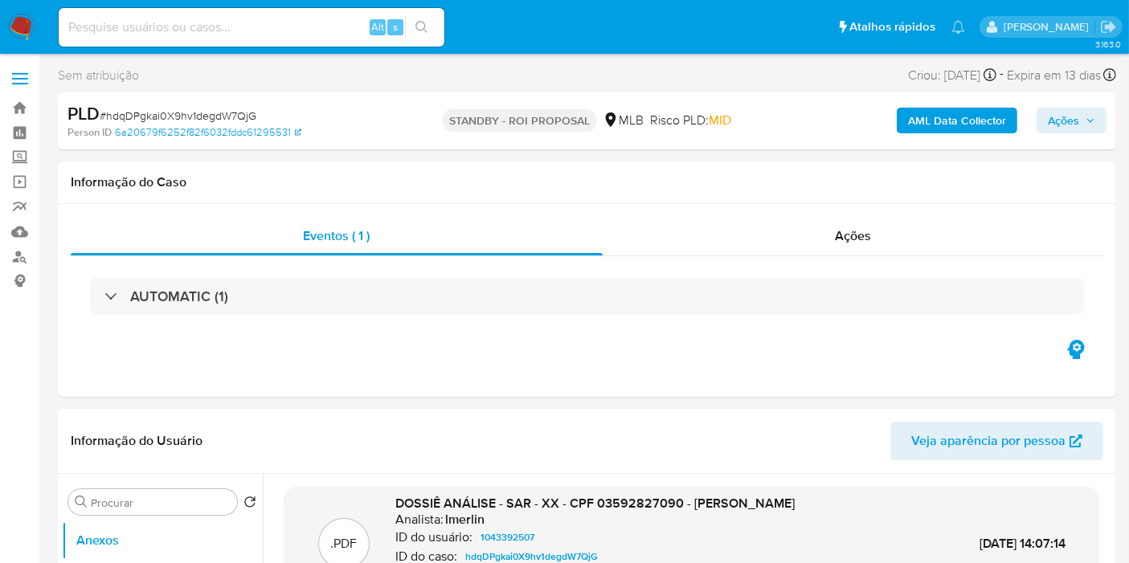
click at [287, 21] on input at bounding box center [252, 27] width 386 height 21
paste input "Rb9gx99WZASWIL7U3Ly0Tjy8"
type input "Rb9gx99WZASWIL7U3Ly0Tjy8"
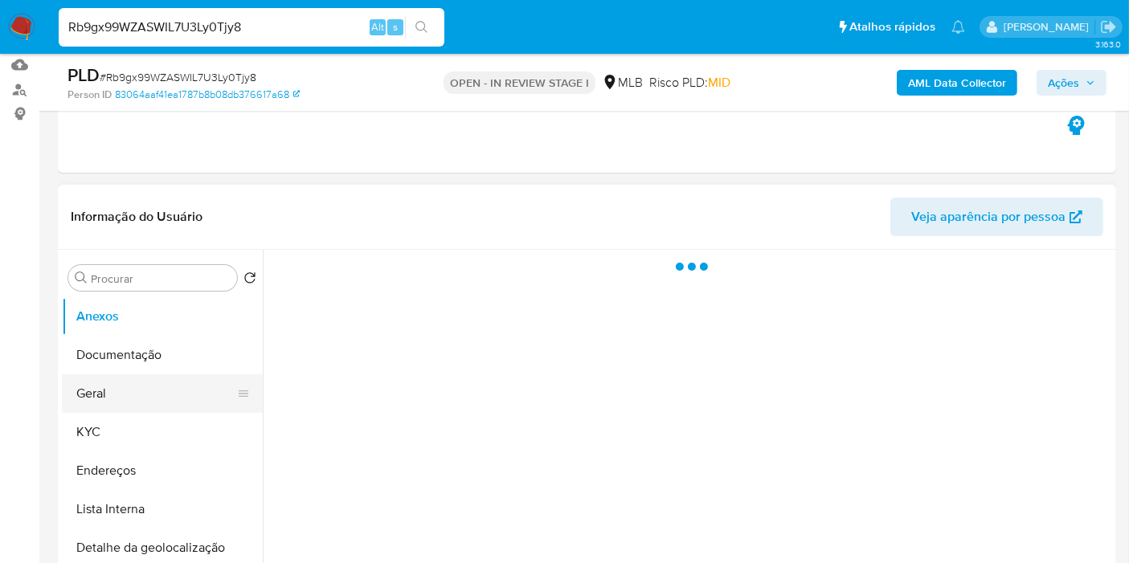
scroll to position [268, 0]
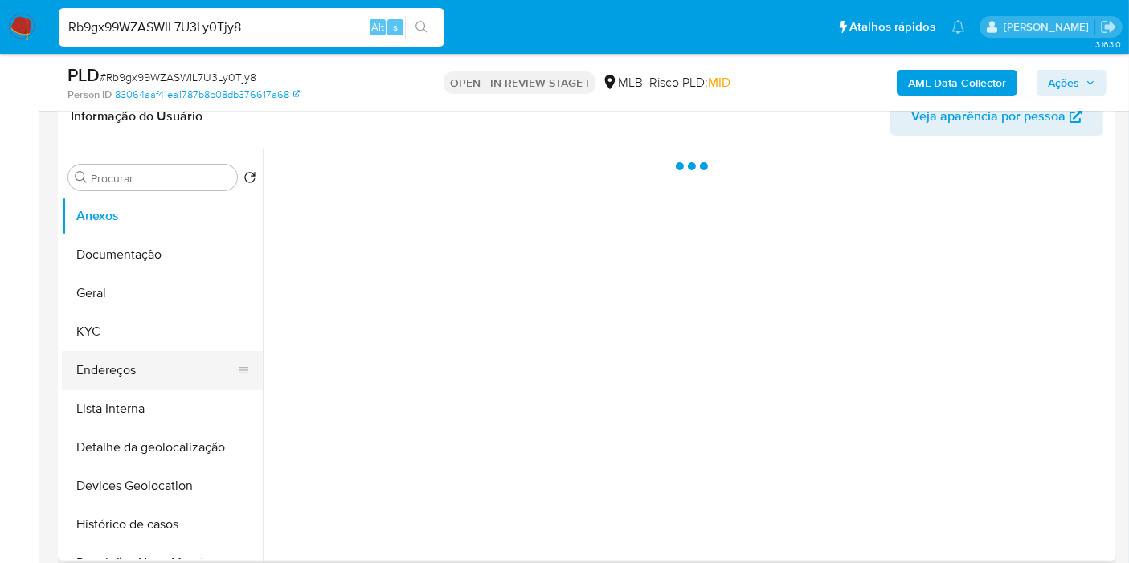
select select "10"
click at [162, 342] on button "KYC" at bounding box center [156, 332] width 188 height 39
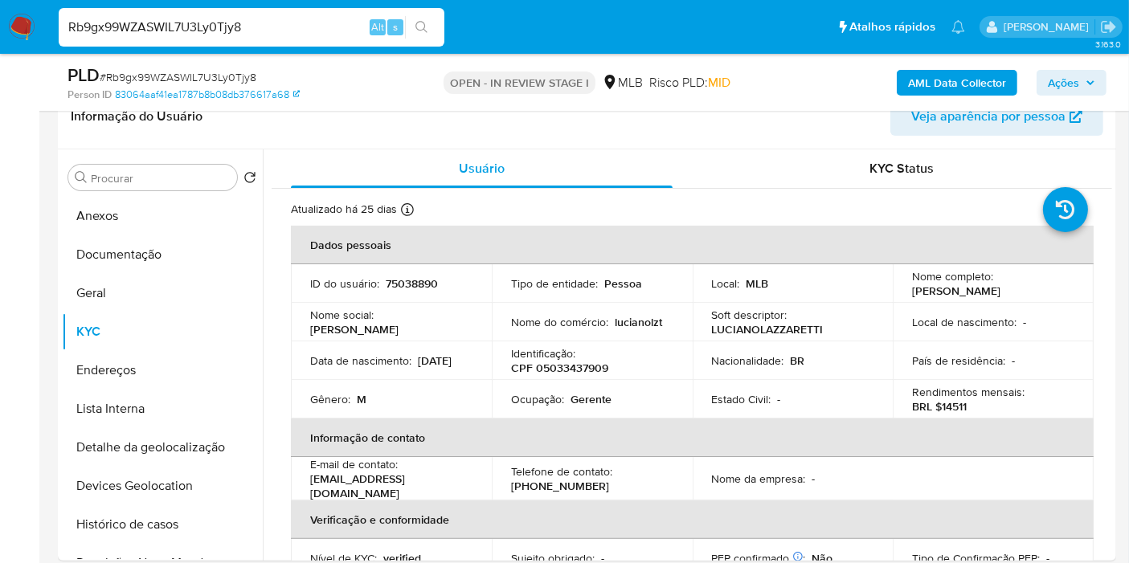
drag, startPoint x: 0, startPoint y: 373, endPoint x: 537, endPoint y: 338, distance: 537.8
click at [576, 371] on p "CPF 05033437909" at bounding box center [559, 368] width 97 height 14
copy p "05033437909"
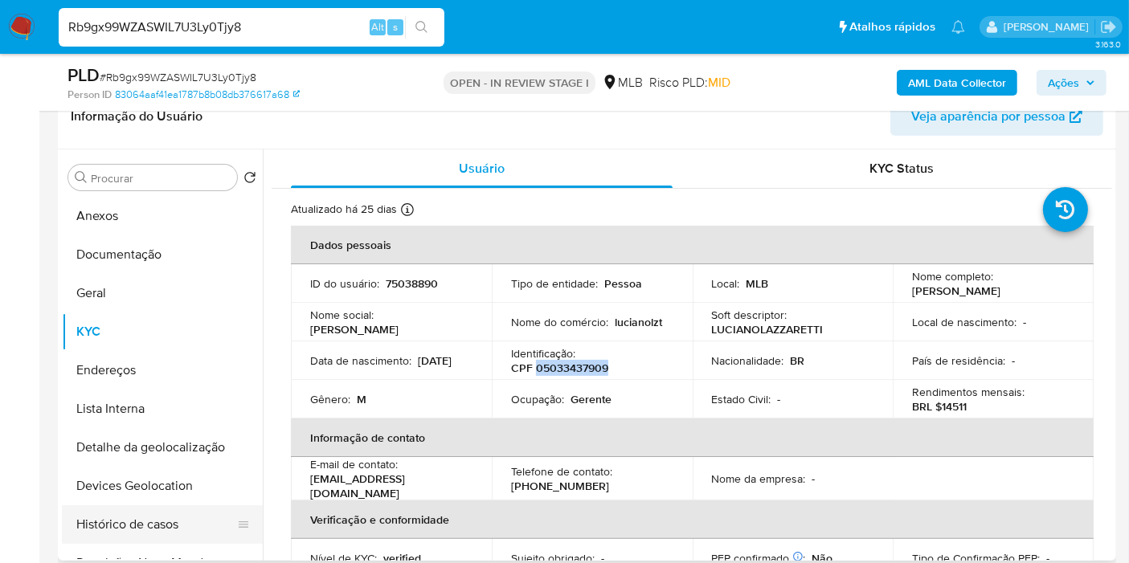
click at [160, 521] on button "Histórico de casos" at bounding box center [156, 524] width 188 height 39
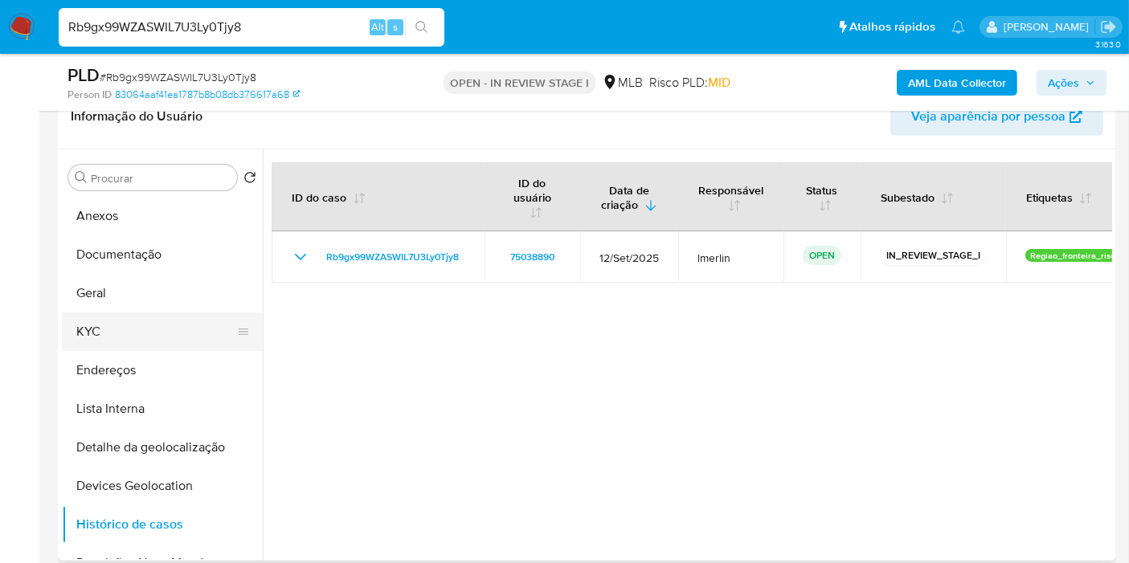
click at [158, 341] on button "KYC" at bounding box center [156, 332] width 188 height 39
